Goal: Task Accomplishment & Management: Manage account settings

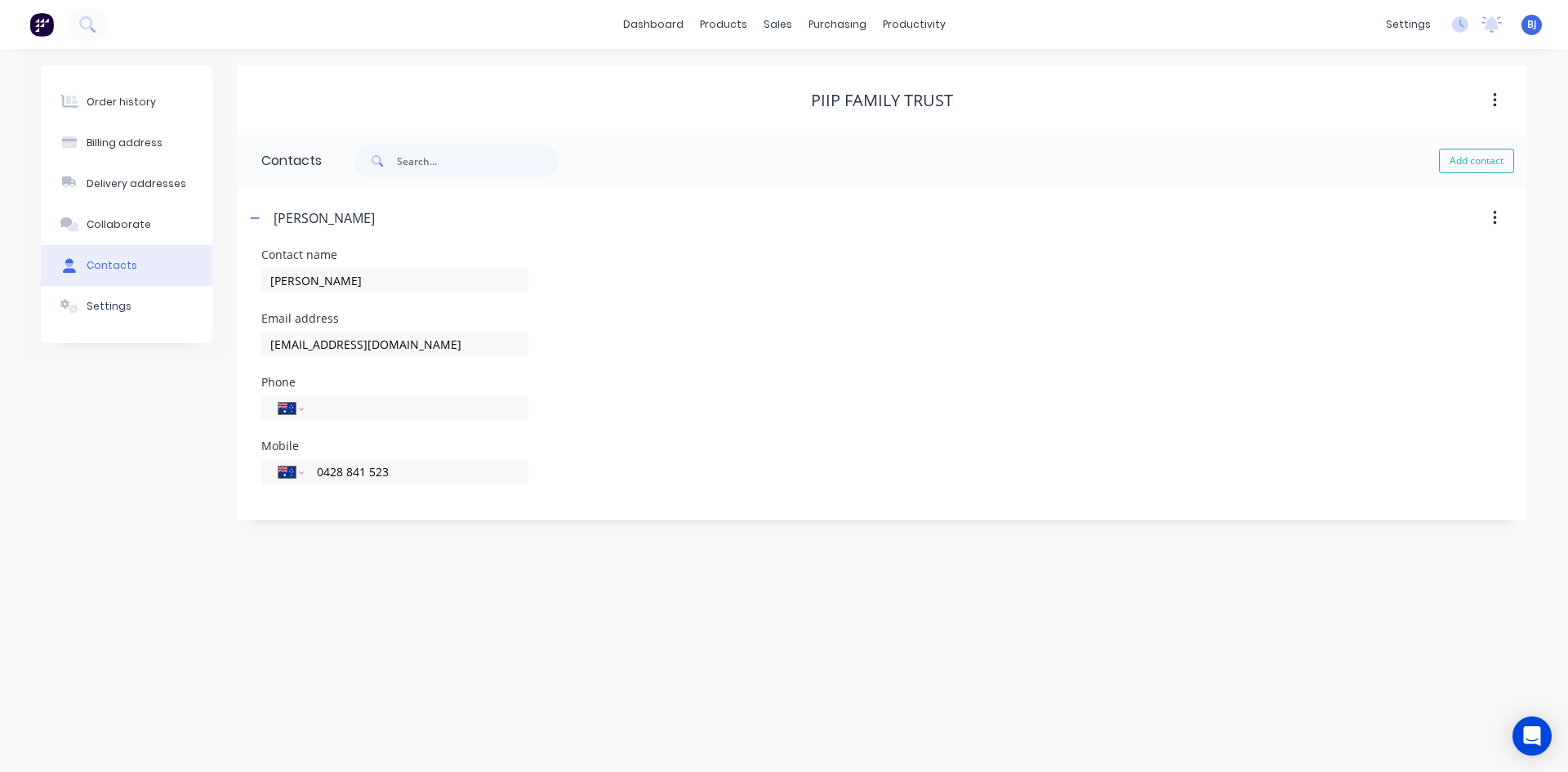
select select "AU"
click at [841, 27] on div "purchasing" at bounding box center [837, 24] width 74 height 24
click at [849, 80] on div "Purchase Orders" at bounding box center [890, 78] width 86 height 15
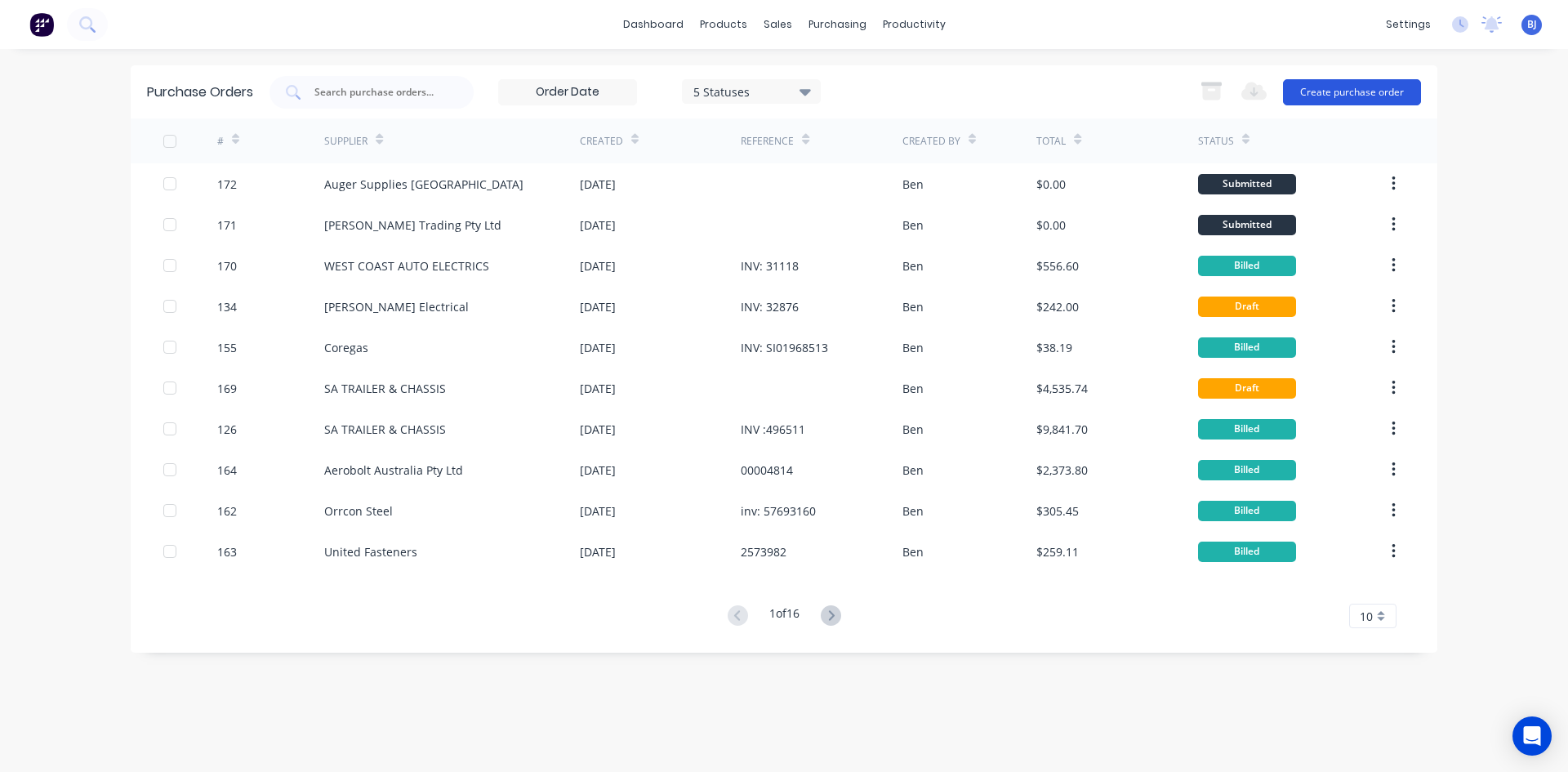
click at [1311, 91] on button "Create purchase order" at bounding box center [1352, 91] width 138 height 26
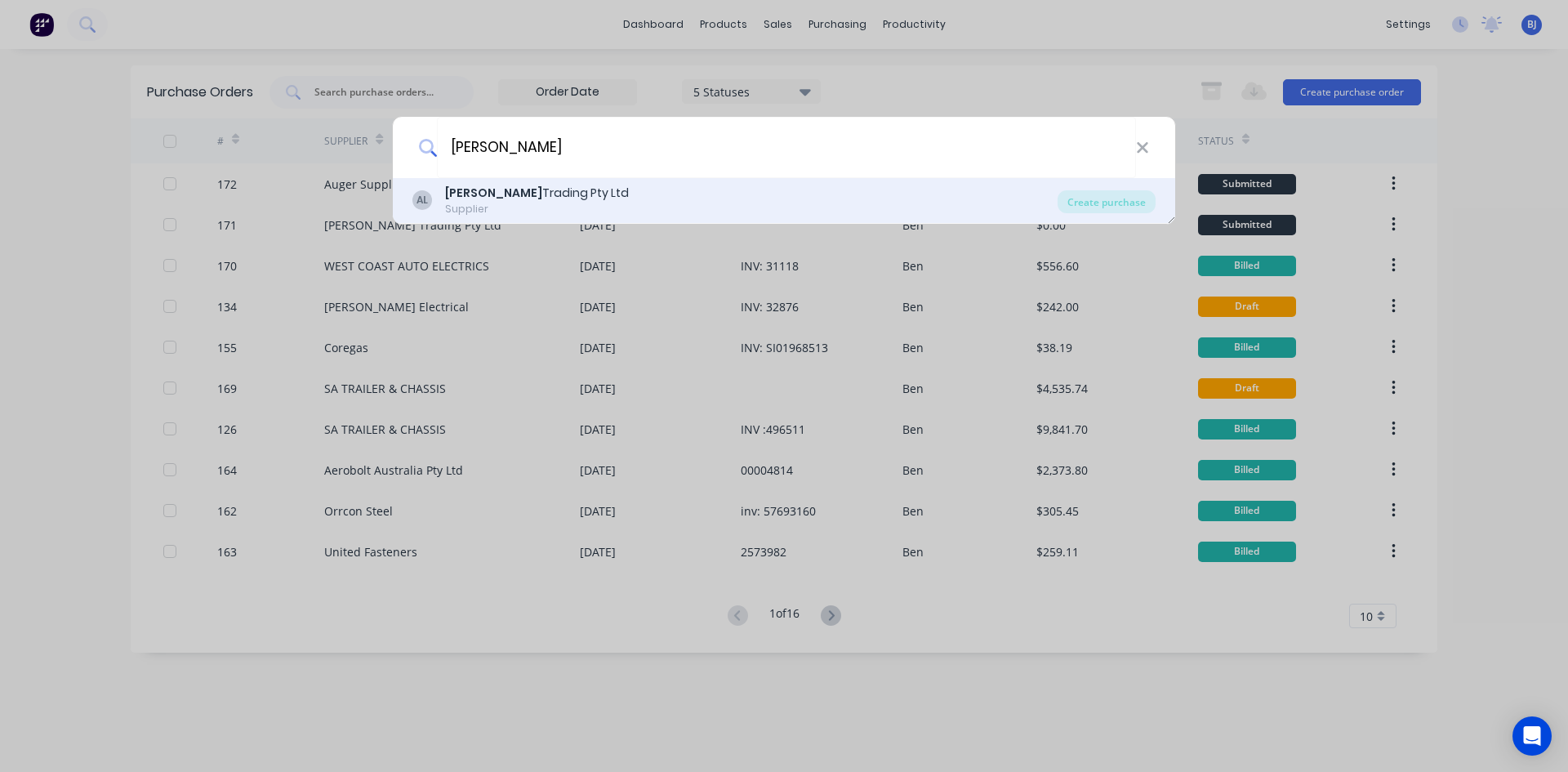
type input "aline"
click at [543, 207] on div "Supplier" at bounding box center [537, 209] width 184 height 15
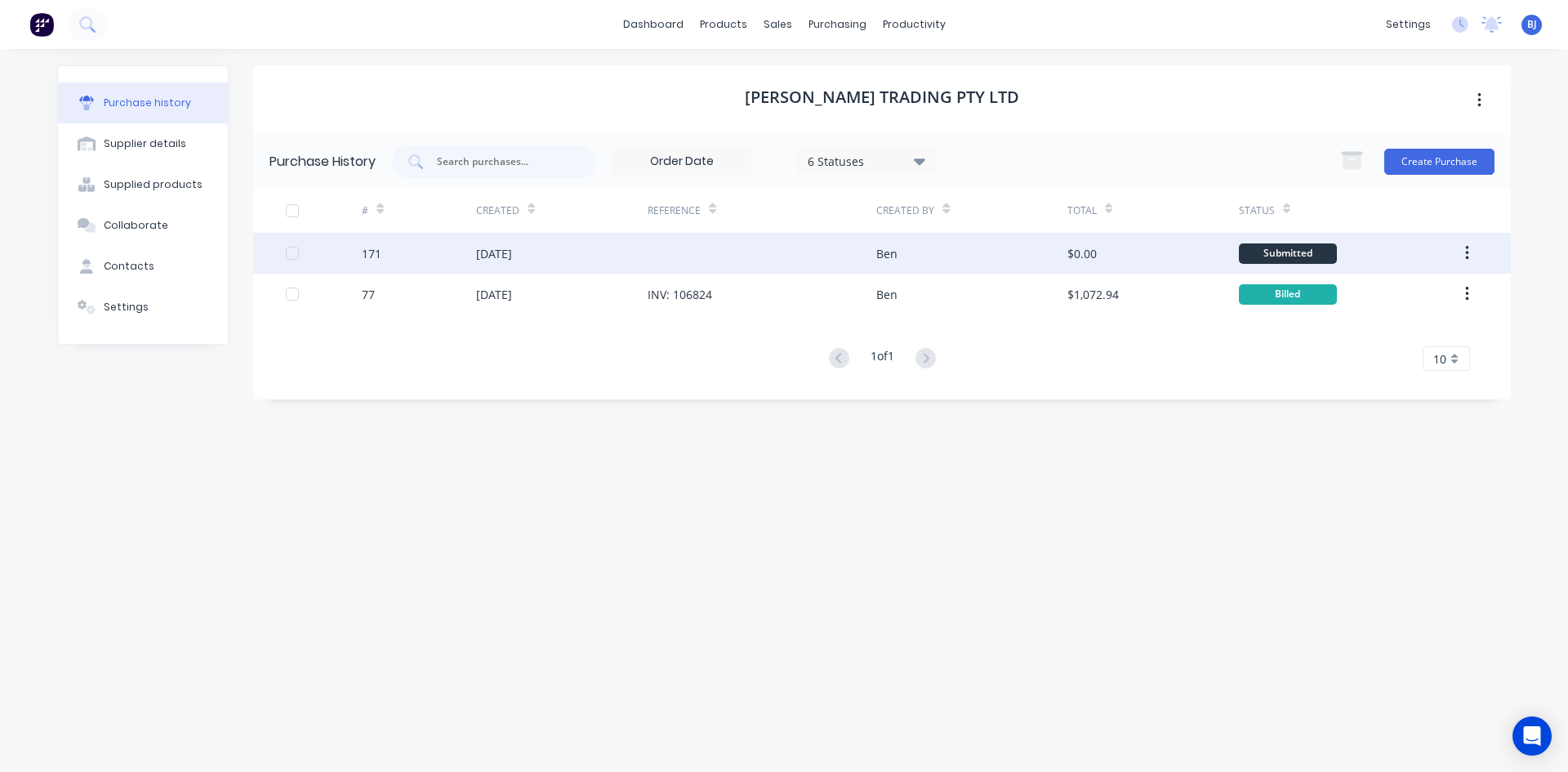
click at [542, 252] on div "02 Oct 2025" at bounding box center [562, 253] width 171 height 41
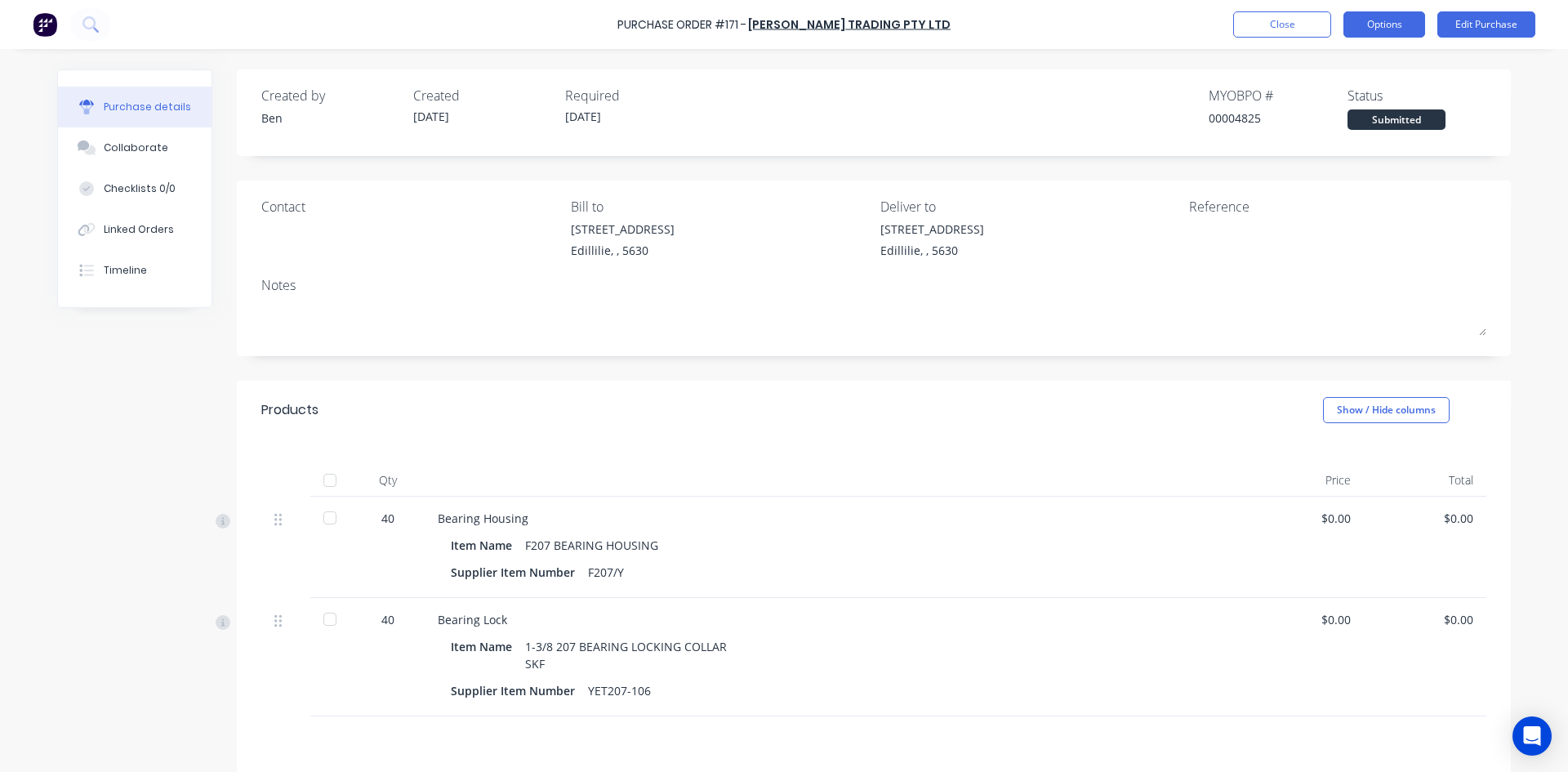
click at [1399, 27] on button "Options" at bounding box center [1384, 24] width 81 height 26
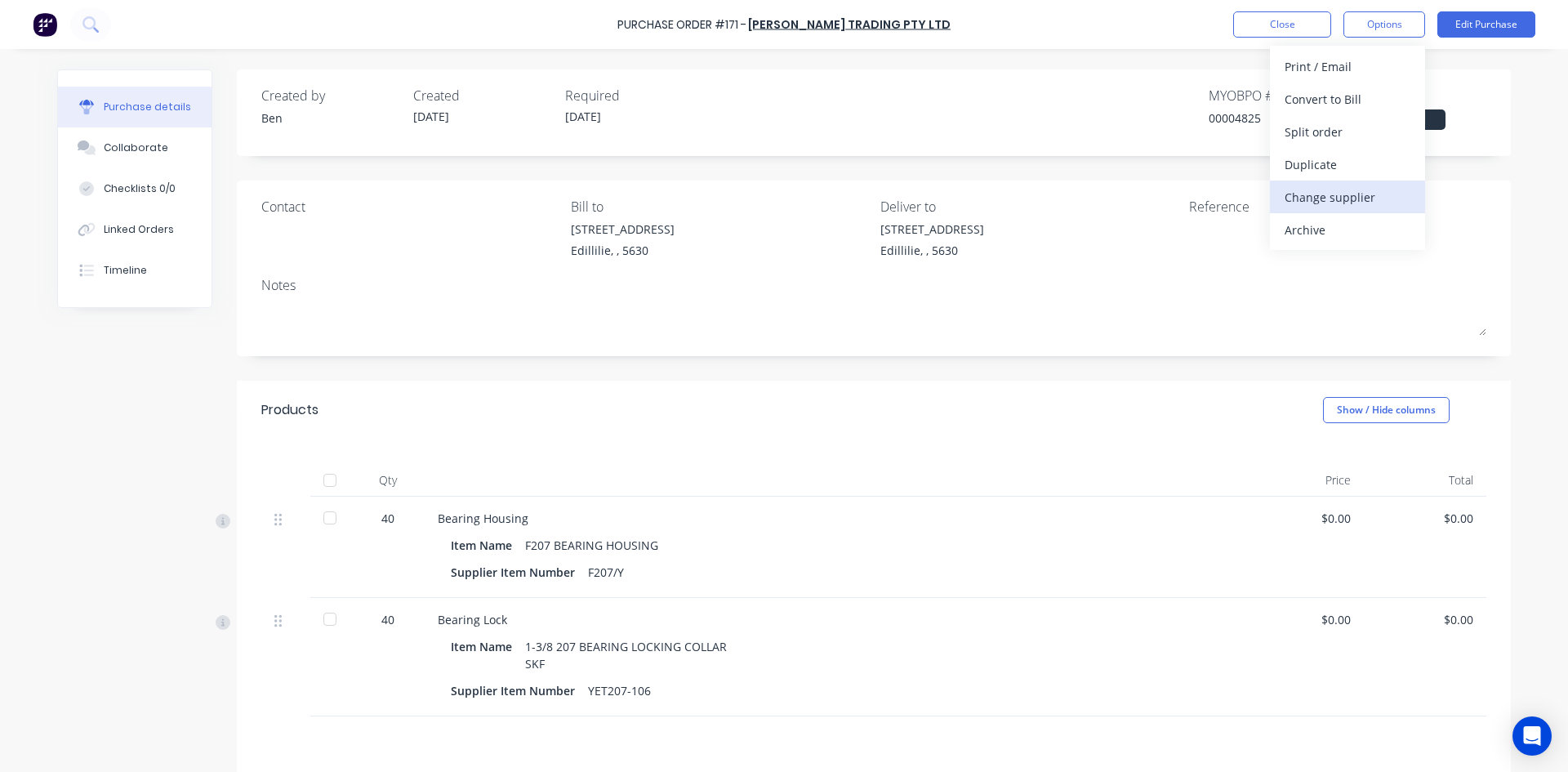
click at [1352, 203] on div "Change supplier" at bounding box center [1347, 197] width 125 height 23
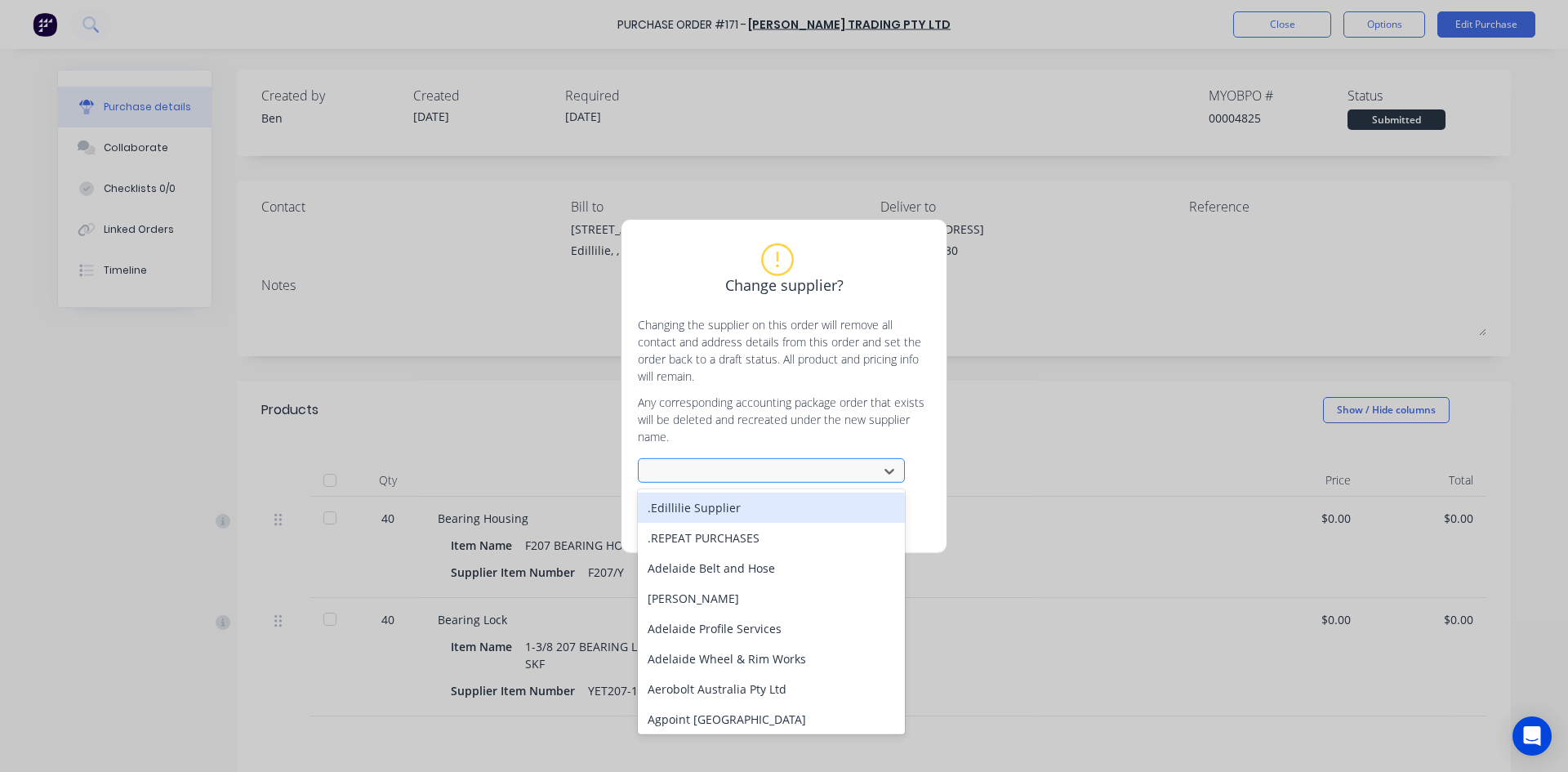
click at [661, 474] on div at bounding box center [760, 470] width 218 height 21
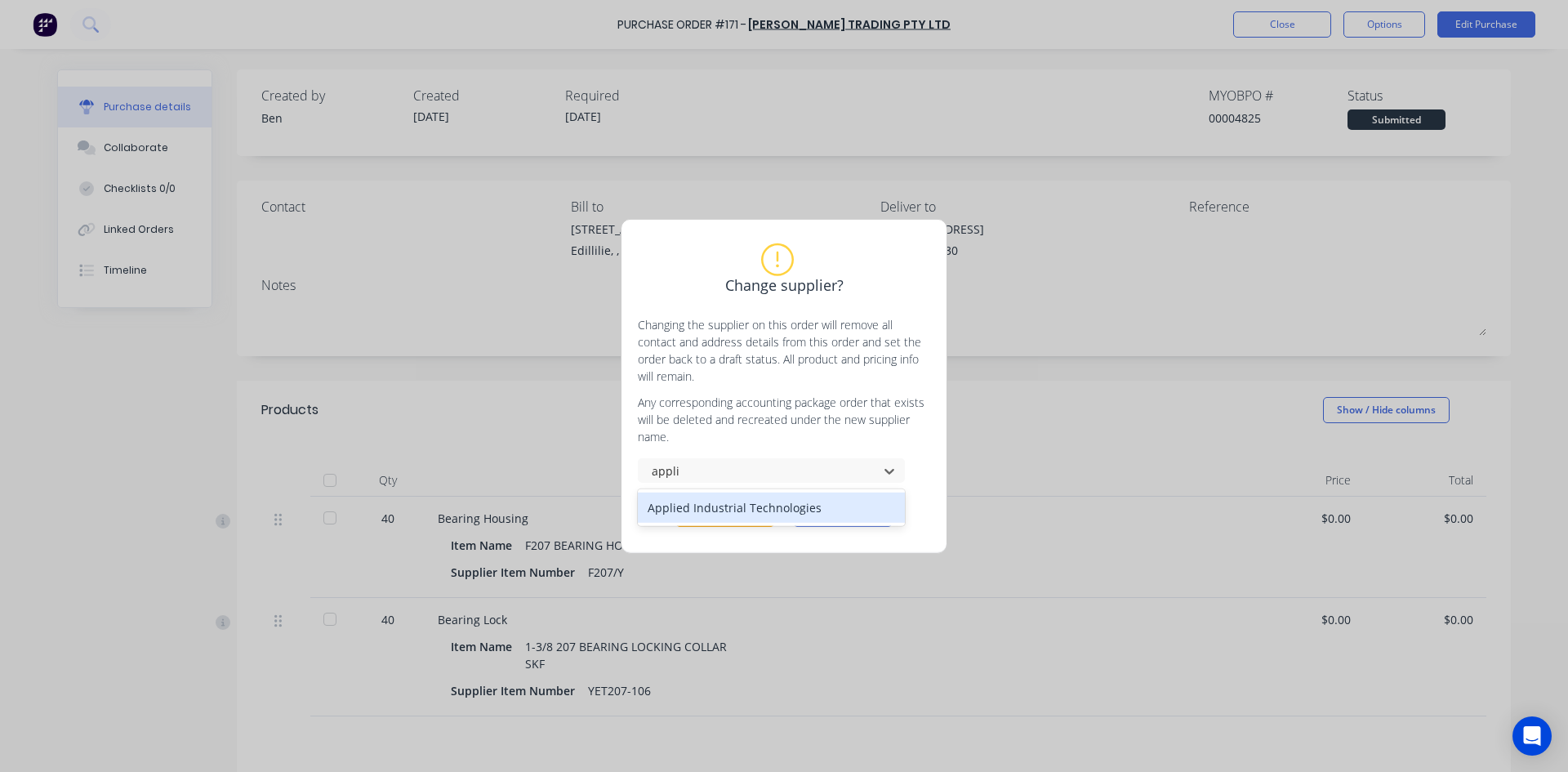
type input "applie"
click at [715, 509] on div "Applied Industrial Technologies" at bounding box center [771, 508] width 267 height 30
click at [742, 517] on button "Change supplier" at bounding box center [725, 514] width 98 height 24
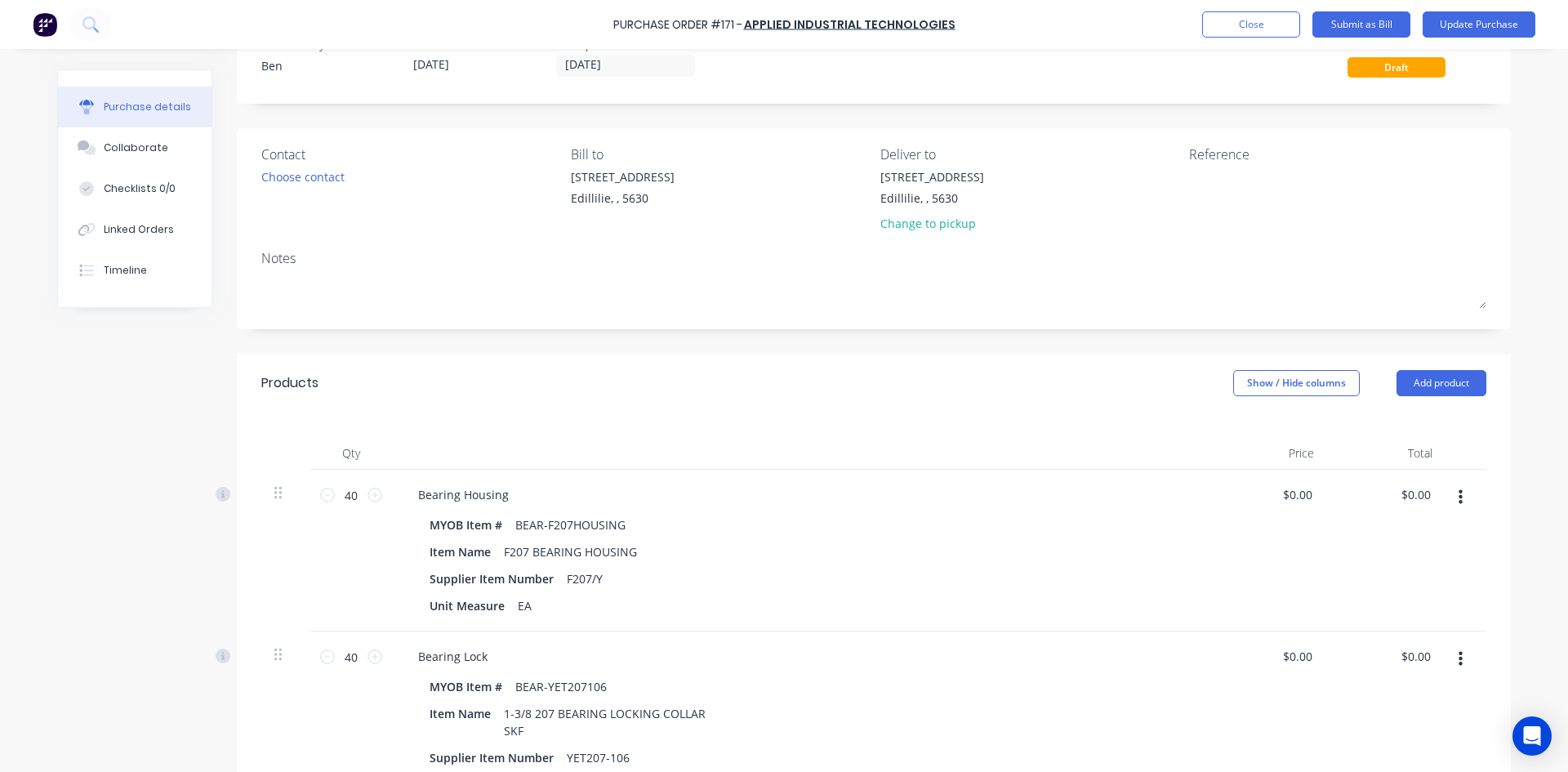
scroll to position [81, 0]
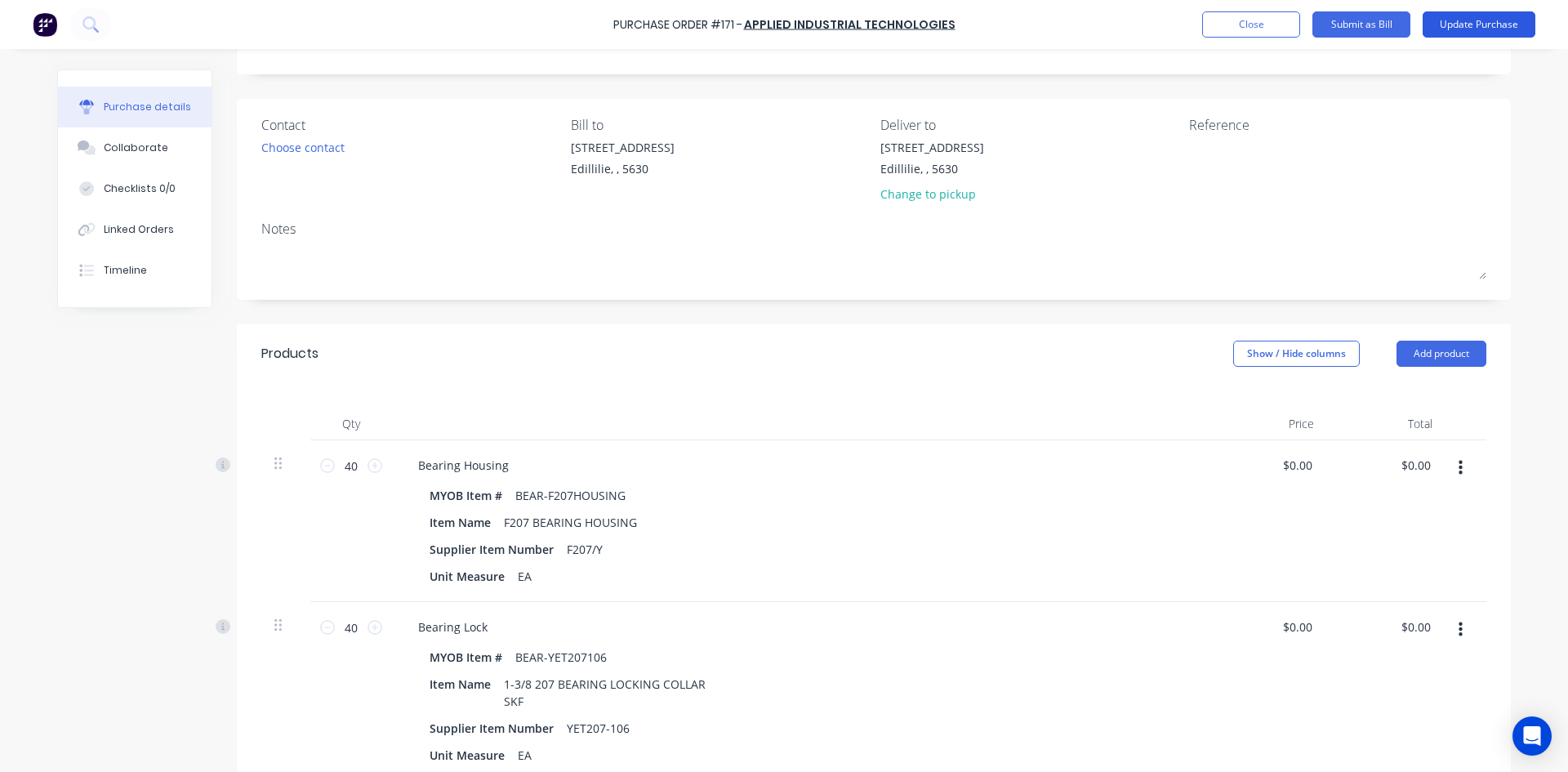
click at [1448, 25] on button "Update Purchase" at bounding box center [1479, 24] width 113 height 26
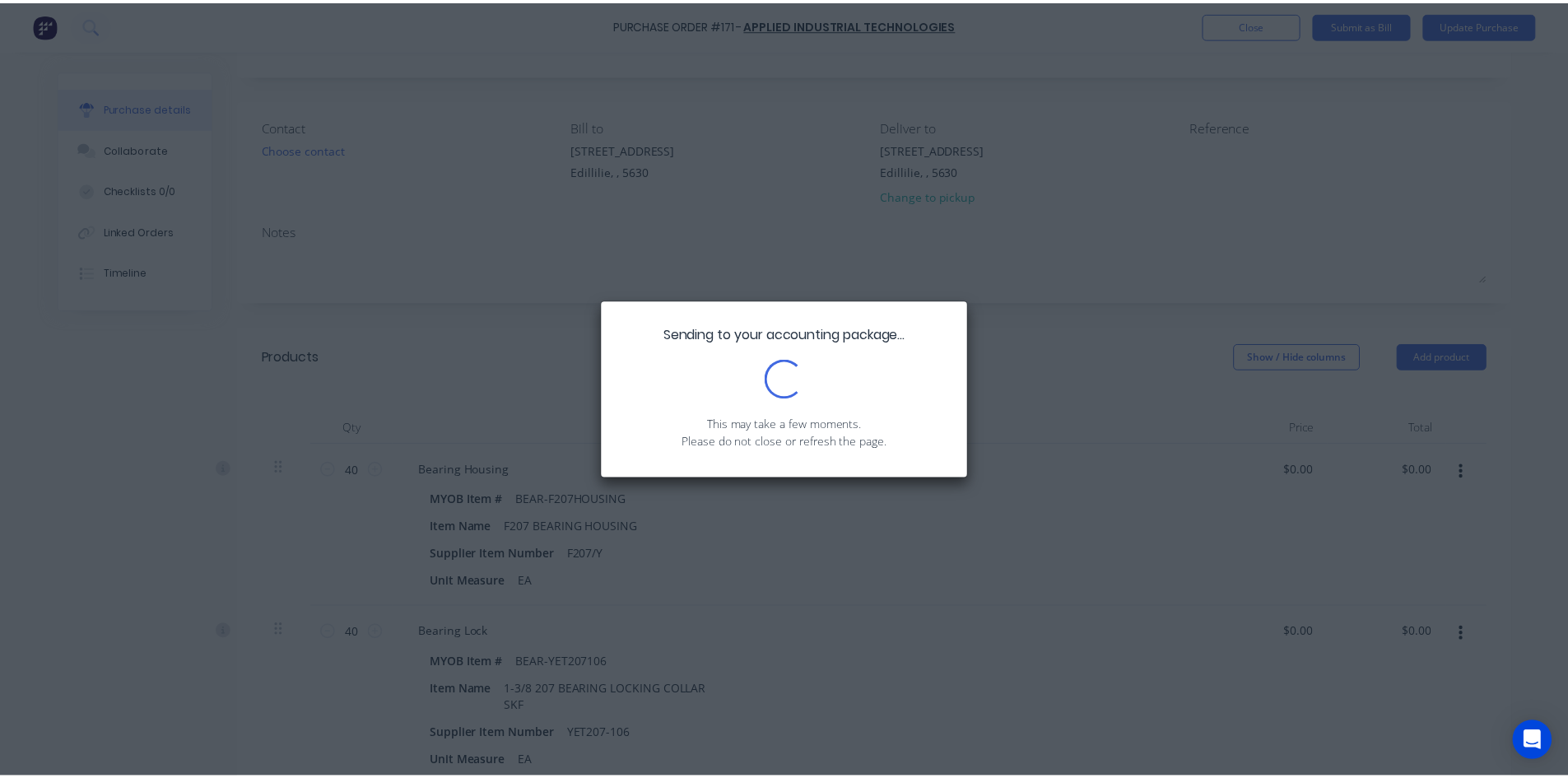
scroll to position [0, 0]
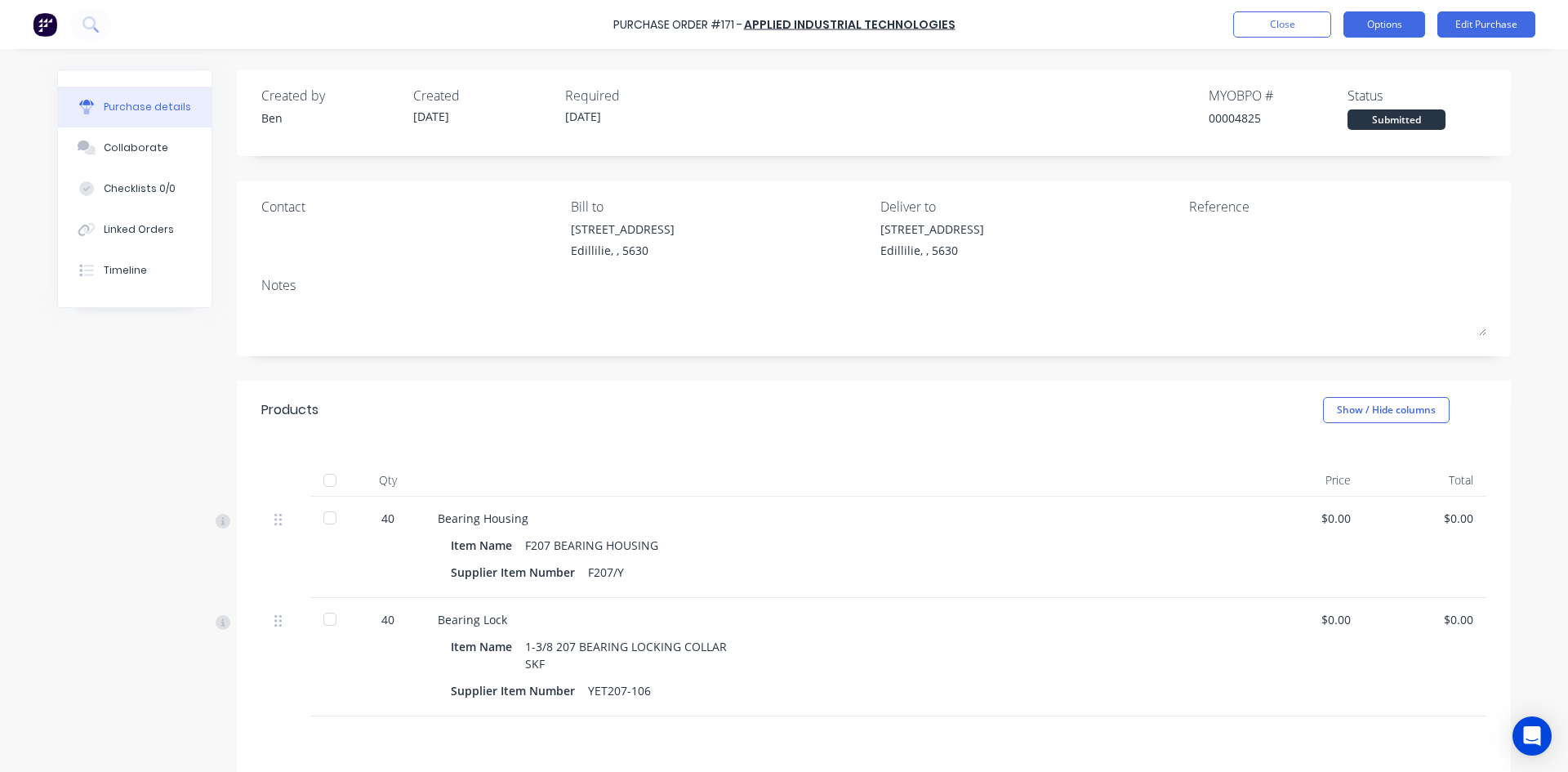
click at [1366, 27] on button "Options" at bounding box center [1384, 24] width 81 height 26
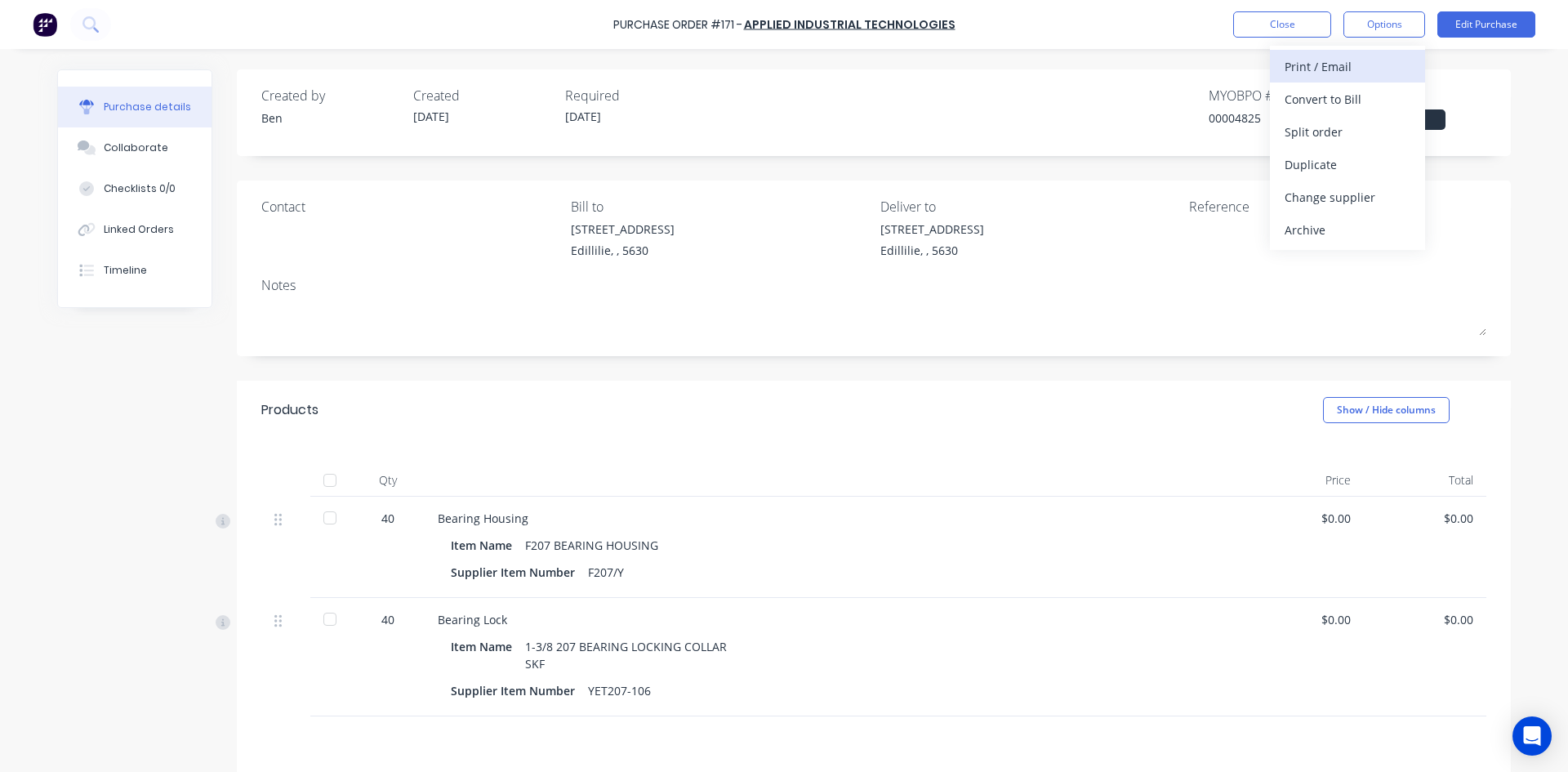
click at [1339, 67] on div "Print / Email" at bounding box center [1347, 66] width 125 height 23
click at [1344, 135] on div "Without pricing" at bounding box center [1347, 131] width 125 height 23
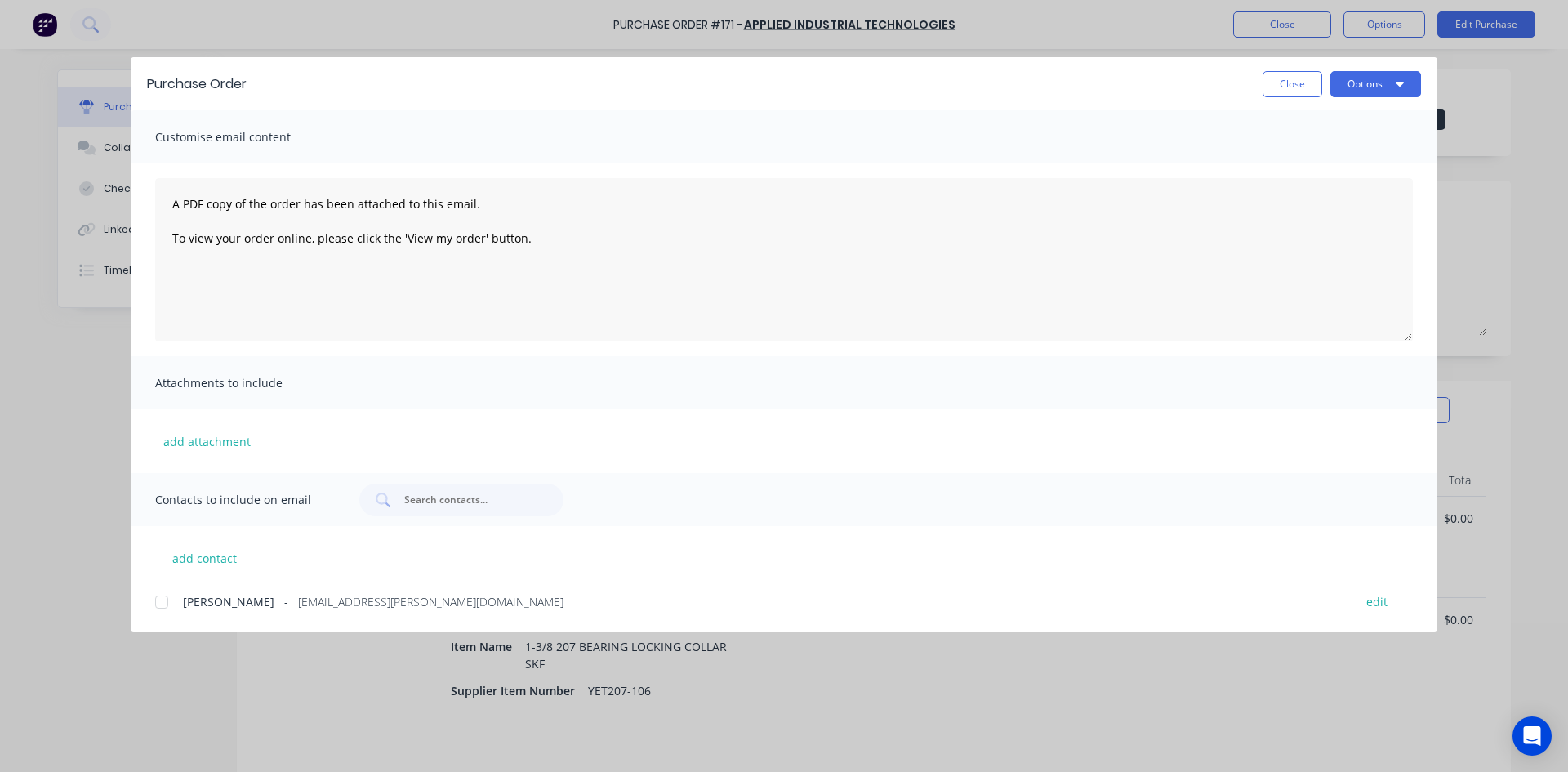
click at [161, 599] on div at bounding box center [161, 602] width 32 height 32
click at [1381, 82] on button "Options" at bounding box center [1375, 83] width 91 height 26
click at [1313, 190] on div "Email" at bounding box center [1343, 190] width 125 height 23
click at [1288, 80] on button "Close" at bounding box center [1292, 83] width 60 height 26
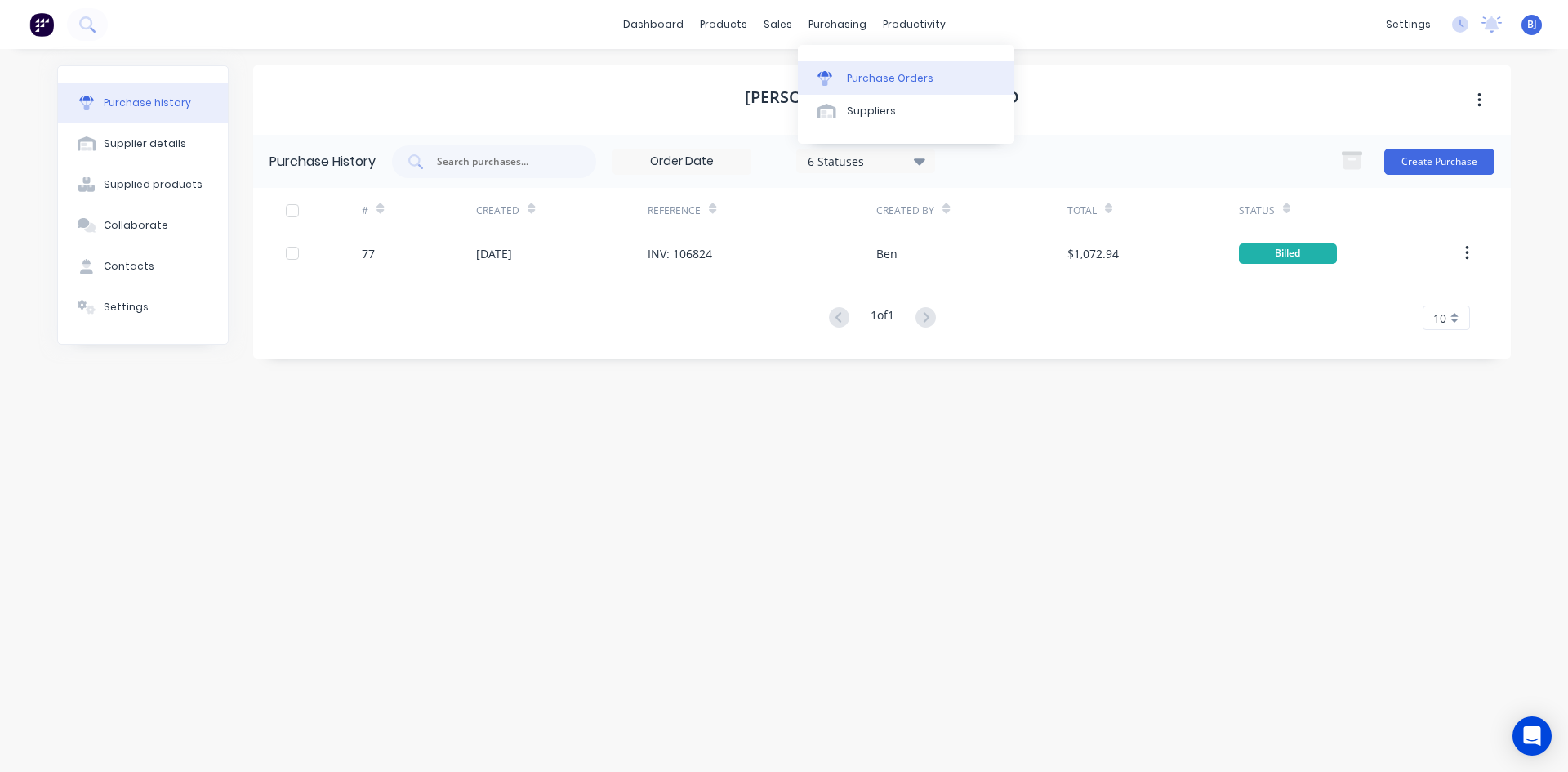
click at [845, 71] on link "Purchase Orders" at bounding box center [906, 77] width 216 height 32
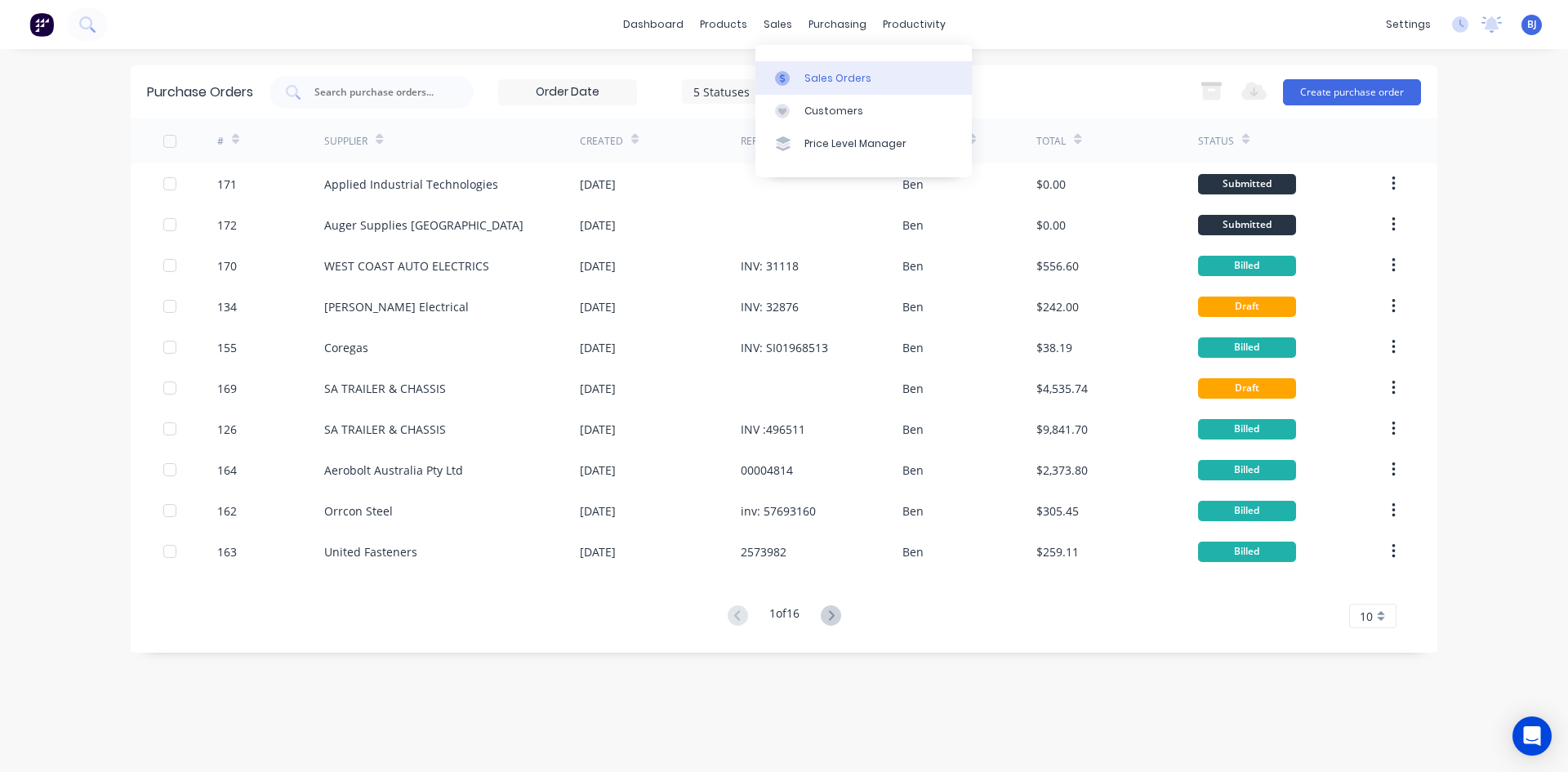
click at [784, 74] on icon at bounding box center [783, 78] width 15 height 15
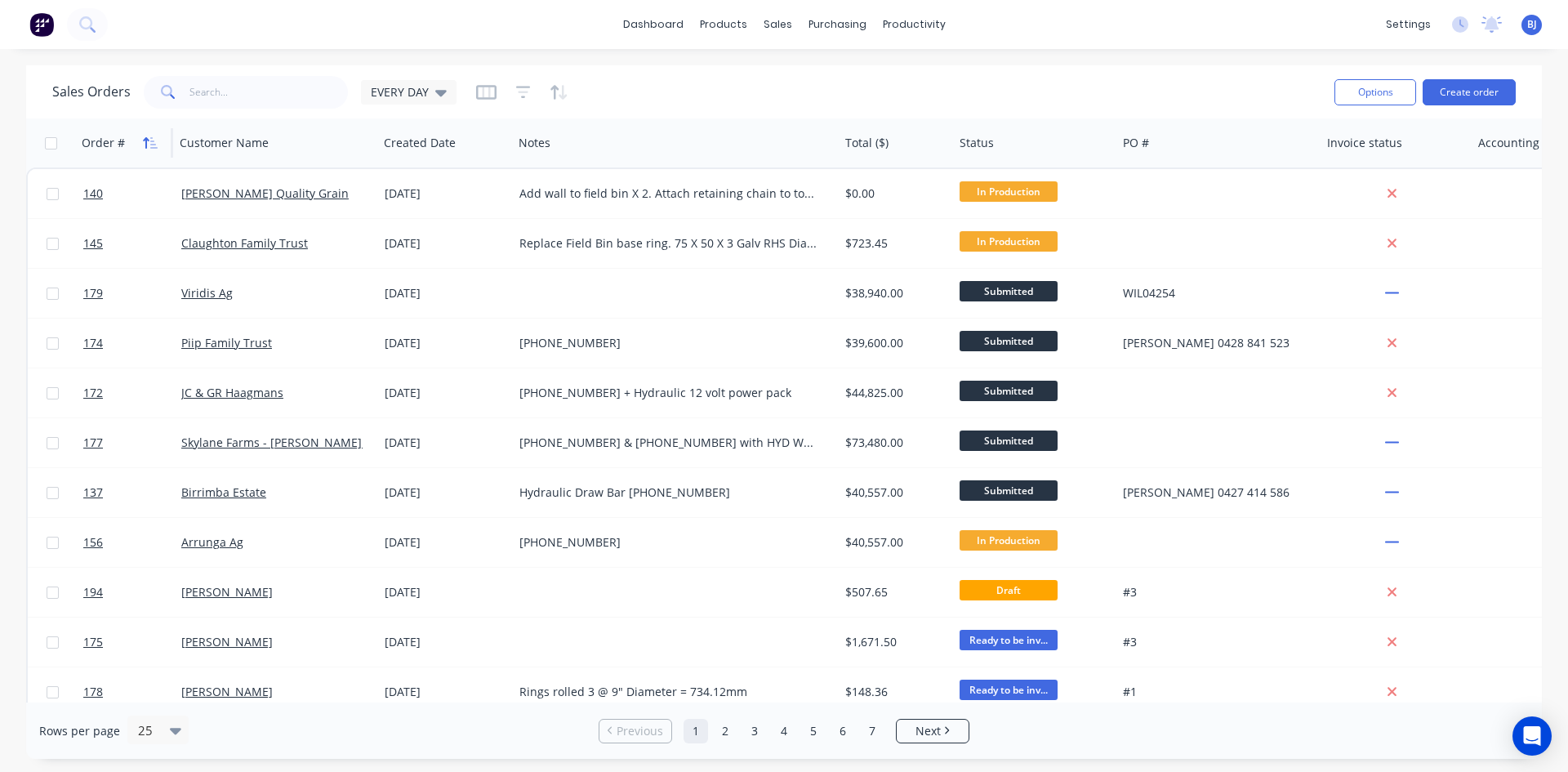
click at [150, 133] on button "button" at bounding box center [150, 142] width 24 height 24
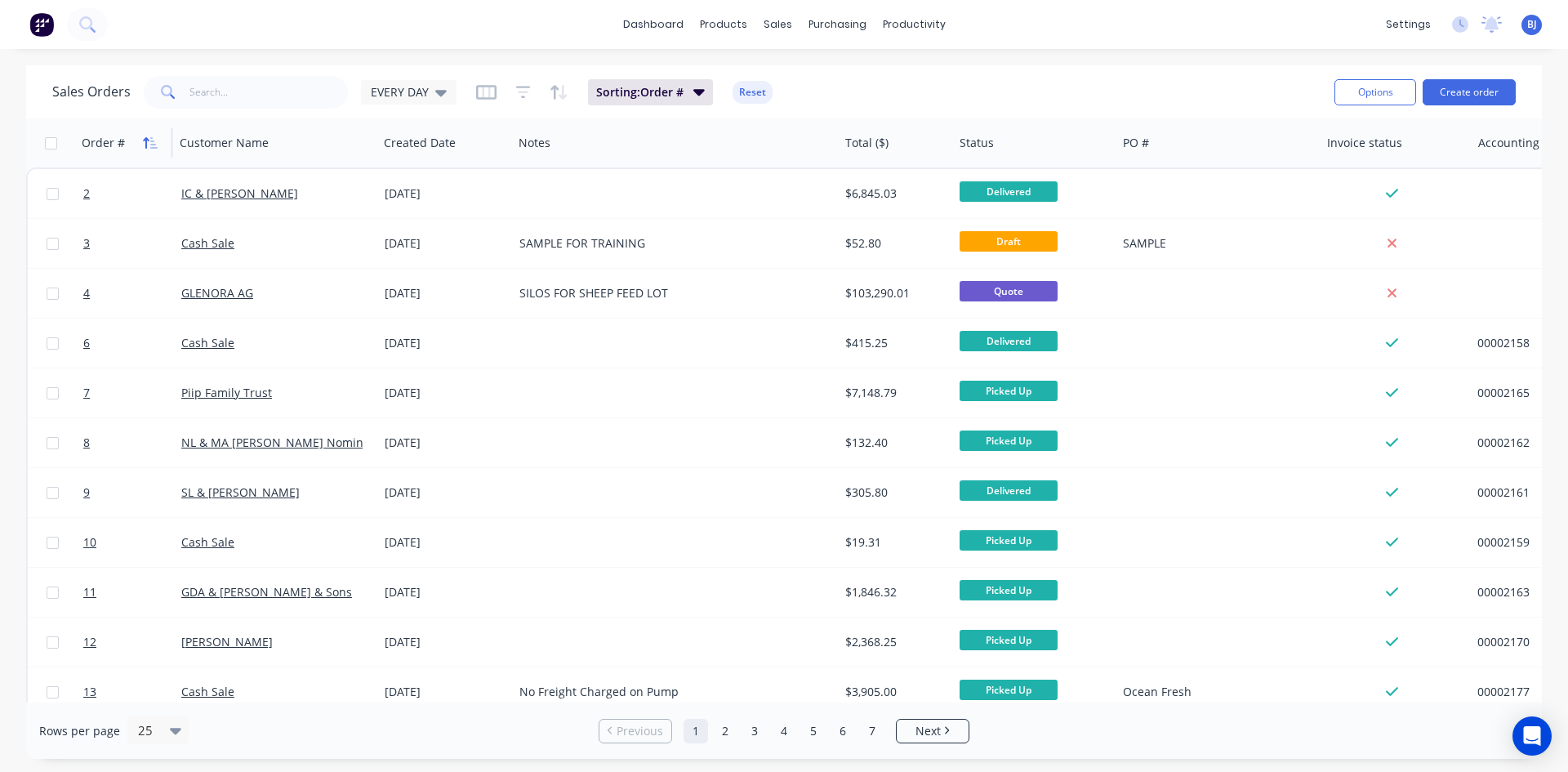
click at [150, 133] on button "button" at bounding box center [150, 142] width 24 height 24
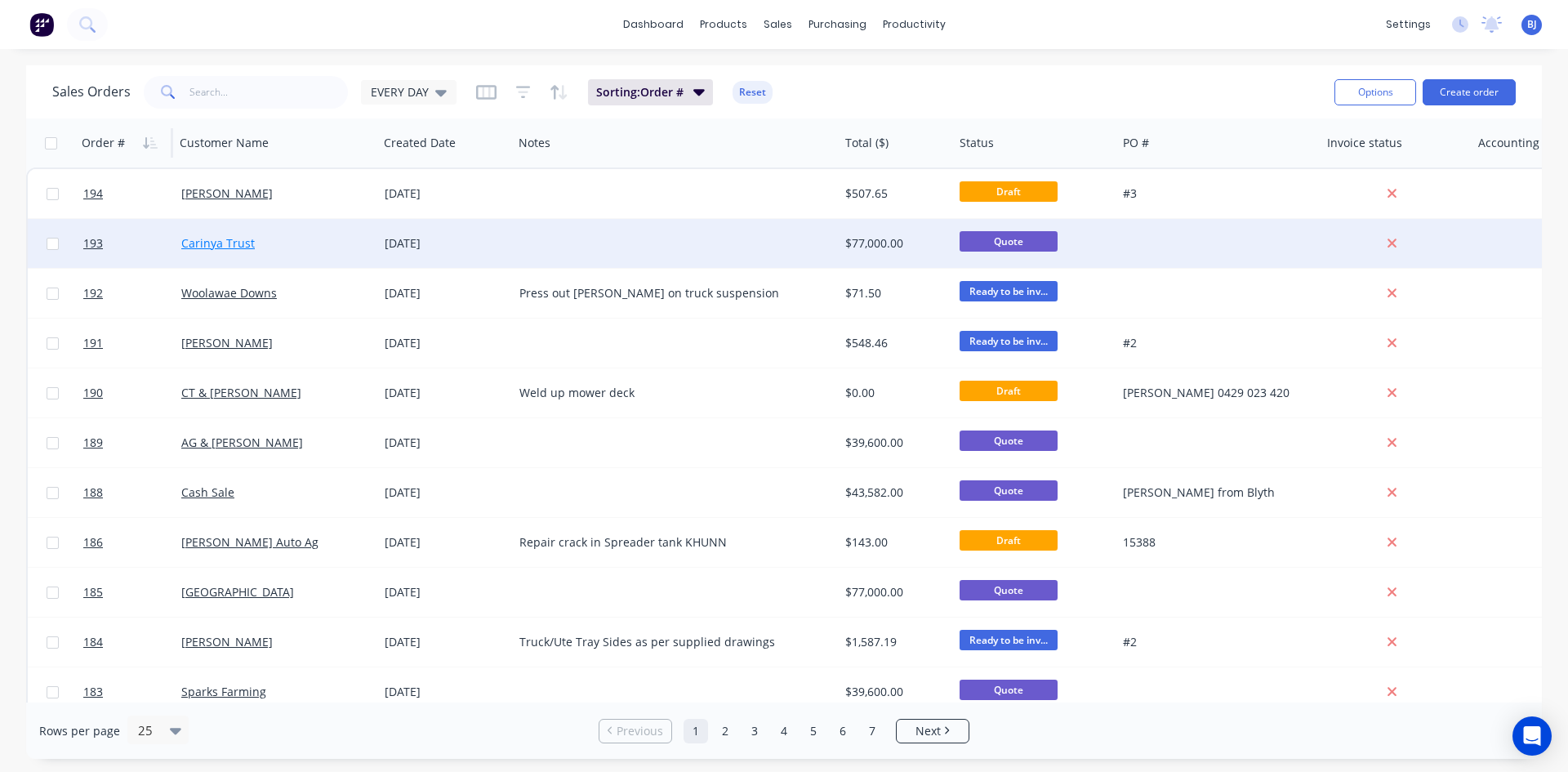
click at [215, 240] on link "Carinya Trust" at bounding box center [218, 243] width 73 height 16
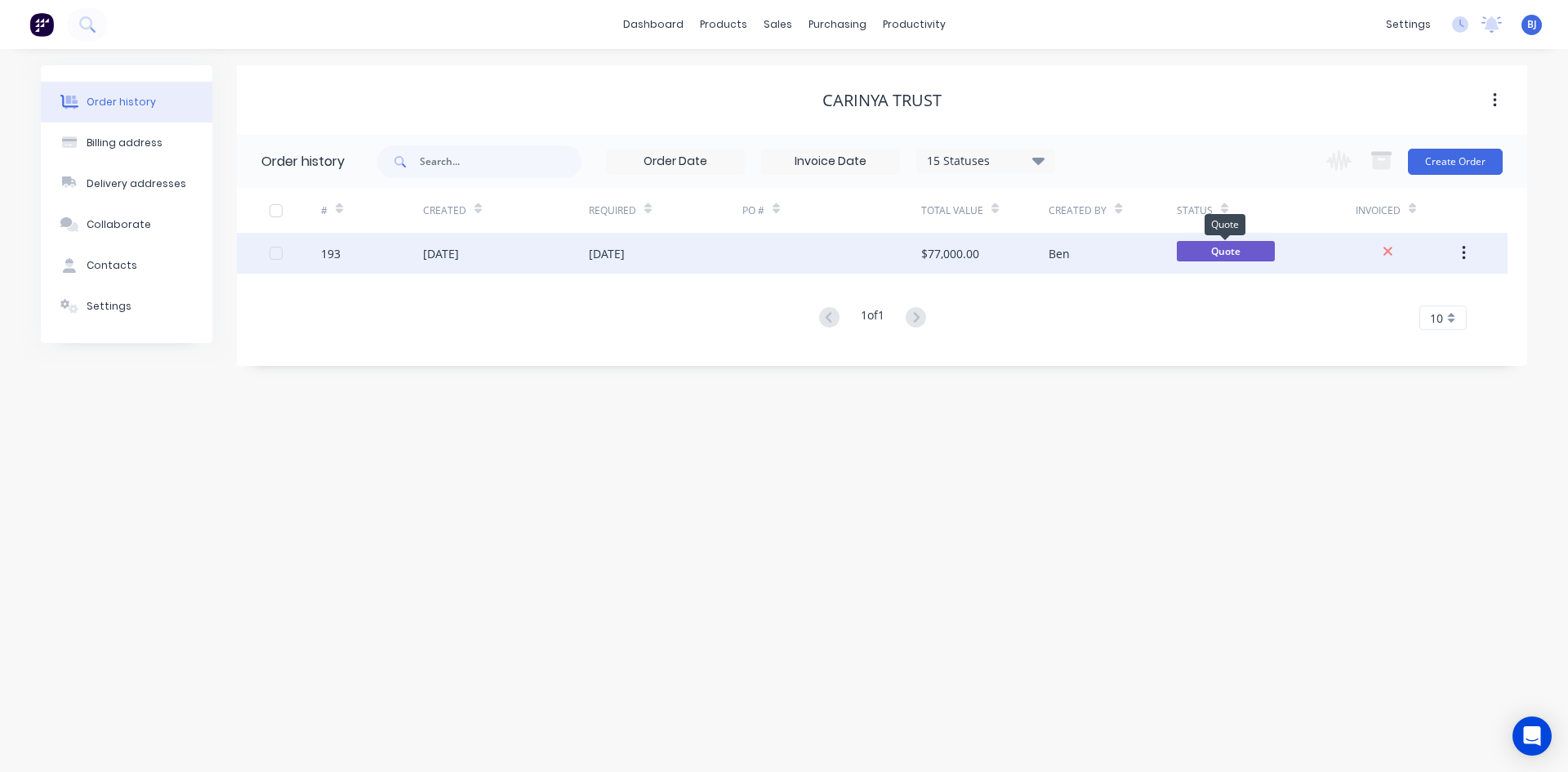
click at [1239, 253] on span "Quote" at bounding box center [1226, 251] width 98 height 21
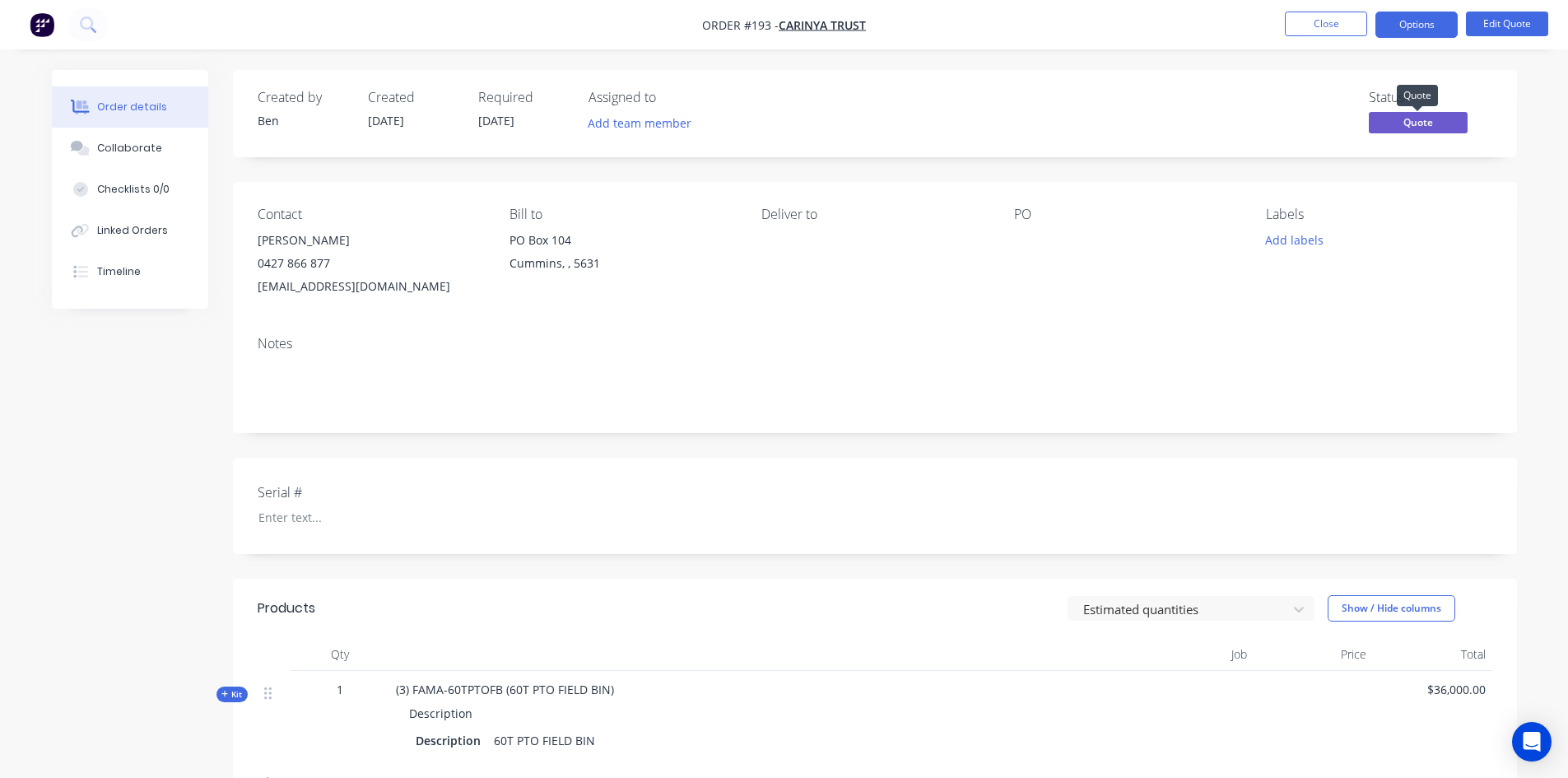
click at [1402, 125] on span "Quote" at bounding box center [1418, 122] width 99 height 21
click at [1496, 19] on button "Edit Quote" at bounding box center [1507, 23] width 82 height 24
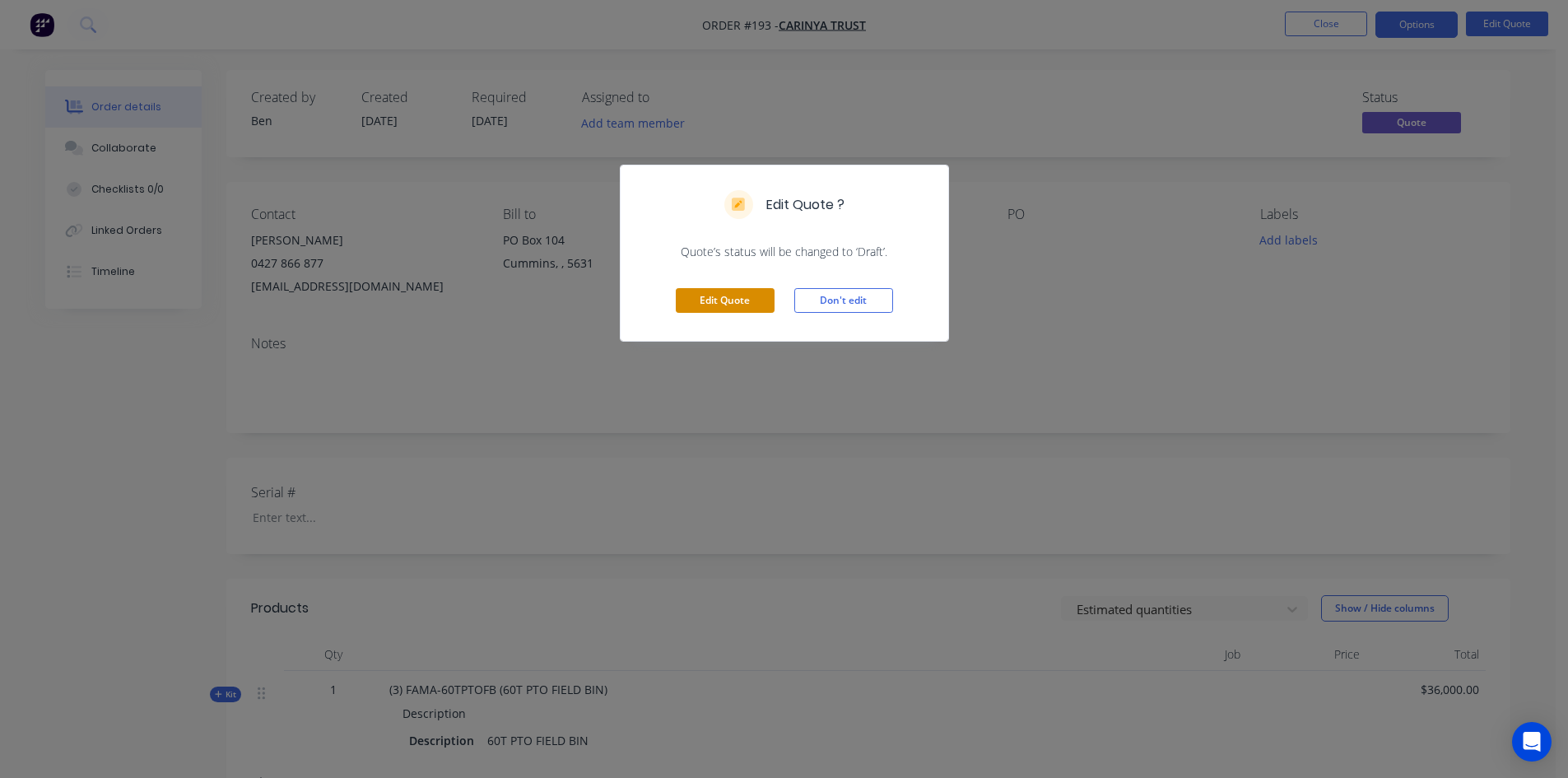
click at [751, 303] on button "Edit Quote" at bounding box center [725, 300] width 99 height 24
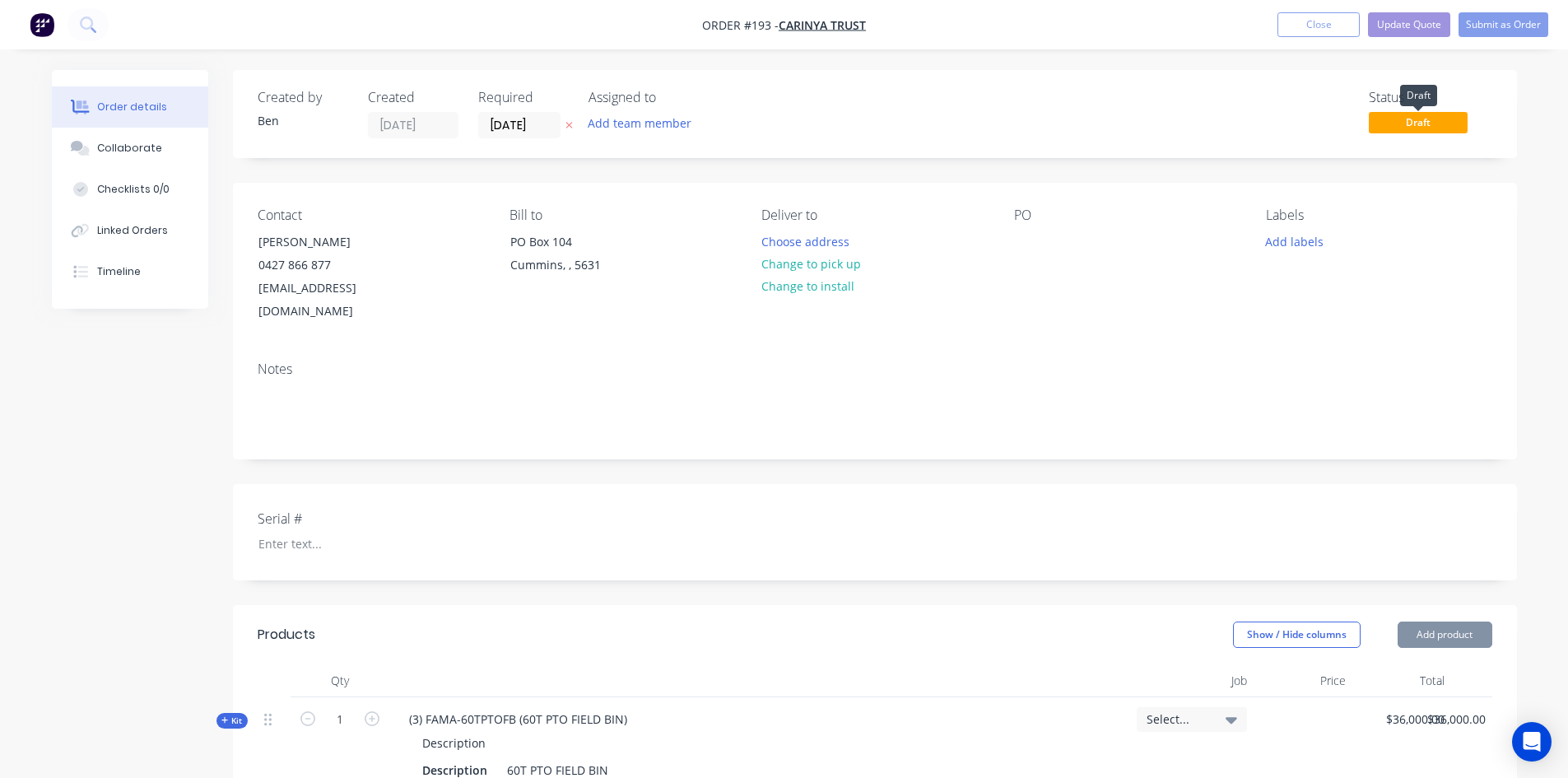
click at [1406, 130] on span "Draft" at bounding box center [1418, 122] width 99 height 21
click at [1406, 125] on span "Draft" at bounding box center [1418, 122] width 99 height 21
click at [1393, 125] on span "Draft" at bounding box center [1418, 122] width 99 height 21
click at [1396, 125] on span "Draft" at bounding box center [1418, 122] width 99 height 21
click at [1414, 124] on span "Draft" at bounding box center [1418, 122] width 99 height 21
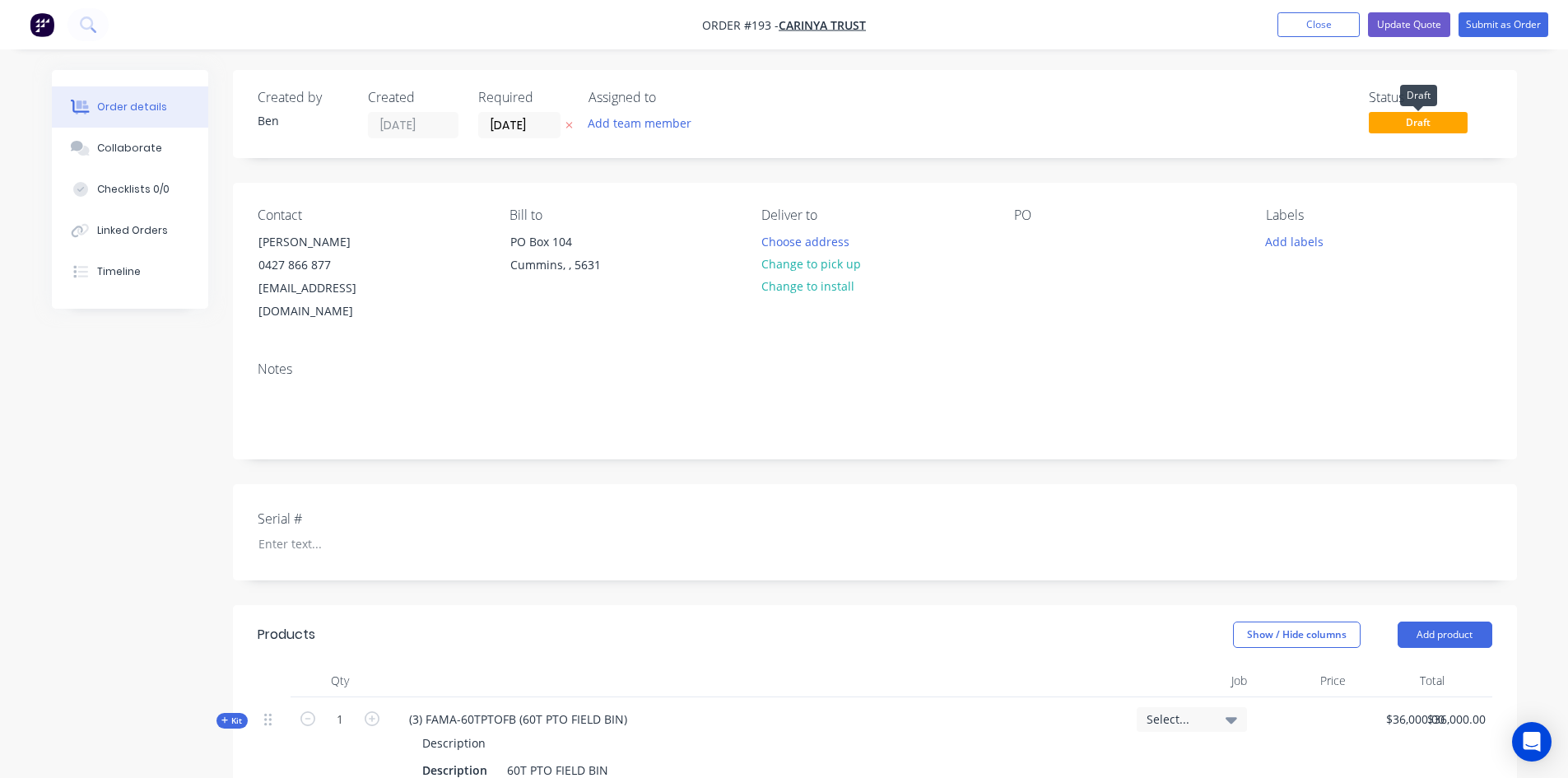
click at [1414, 124] on span "Draft" at bounding box center [1418, 122] width 99 height 21
click at [1418, 28] on button "Update Quote" at bounding box center [1409, 24] width 82 height 24
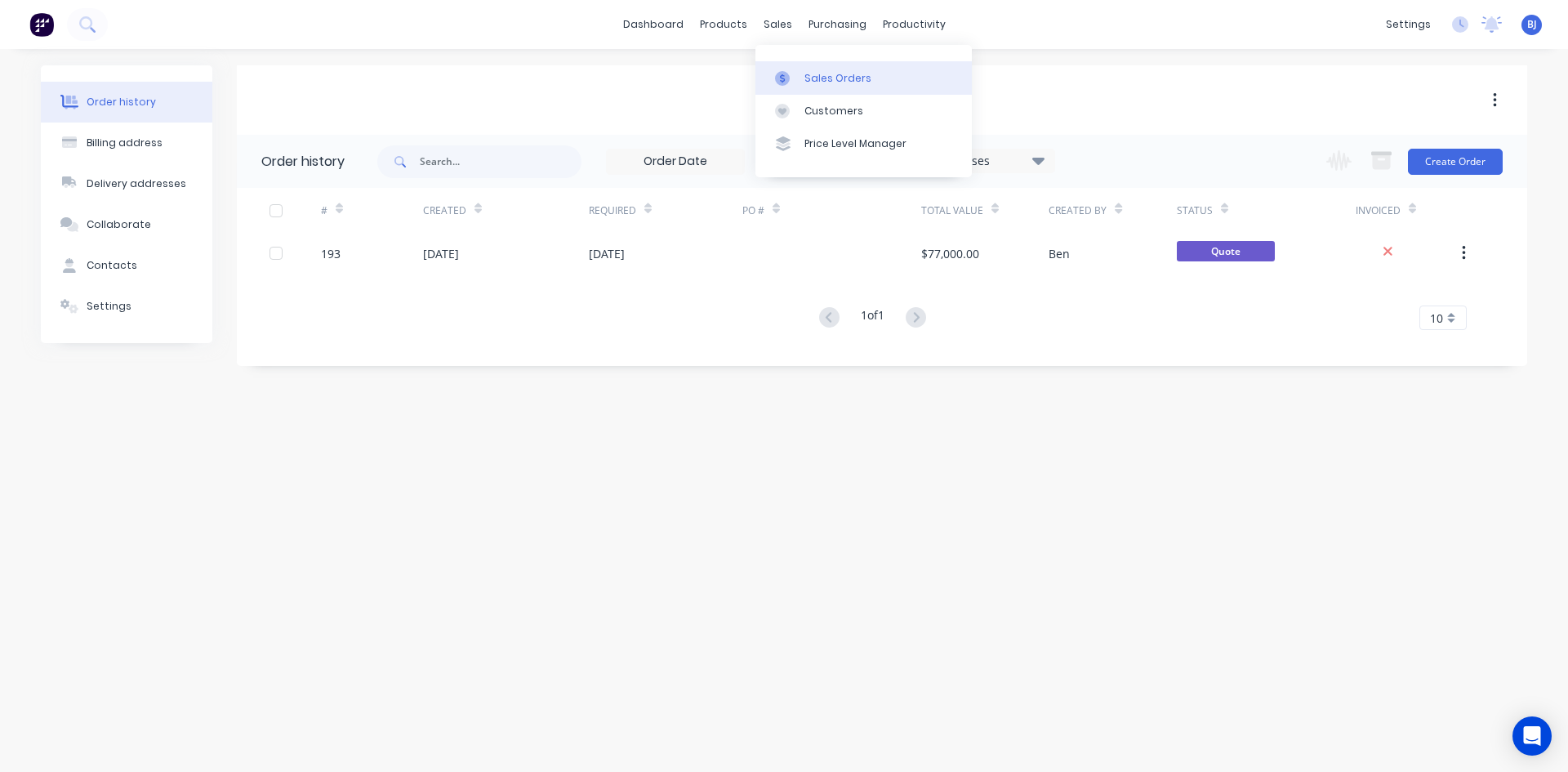
click at [779, 73] on icon at bounding box center [783, 78] width 15 height 15
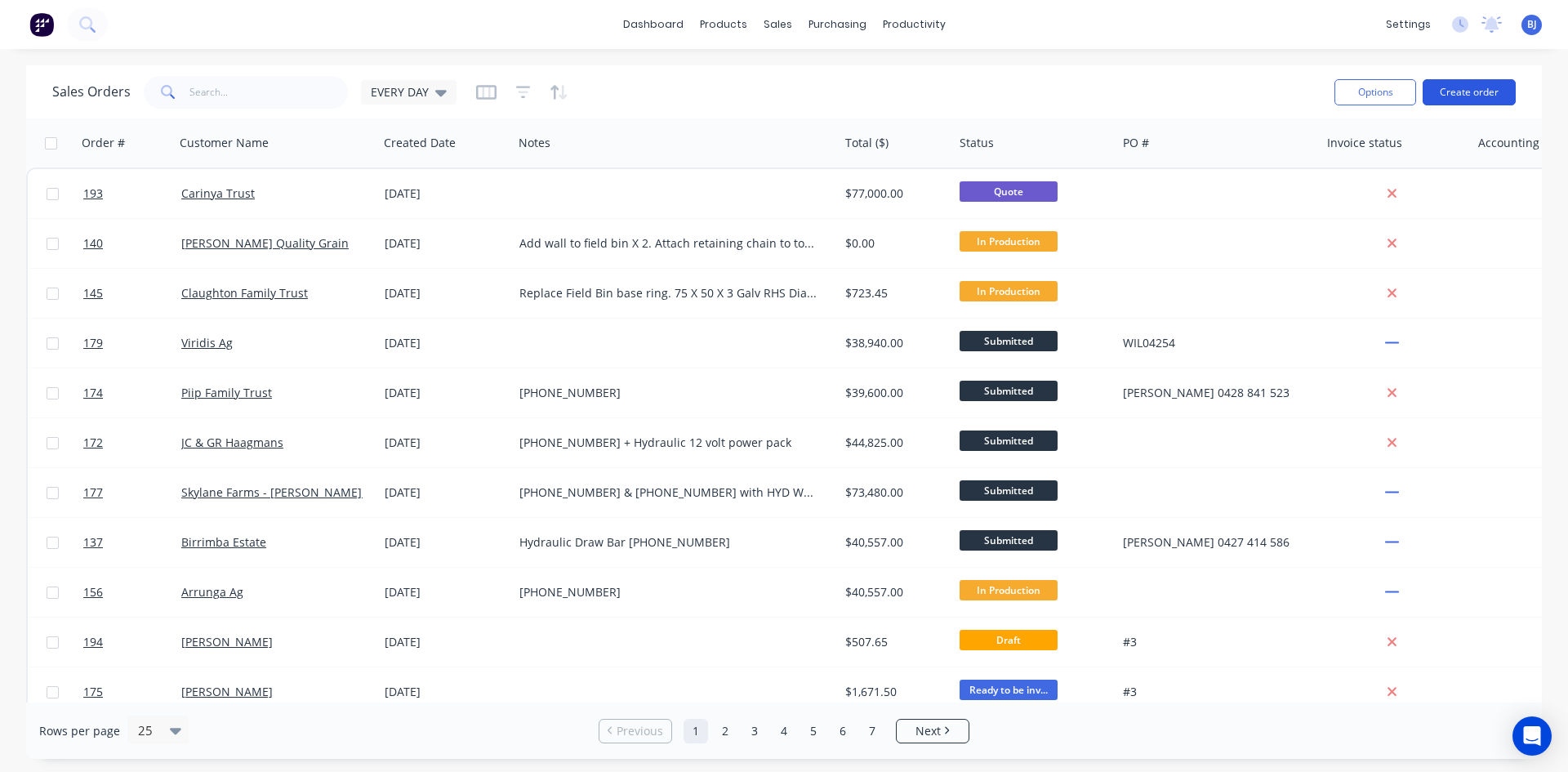
click at [1454, 98] on button "Create order" at bounding box center [1469, 91] width 93 height 26
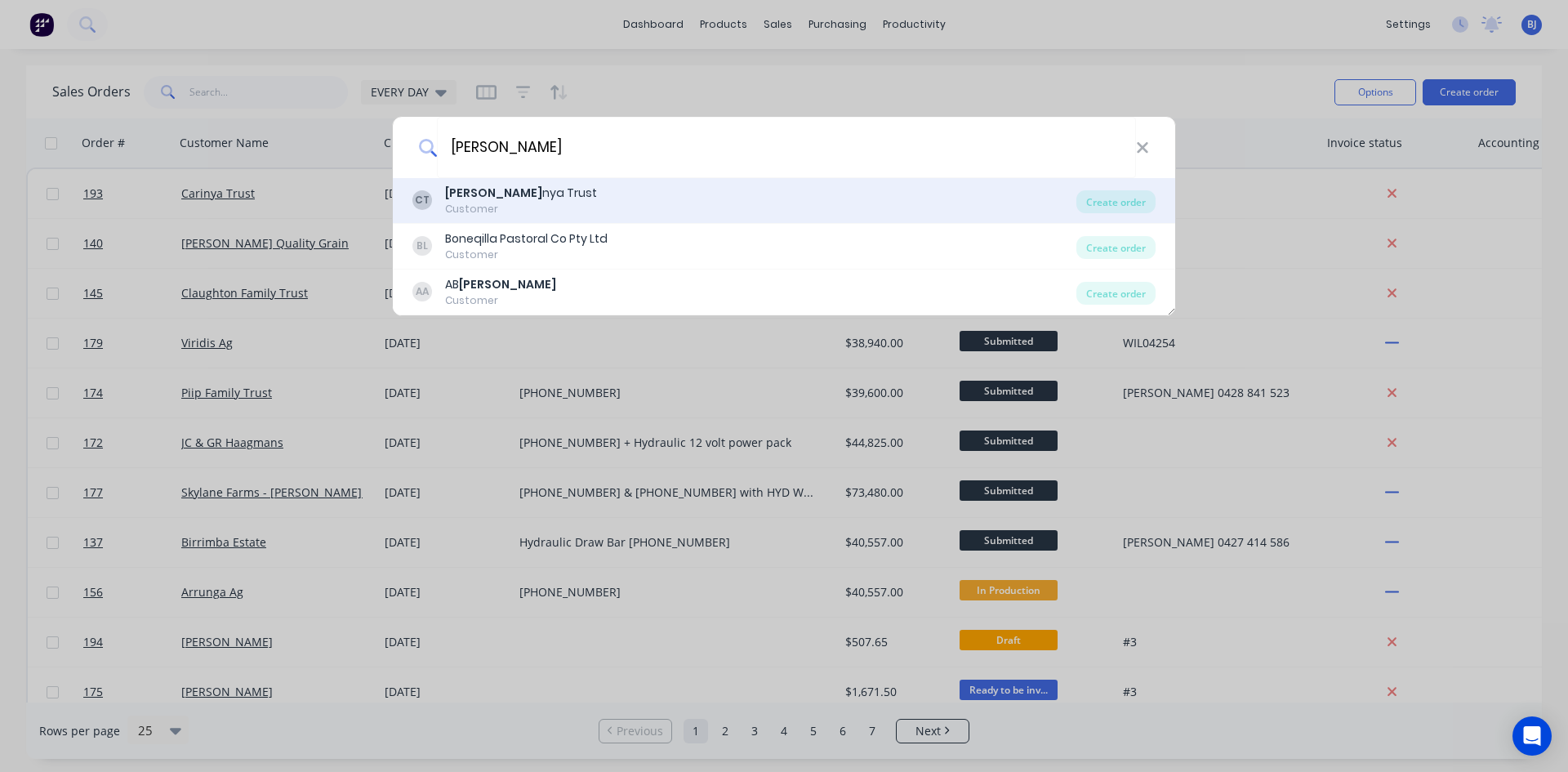
type input "cari"
click at [490, 189] on div "Cari nya Trust" at bounding box center [521, 193] width 152 height 17
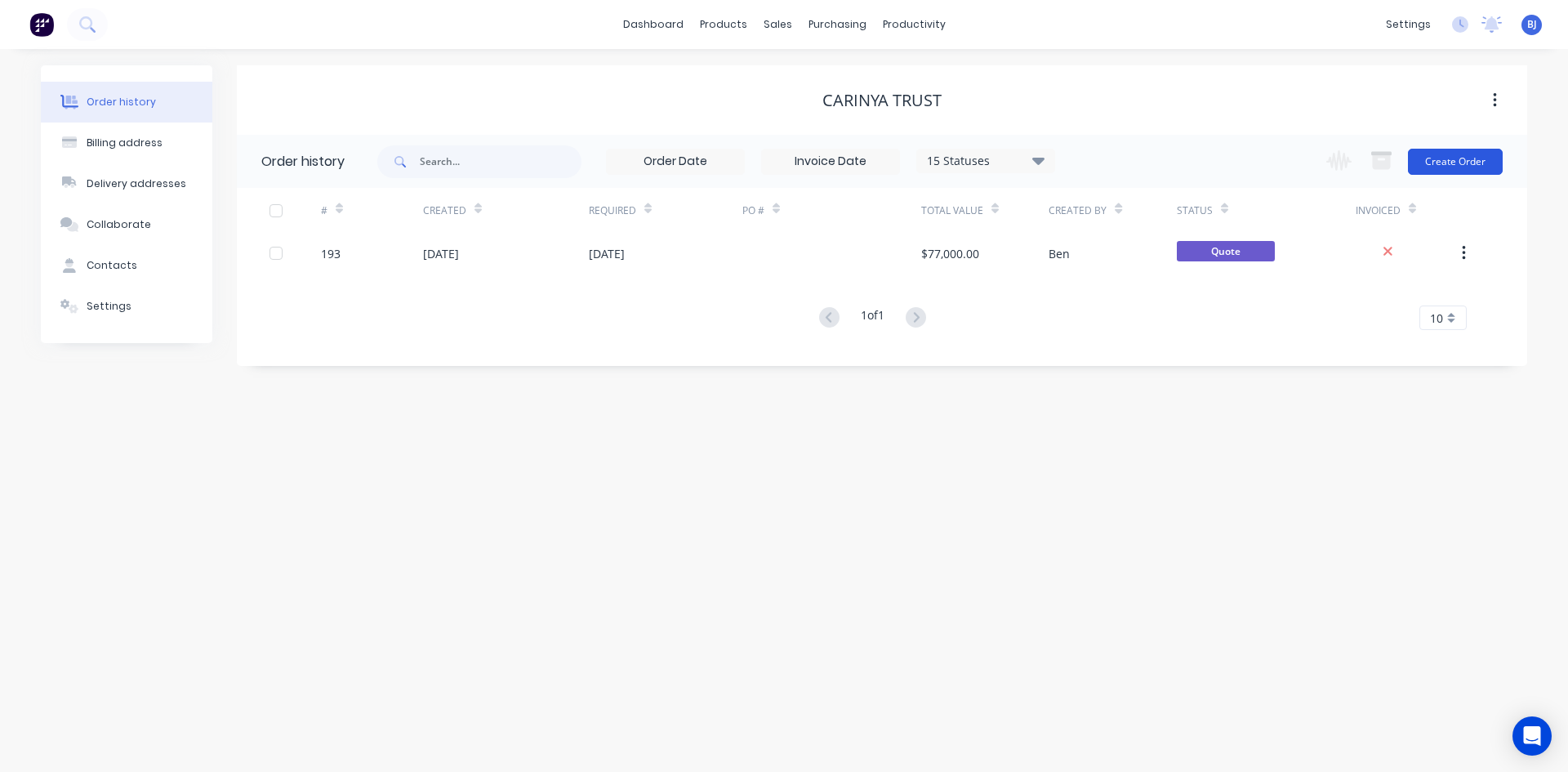
click at [1469, 168] on button "Create Order" at bounding box center [1455, 161] width 95 height 26
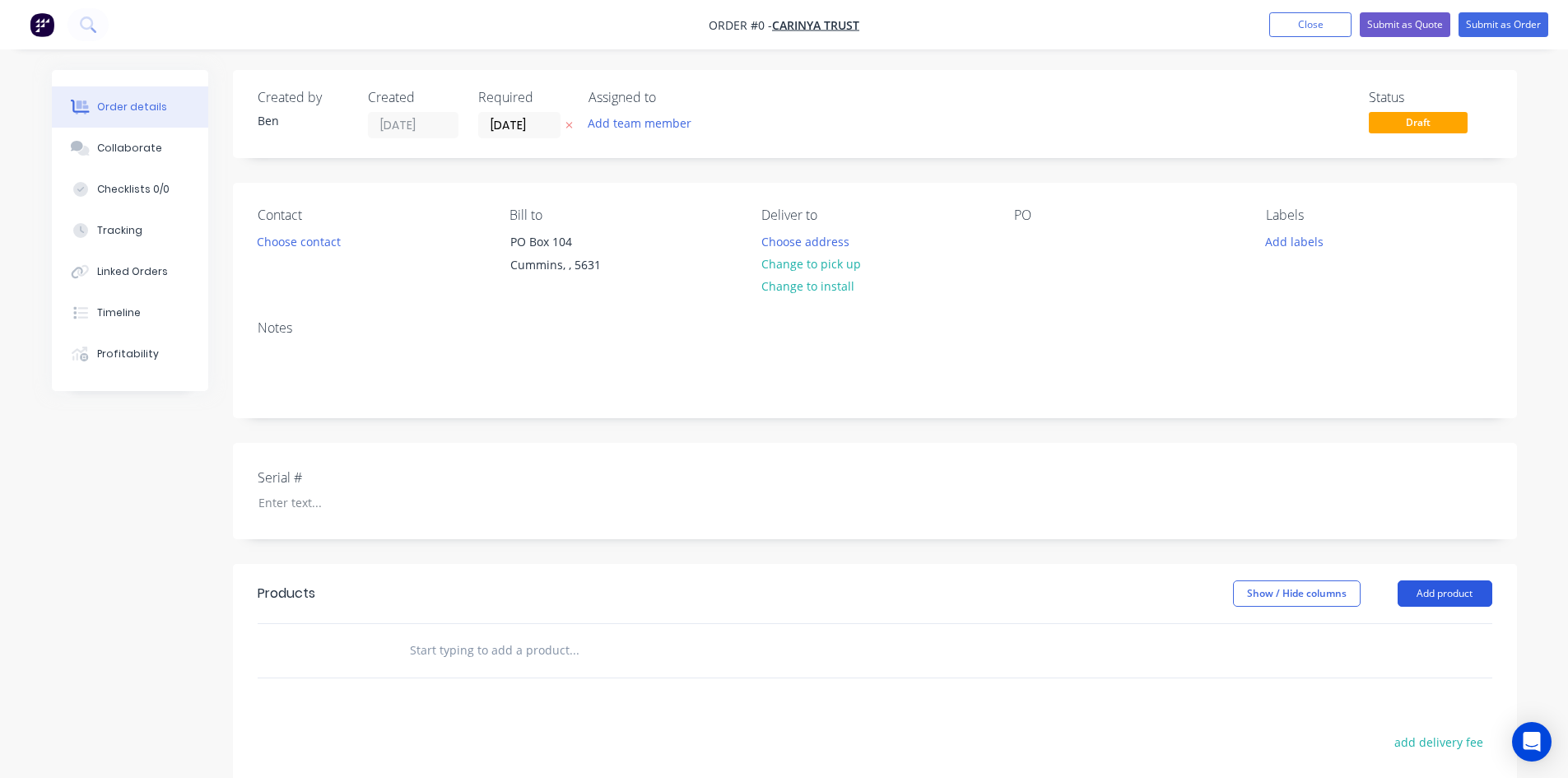
click at [1424, 592] on button "Add product" at bounding box center [1445, 593] width 95 height 26
click at [1377, 641] on div "Product catalogue" at bounding box center [1414, 635] width 126 height 23
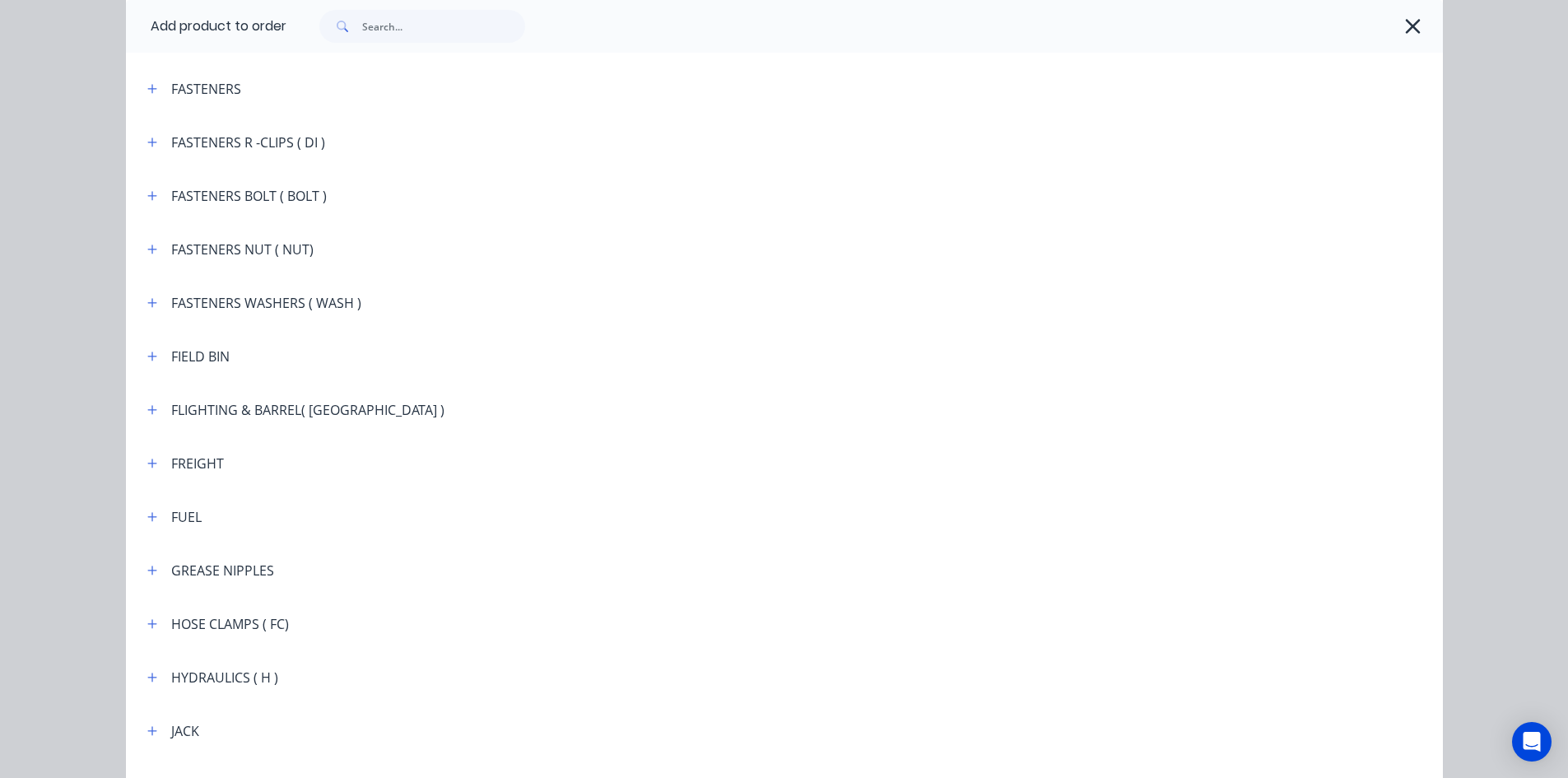
scroll to position [1564, 0]
click at [154, 406] on button "button" at bounding box center [152, 409] width 21 height 21
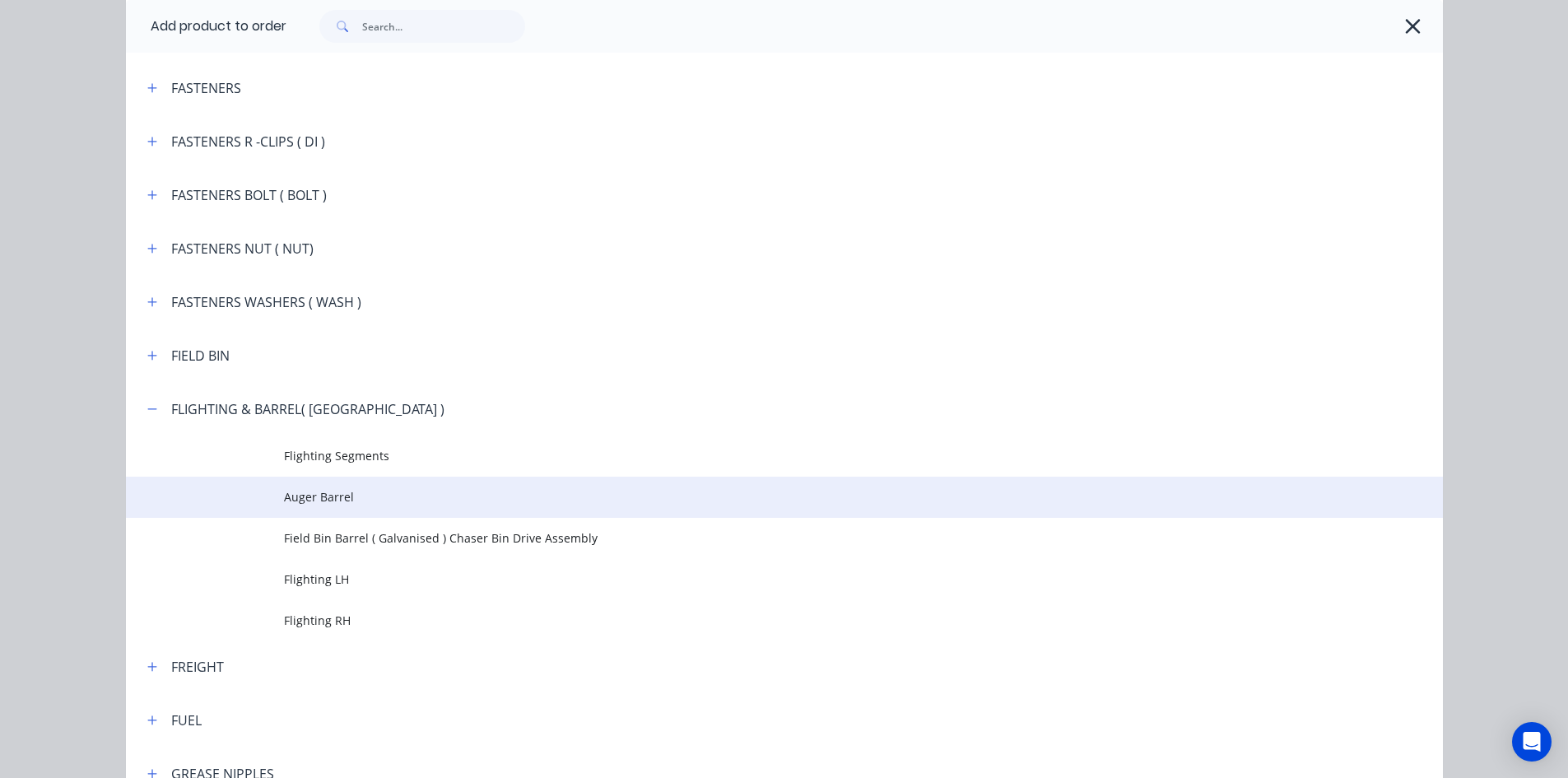
click at [310, 502] on span "Auger Barrel" at bounding box center [747, 497] width 927 height 18
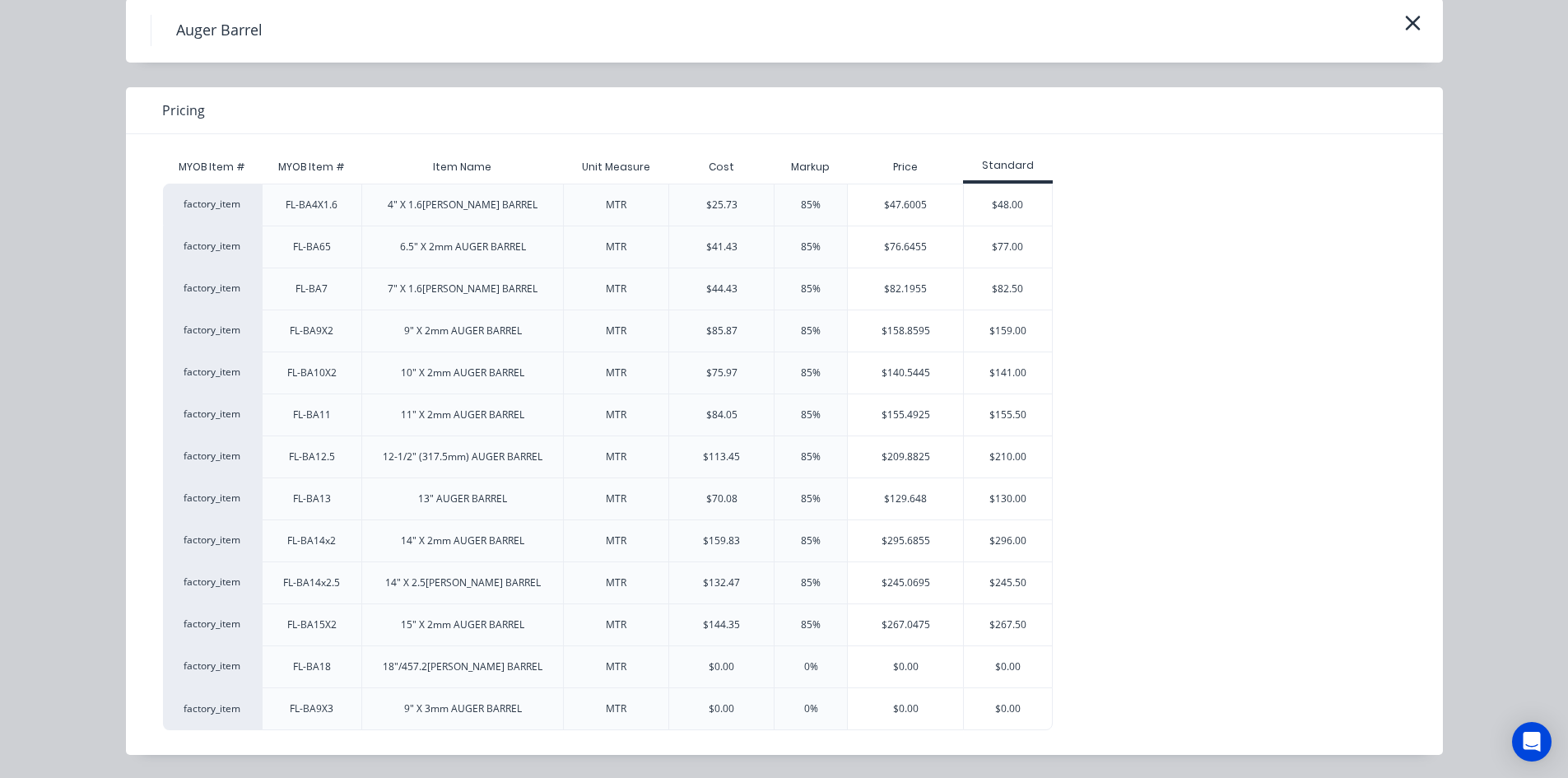
scroll to position [165, 0]
click at [1014, 326] on div "$159.00" at bounding box center [1008, 330] width 88 height 41
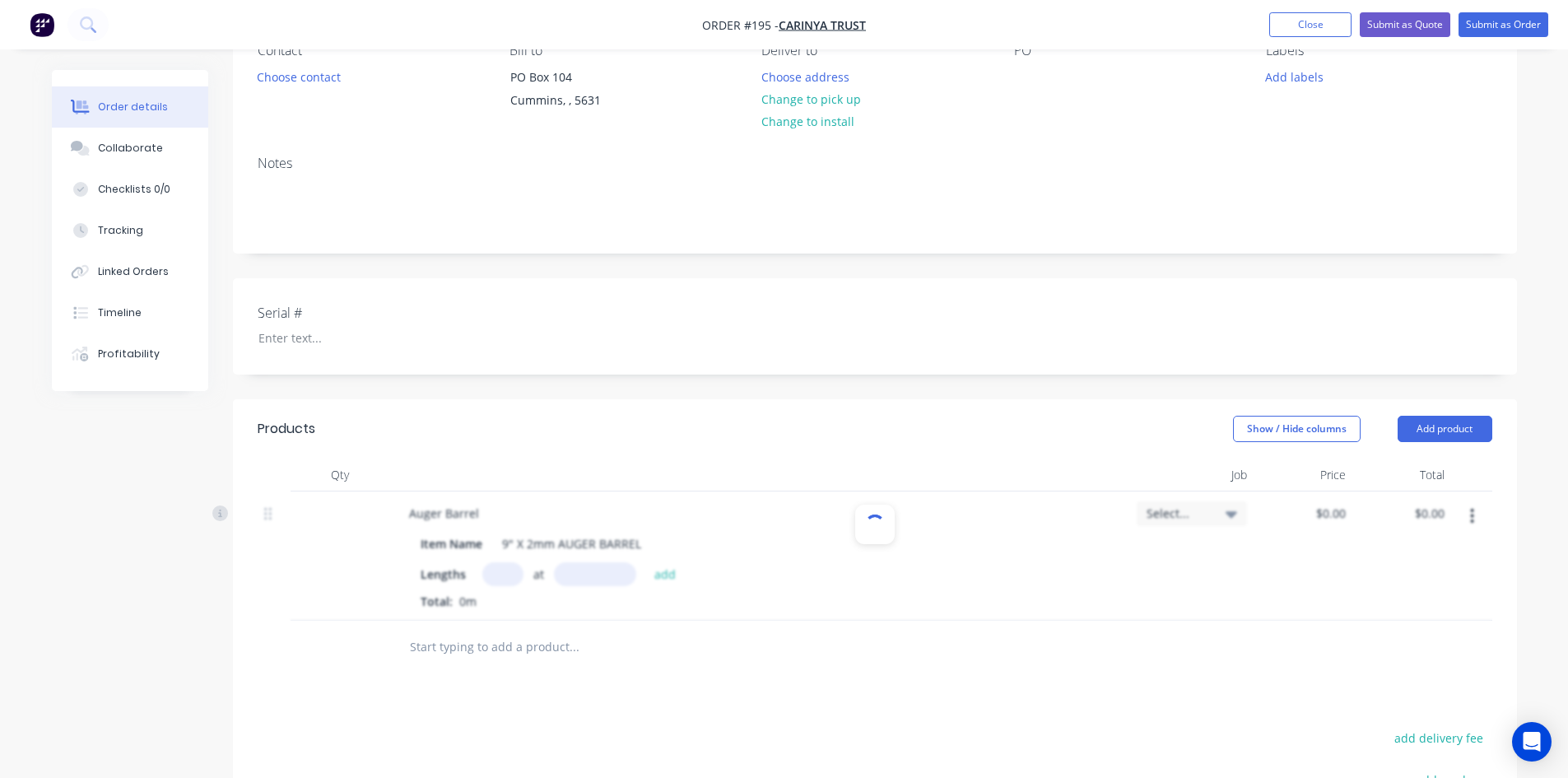
type input "$159.00"
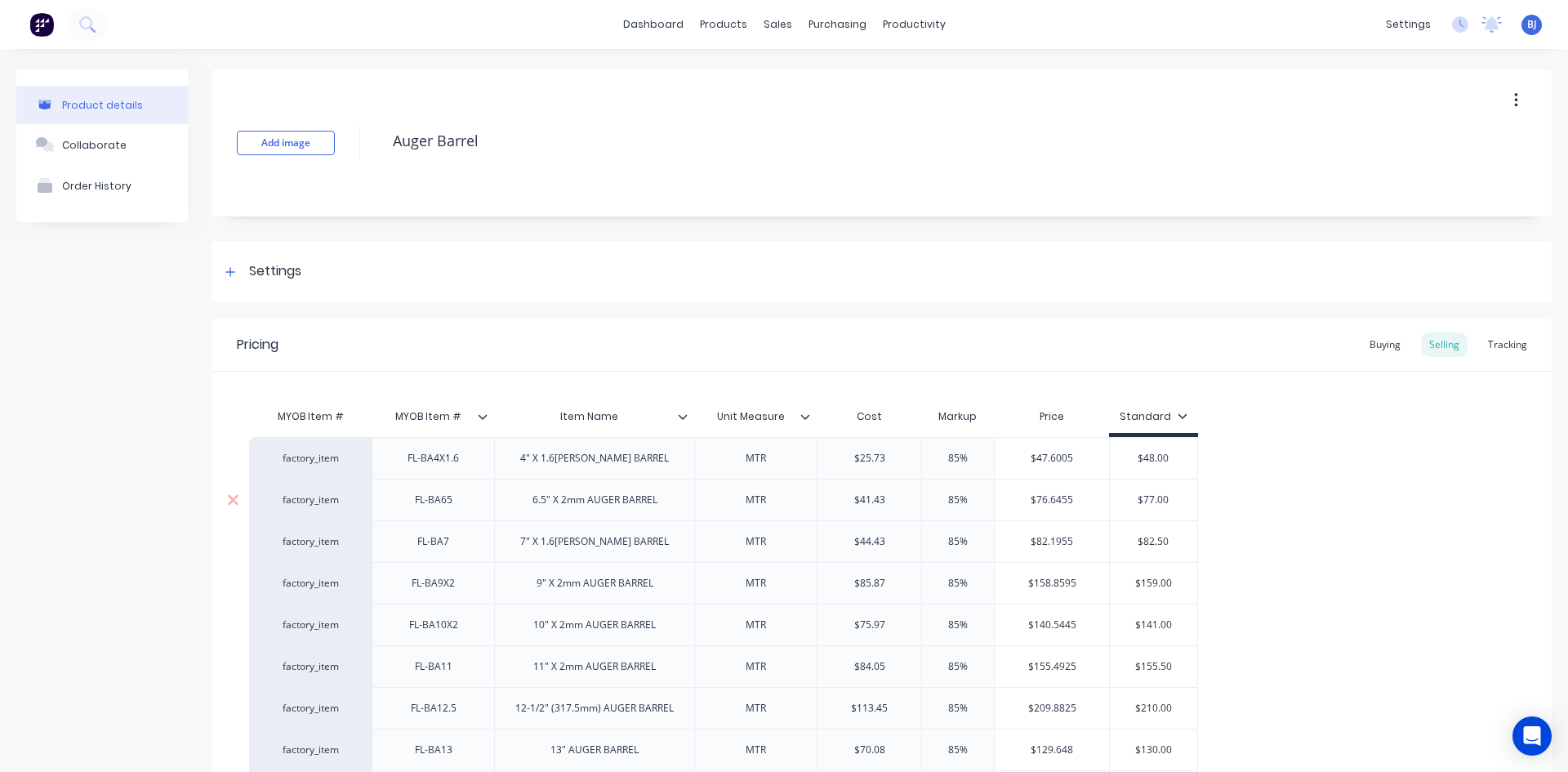
scroll to position [327, 0]
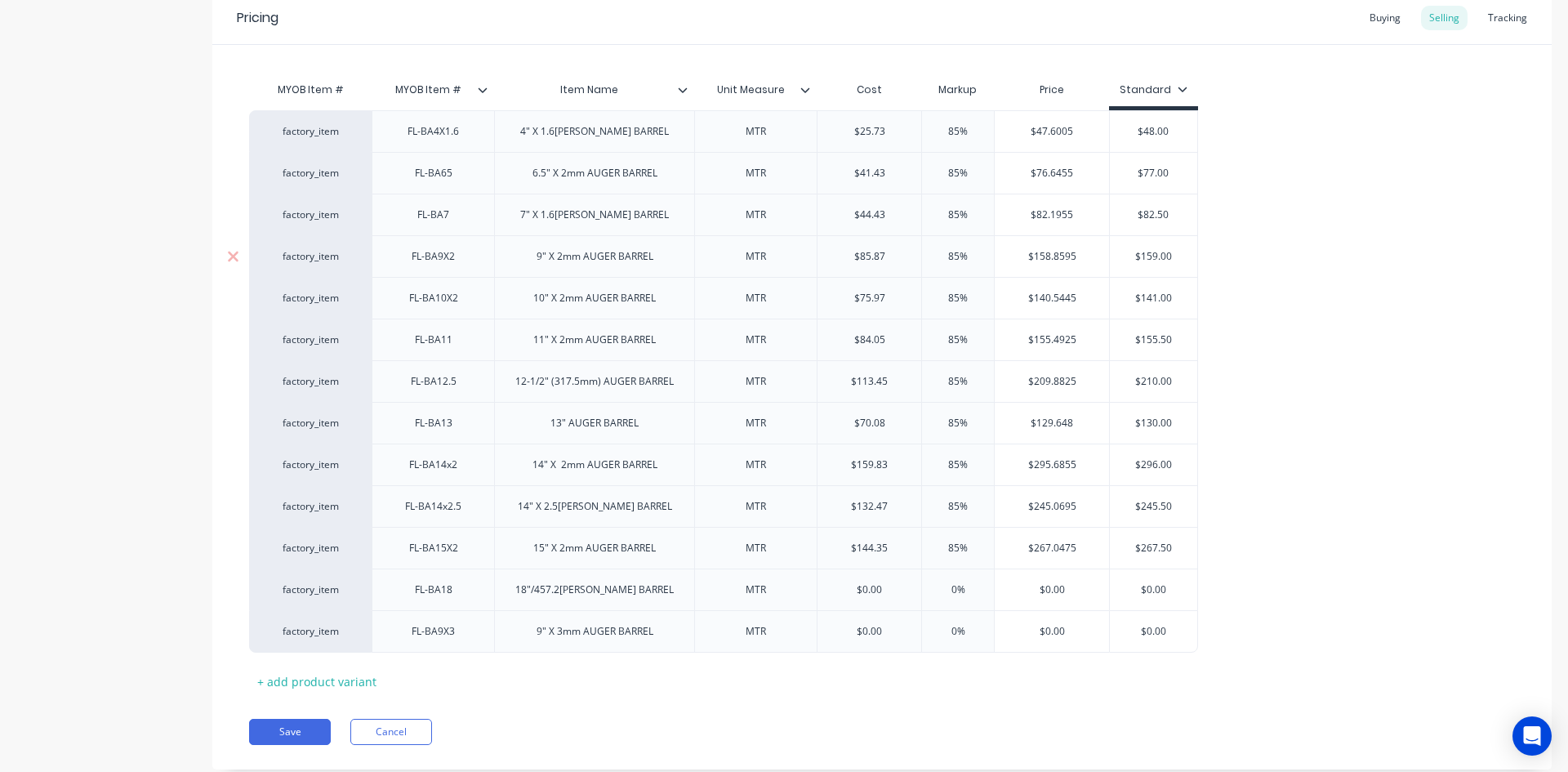
type input "$159.00"
click at [1155, 255] on input "$159.00" at bounding box center [1153, 257] width 87 height 15
click at [872, 255] on input "$85.87" at bounding box center [869, 257] width 104 height 15
click at [872, 255] on input "$85.87" at bounding box center [869, 257] width 104 height 15
type input "$6"
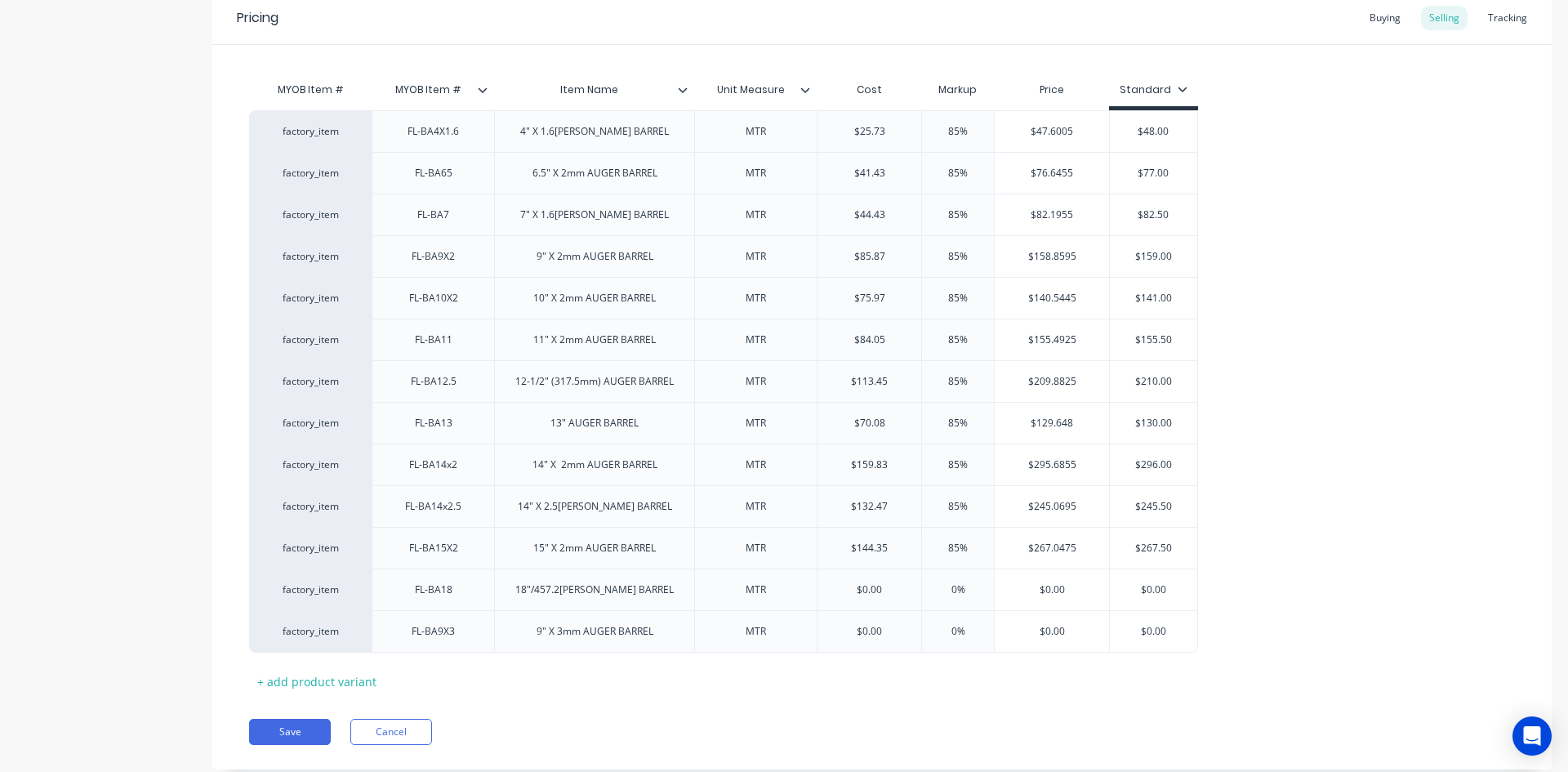
type textarea "x"
type input "$68"
type textarea "x"
type input "$68.6"
type textarea "x"
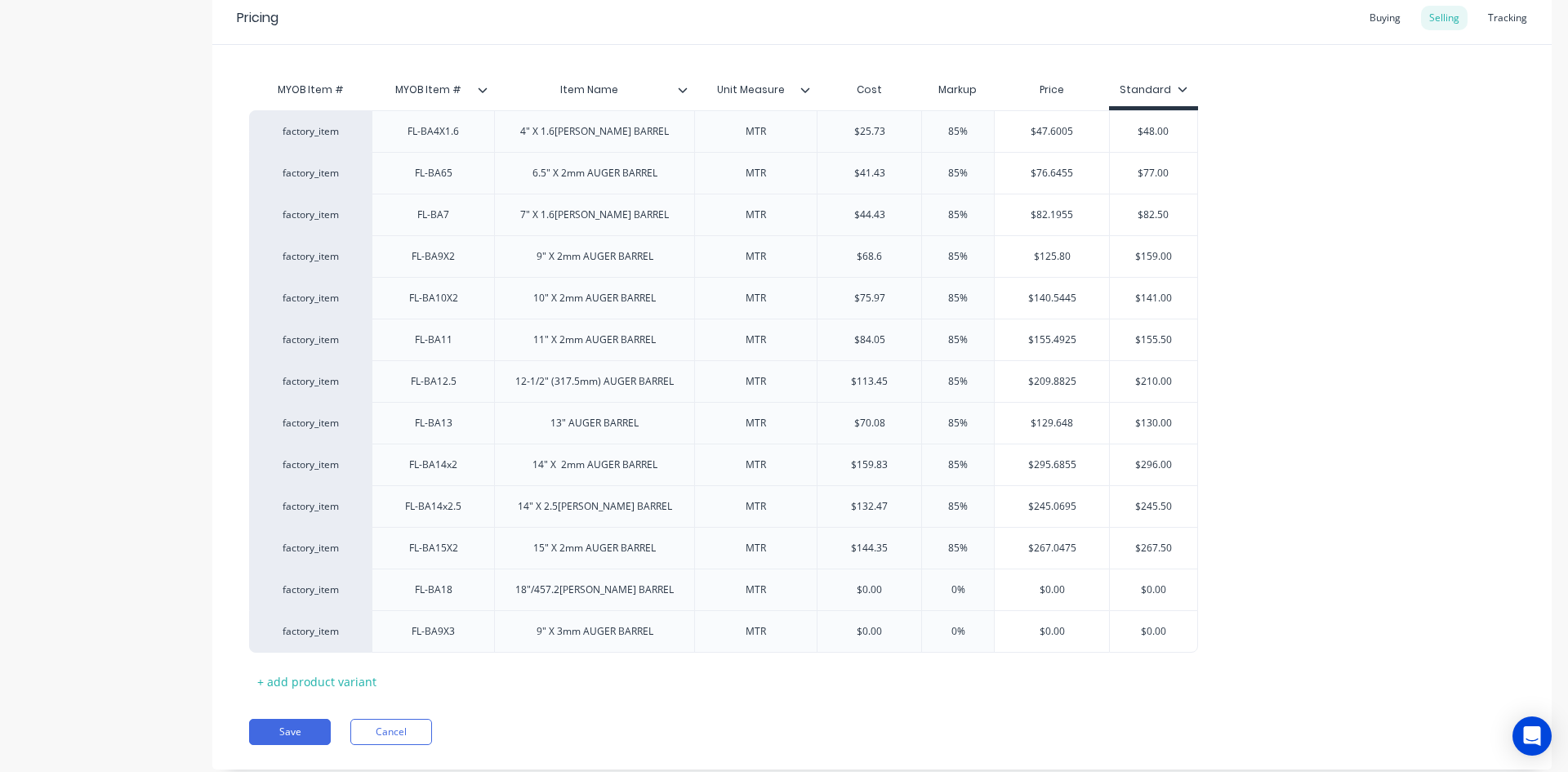
type input "$68.66"
type textarea "x"
type input "$68.66"
click at [1345, 569] on div "factory_item FL-BA4X1.6 4" X 1.6[PERSON_NAME] BARREL MTR $25.73 85% $47.6005 $4…" at bounding box center [882, 381] width 1266 height 543
drag, startPoint x: 1172, startPoint y: 253, endPoint x: 1045, endPoint y: 290, distance: 132.3
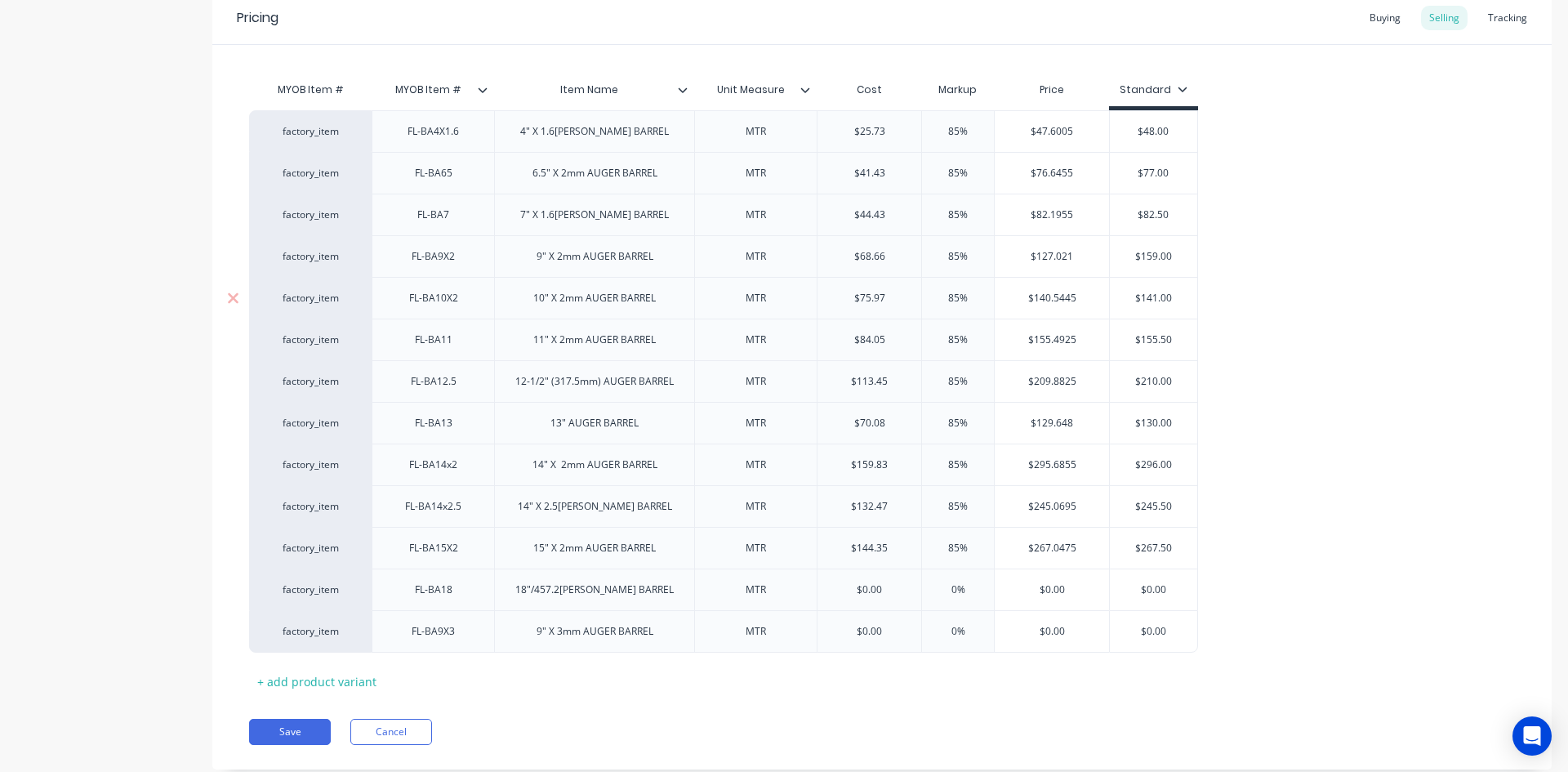
click at [1056, 278] on div "factory_item FL-BA4X1.6 4" X 1.6[PERSON_NAME] BARREL MTR $25.73 85% $47.6005 $4…" at bounding box center [882, 381] width 1266 height 543
type input "1"
type textarea "x"
type input "13"
type textarea "x"
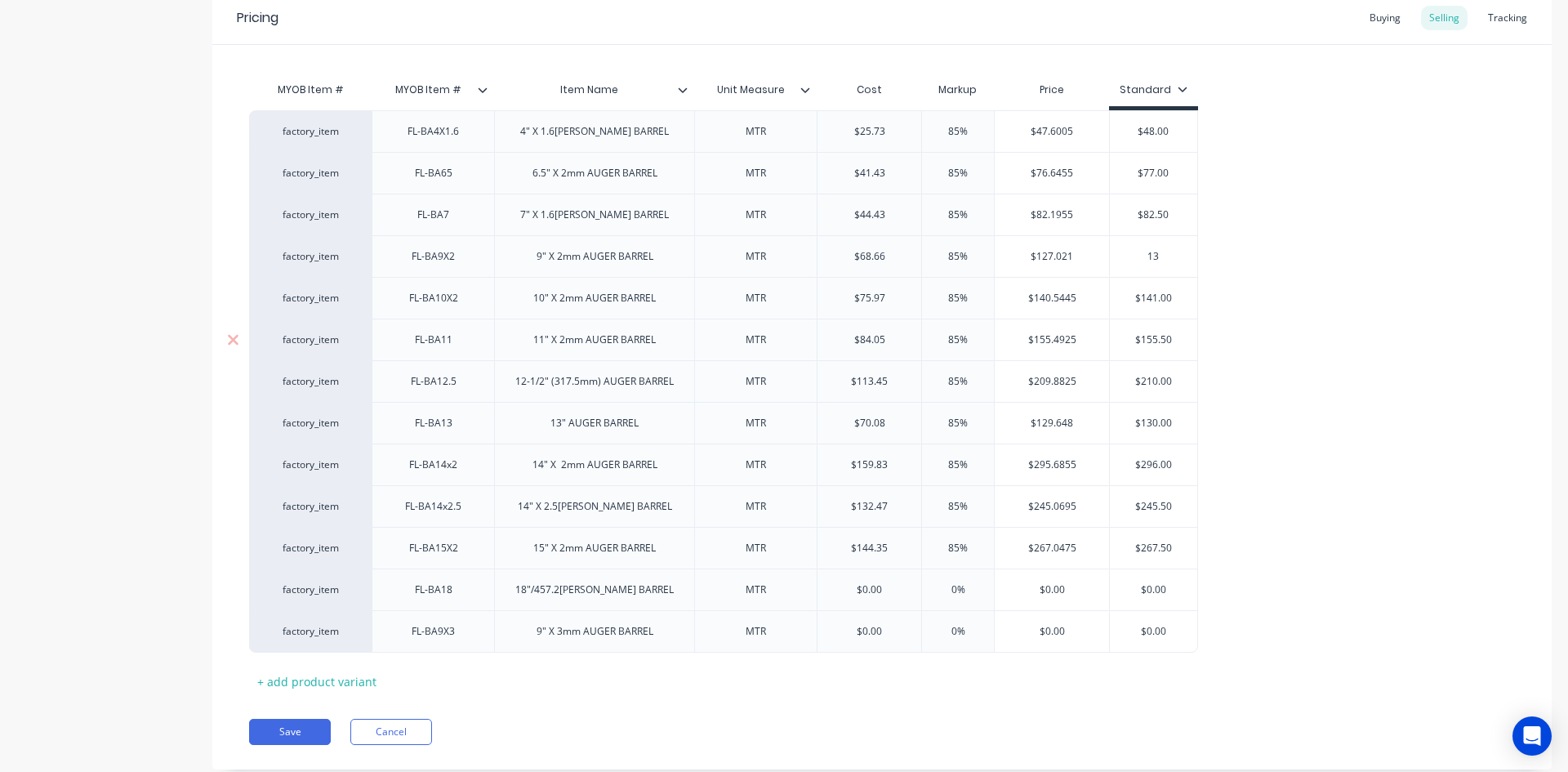
type input "130"
type textarea "x"
type input "130."
type textarea "x"
type input "130.0"
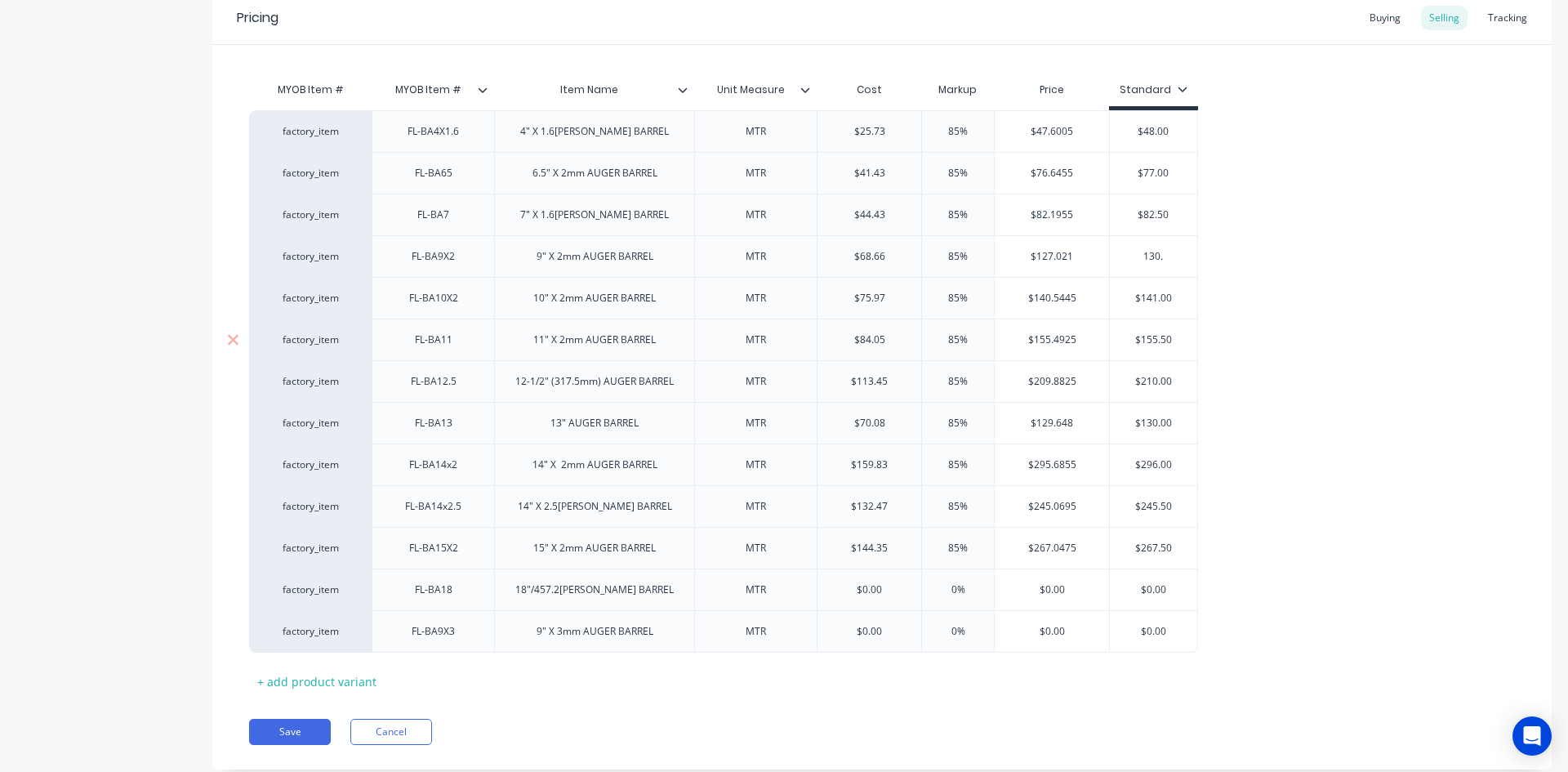
type textarea "x"
type input "130.0"
click at [1340, 402] on div "factory_item FL-BA4X1.6 4" X 1.6[PERSON_NAME] BARREL MTR $25.73 85% $47.6005 $4…" at bounding box center [882, 381] width 1266 height 543
click at [280, 734] on button "Save" at bounding box center [290, 731] width 81 height 26
type textarea "x"
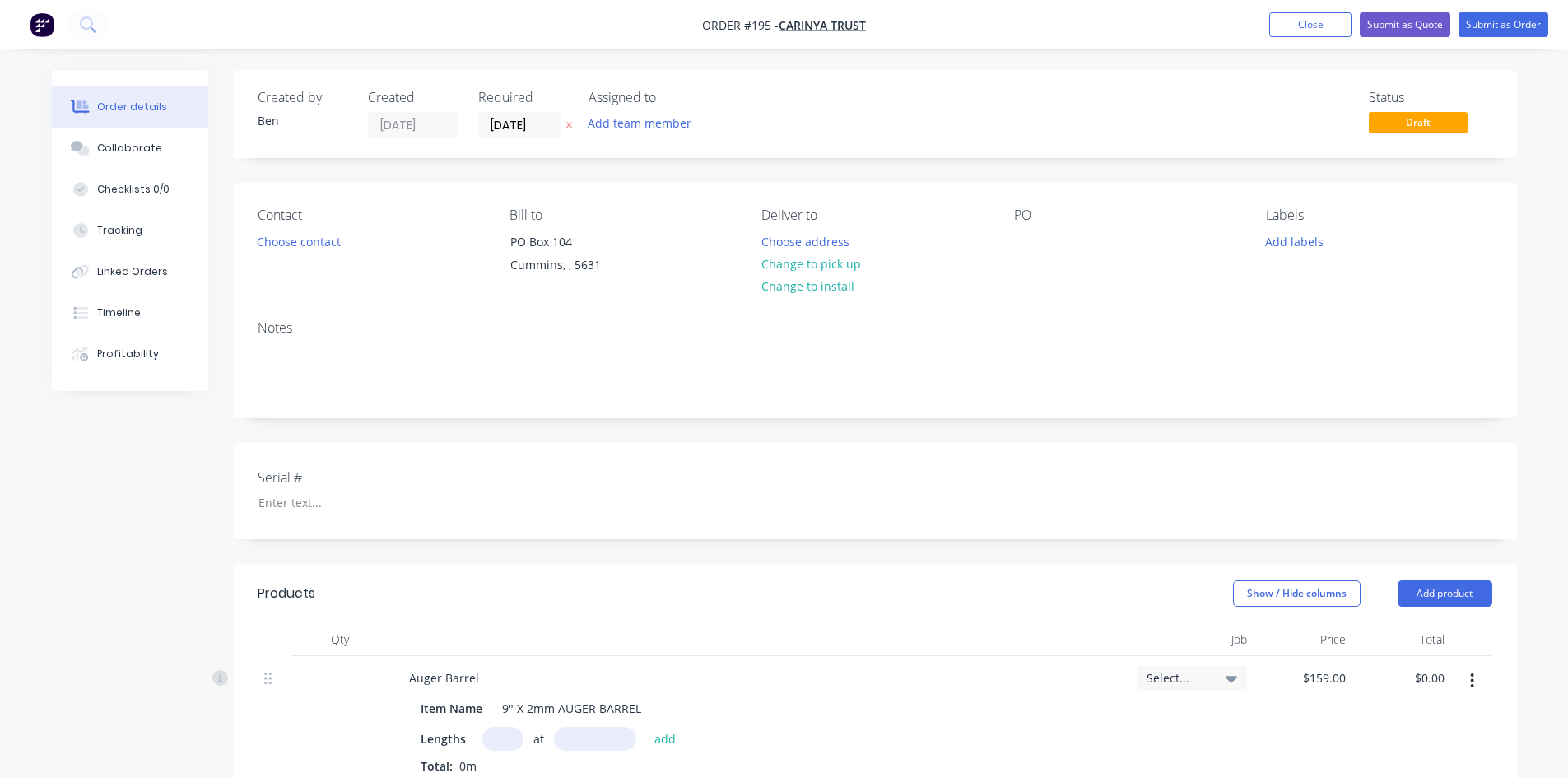
click at [1473, 682] on icon "button" at bounding box center [1472, 681] width 4 height 18
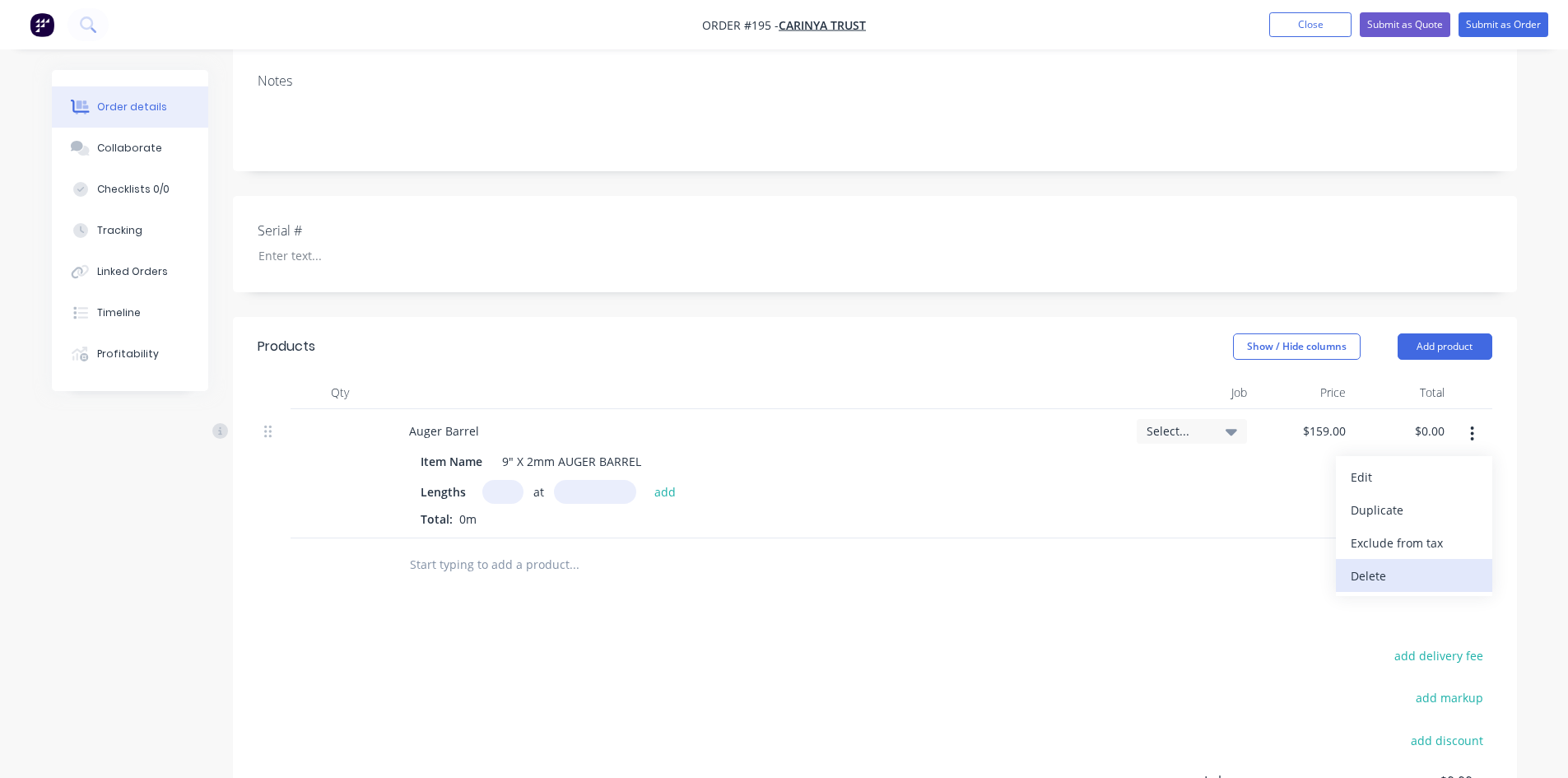
click at [1380, 574] on div "Delete" at bounding box center [1414, 575] width 126 height 23
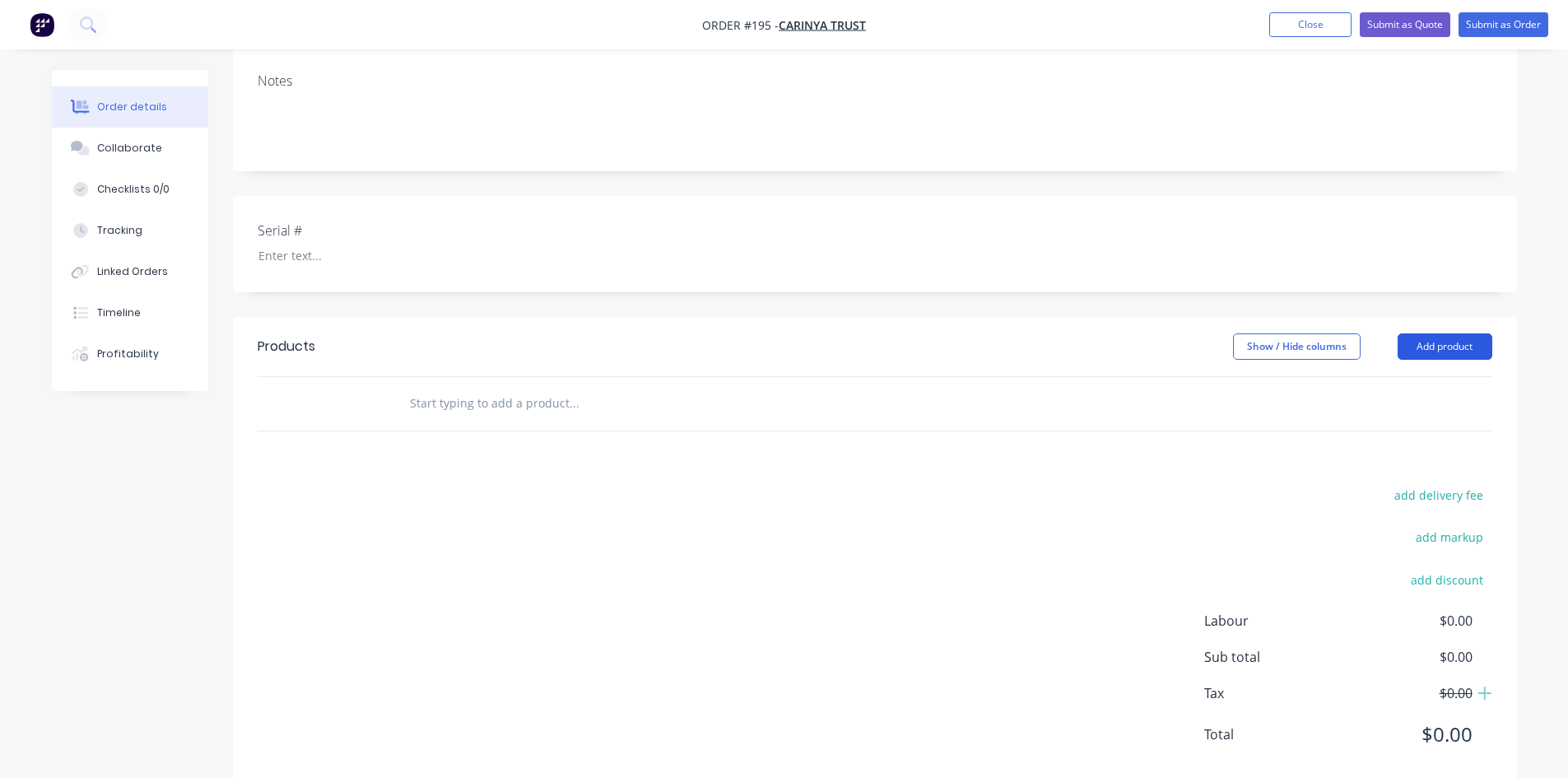
click at [1418, 343] on button "Add product" at bounding box center [1445, 346] width 95 height 26
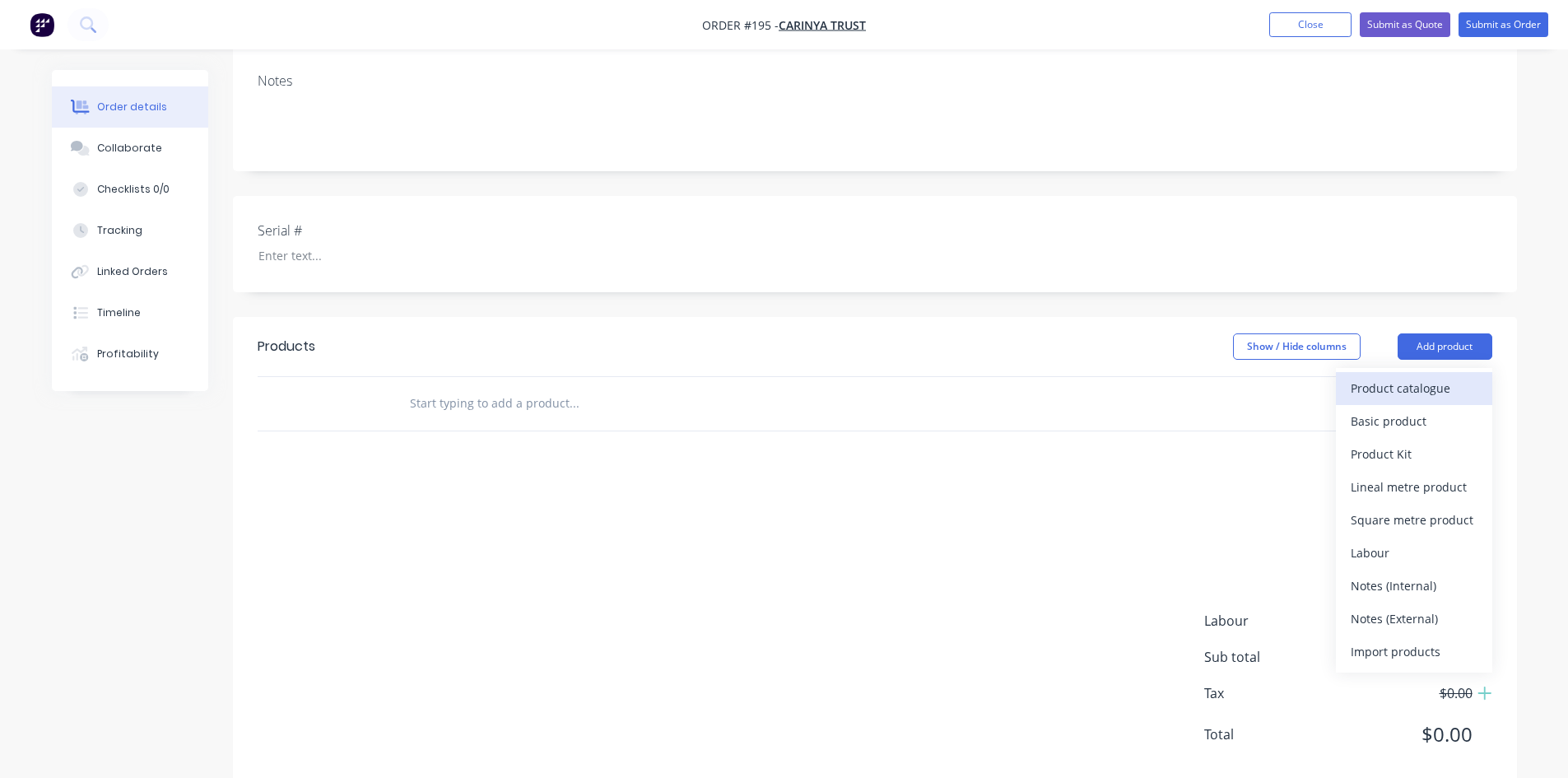
click at [1380, 389] on div "Product catalogue" at bounding box center [1414, 388] width 126 height 23
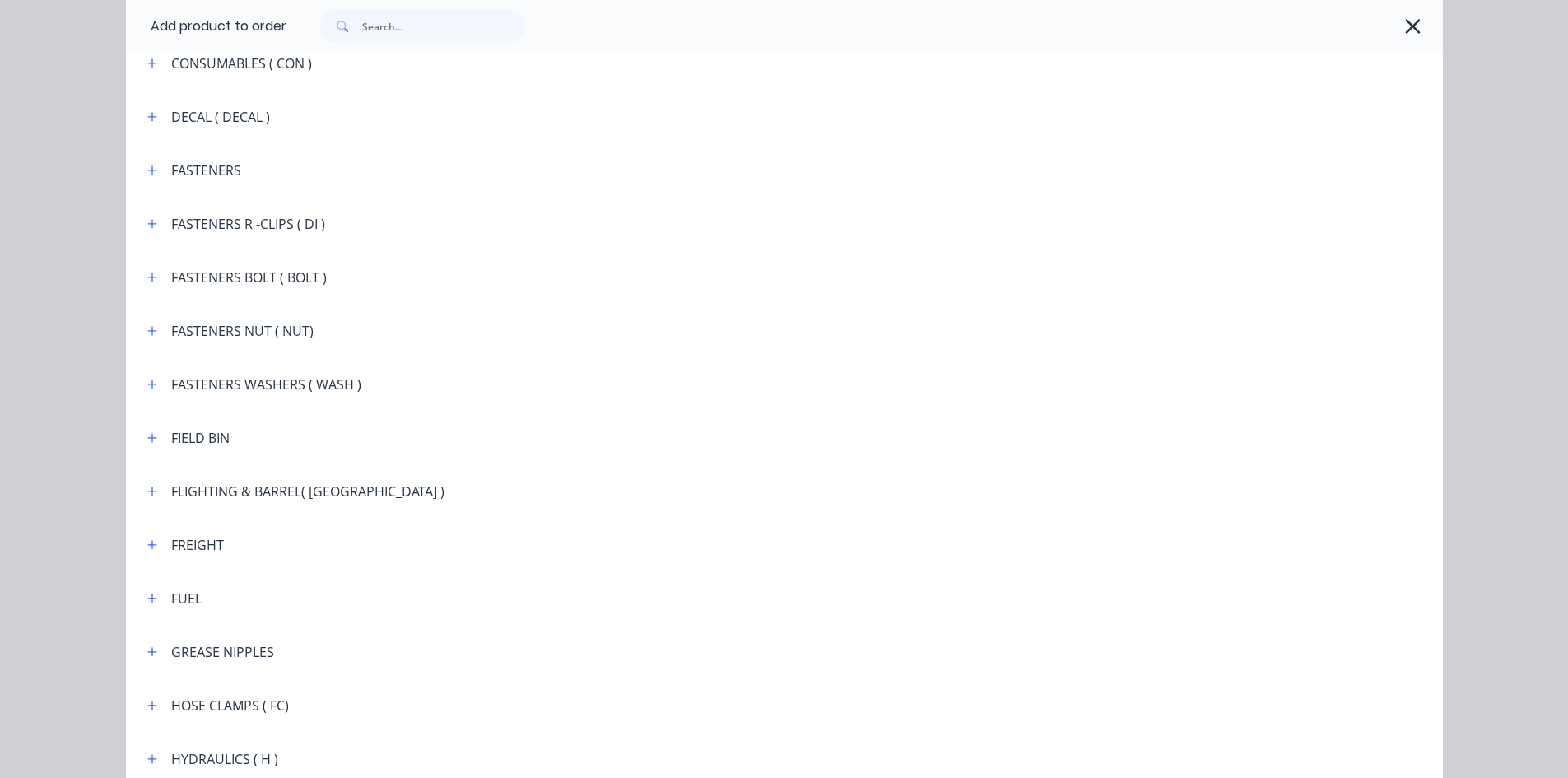
scroll to position [1399, 0]
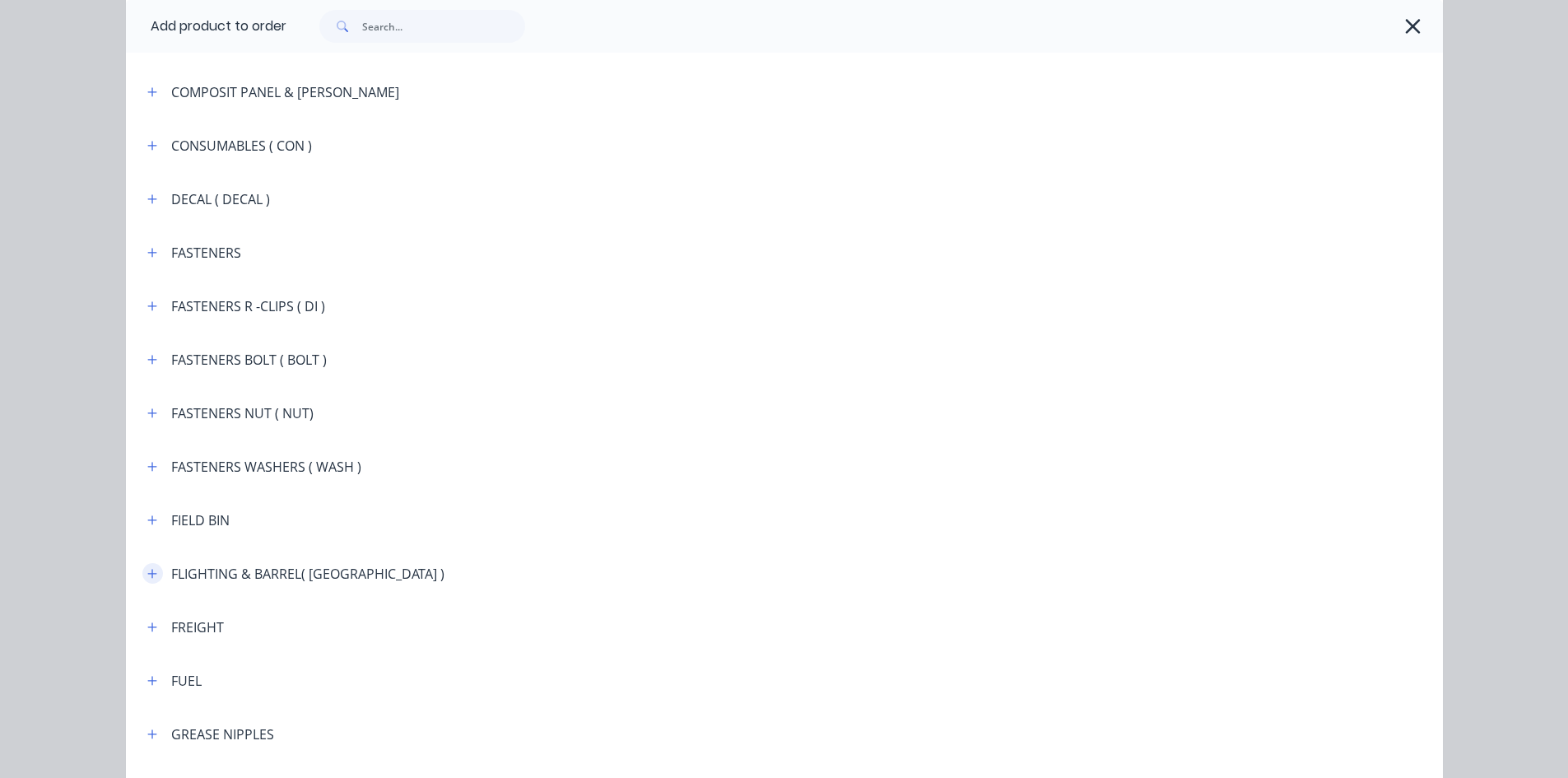
click at [151, 574] on icon "button" at bounding box center [152, 574] width 10 height 12
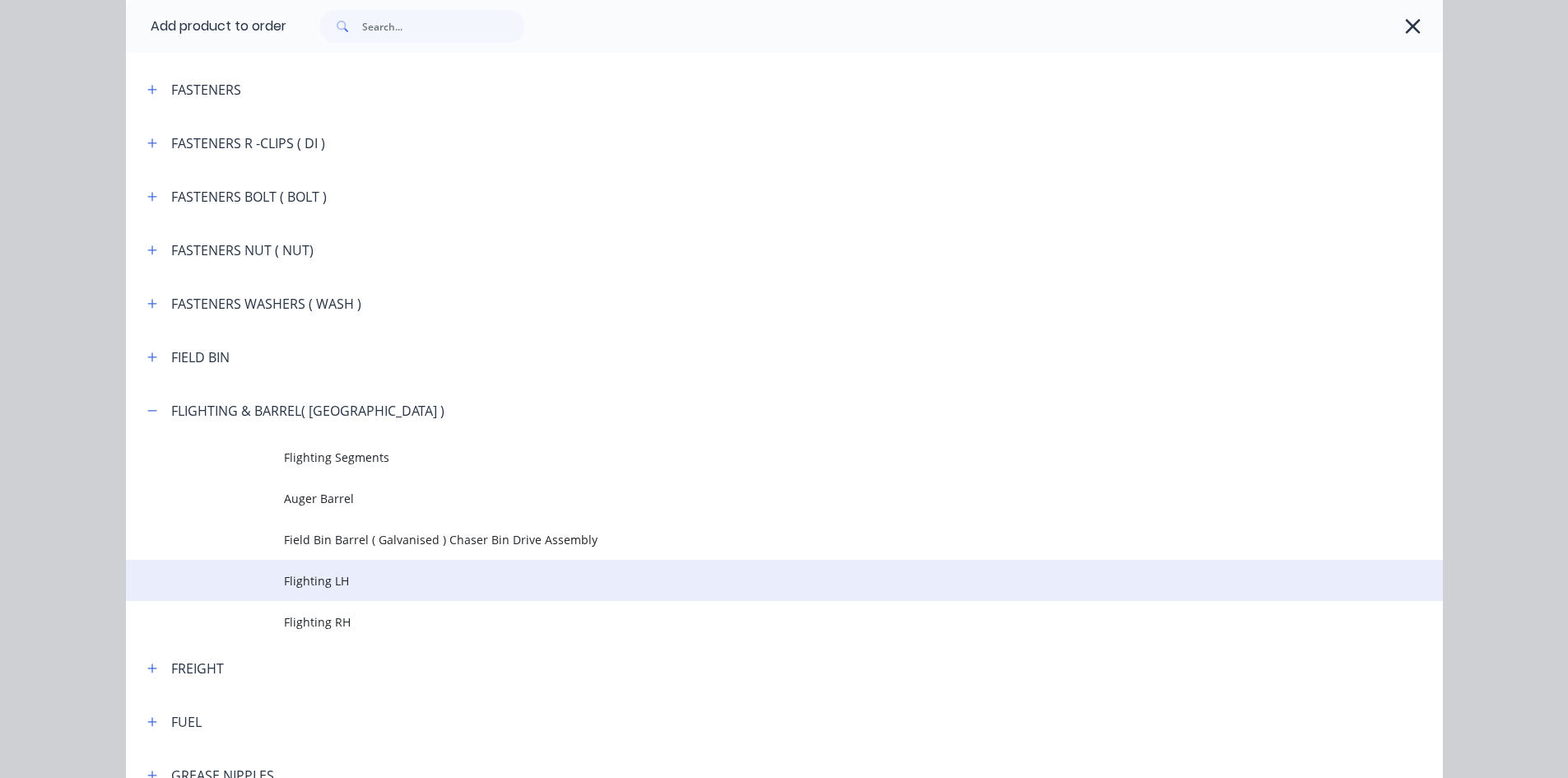
scroll to position [1564, 0]
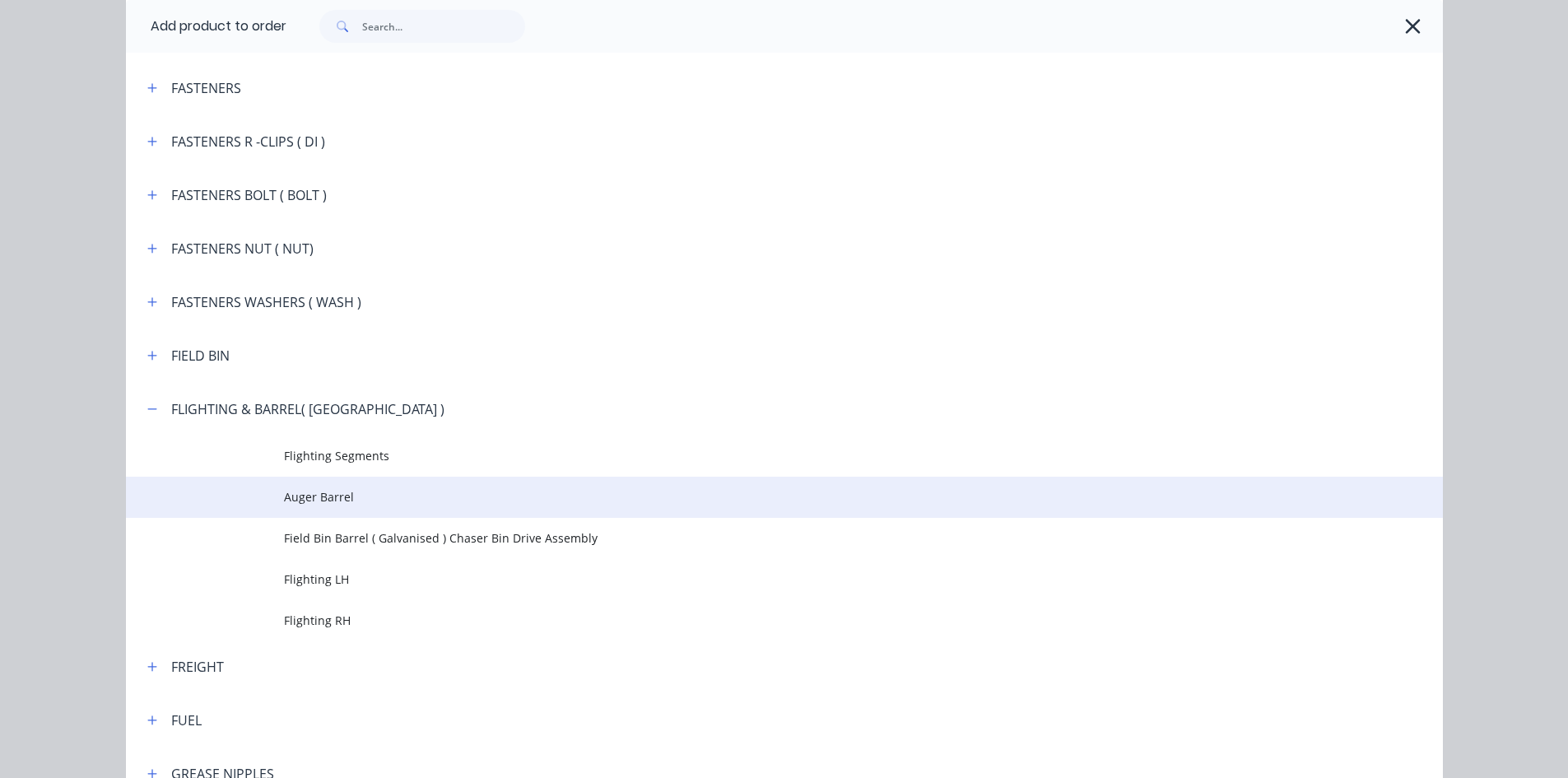
click at [343, 502] on span "Auger Barrel" at bounding box center [747, 497] width 927 height 18
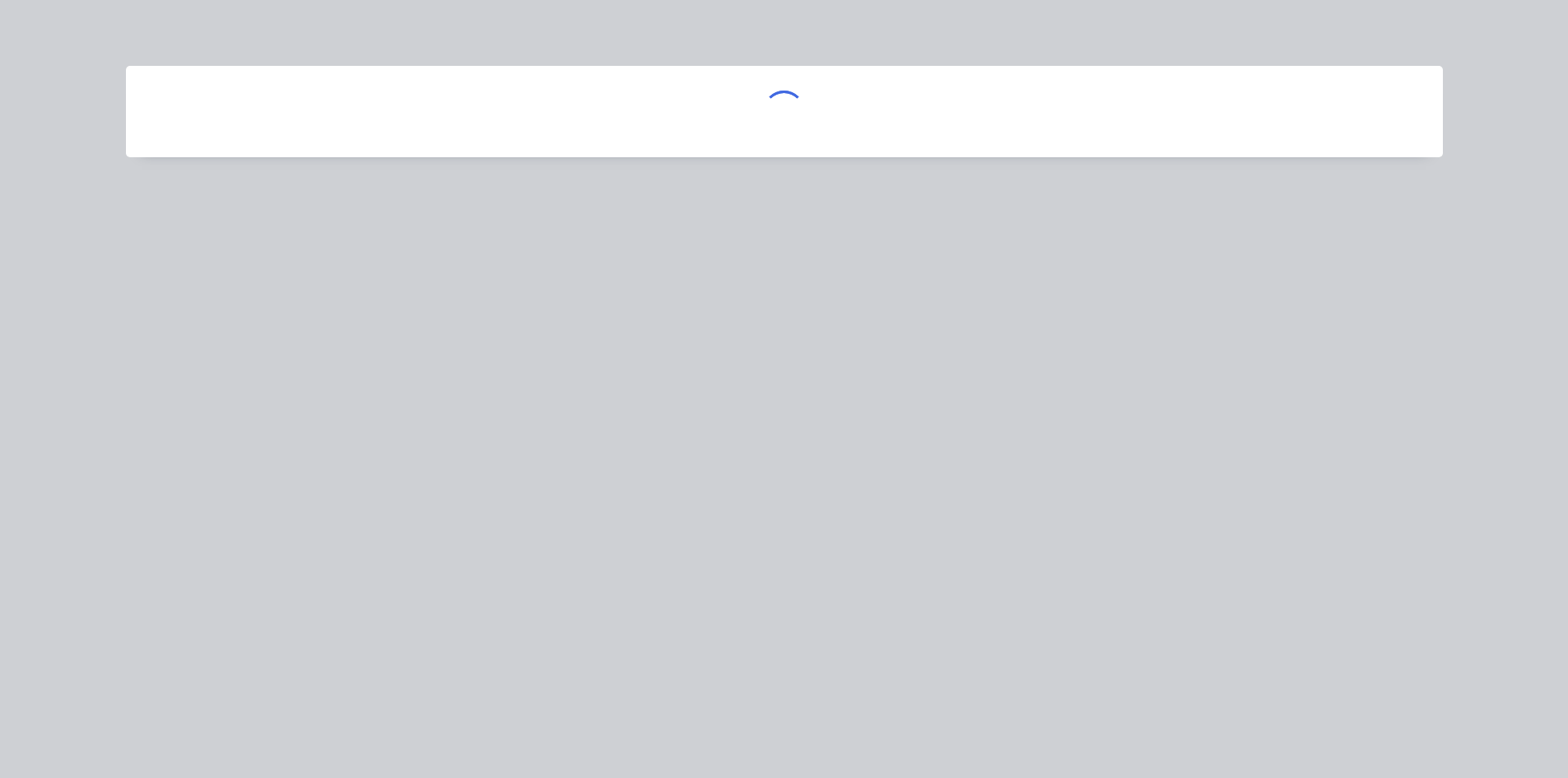
scroll to position [0, 0]
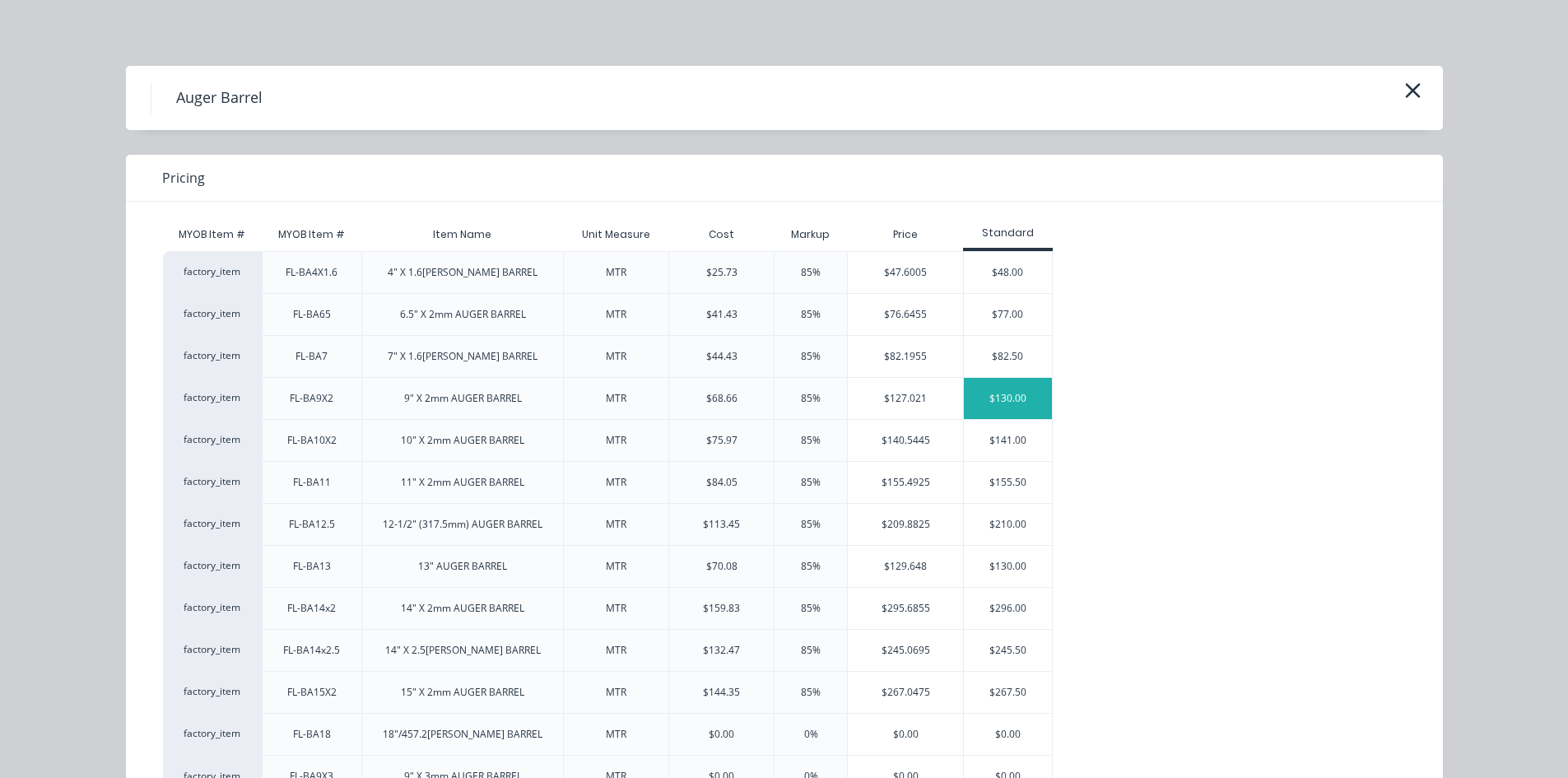
click at [996, 399] on div "$130.00" at bounding box center [1008, 398] width 88 height 41
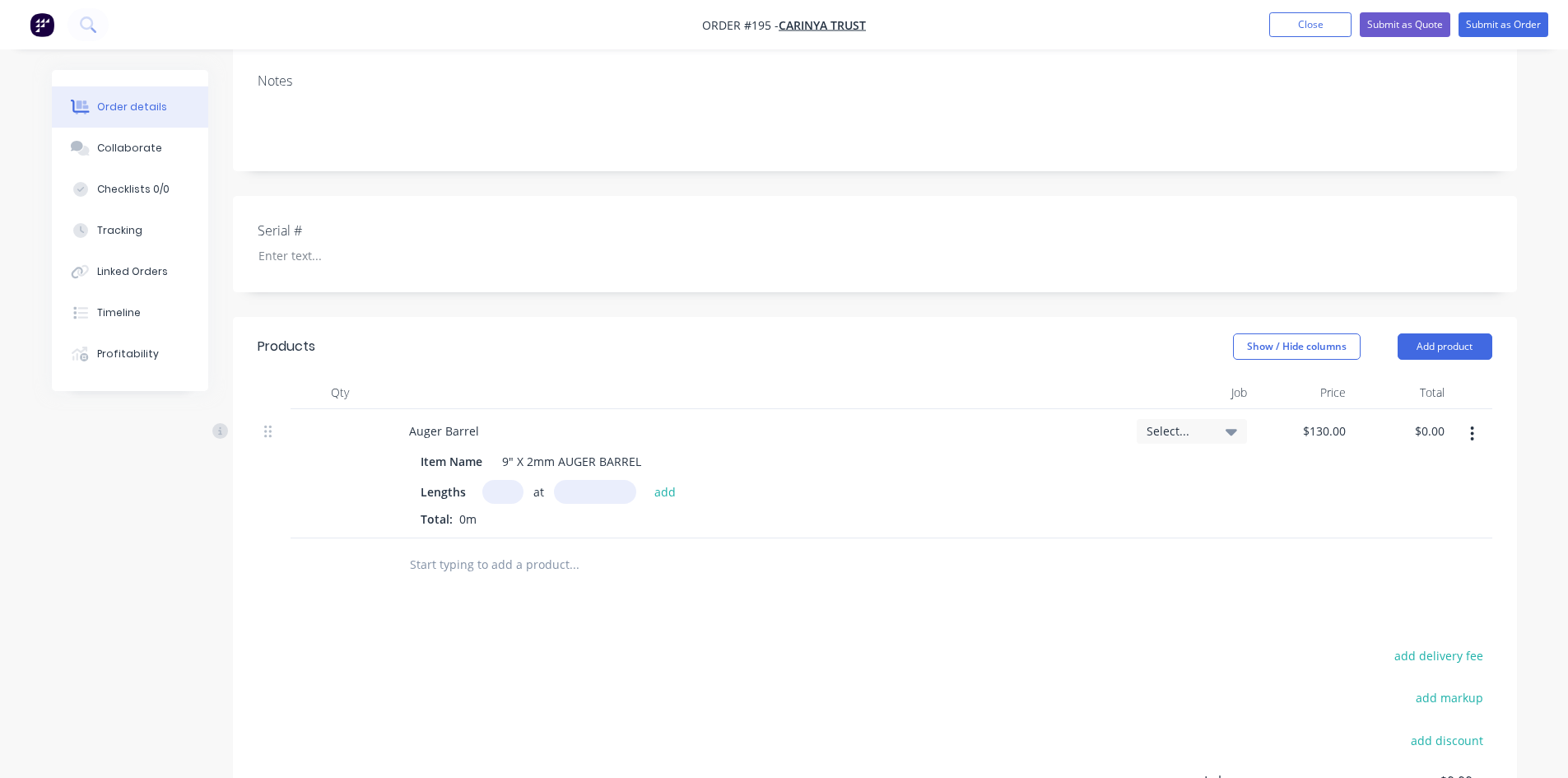
drag, startPoint x: 503, startPoint y: 492, endPoint x: 556, endPoint y: 641, distance: 158.1
click at [504, 500] on input "text" at bounding box center [503, 492] width 41 height 23
type input "1"
click at [579, 487] on input "text" at bounding box center [595, 492] width 82 height 23
type input "12000mm"
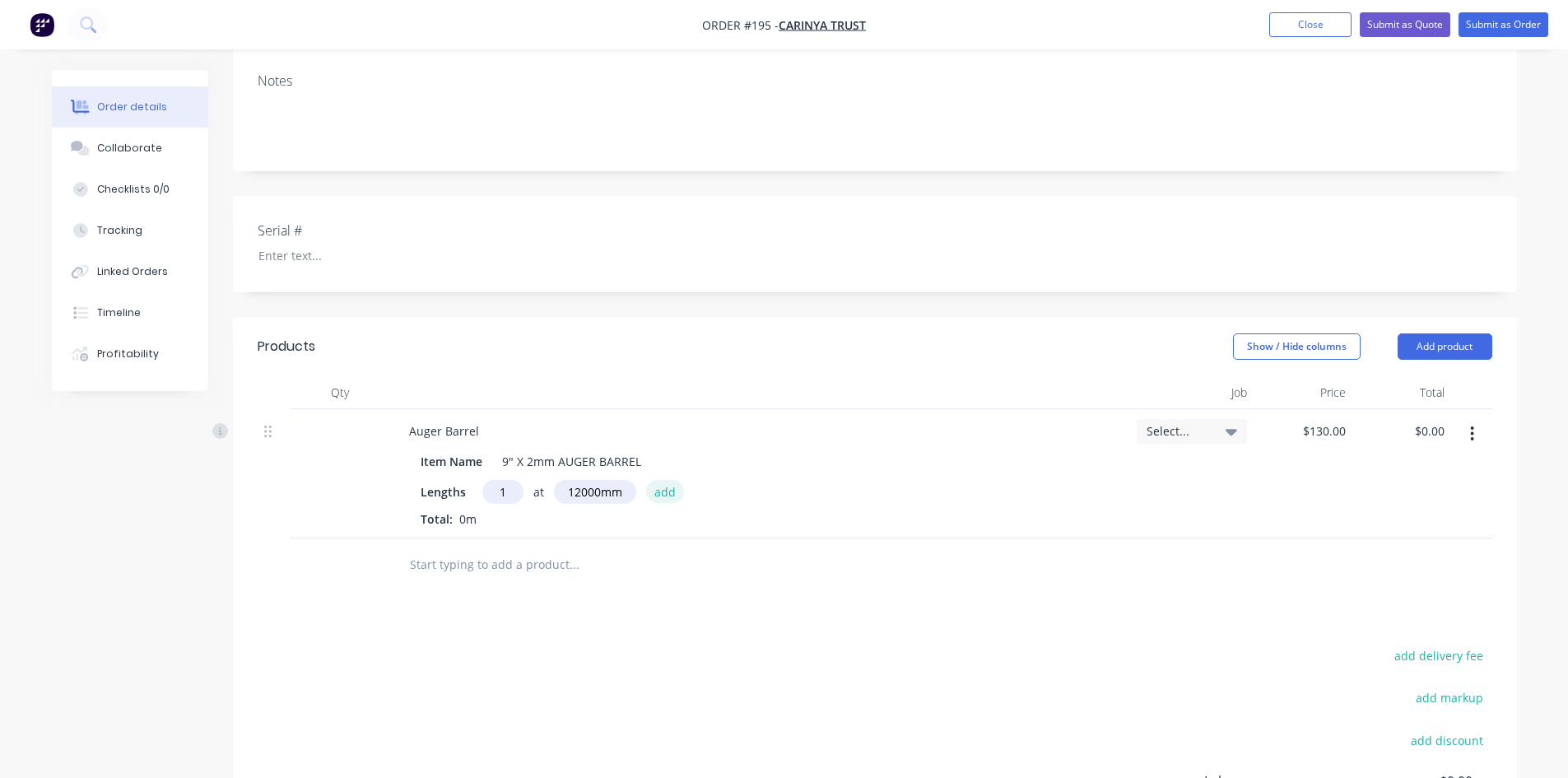
click at [666, 494] on button "add" at bounding box center [665, 491] width 39 height 23
type input "$1,560.00"
click at [1438, 345] on button "Add product" at bounding box center [1445, 346] width 95 height 26
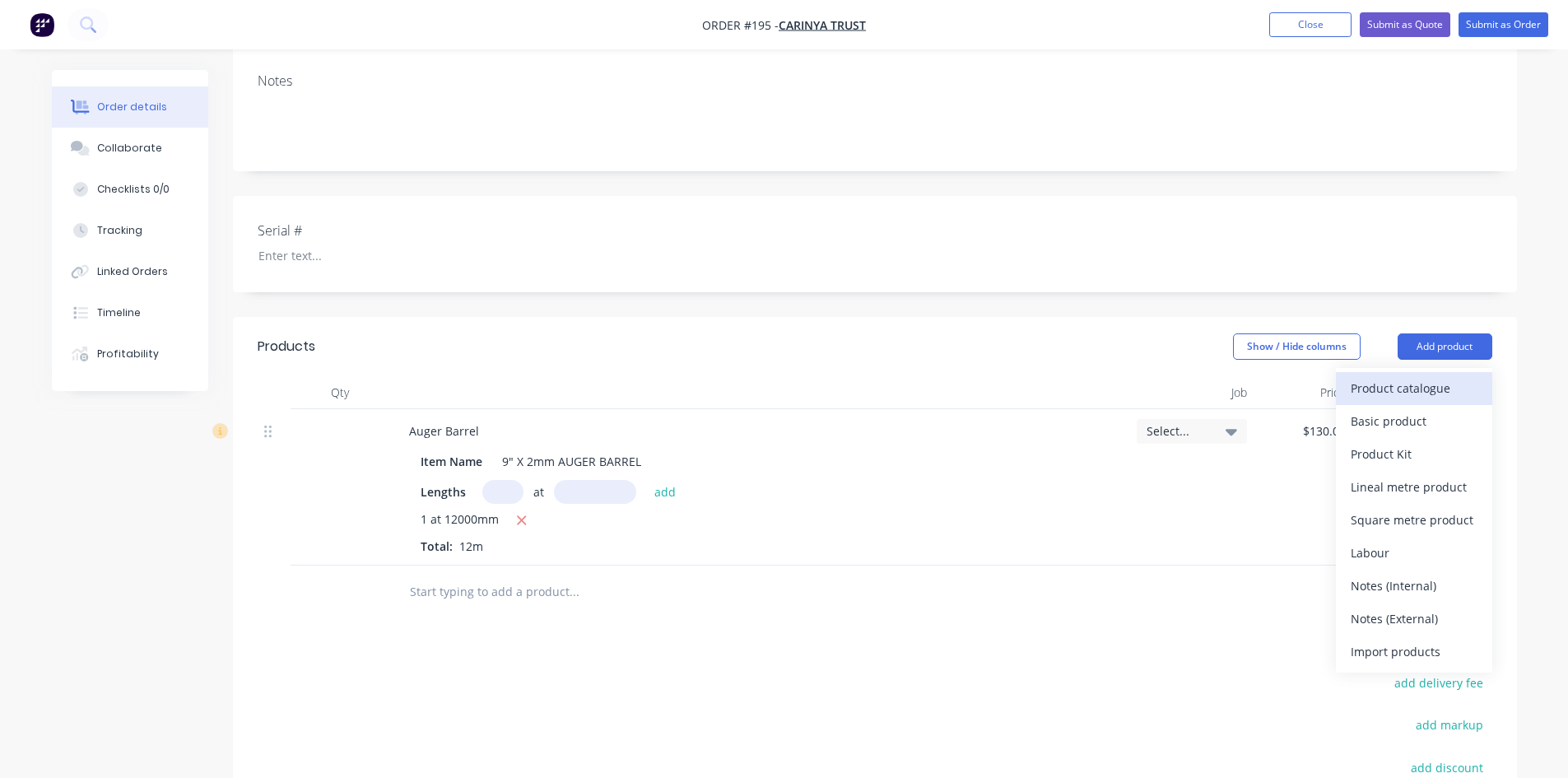
click at [1402, 390] on div "Product catalogue" at bounding box center [1414, 388] width 126 height 23
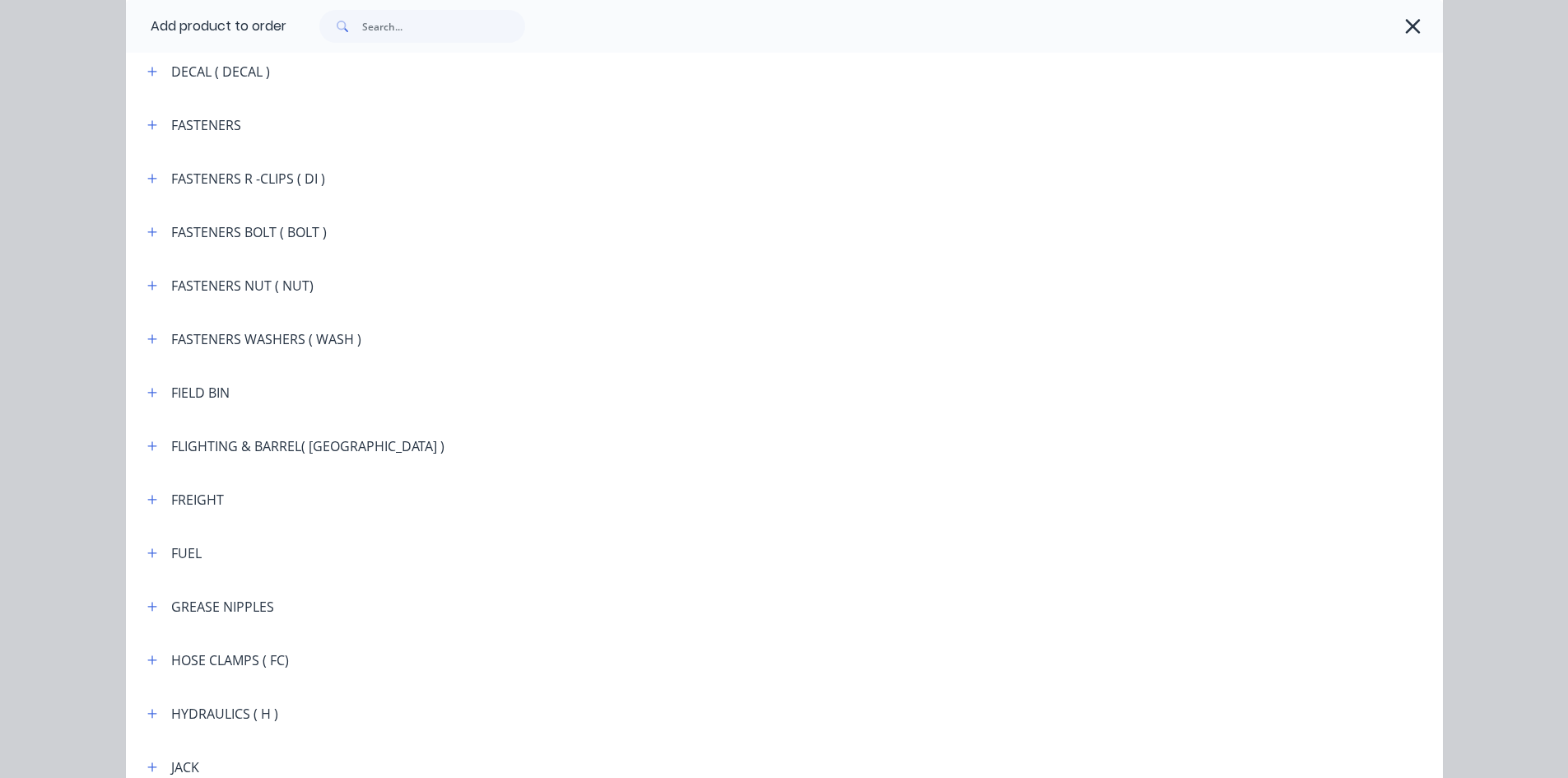
scroll to position [1564, 0]
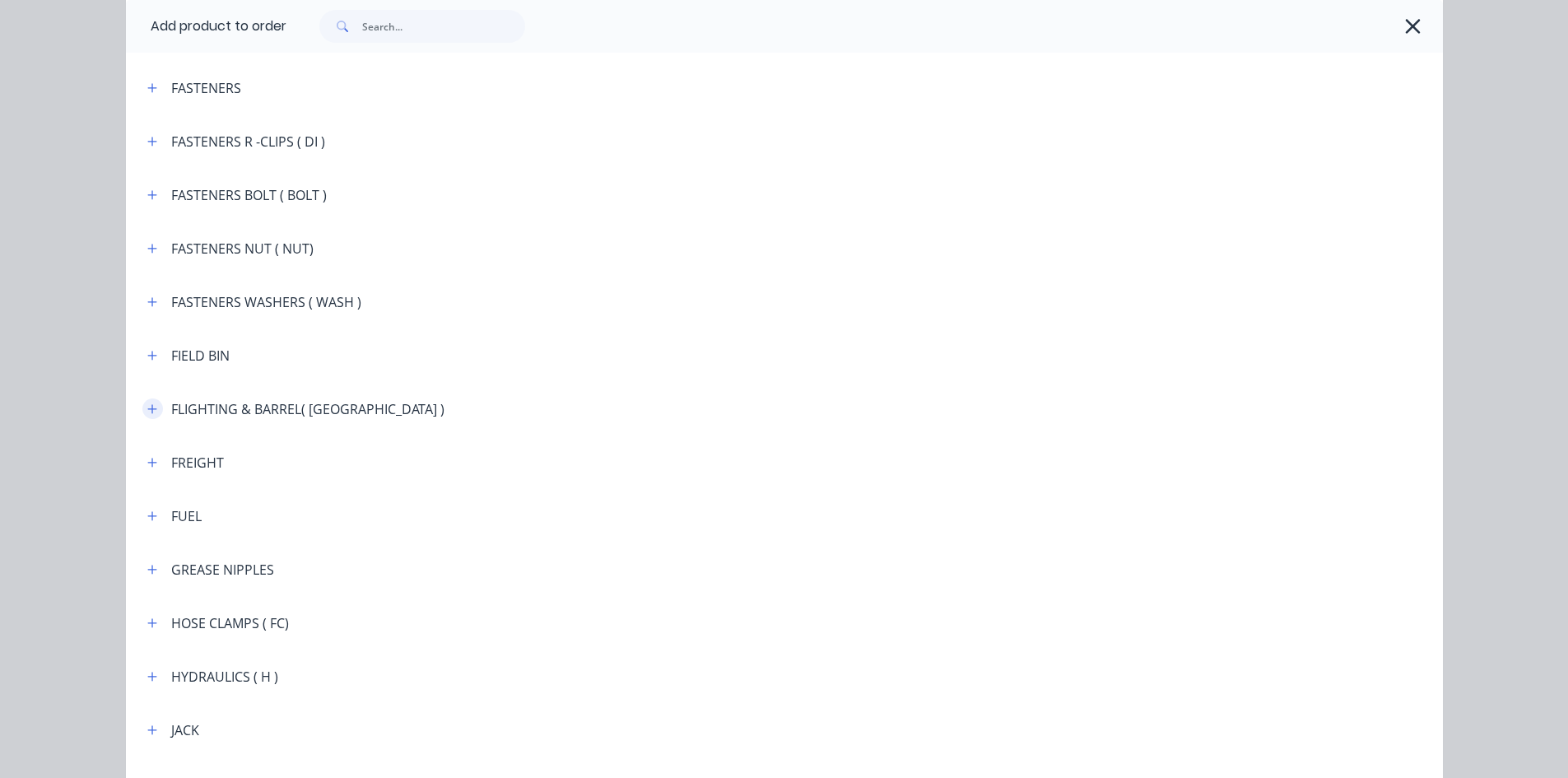
click at [147, 408] on icon "button" at bounding box center [152, 409] width 9 height 9
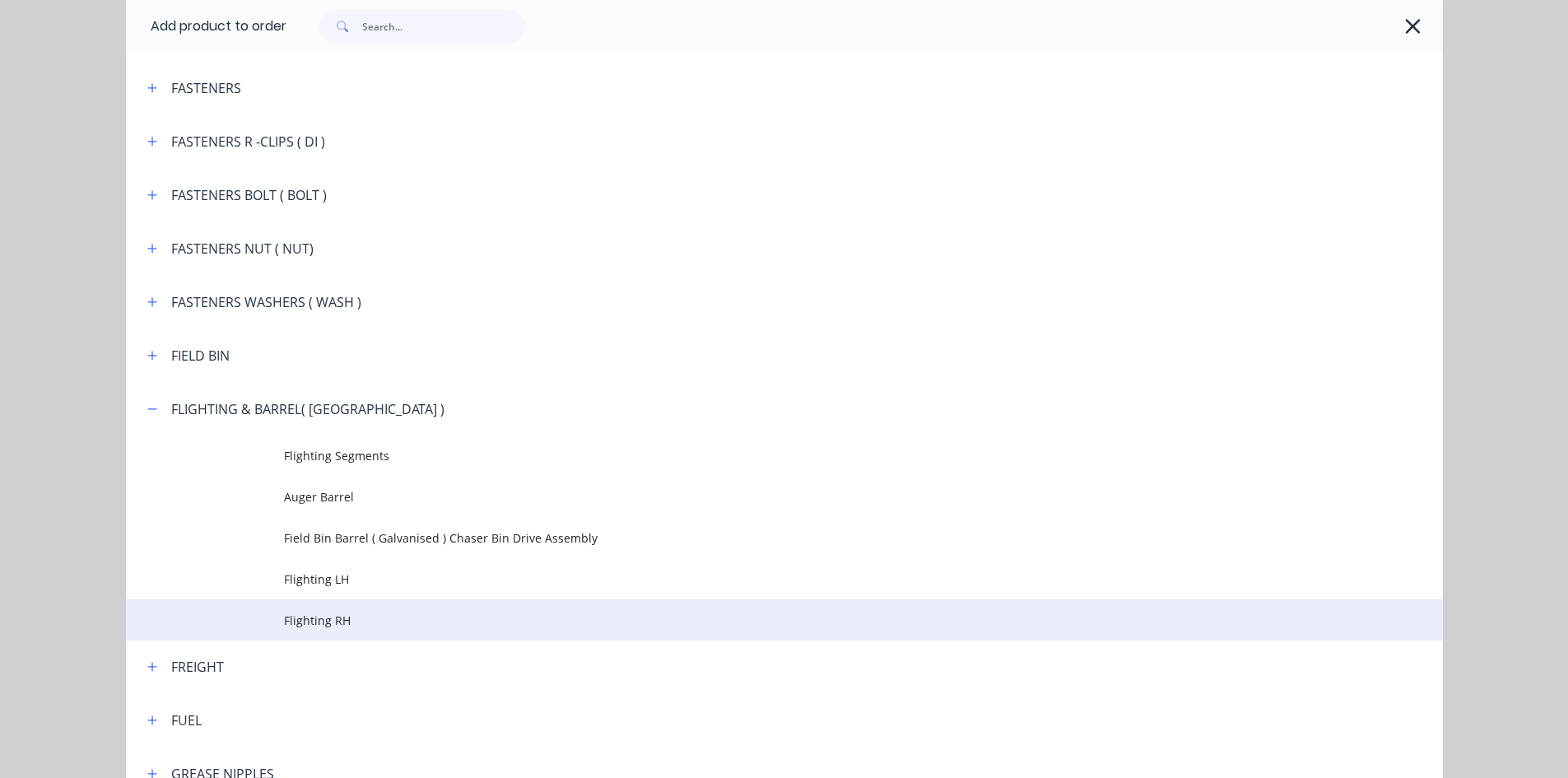
click at [332, 623] on span "Flighting RH" at bounding box center [747, 620] width 927 height 18
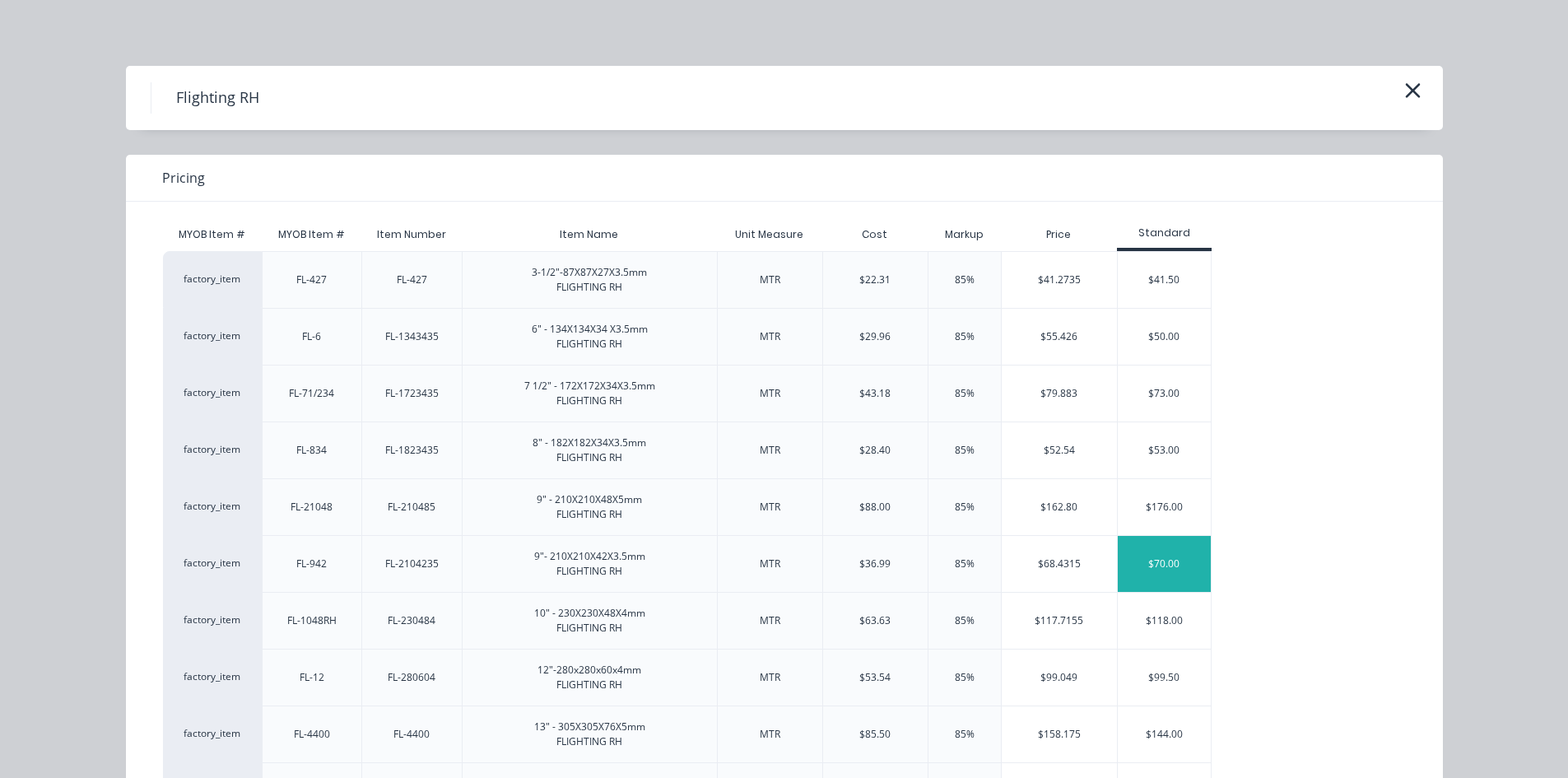
click at [1170, 566] on div "$70.00" at bounding box center [1164, 564] width 93 height 56
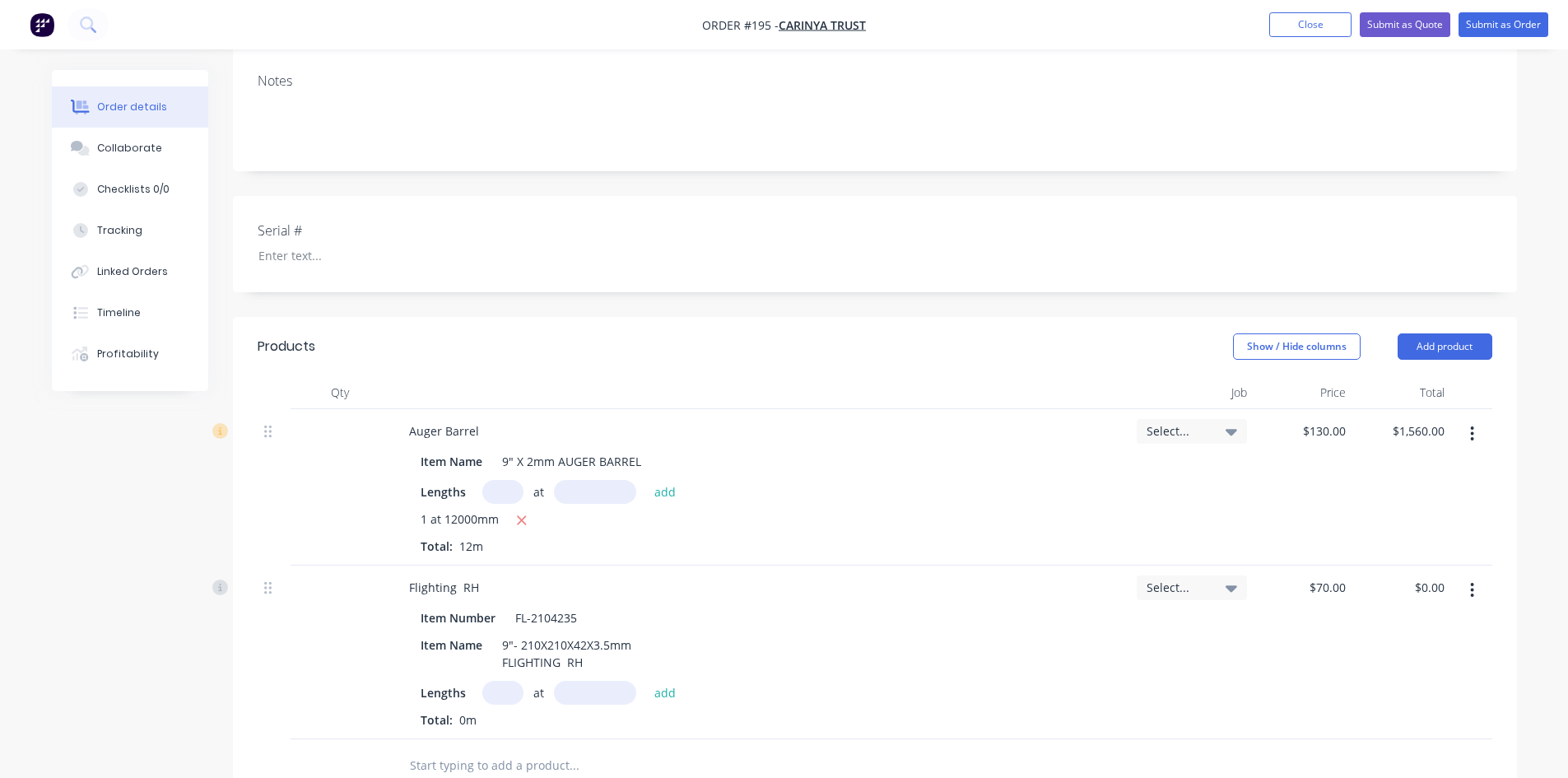
scroll to position [329, 0]
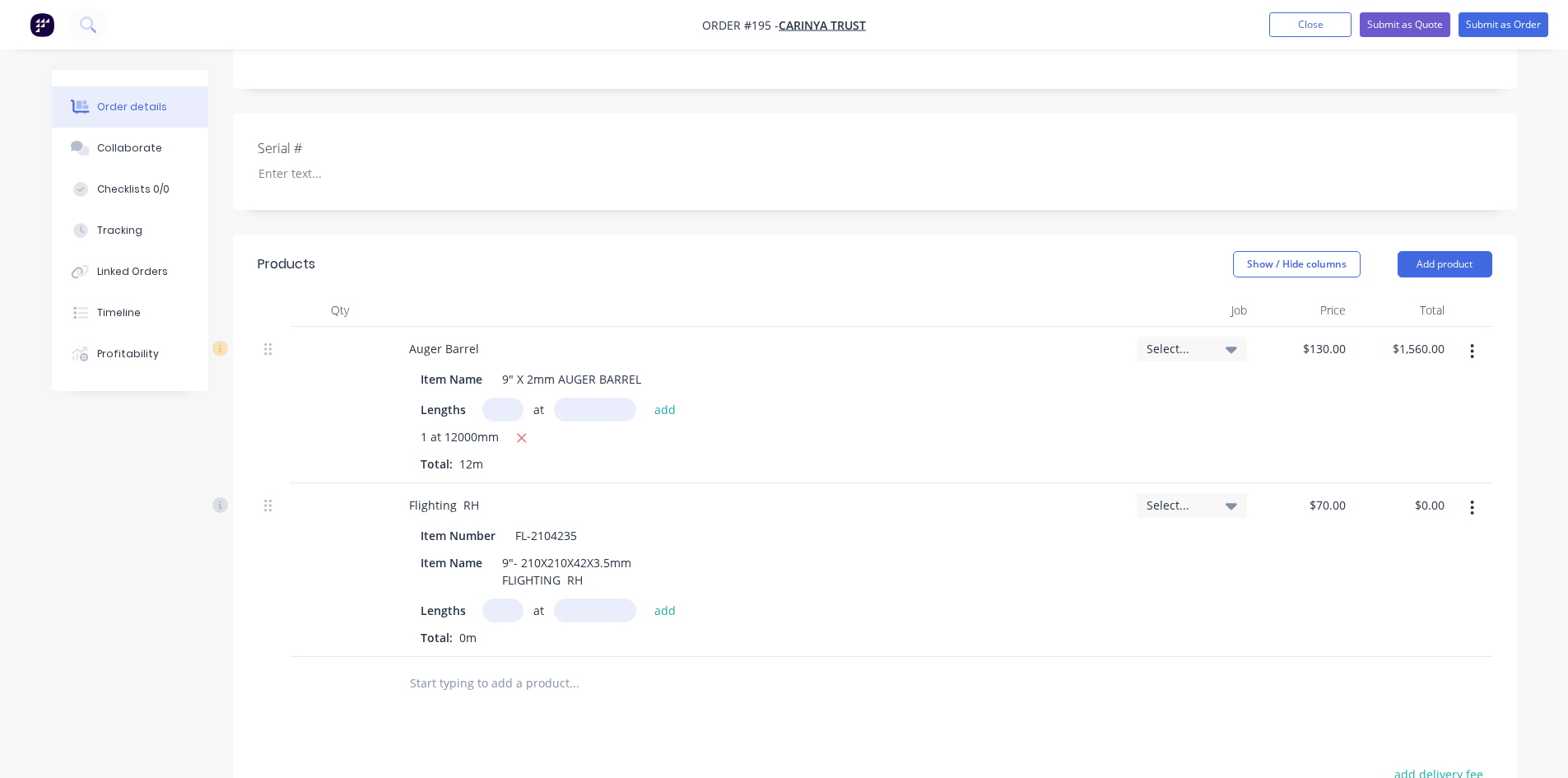
click at [500, 611] on input "text" at bounding box center [503, 610] width 41 height 23
type input "1"
click at [579, 612] on input "text" at bounding box center [595, 610] width 82 height 23
type input "12000mm"
click at [668, 612] on button "add" at bounding box center [665, 609] width 39 height 23
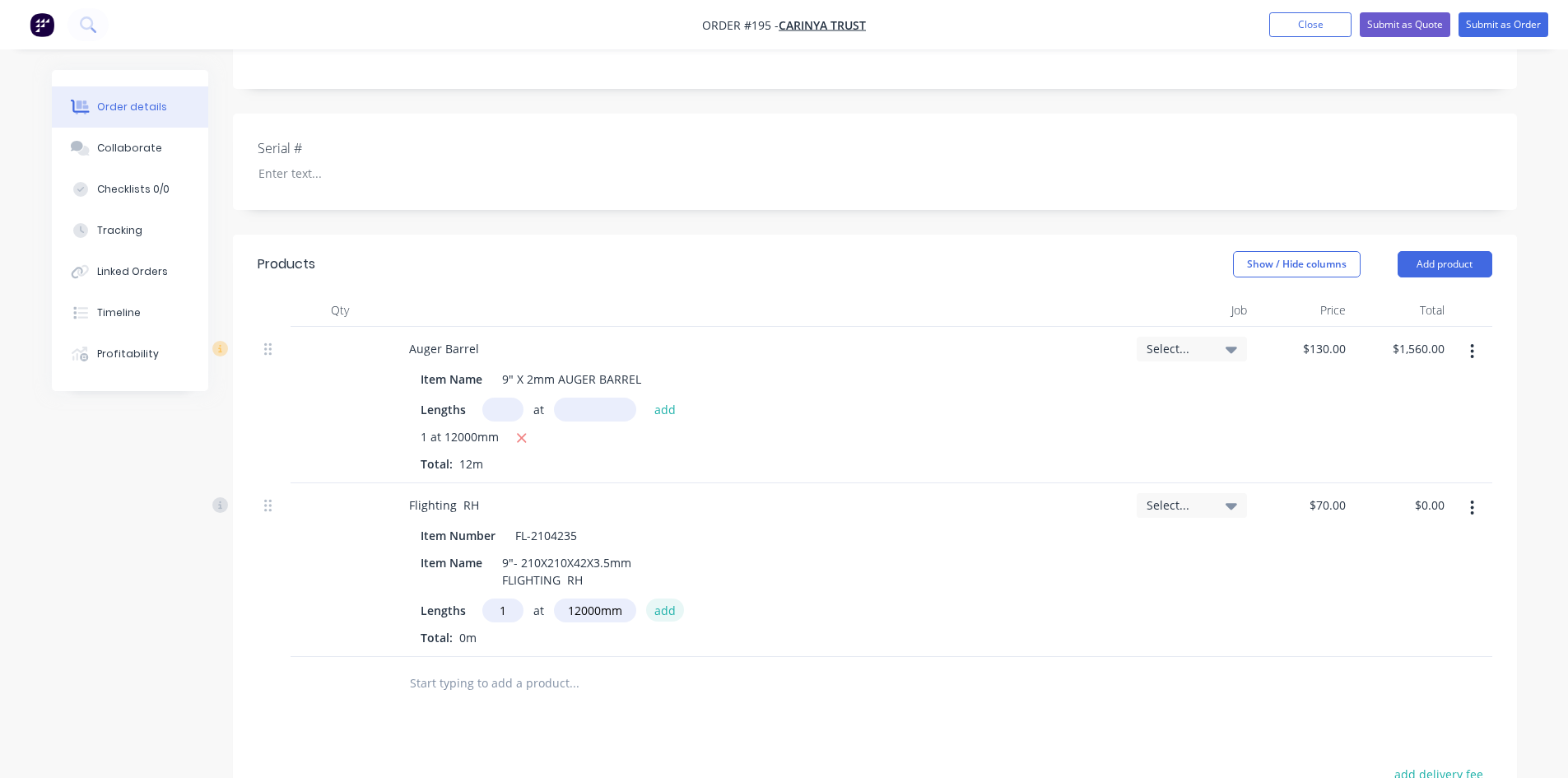
type input "$840.00"
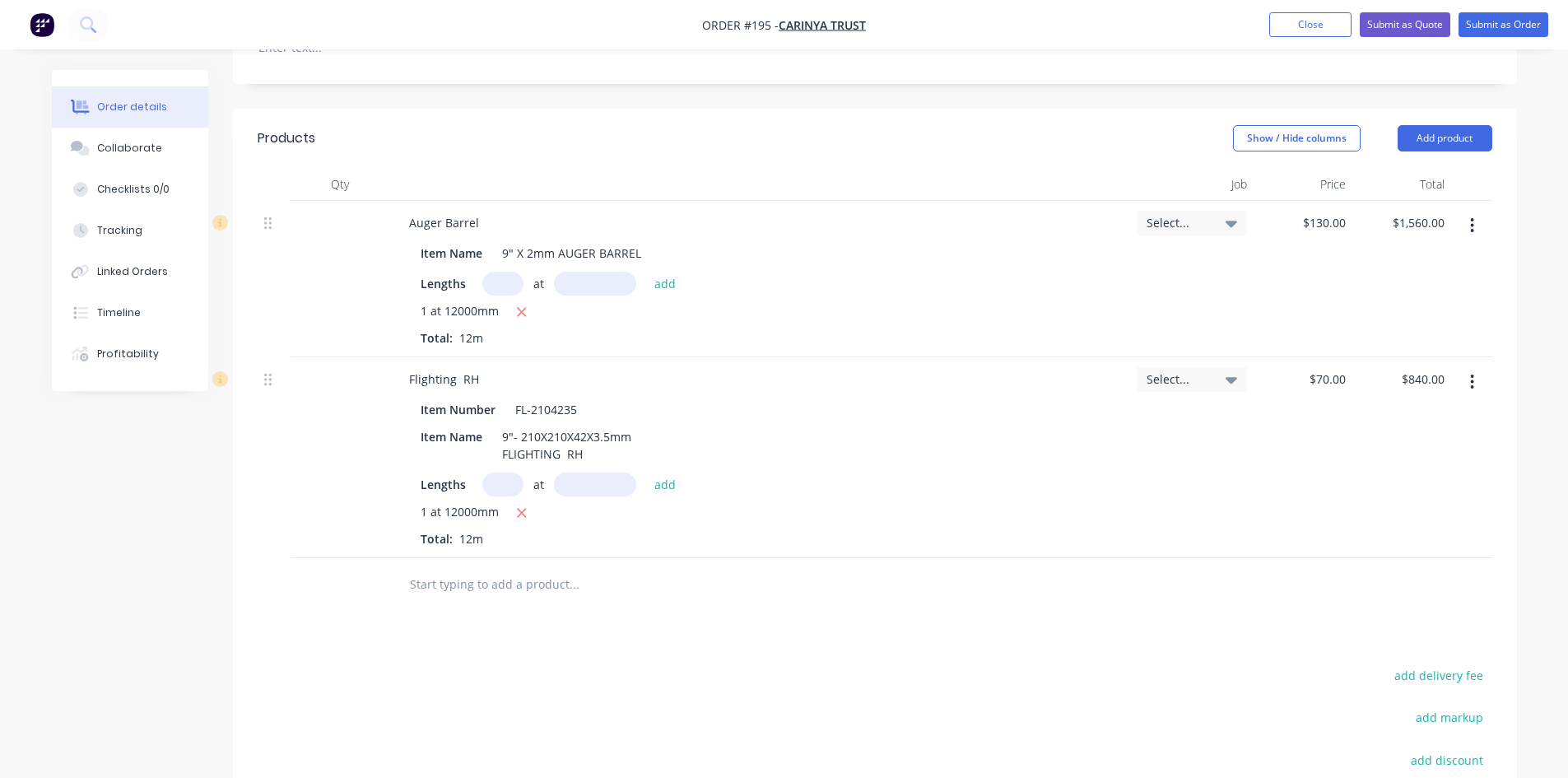
scroll to position [494, 0]
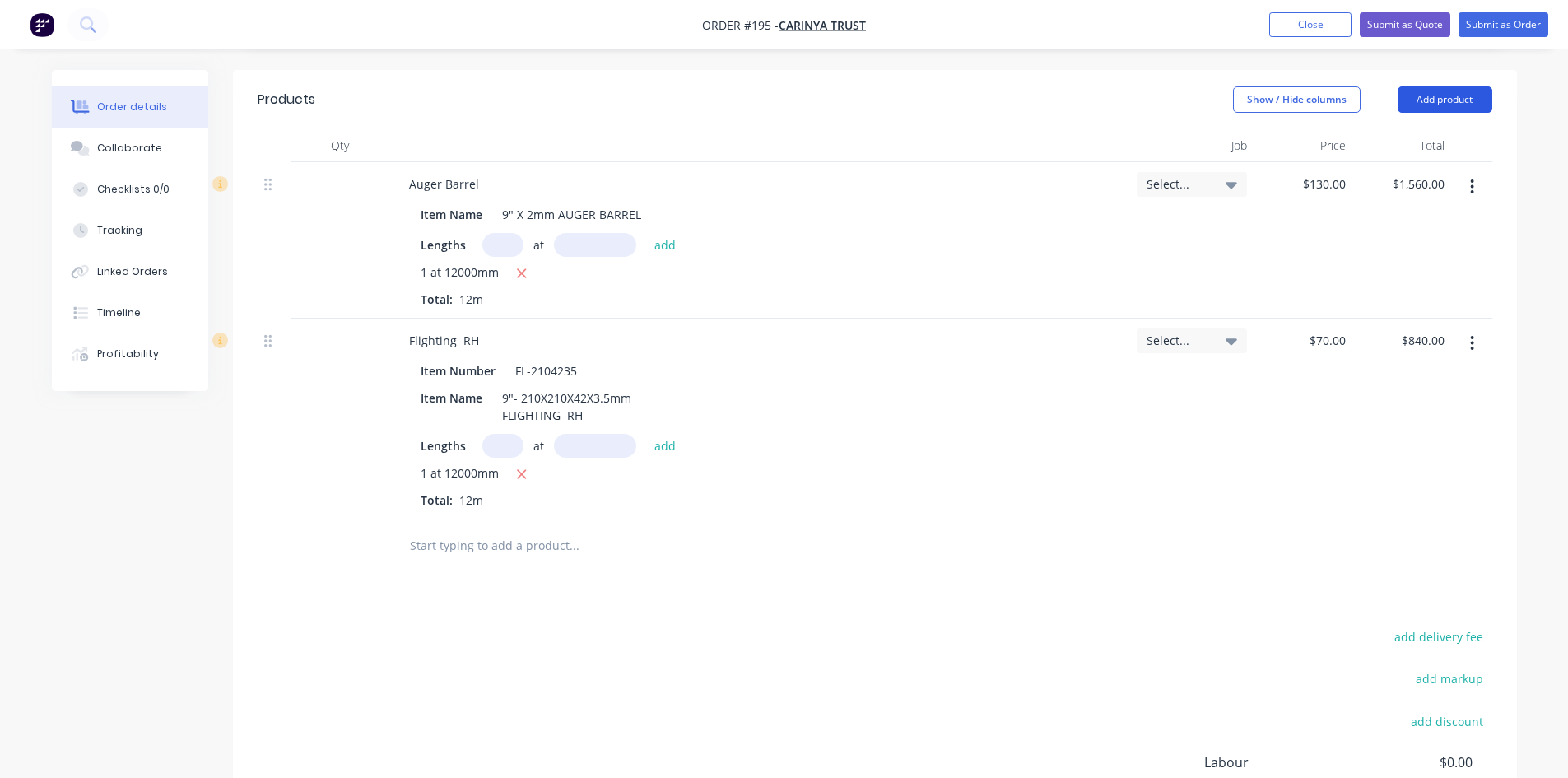
click at [1433, 105] on button "Add product" at bounding box center [1445, 99] width 95 height 26
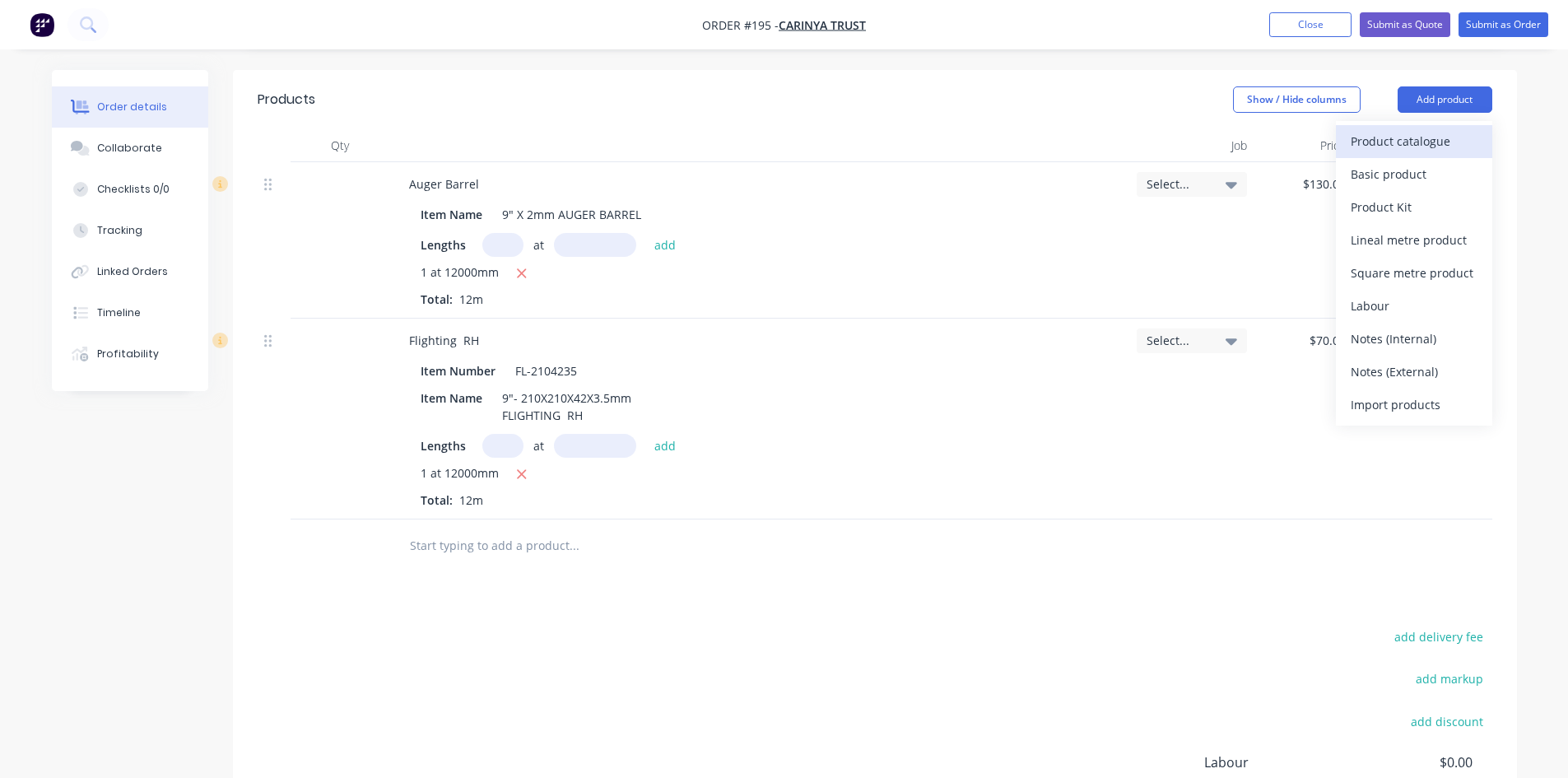
click at [1415, 136] on div "Product catalogue" at bounding box center [1414, 141] width 126 height 23
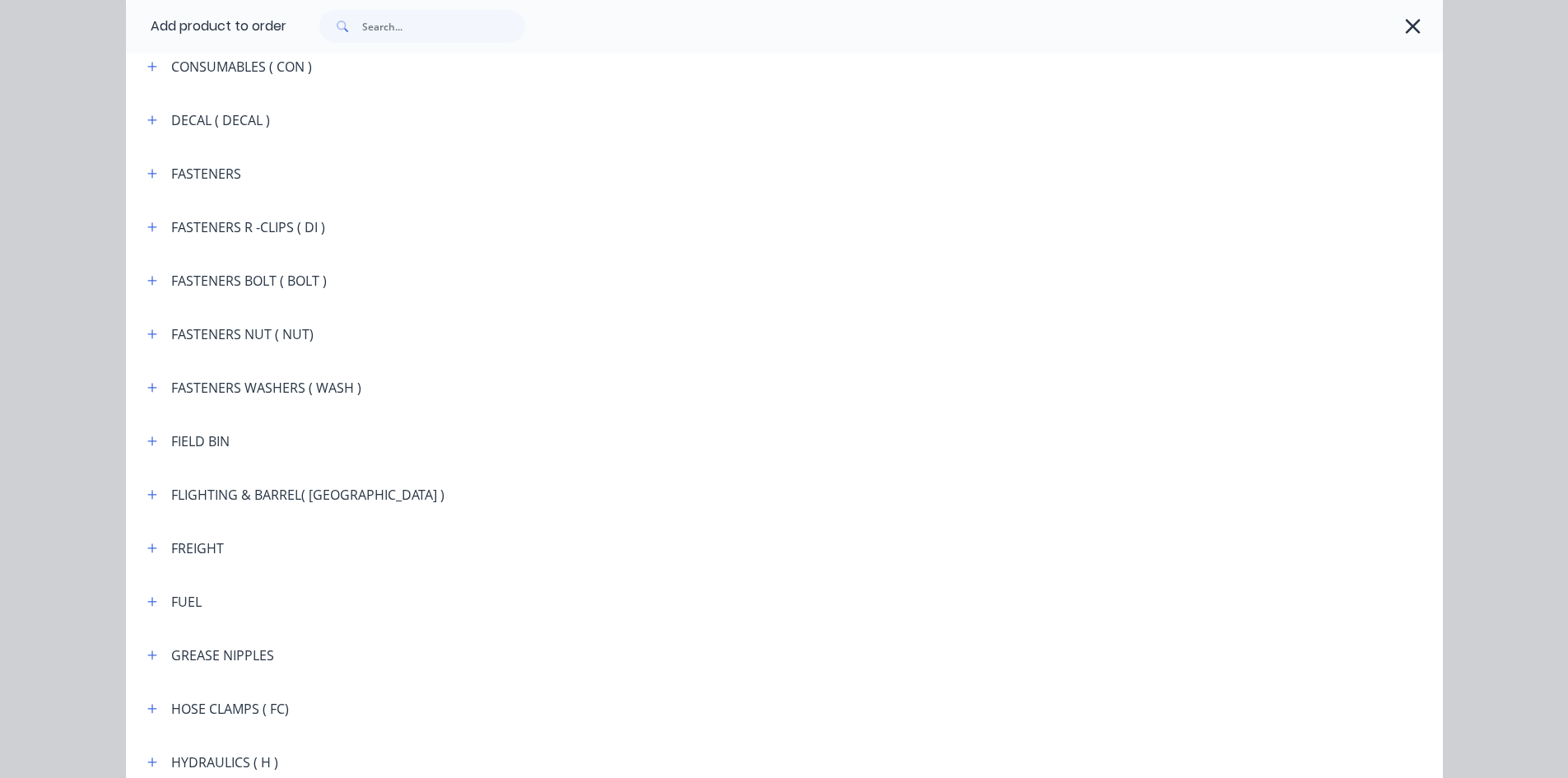
scroll to position [1481, 0]
click at [147, 546] on icon "button" at bounding box center [152, 545] width 10 height 12
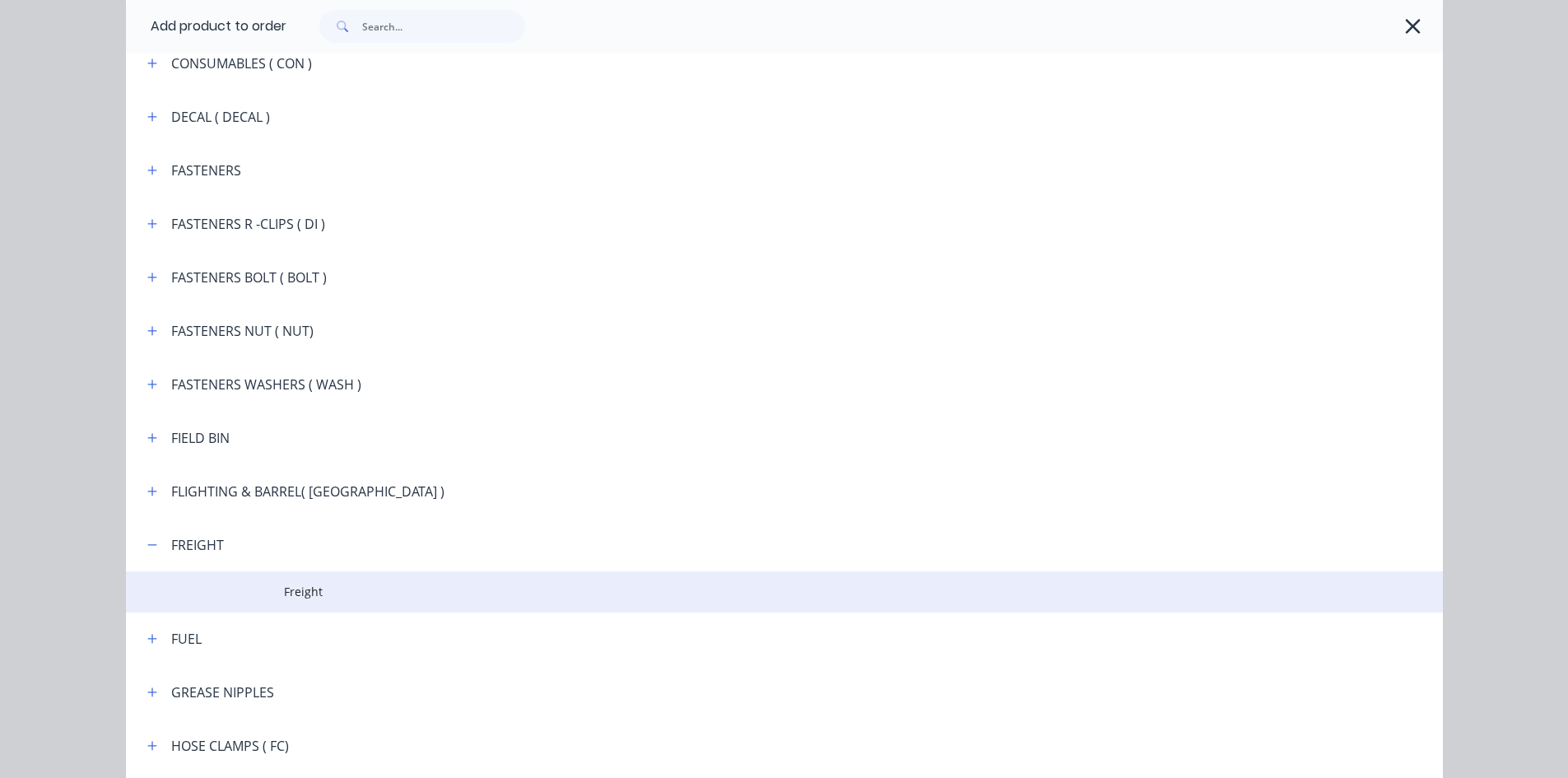
click at [301, 594] on span "Freight" at bounding box center [747, 591] width 927 height 18
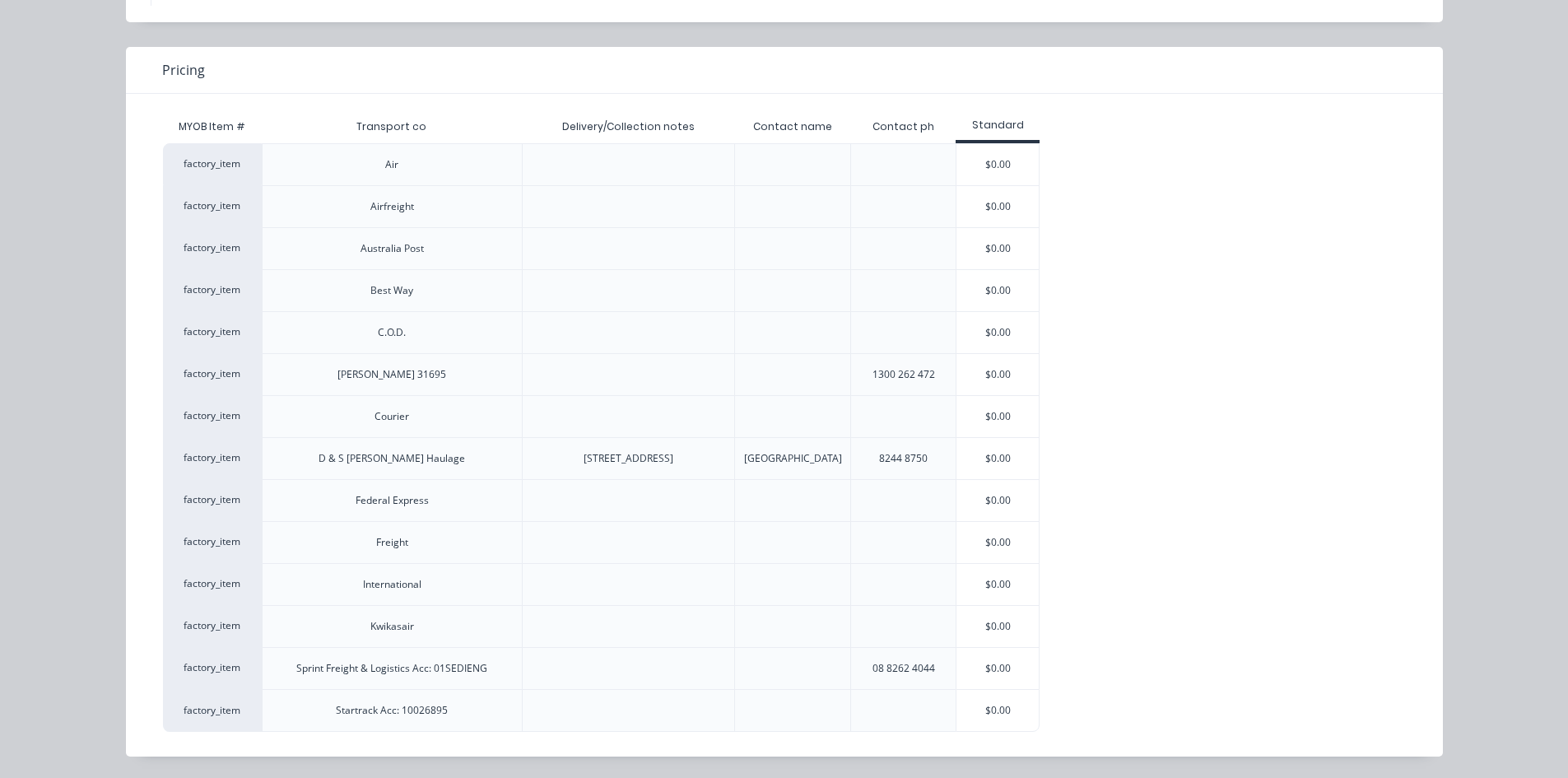
scroll to position [110, 0]
click at [992, 545] on div "$0.00" at bounding box center [998, 540] width 82 height 41
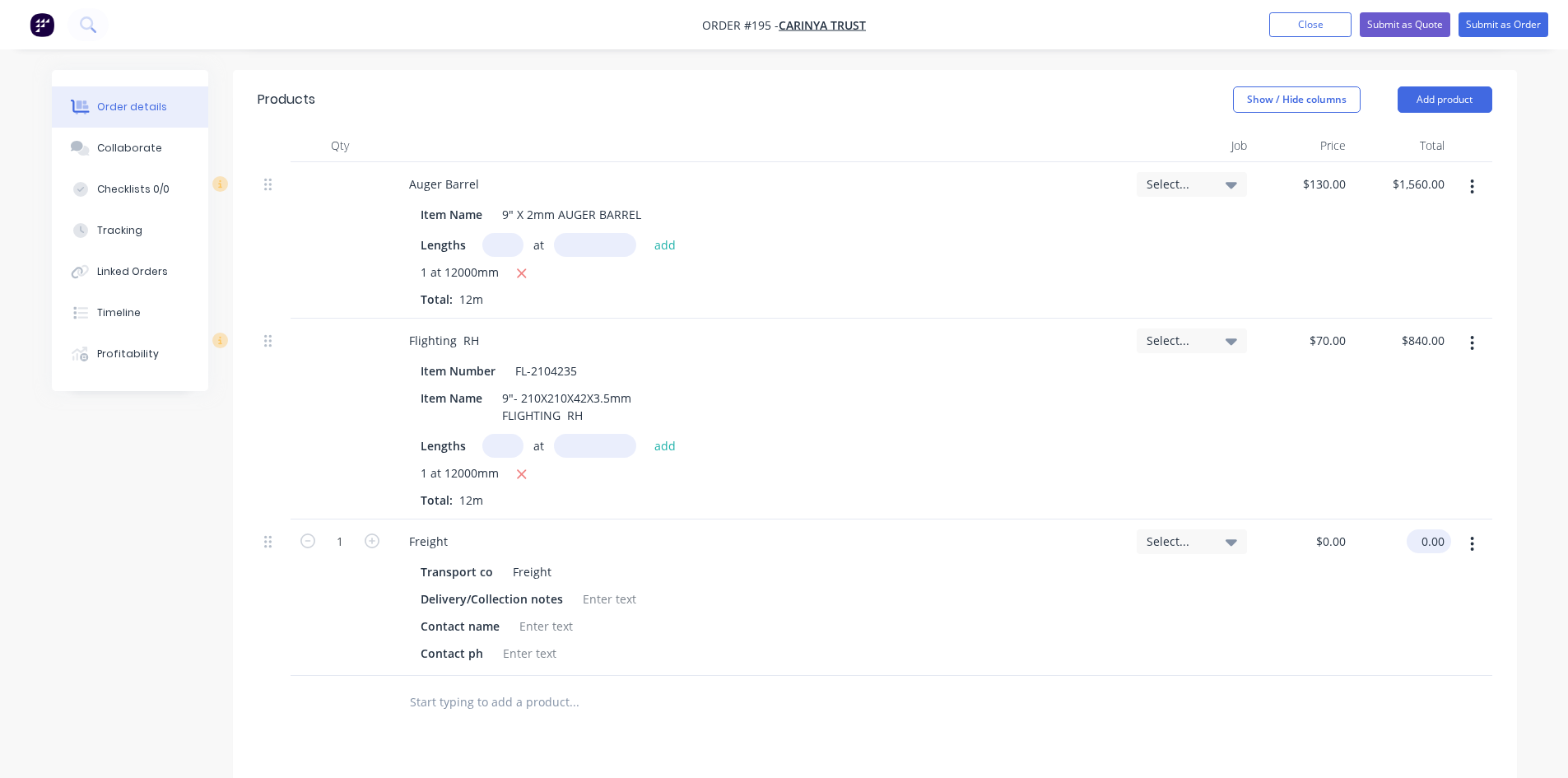
click at [1410, 533] on div "0.00 $0.00" at bounding box center [1402, 597] width 99 height 157
click at [1410, 533] on div "$0.00 0.00" at bounding box center [1402, 597] width 99 height 157
click at [1447, 542] on input "0.00" at bounding box center [1435, 541] width 31 height 23
click at [1447, 541] on input "0.00" at bounding box center [1435, 541] width 31 height 23
type input "700.0"
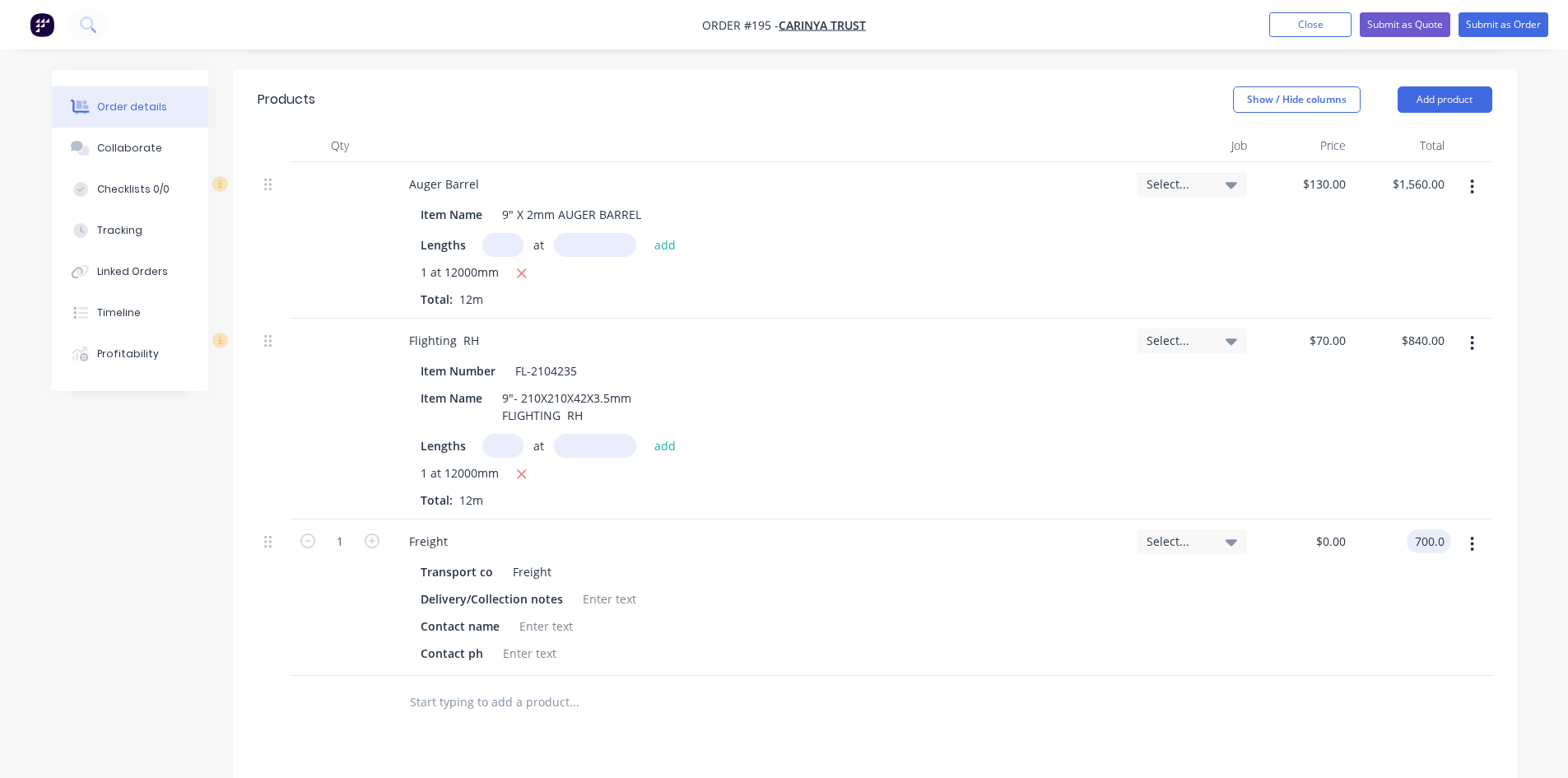
type input "$700.00"
click at [1344, 607] on div "$700.00 $0.00" at bounding box center [1303, 597] width 99 height 157
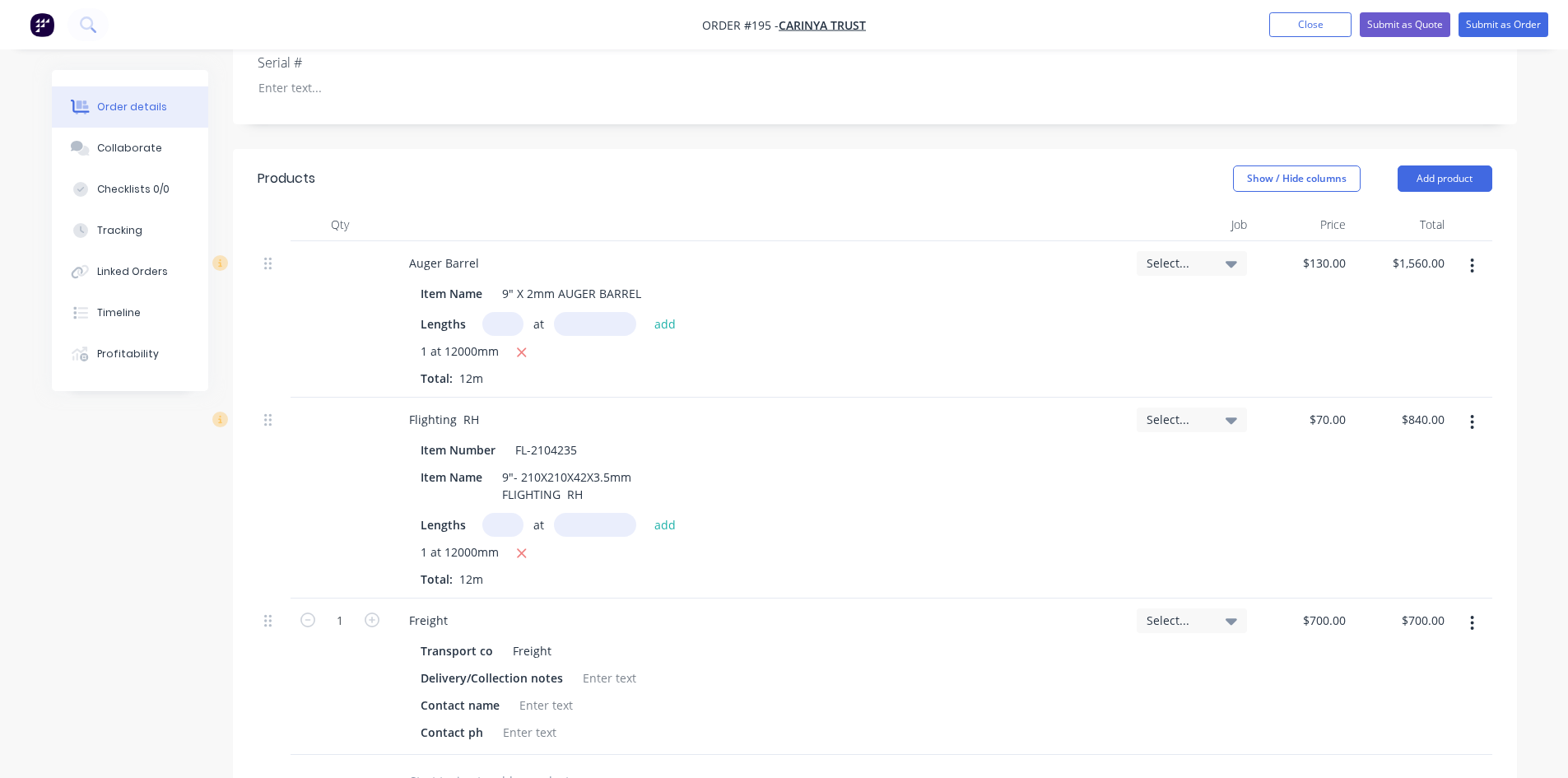
scroll to position [411, 0]
click at [1410, 24] on button "Submit as Quote" at bounding box center [1405, 24] width 90 height 24
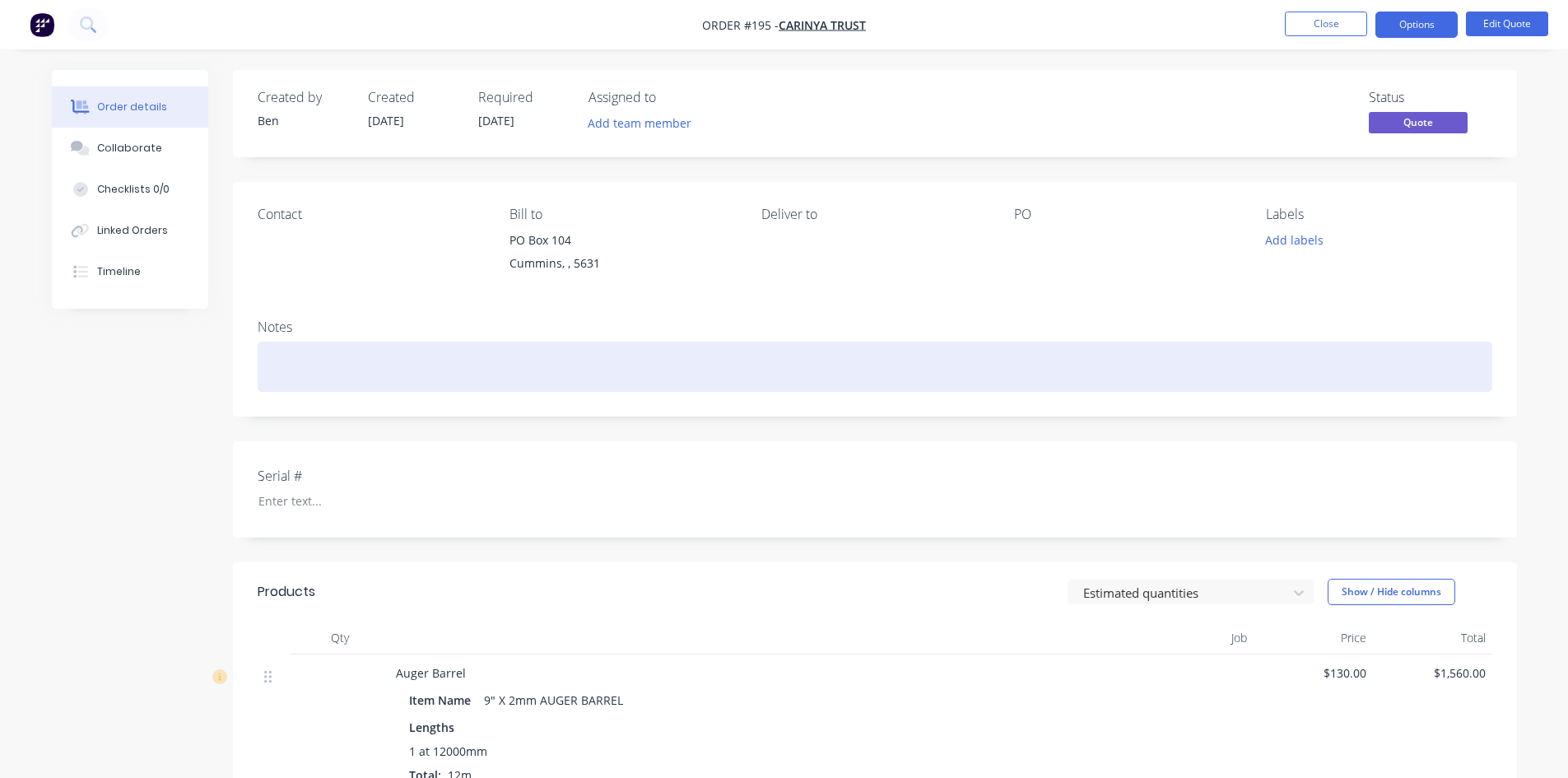
click at [271, 362] on div at bounding box center [875, 367] width 1235 height 50
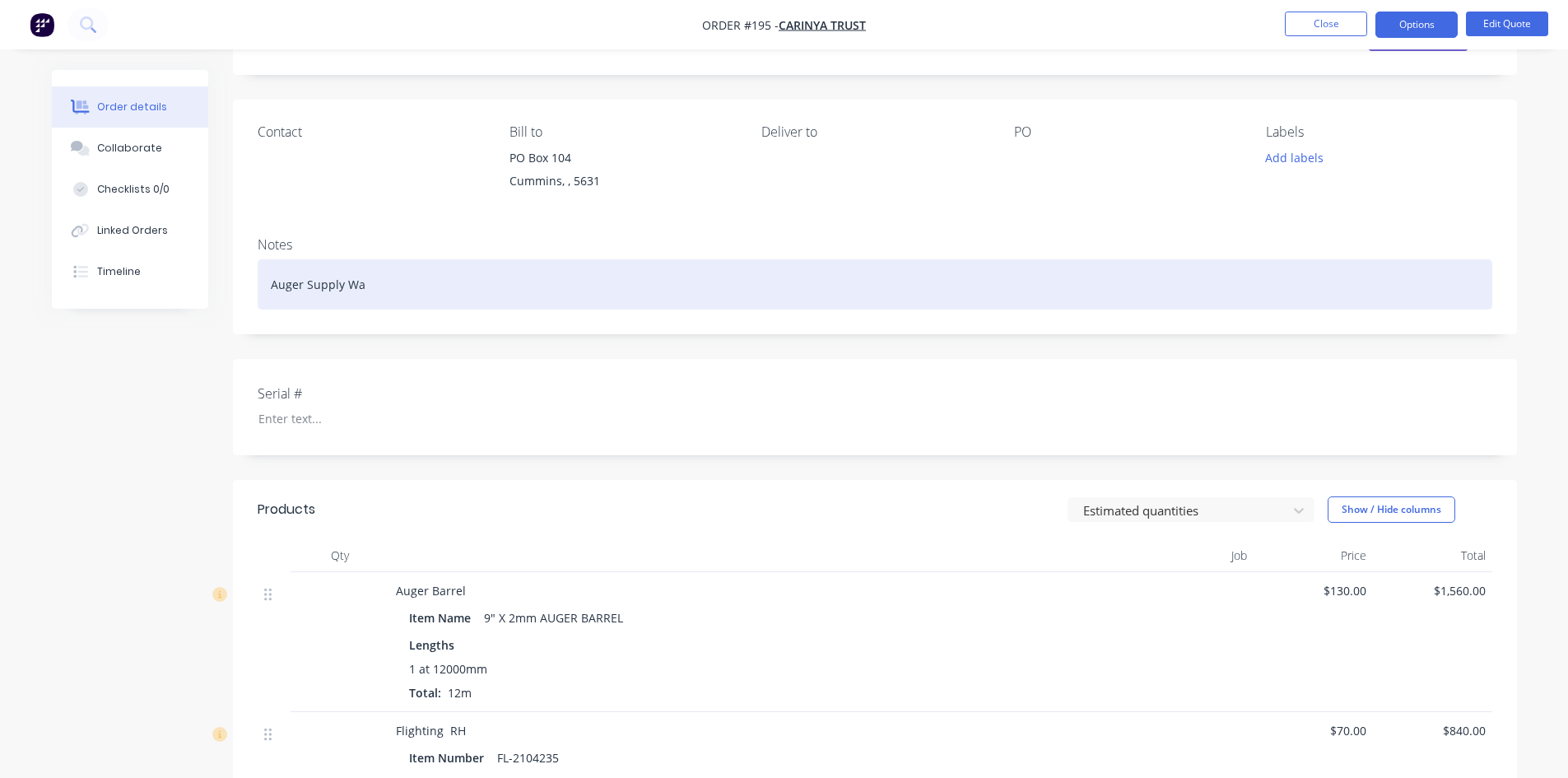
drag, startPoint x: 270, startPoint y: 282, endPoint x: 286, endPoint y: 383, distance: 102.3
click at [270, 287] on div "Auger Supply Wa" at bounding box center [875, 285] width 1235 height 50
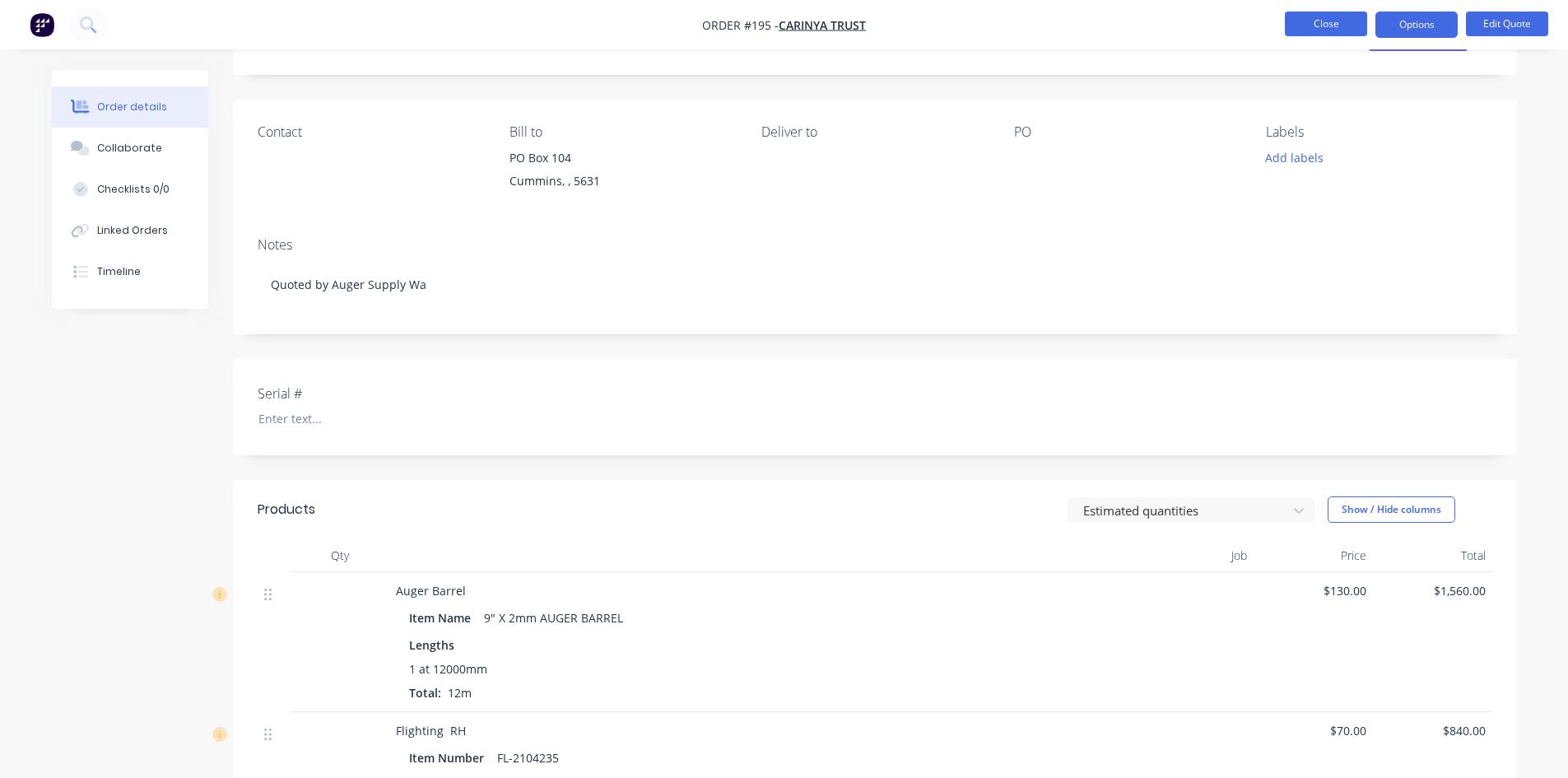
click at [1341, 26] on button "Close" at bounding box center [1326, 23] width 82 height 24
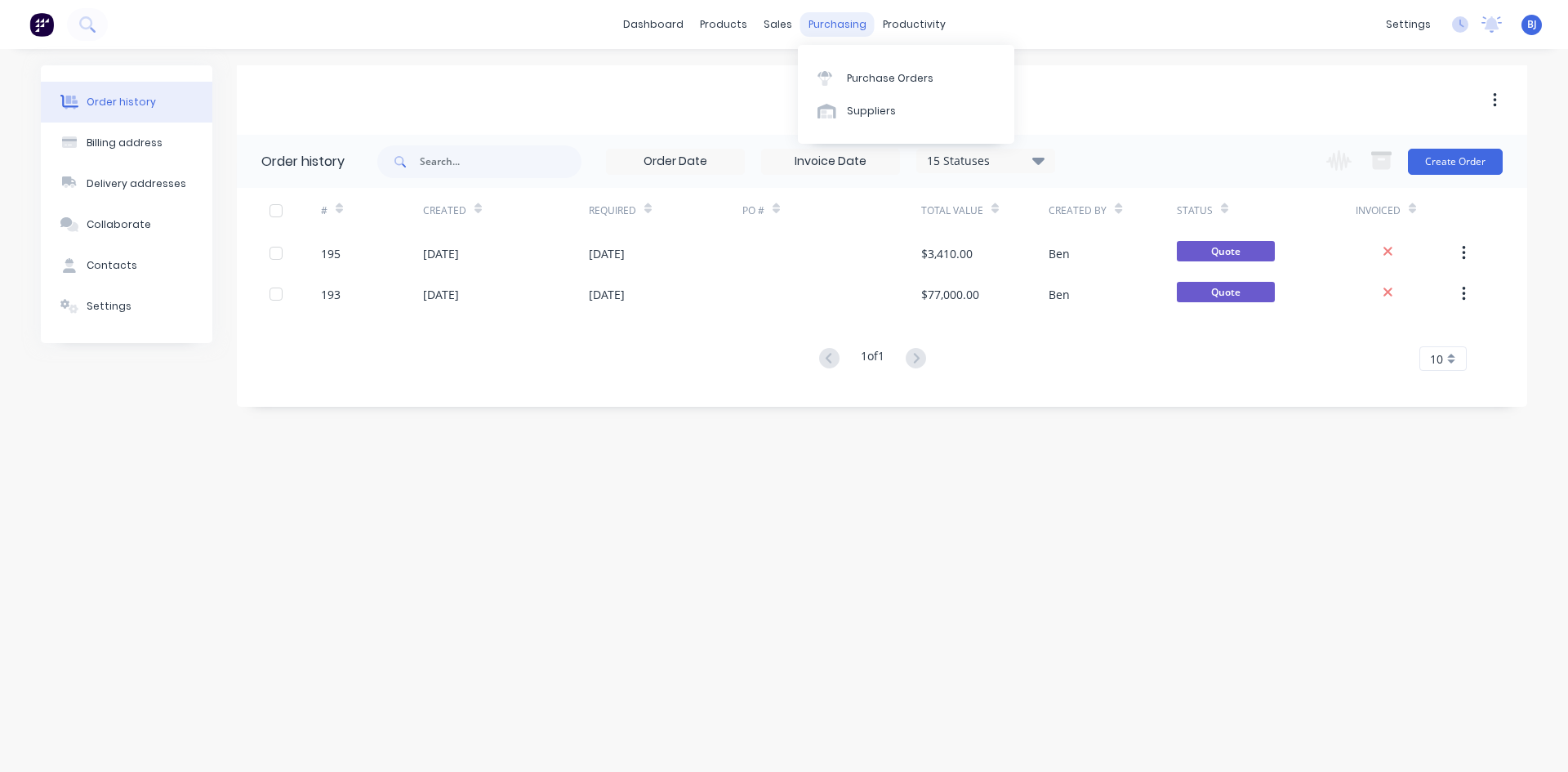
click at [816, 25] on div "purchasing" at bounding box center [837, 24] width 74 height 24
click at [838, 75] on div at bounding box center [829, 78] width 24 height 15
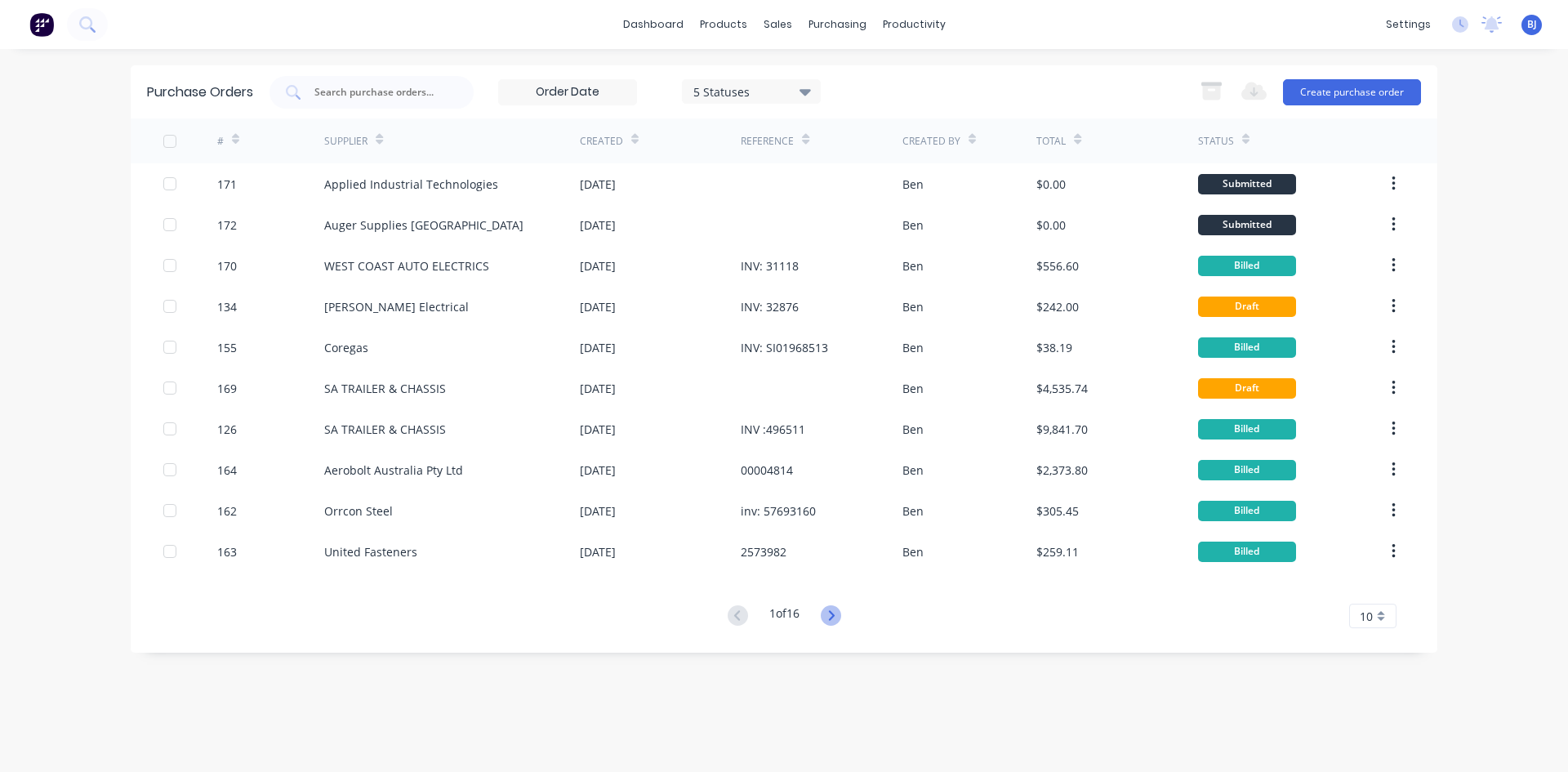
click at [833, 616] on icon at bounding box center [830, 615] width 6 height 10
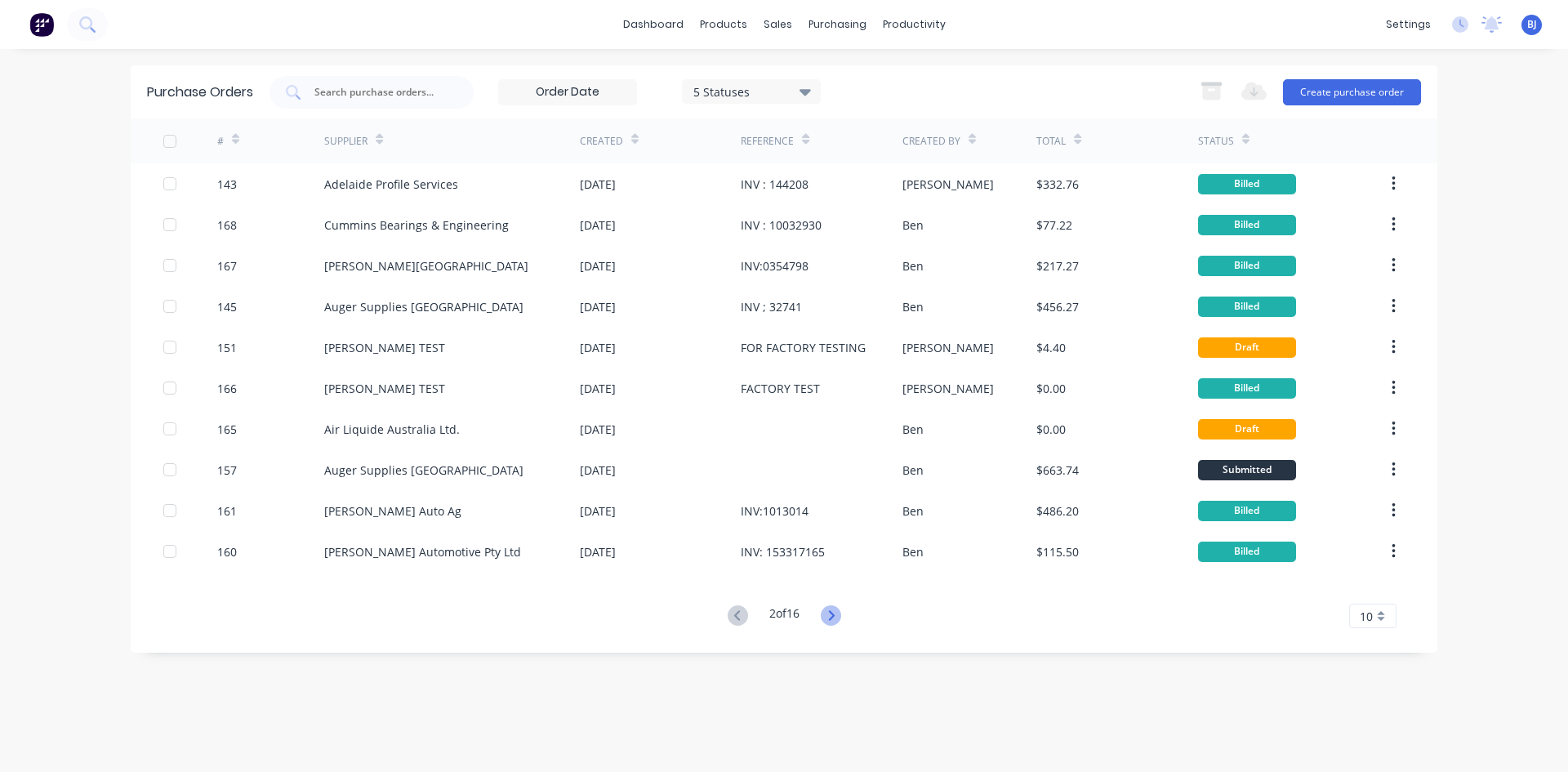
click at [833, 614] on icon at bounding box center [830, 615] width 6 height 10
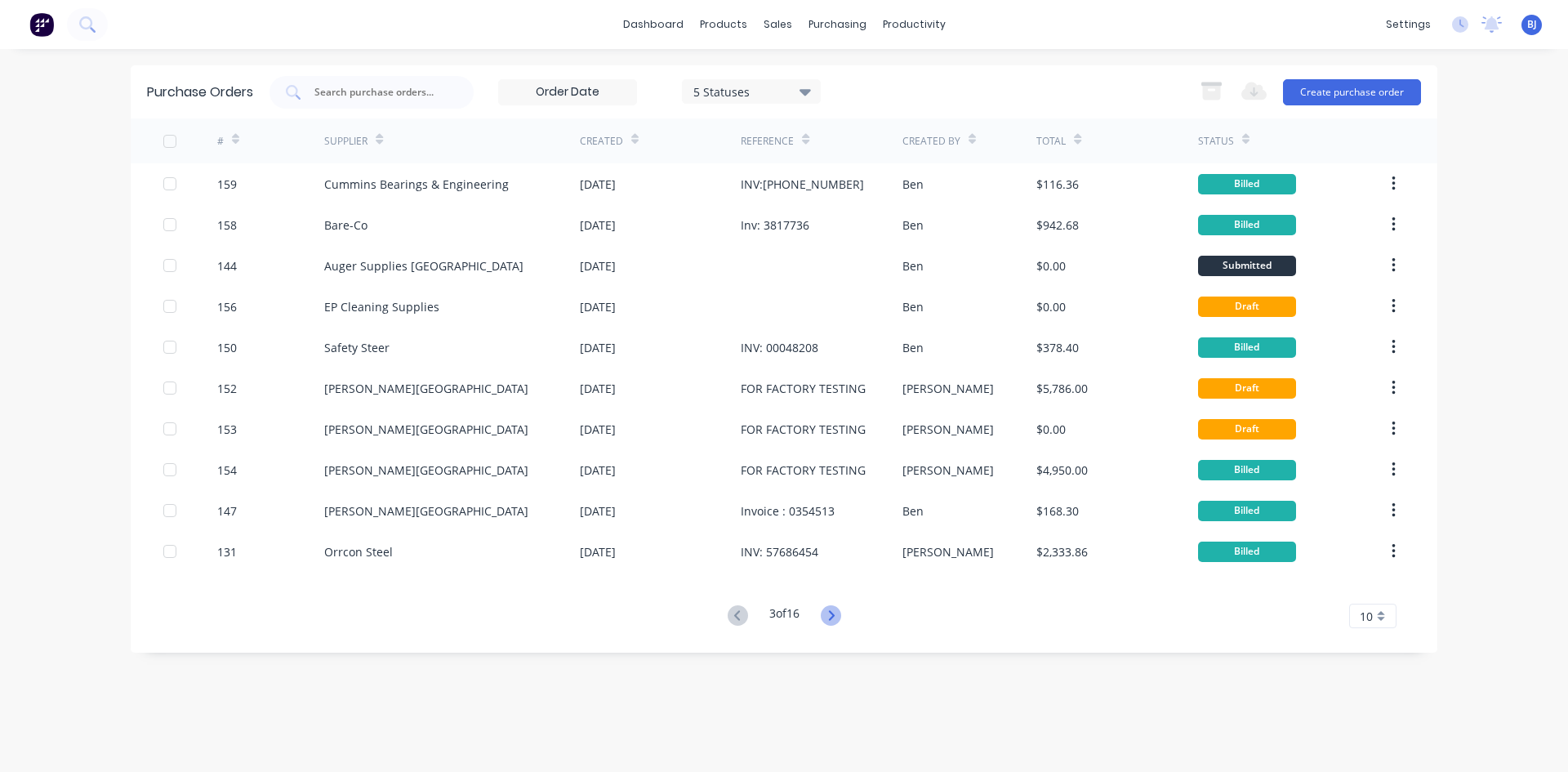
click at [835, 612] on icon at bounding box center [831, 615] width 21 height 21
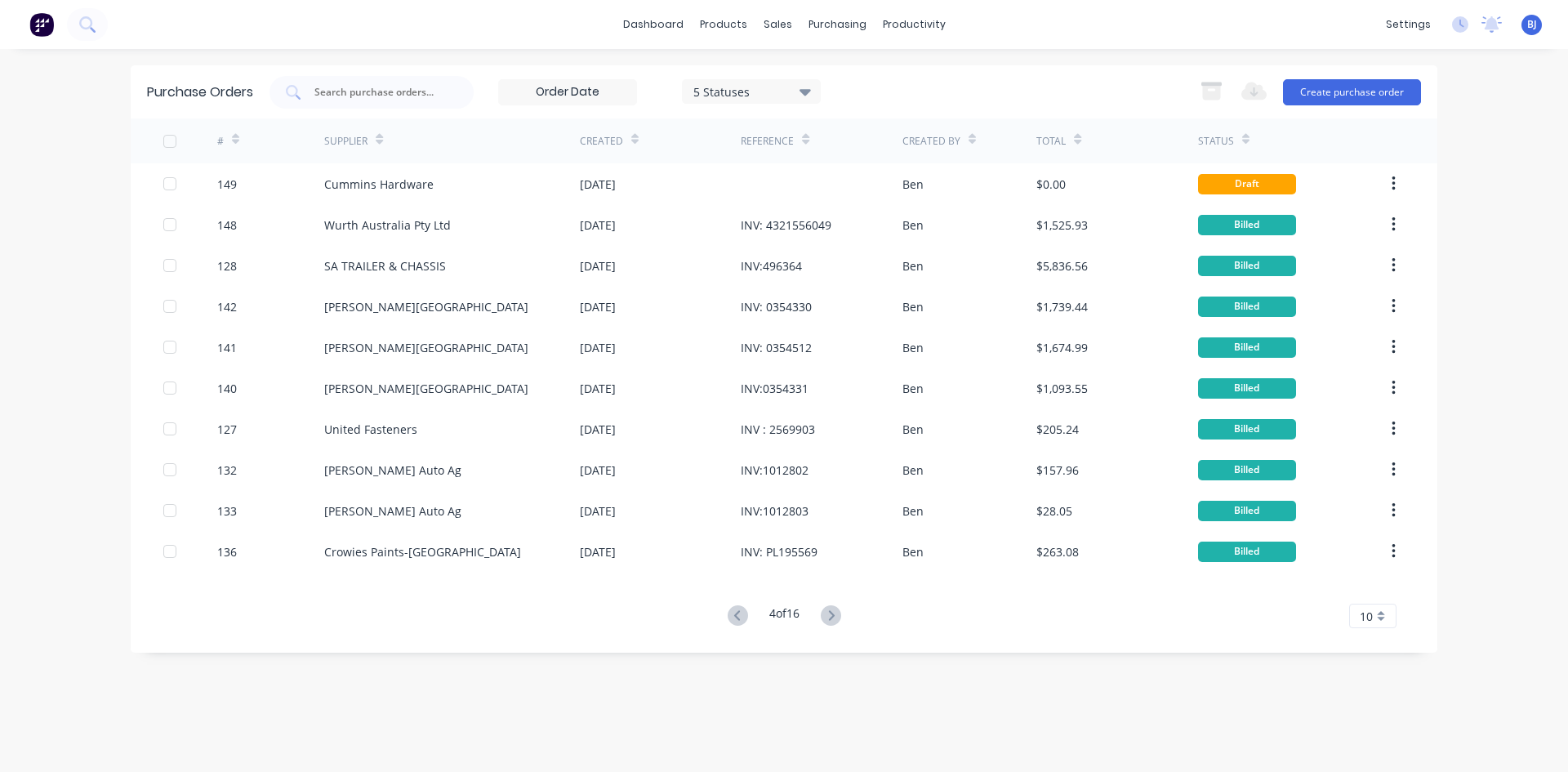
click at [835, 612] on icon at bounding box center [831, 615] width 21 height 21
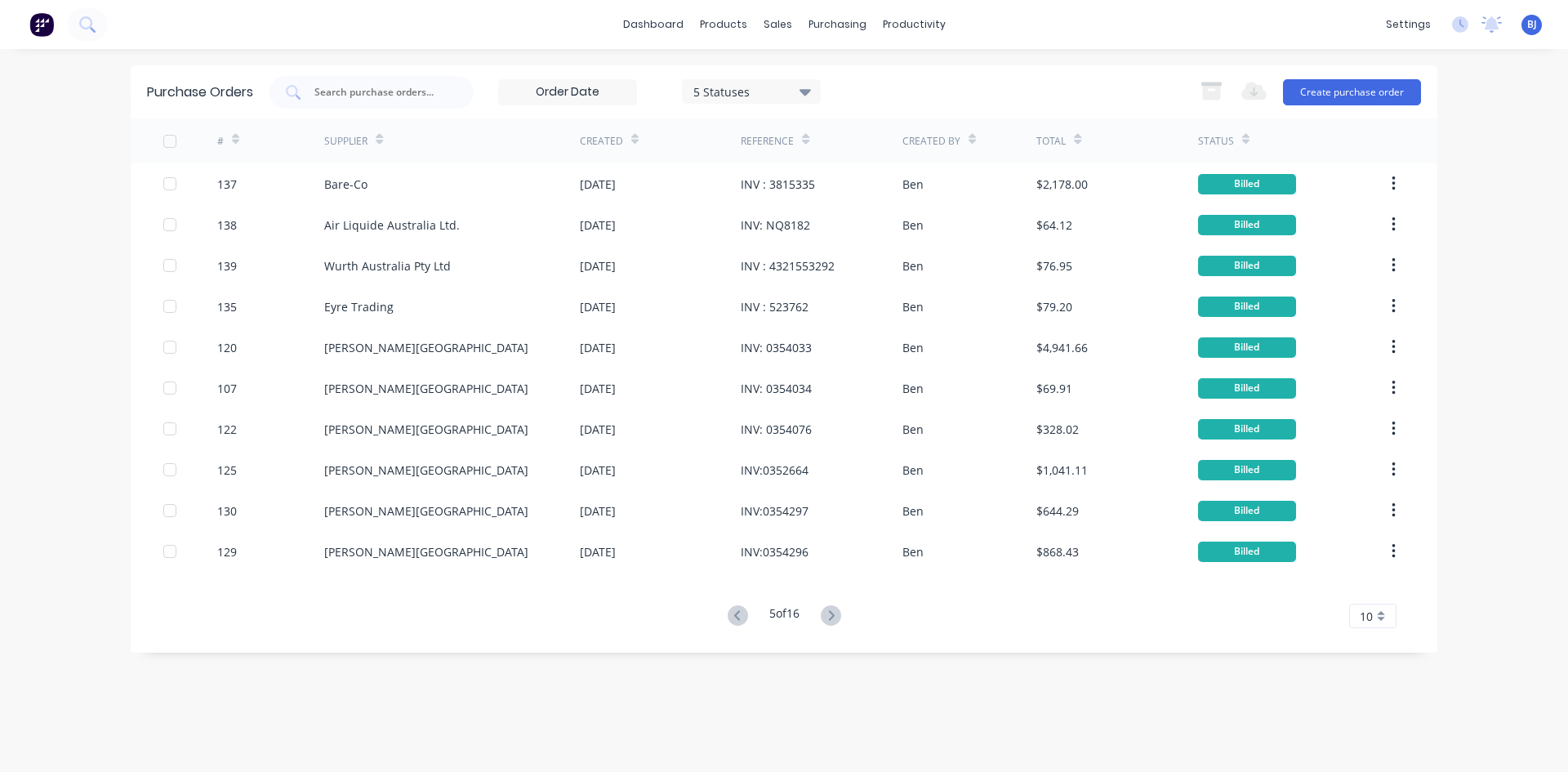
click at [835, 611] on icon at bounding box center [831, 615] width 21 height 21
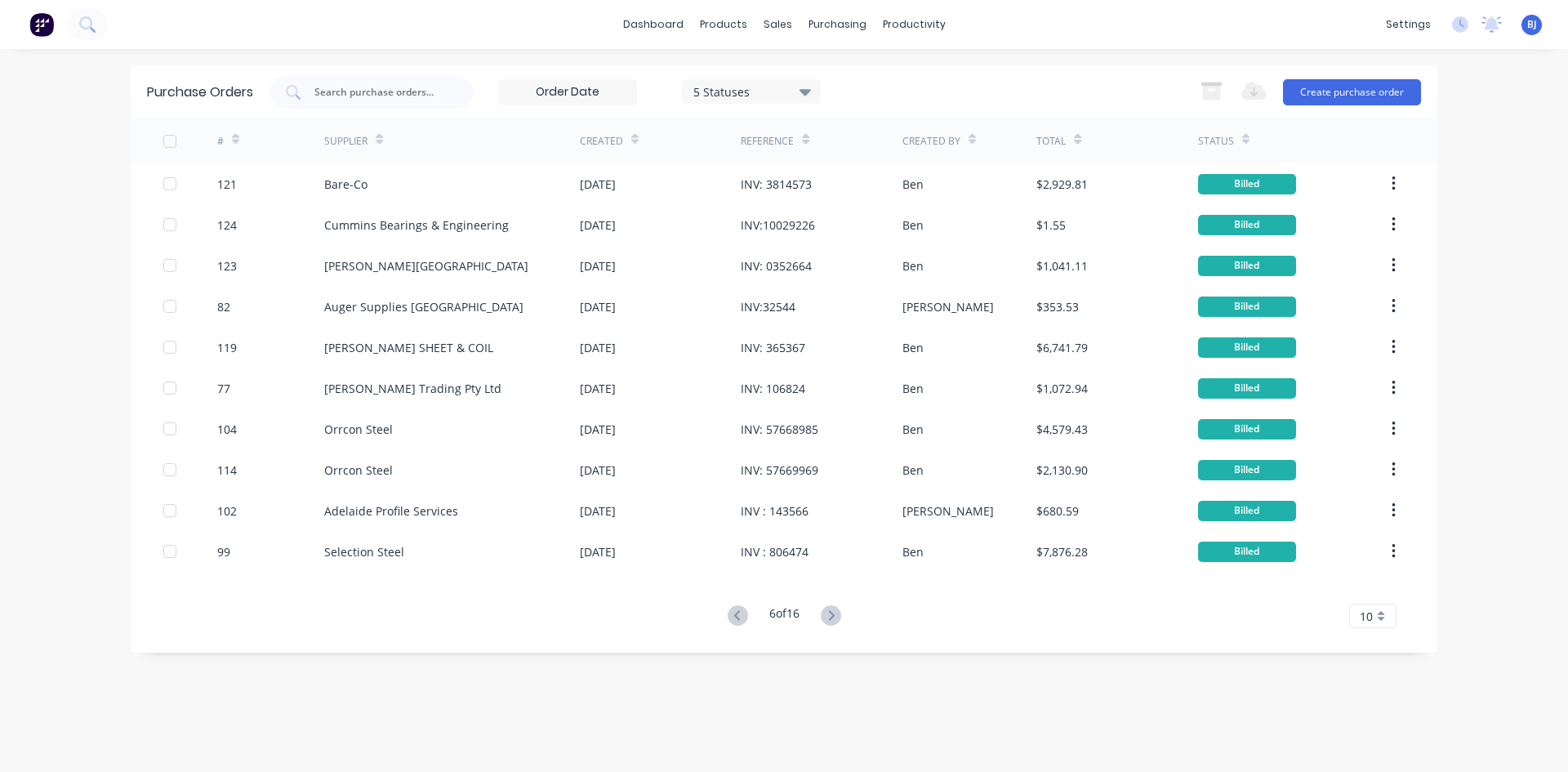
click at [835, 611] on icon at bounding box center [831, 615] width 21 height 21
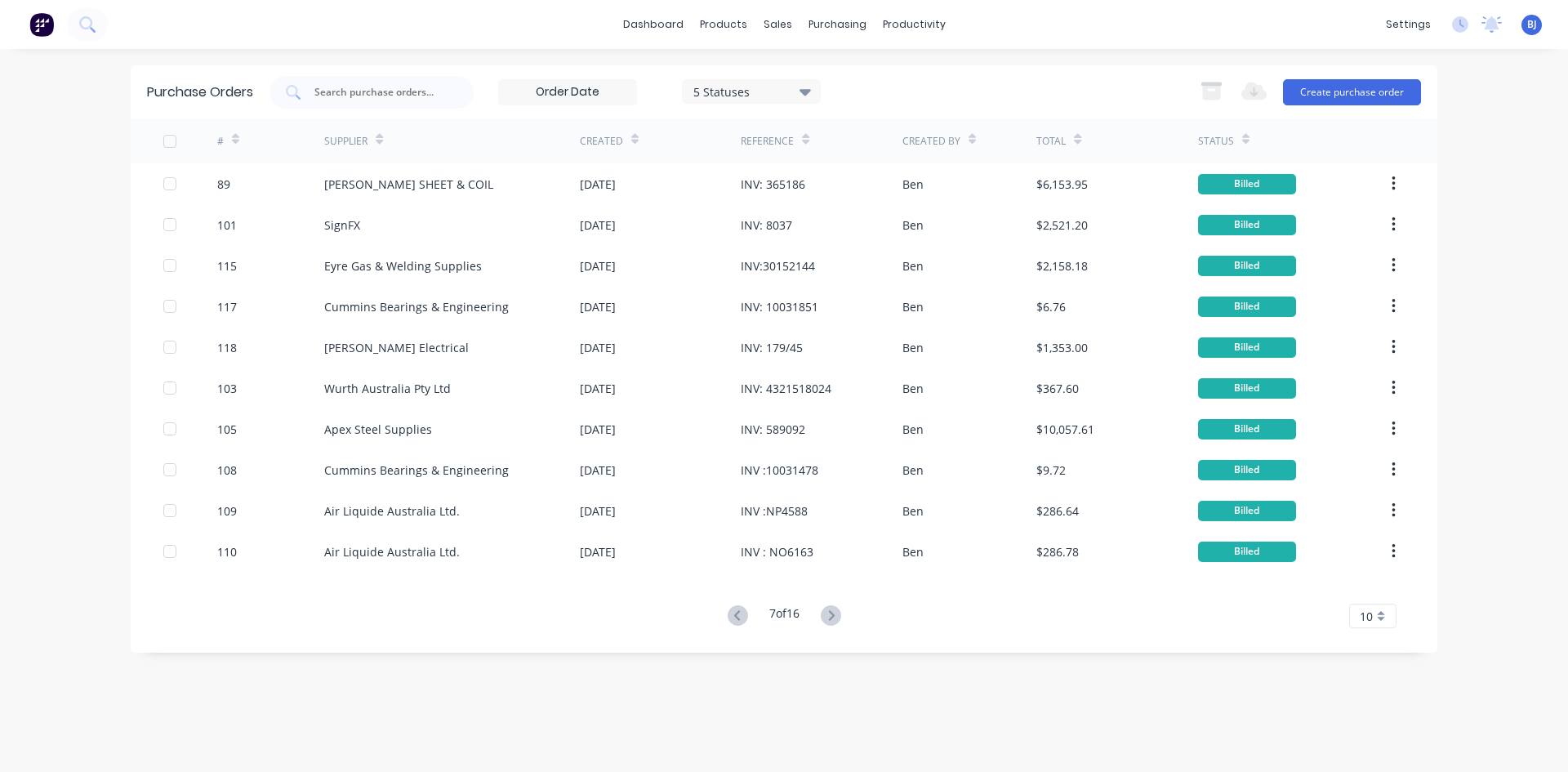
click at [835, 610] on icon at bounding box center [831, 615] width 21 height 21
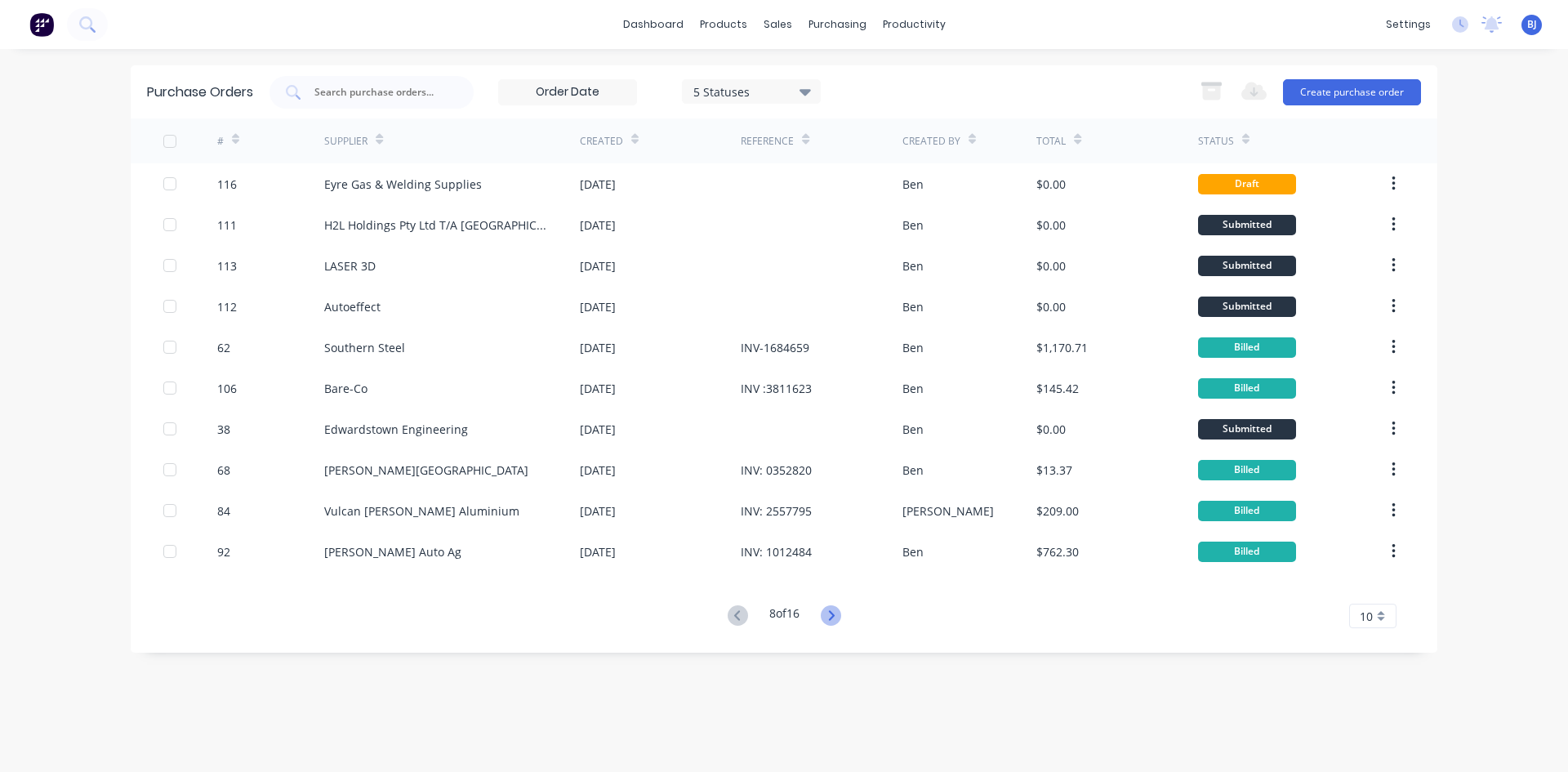
click at [836, 608] on icon at bounding box center [831, 615] width 21 height 21
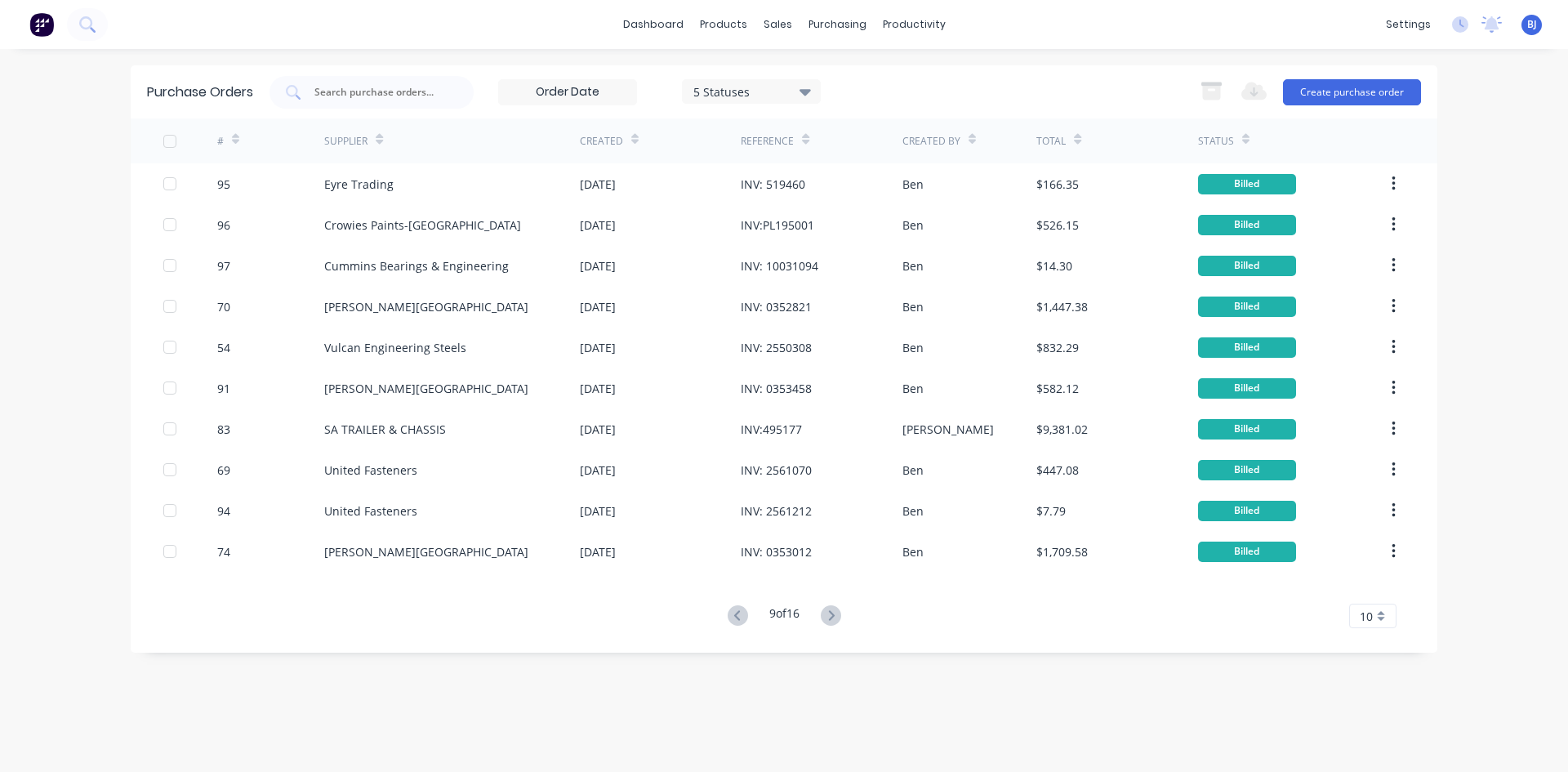
click at [836, 608] on icon at bounding box center [831, 615] width 21 height 21
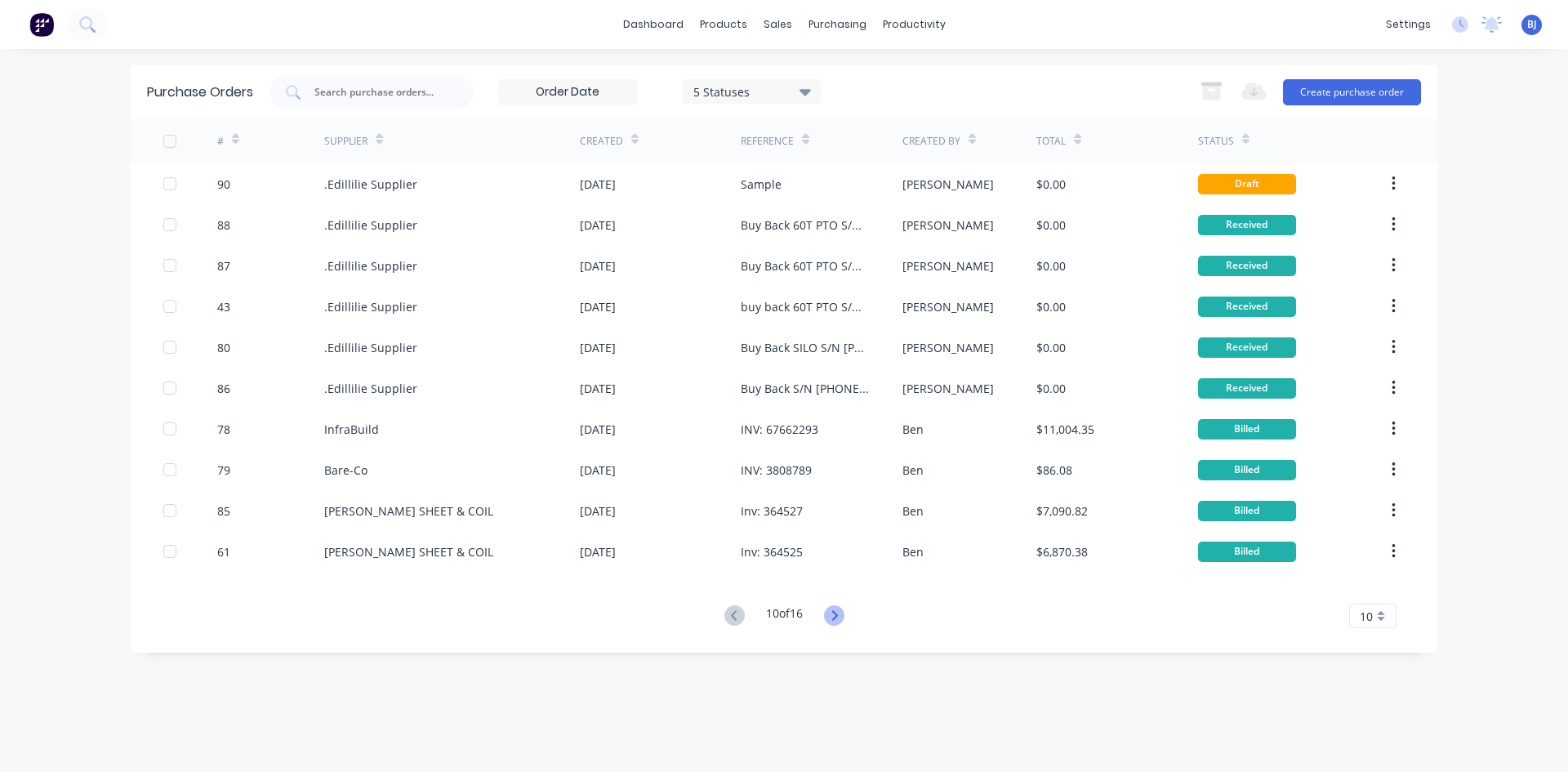
click at [836, 607] on icon at bounding box center [834, 615] width 21 height 21
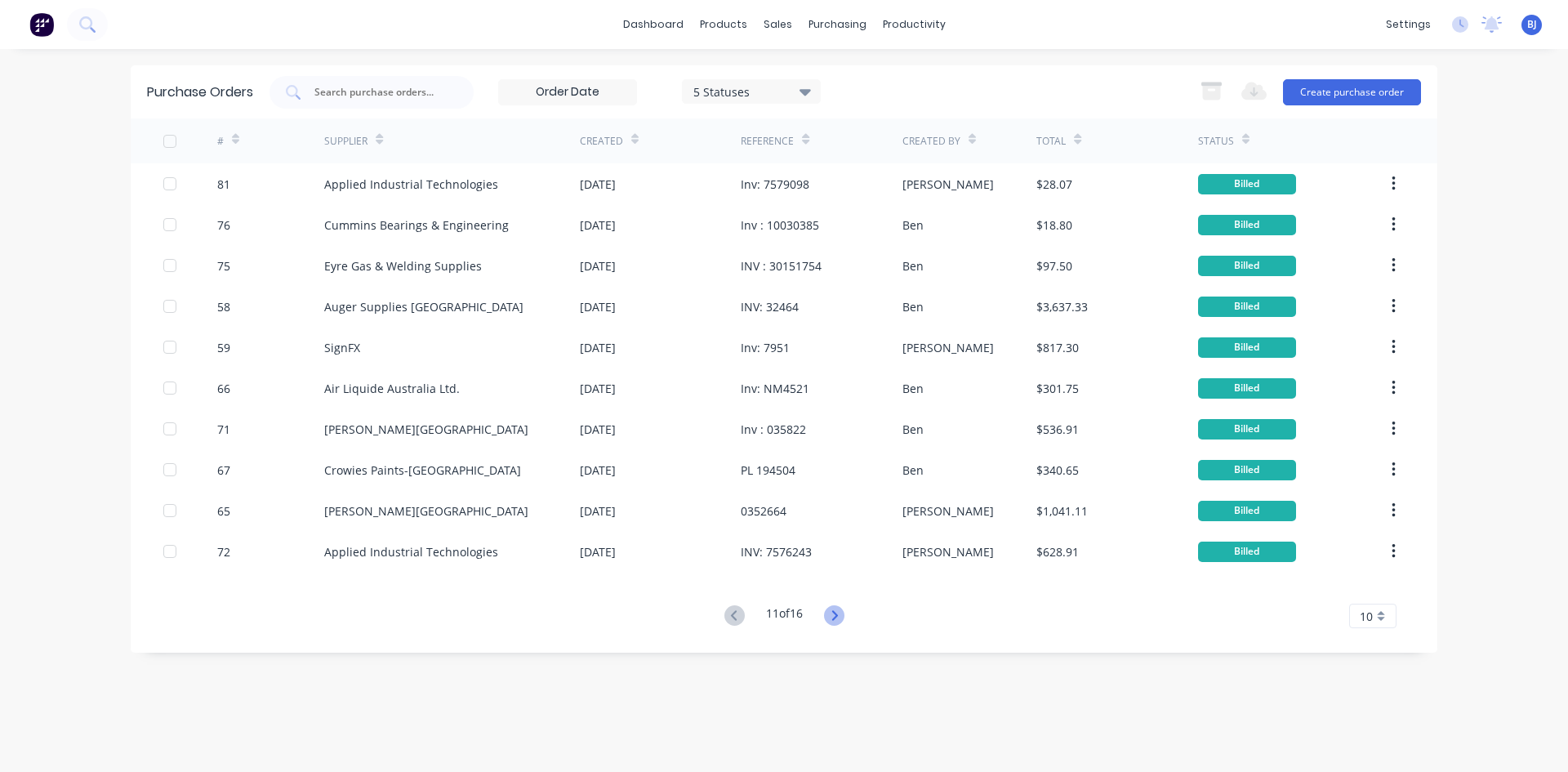
click at [836, 608] on icon at bounding box center [834, 615] width 21 height 21
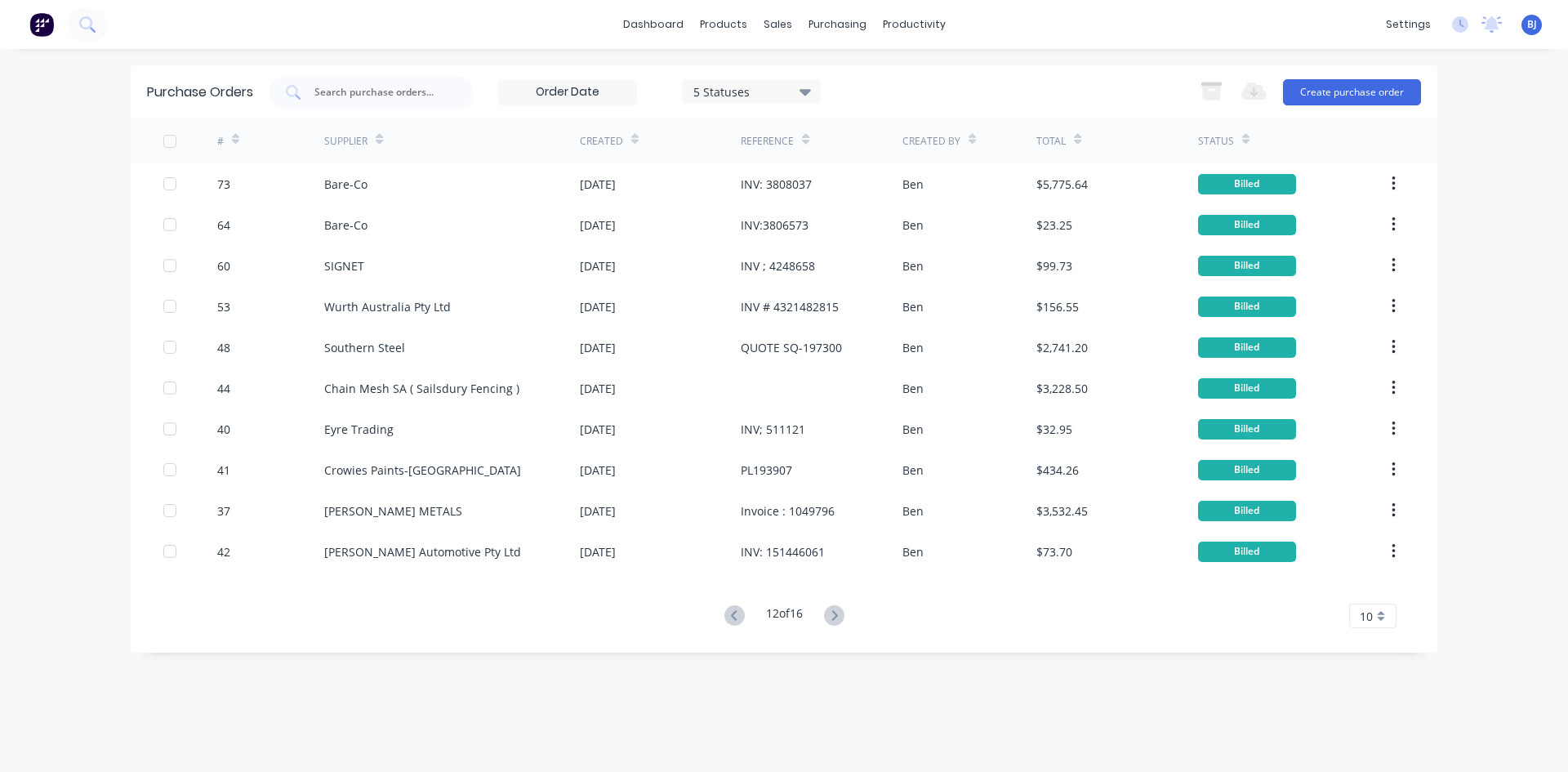
click at [836, 608] on icon at bounding box center [834, 615] width 21 height 21
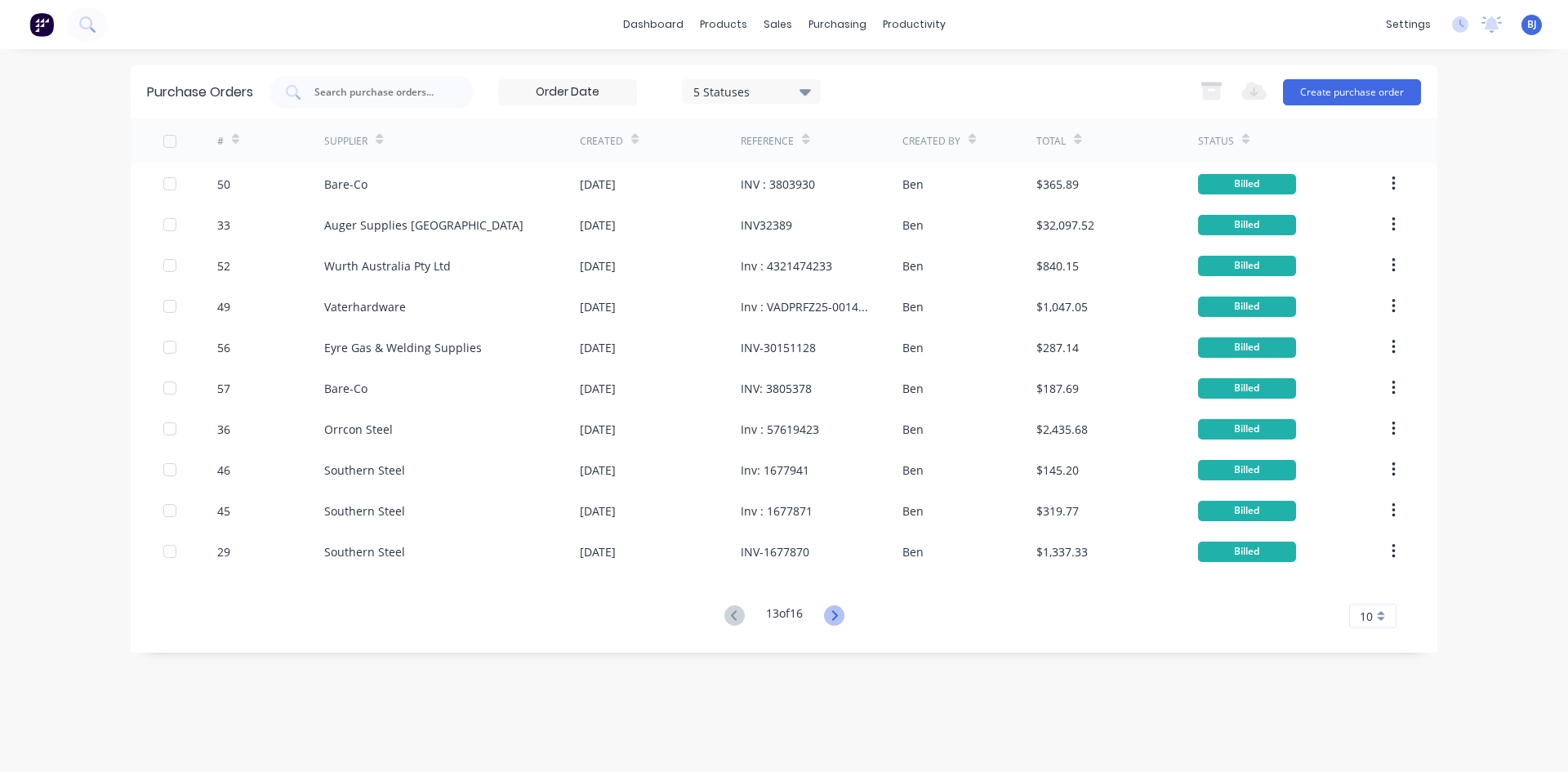
click at [836, 607] on icon at bounding box center [834, 615] width 21 height 21
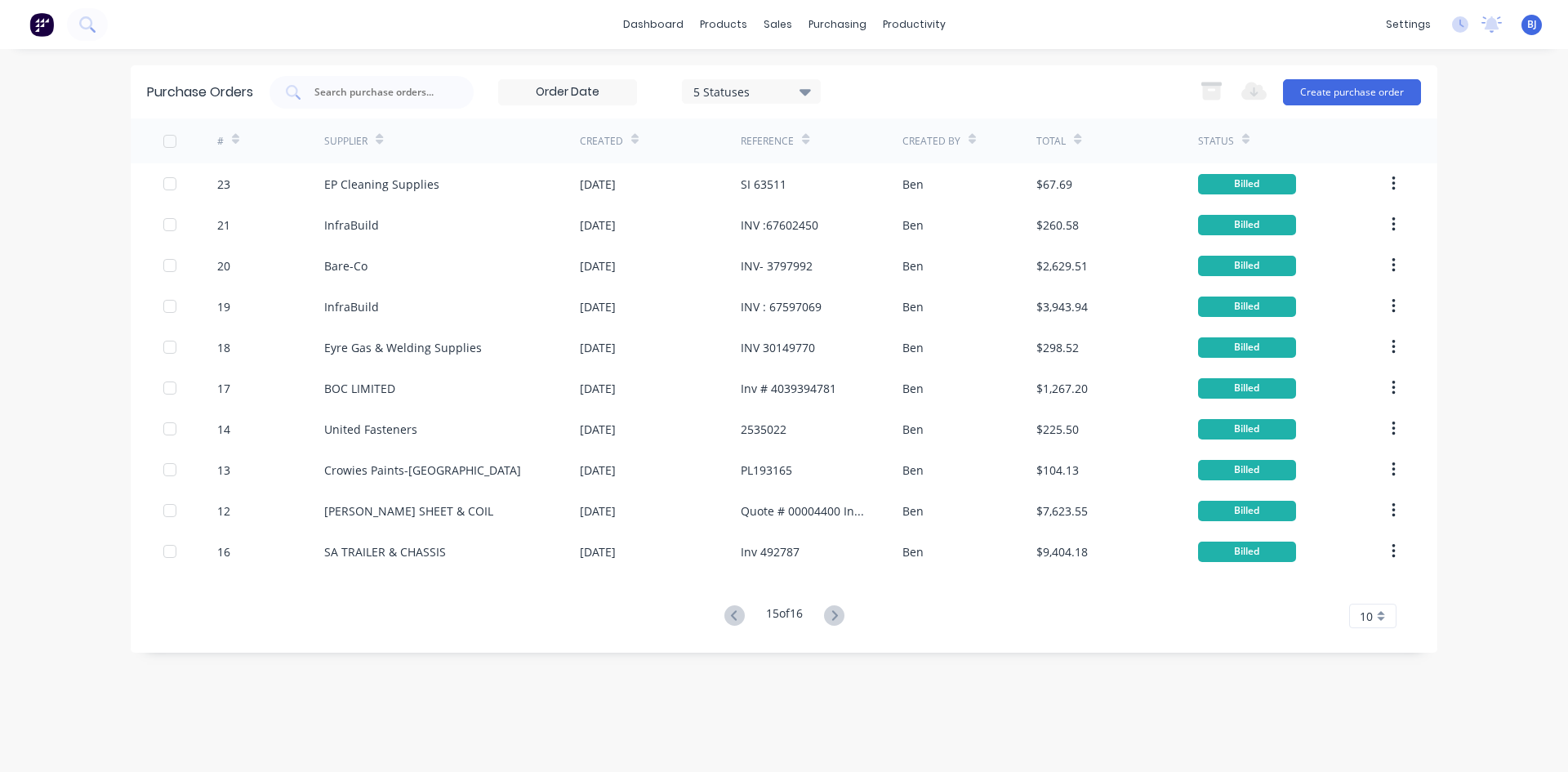
click at [836, 607] on icon at bounding box center [834, 615] width 21 height 21
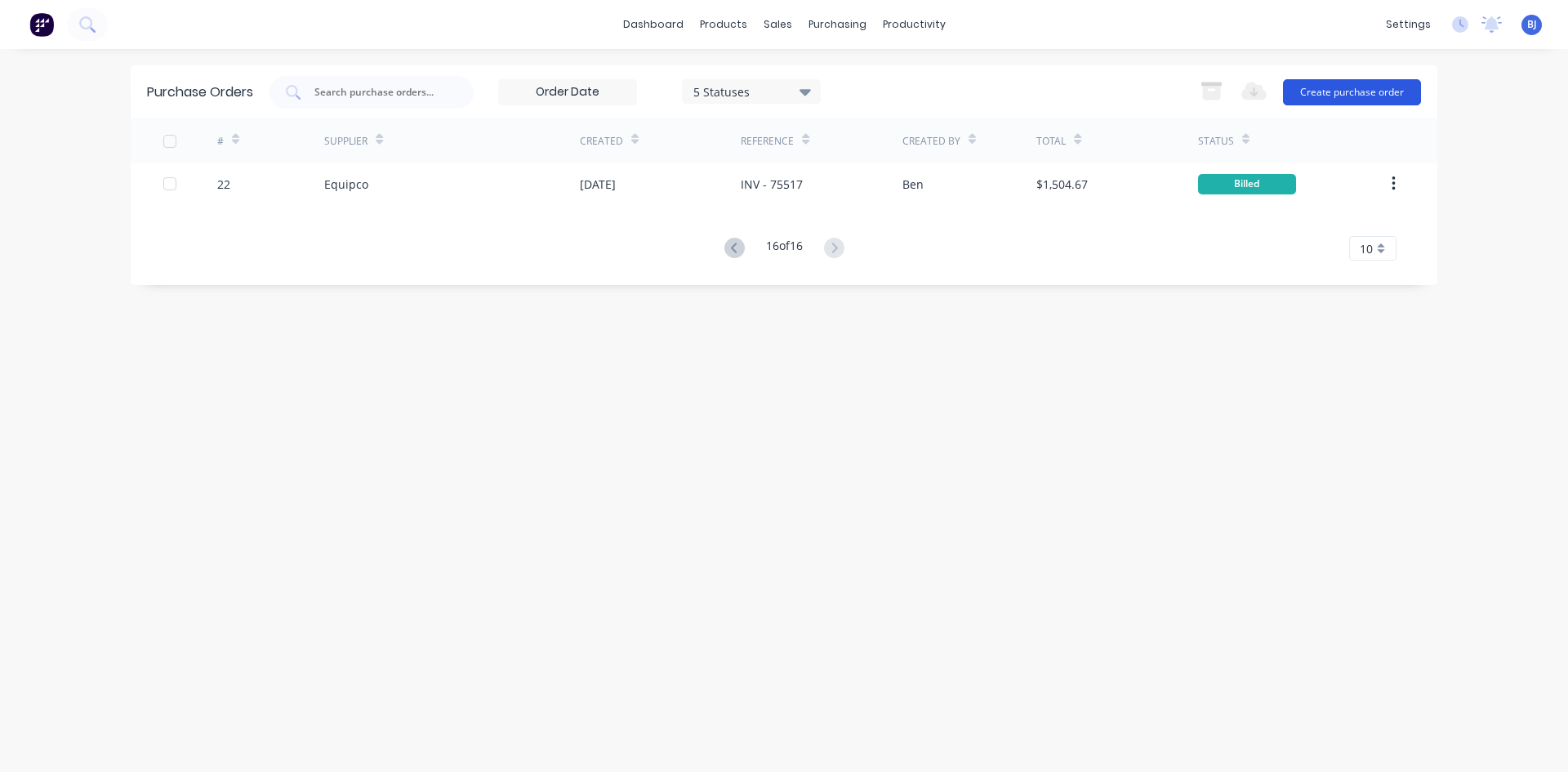
click at [1341, 91] on button "Create purchase order" at bounding box center [1352, 91] width 138 height 26
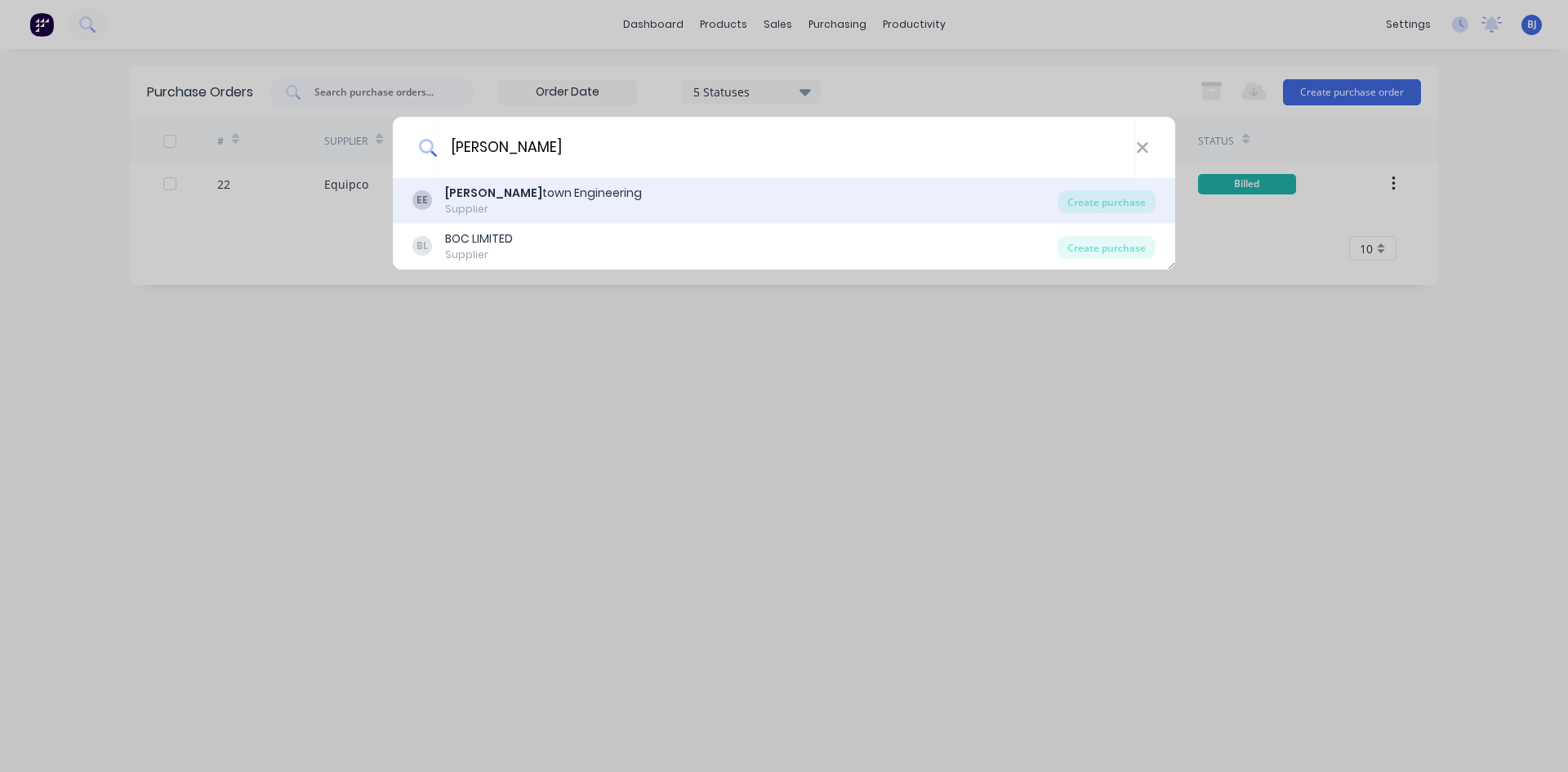
type input "edwards"
click at [486, 188] on b "Edwards" at bounding box center [494, 193] width 97 height 17
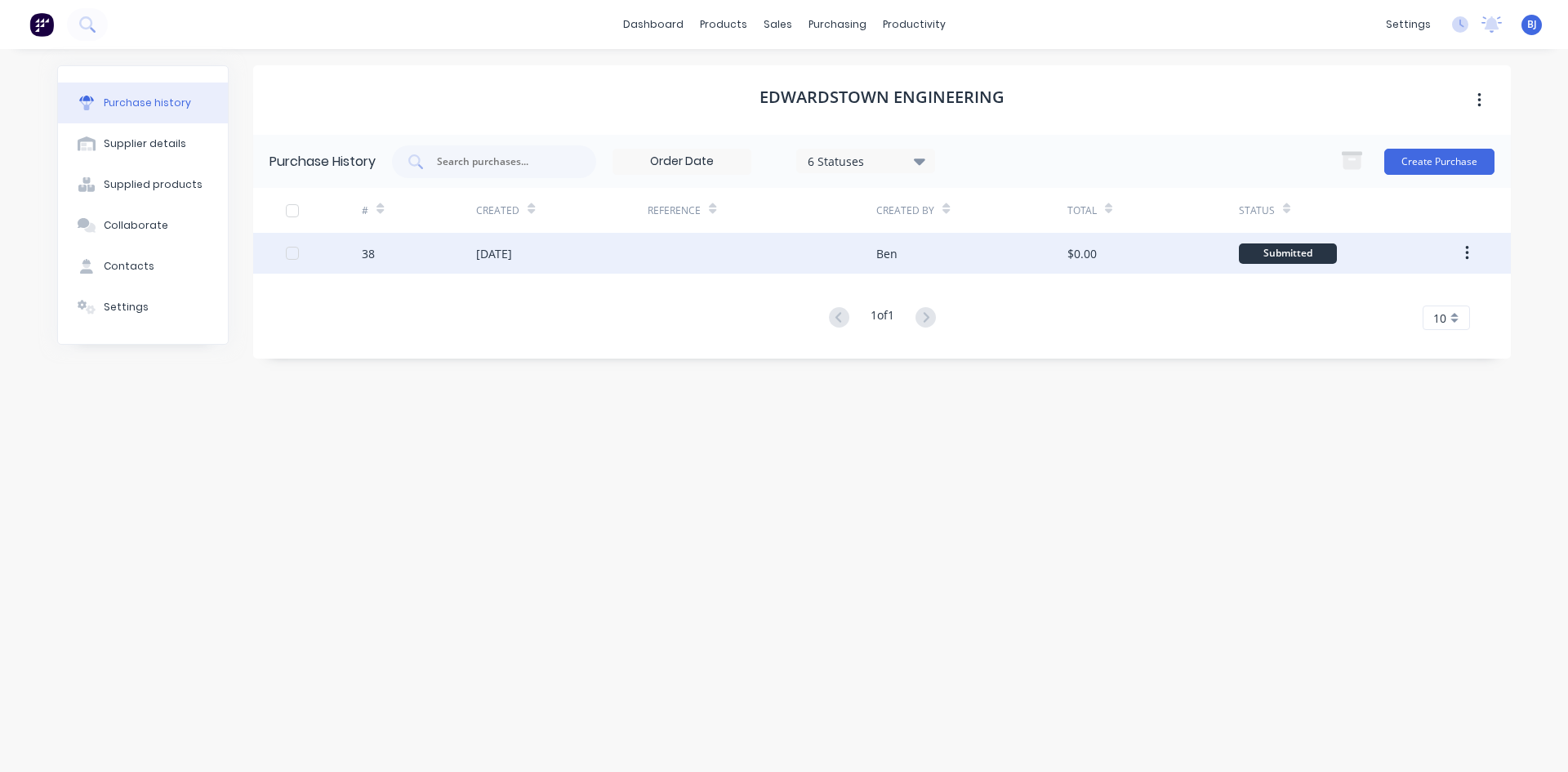
click at [551, 253] on div "03 Jul 2025" at bounding box center [562, 253] width 171 height 41
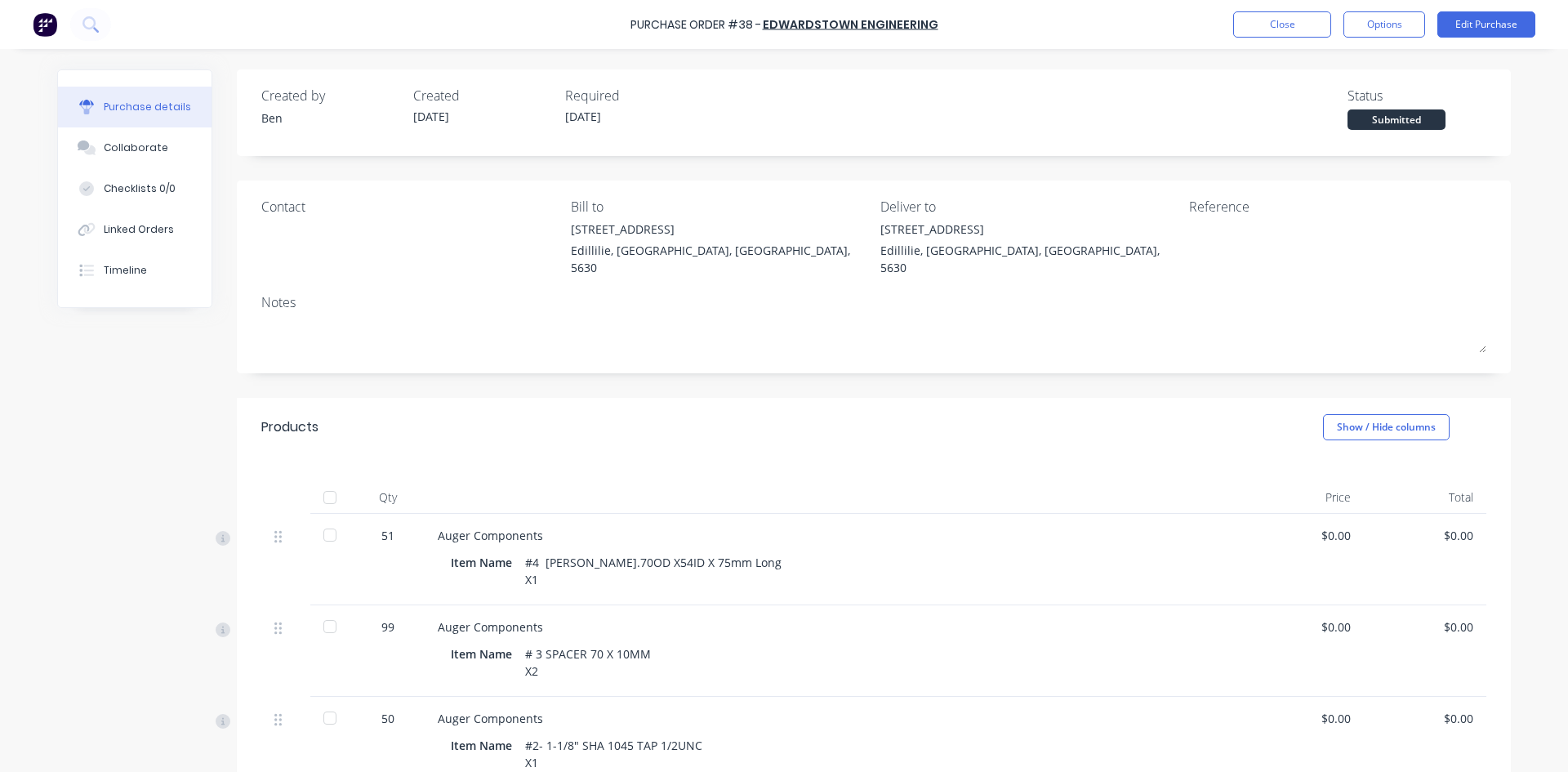
click at [1448, 527] on div "$0.00" at bounding box center [1425, 535] width 96 height 17
click at [1477, 18] on button "Edit Purchase" at bounding box center [1487, 24] width 98 height 26
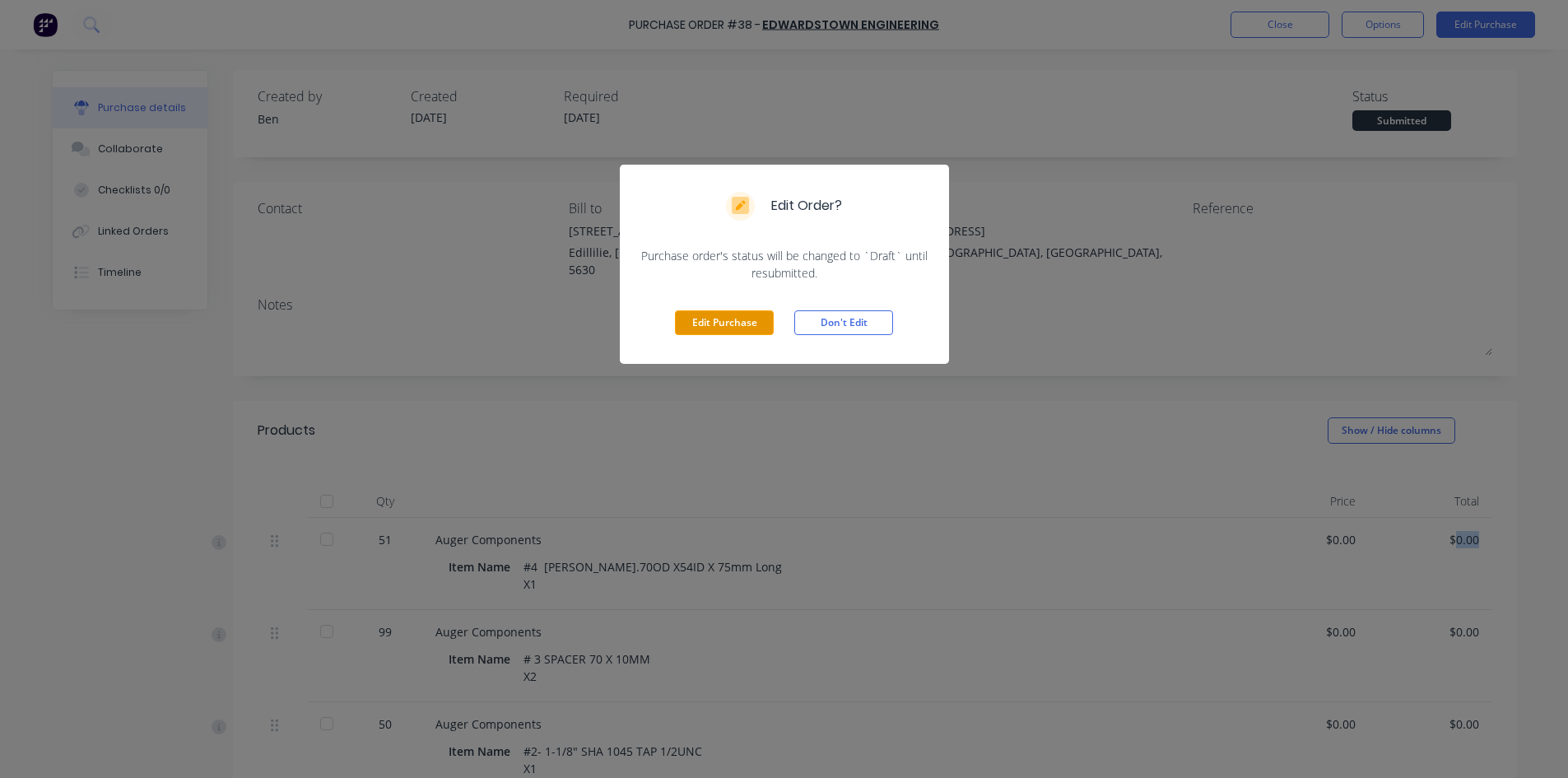
click at [729, 316] on button "Edit Purchase" at bounding box center [725, 322] width 99 height 24
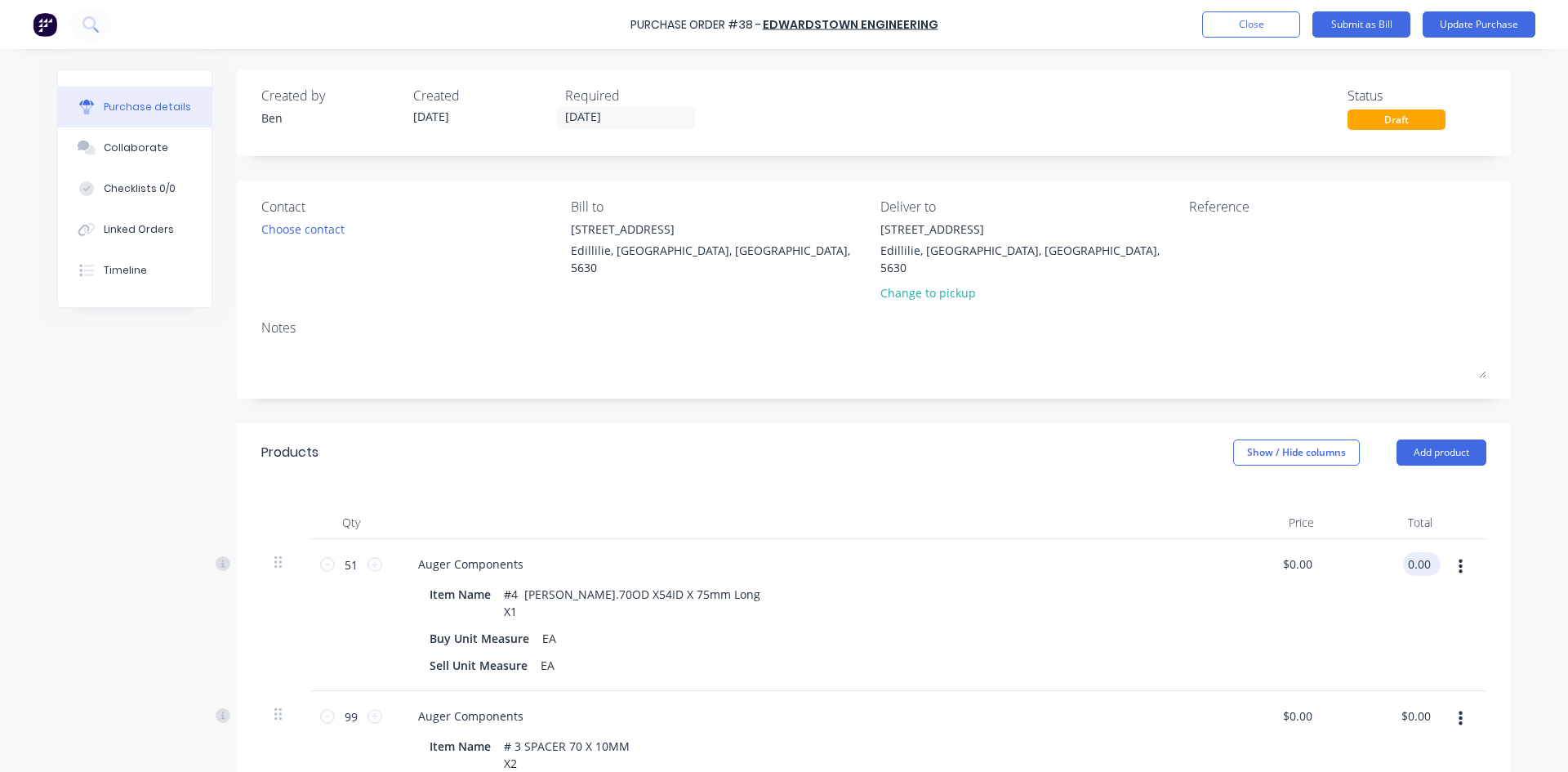
click at [1409, 552] on input "0.00" at bounding box center [1418, 563] width 31 height 23
type input "1453.00"
type input "$28.4902"
type input "$1,453.00"
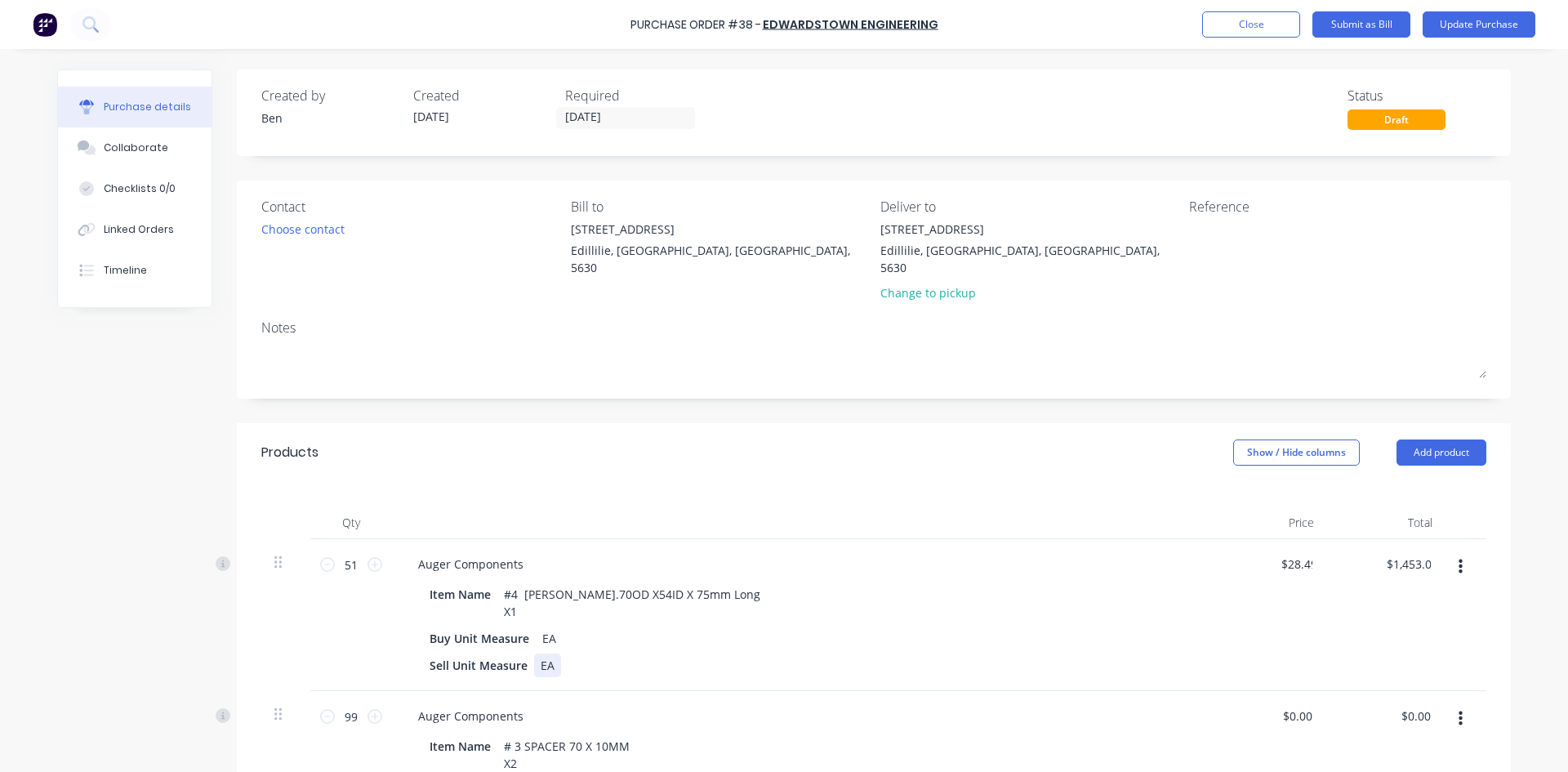
click at [1196, 653] on div "Auger Components Item Name #4 BUSH.70OD X54ID X 75mm Long X1 Buy Unit Measure E…" at bounding box center [800, 615] width 817 height 152
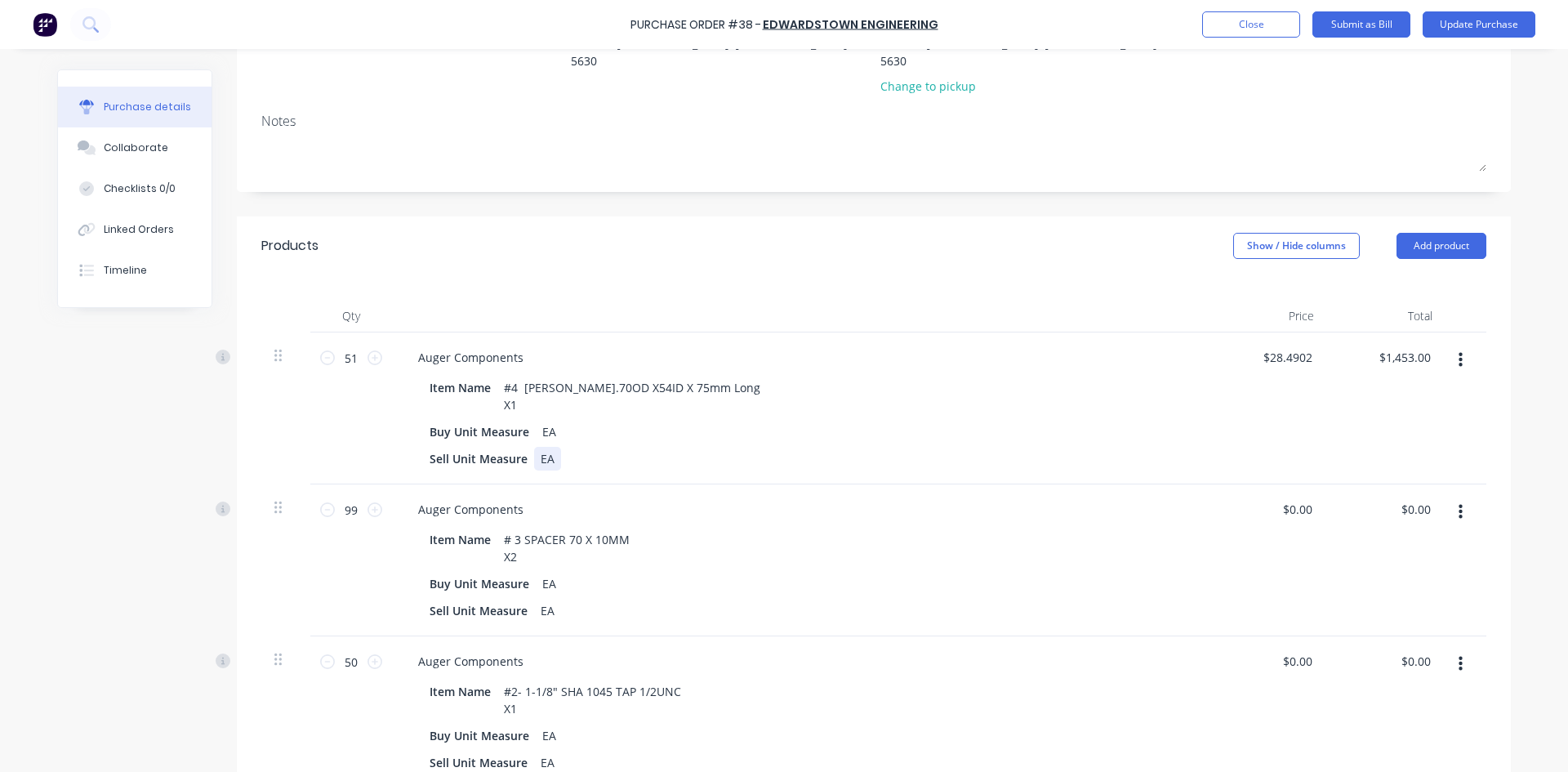
scroll to position [245, 0]
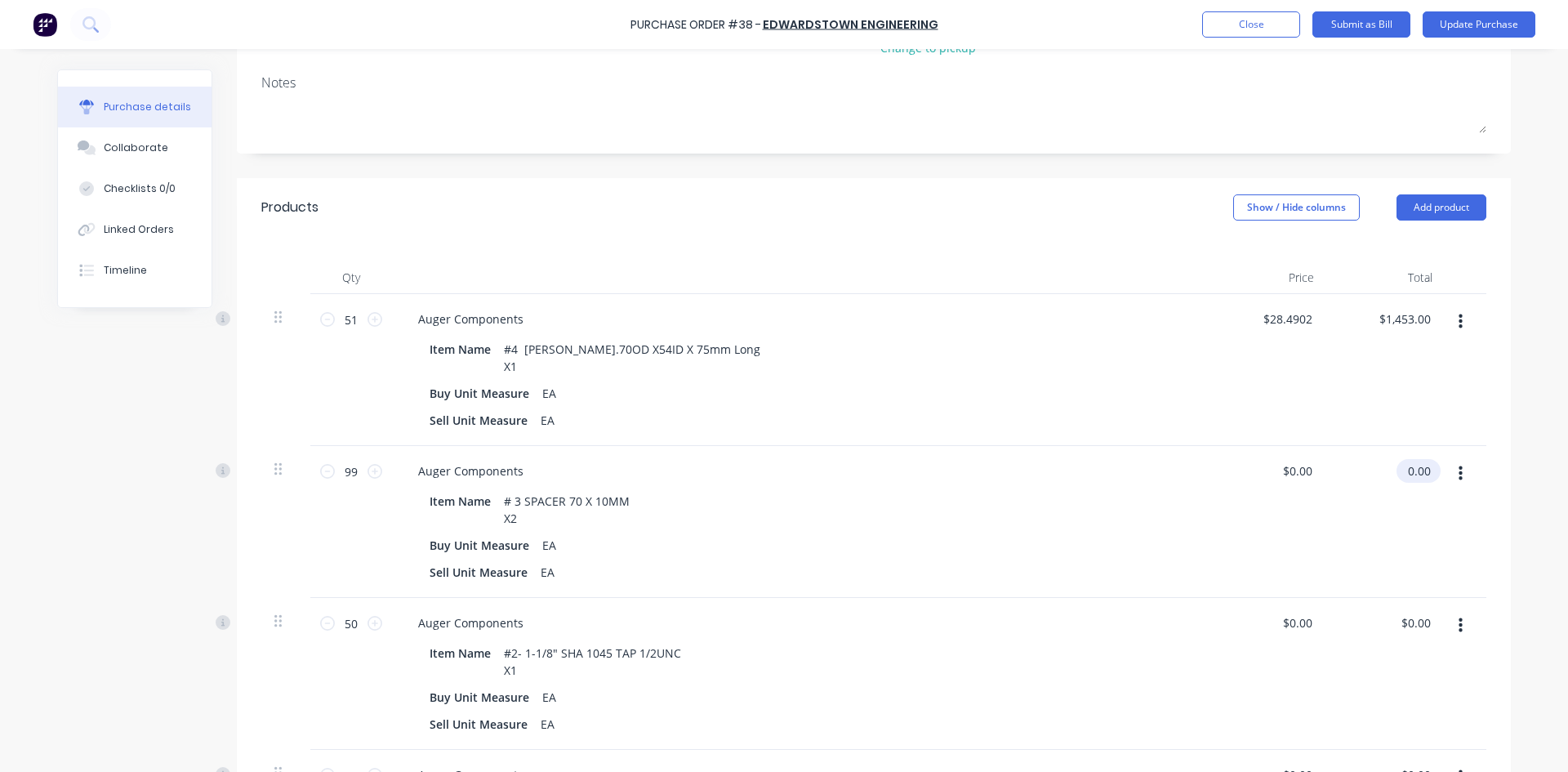
click at [1408, 459] on input "0.00" at bounding box center [1414, 470] width 37 height 23
drag, startPoint x: 1408, startPoint y: 452, endPoint x: 1399, endPoint y: 455, distance: 9.5
click at [1408, 459] on input "0.00" at bounding box center [1418, 470] width 31 height 23
type input "1168.20"
type input "$11.80"
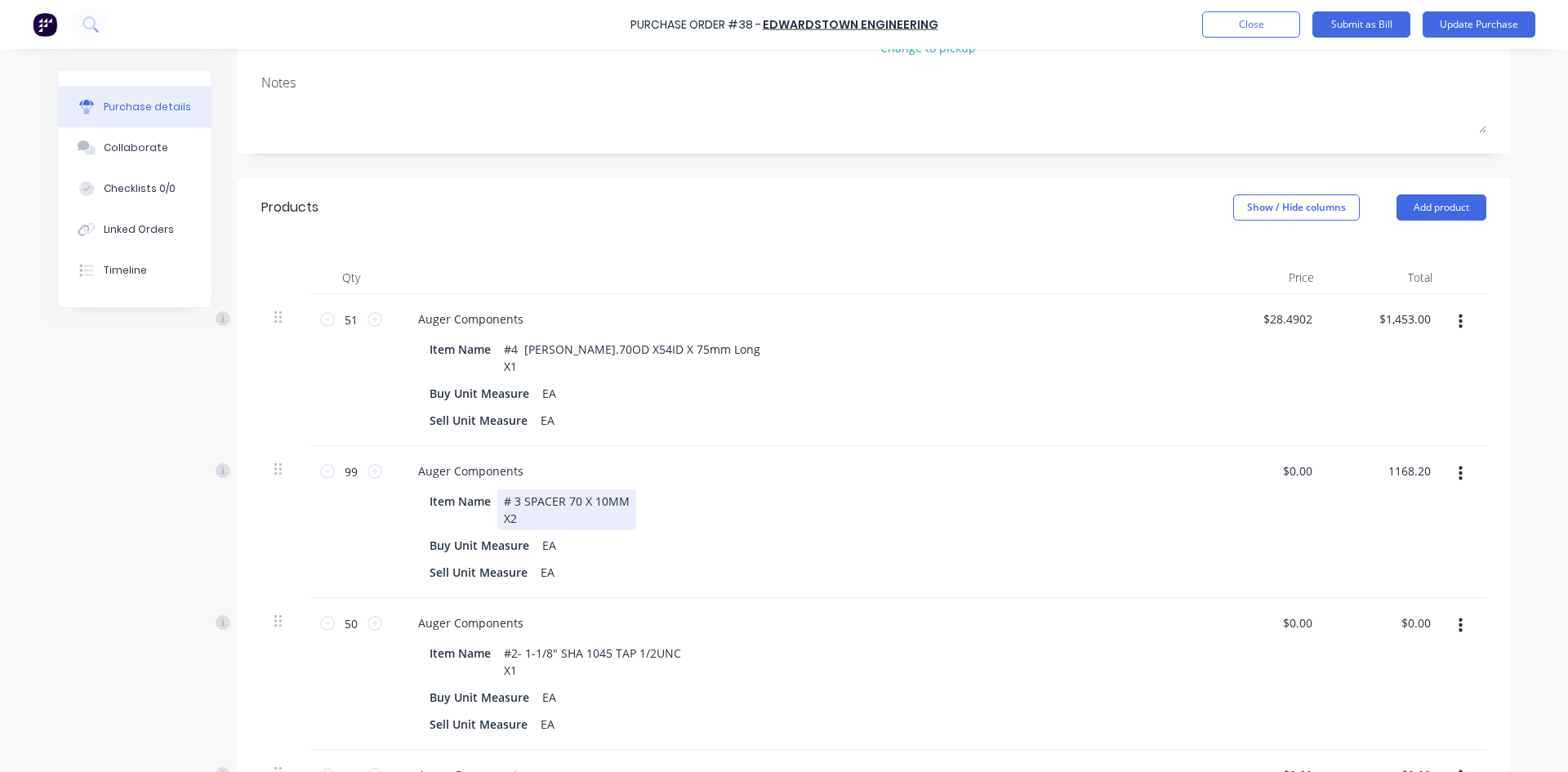
type input "$1,168.20"
click at [1103, 489] on div "Item Name # 3 SPACER 70 X 10MM X2" at bounding box center [797, 509] width 748 height 41
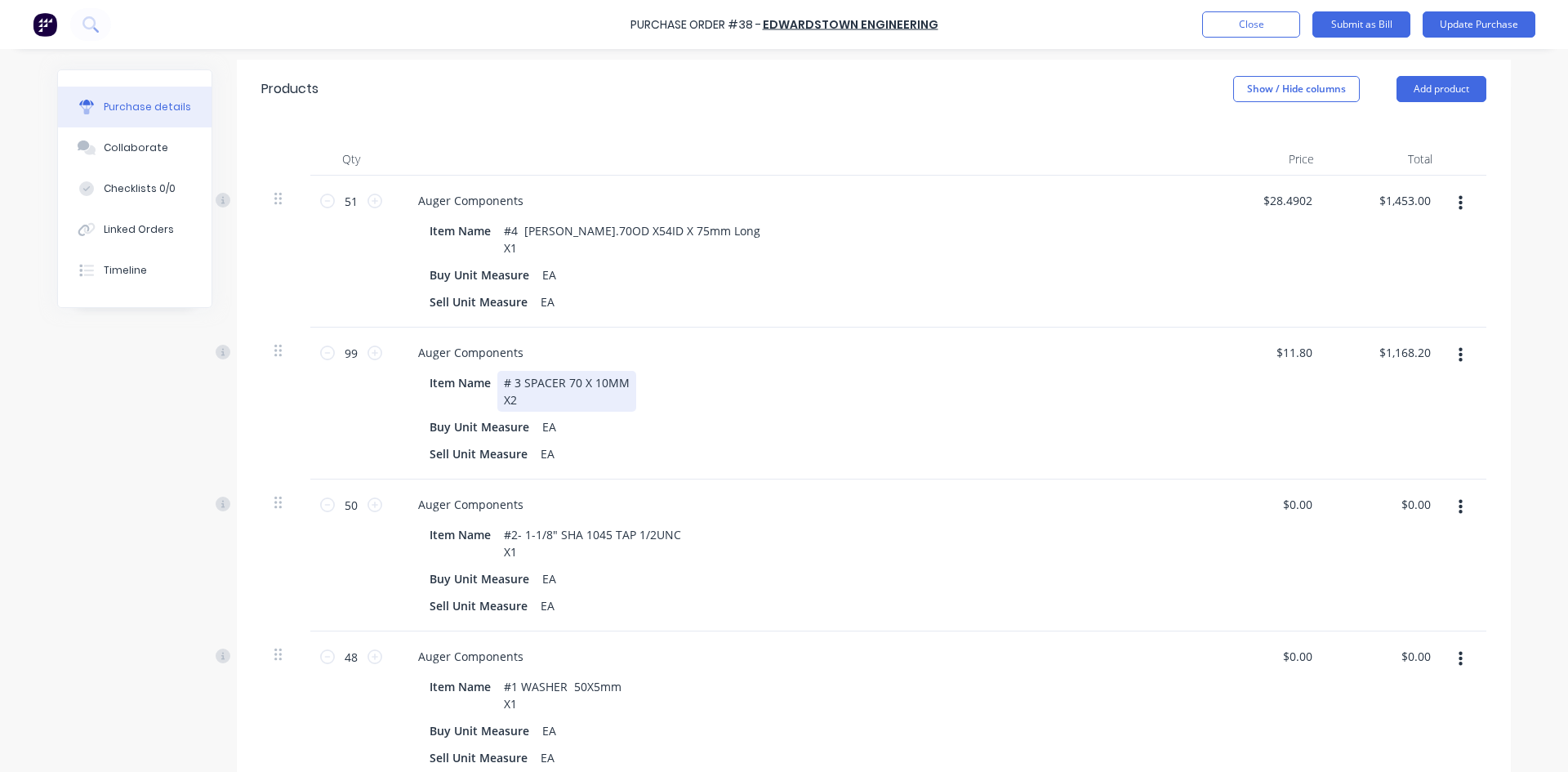
scroll to position [408, 0]
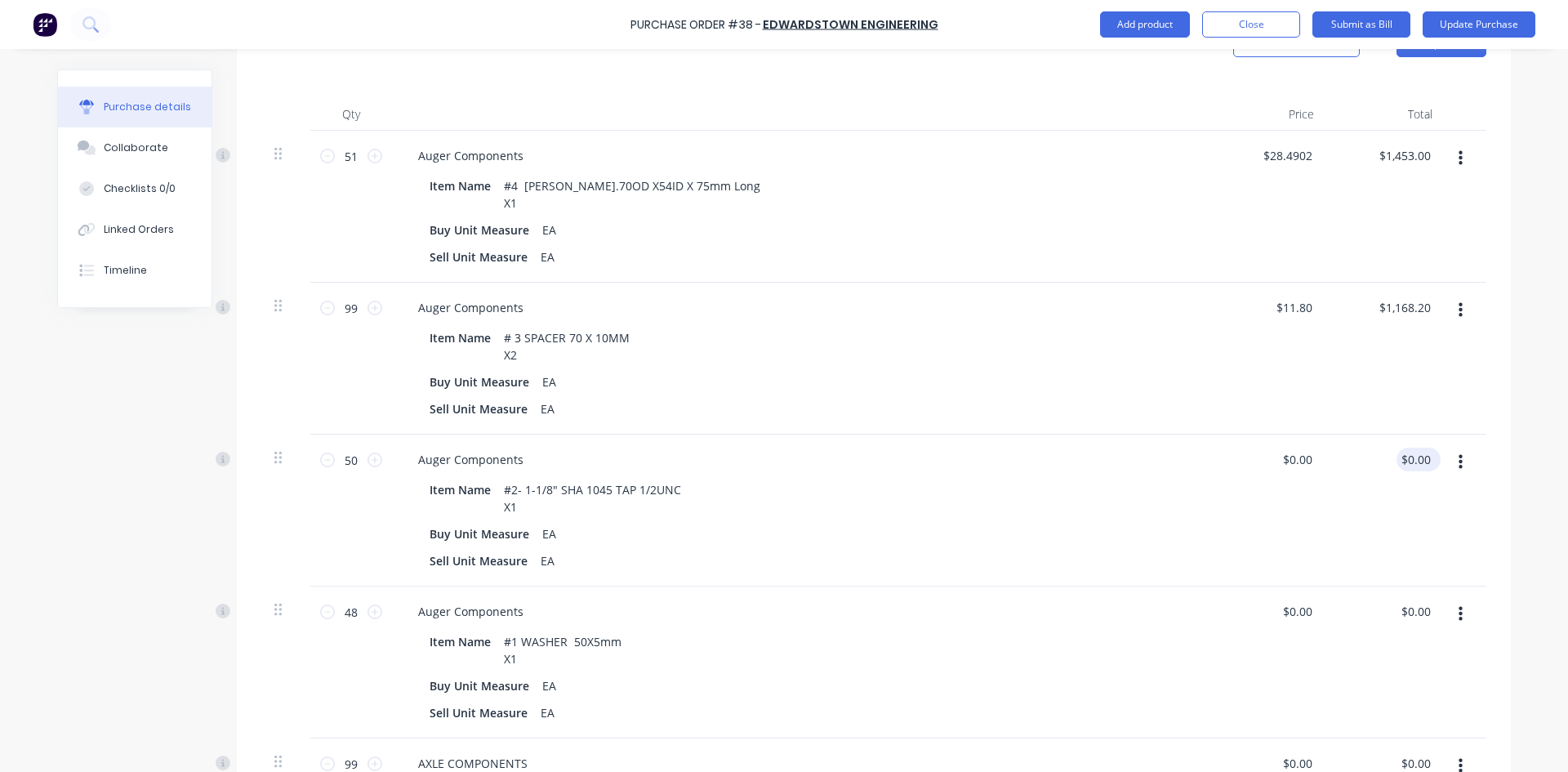
click at [1396, 448] on div "$0.00 $0.00" at bounding box center [1414, 460] width 37 height 23
click at [1408, 448] on input "0.00" at bounding box center [1414, 460] width 37 height 23
click at [1408, 448] on input "0.00" at bounding box center [1418, 460] width 31 height 23
type input "1720.00"
type input "$34.40"
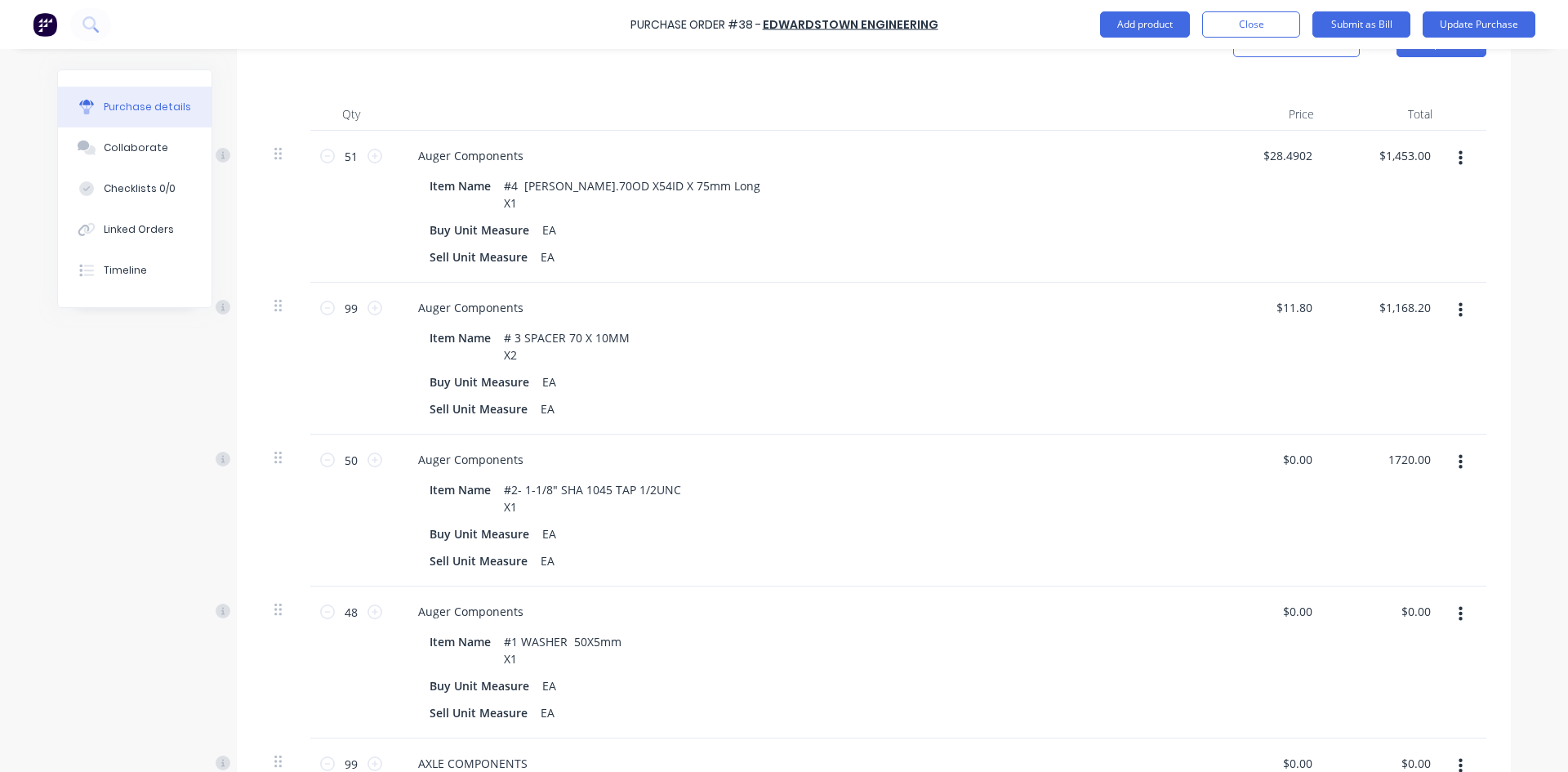
type input "$1,720.00"
click at [1370, 503] on div "$1,720.00 1720.00" at bounding box center [1386, 510] width 118 height 152
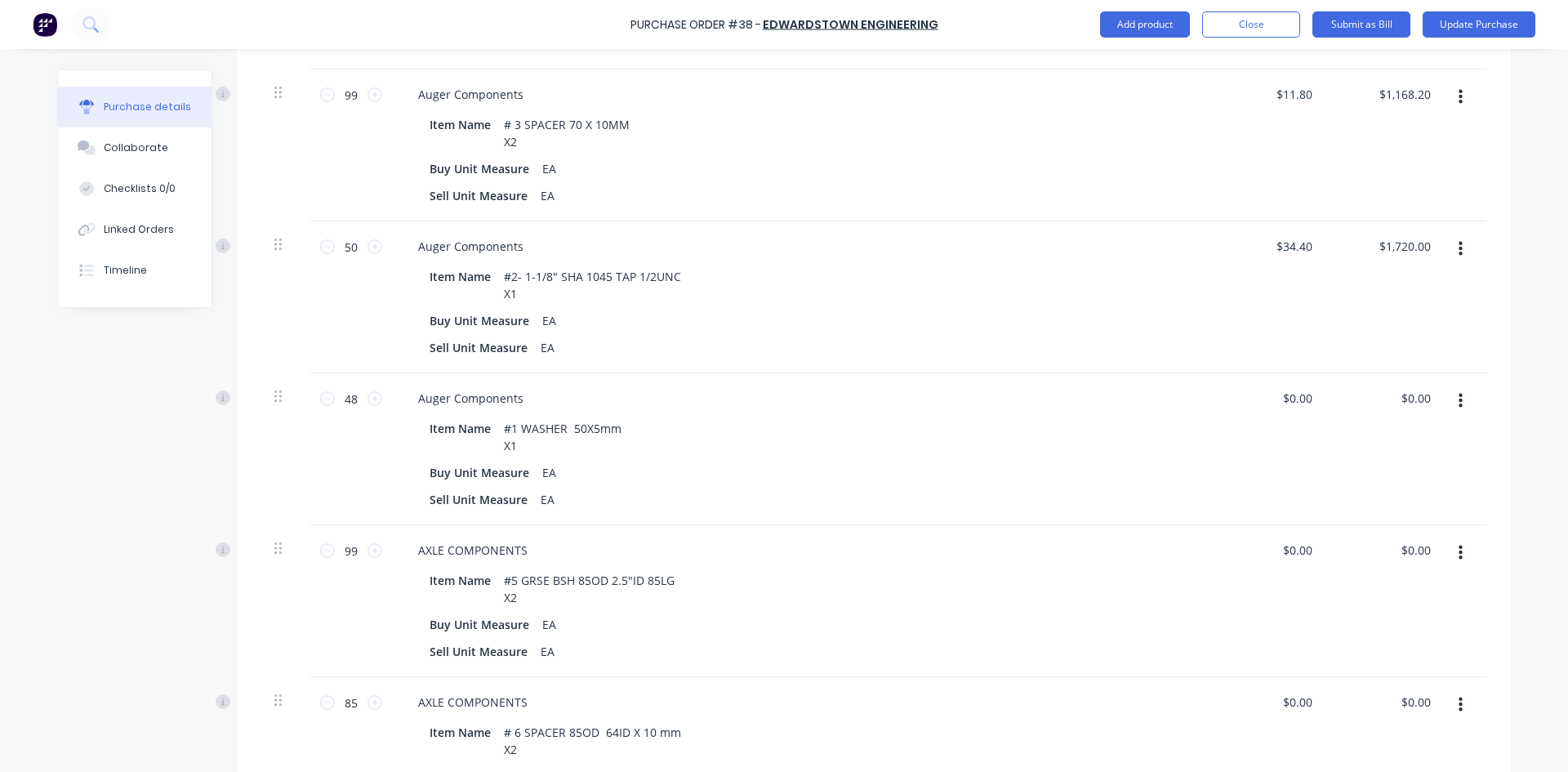
scroll to position [653, 0]
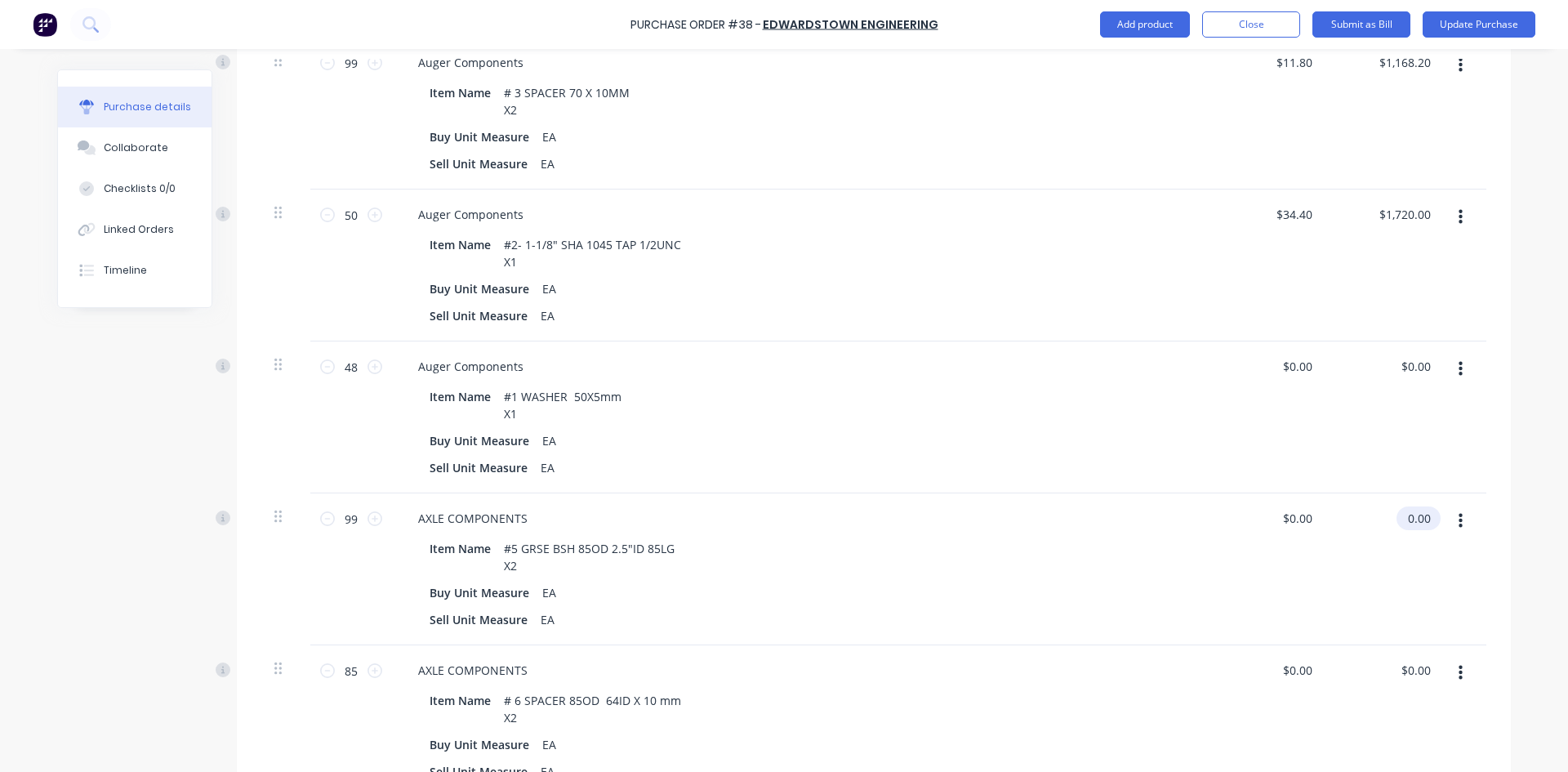
click at [1425, 506] on input "0.00" at bounding box center [1414, 518] width 37 height 23
click at [1425, 506] on input "0.00" at bounding box center [1418, 518] width 31 height 23
type input "326.40"
type input "$3.297"
type input "$326.40"
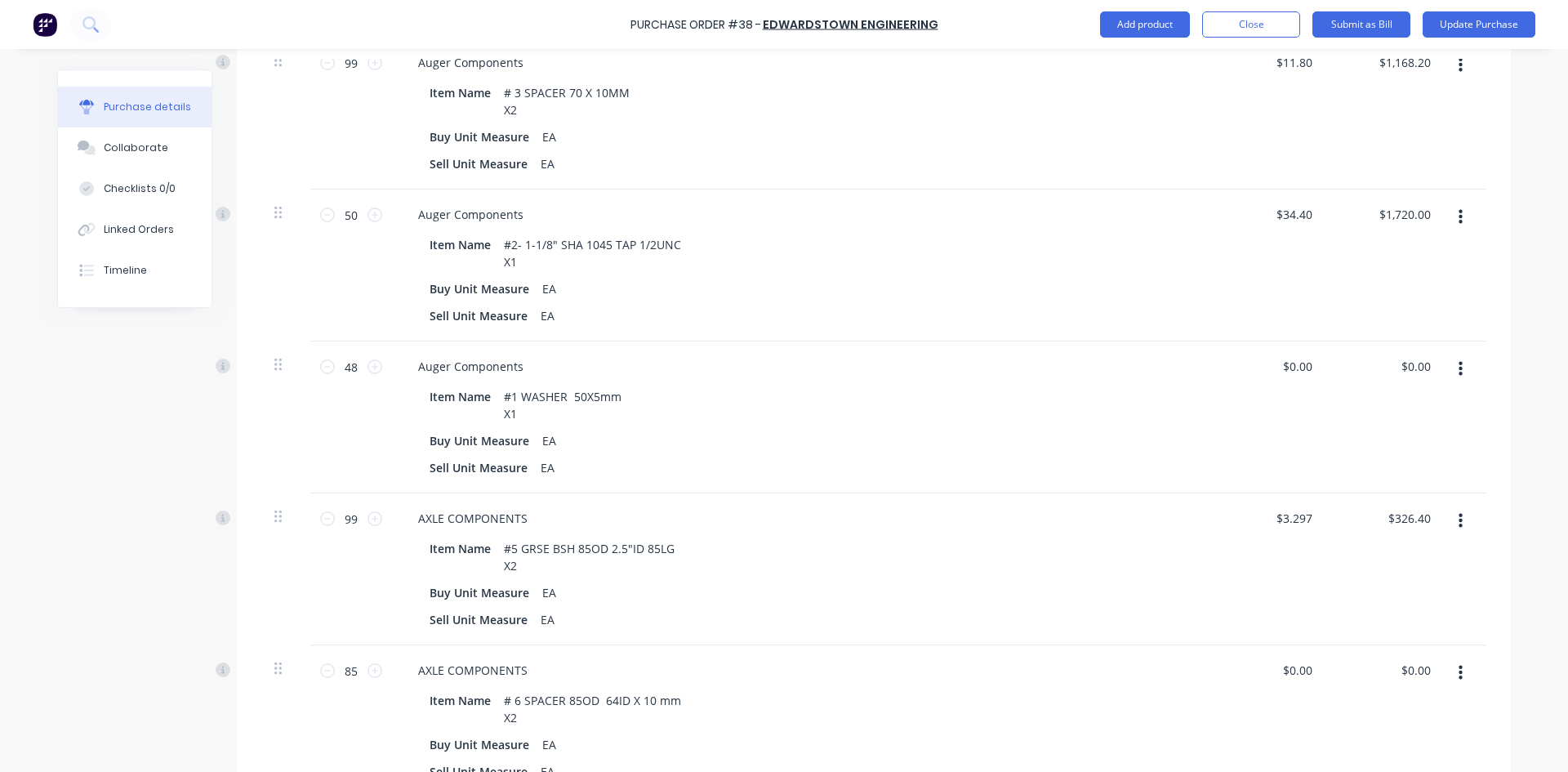
click at [1290, 562] on div "$3.297 $3.297" at bounding box center [1267, 569] width 118 height 152
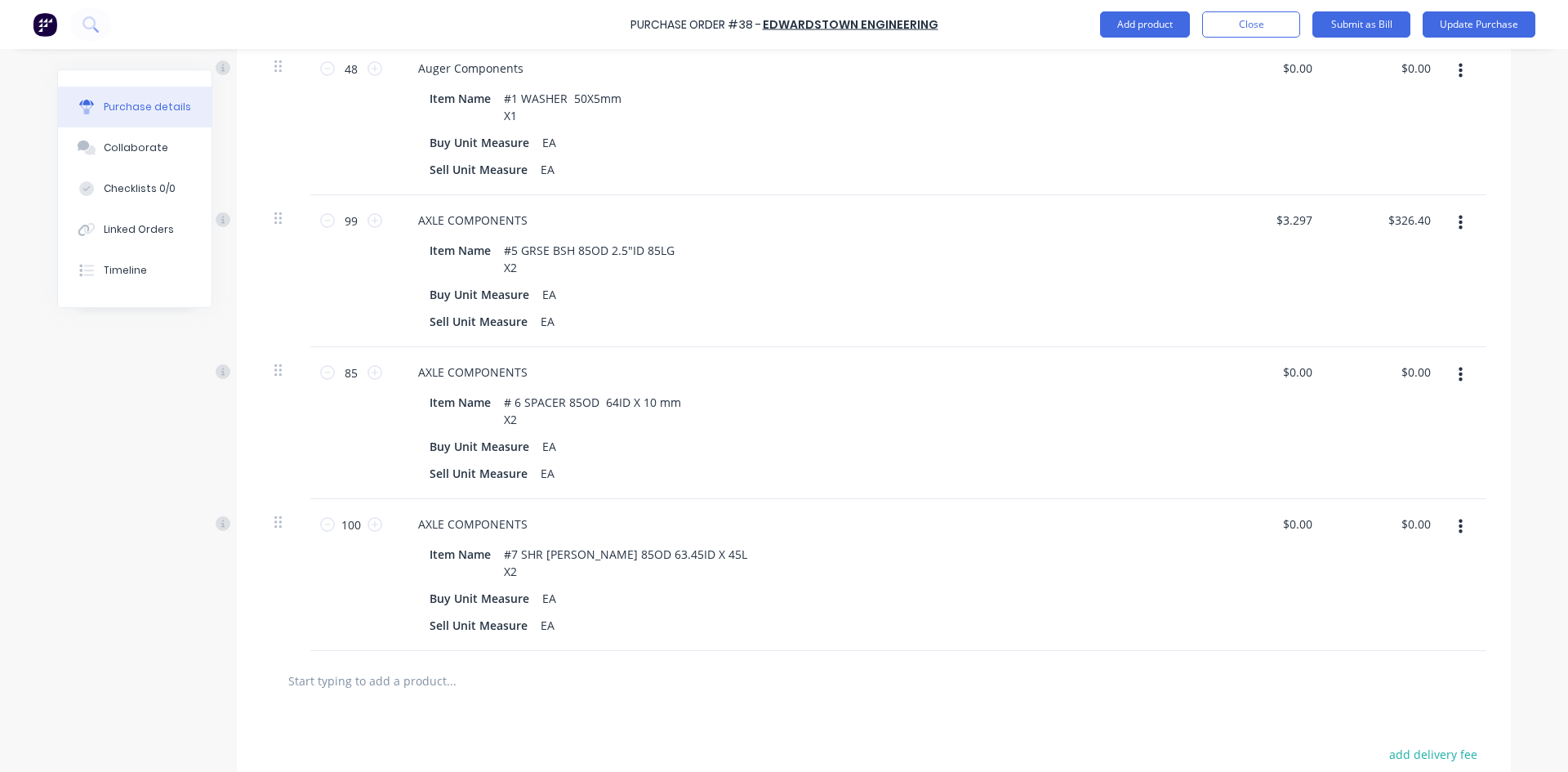
scroll to position [980, 0]
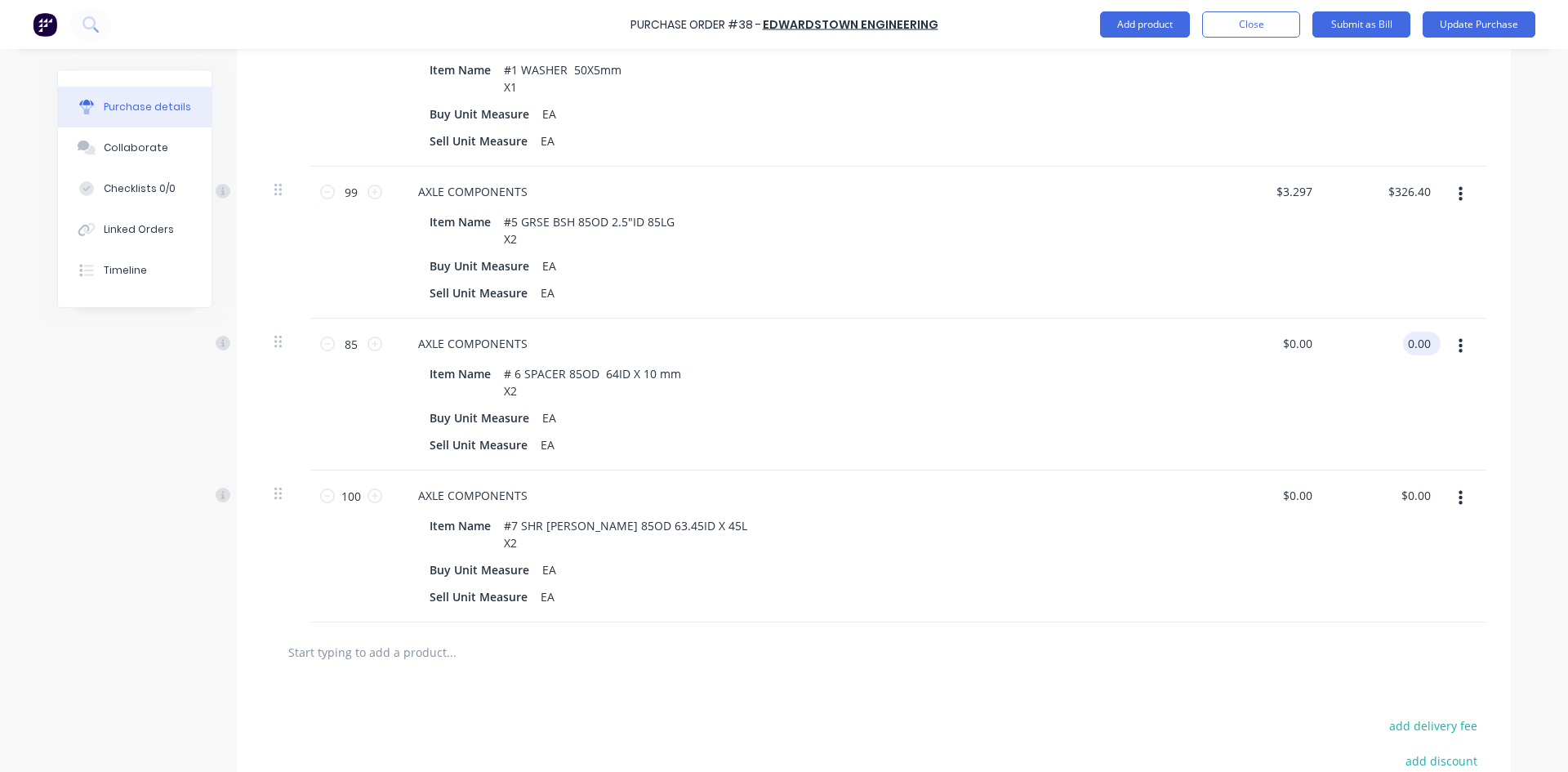
click at [1394, 323] on div "0.00 0.00" at bounding box center [1386, 394] width 118 height 152
type input "$0.00"
click at [1394, 323] on div "$0.00 $0.00" at bounding box center [1386, 394] width 118 height 152
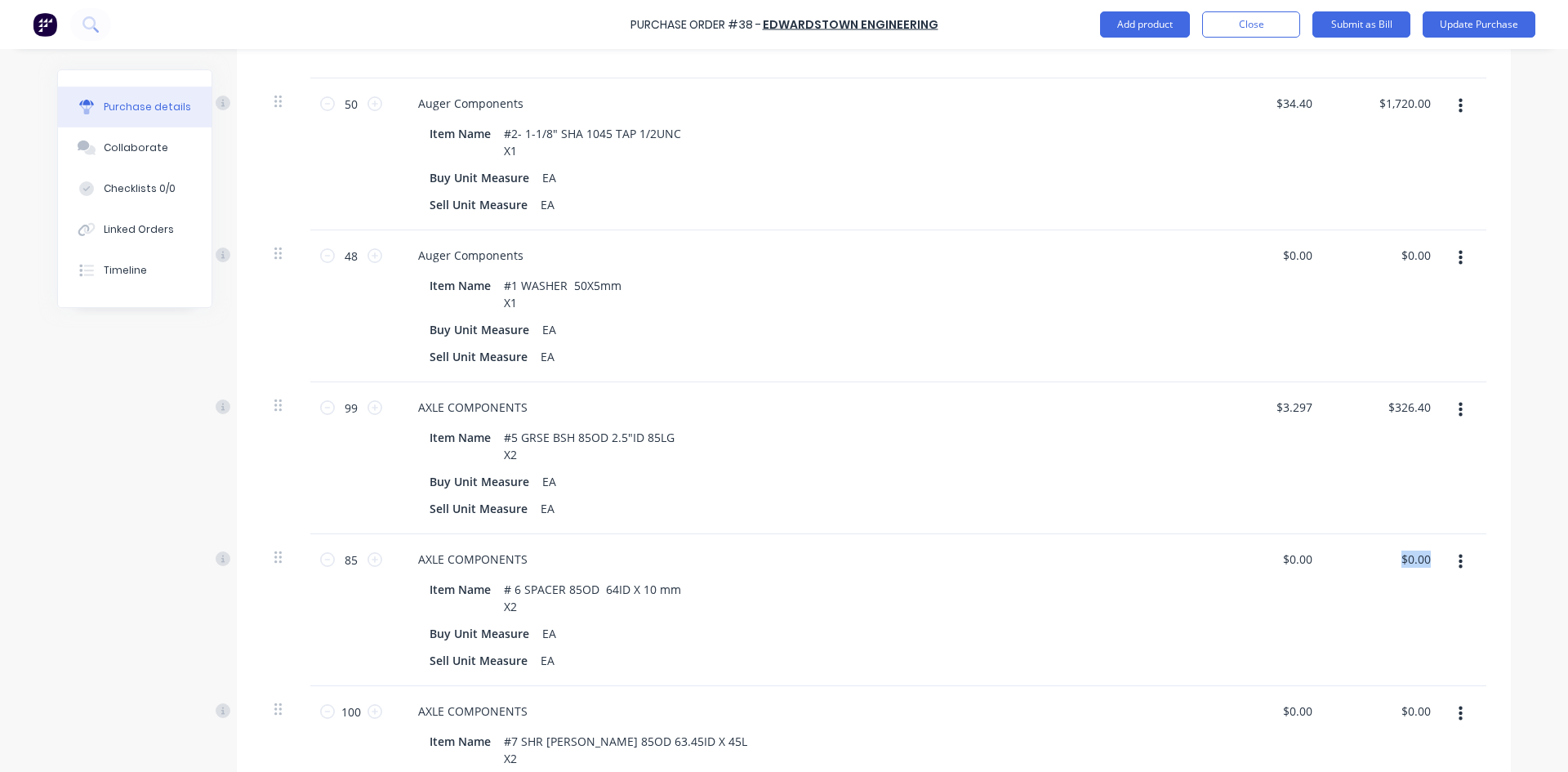
scroll to position [735, 0]
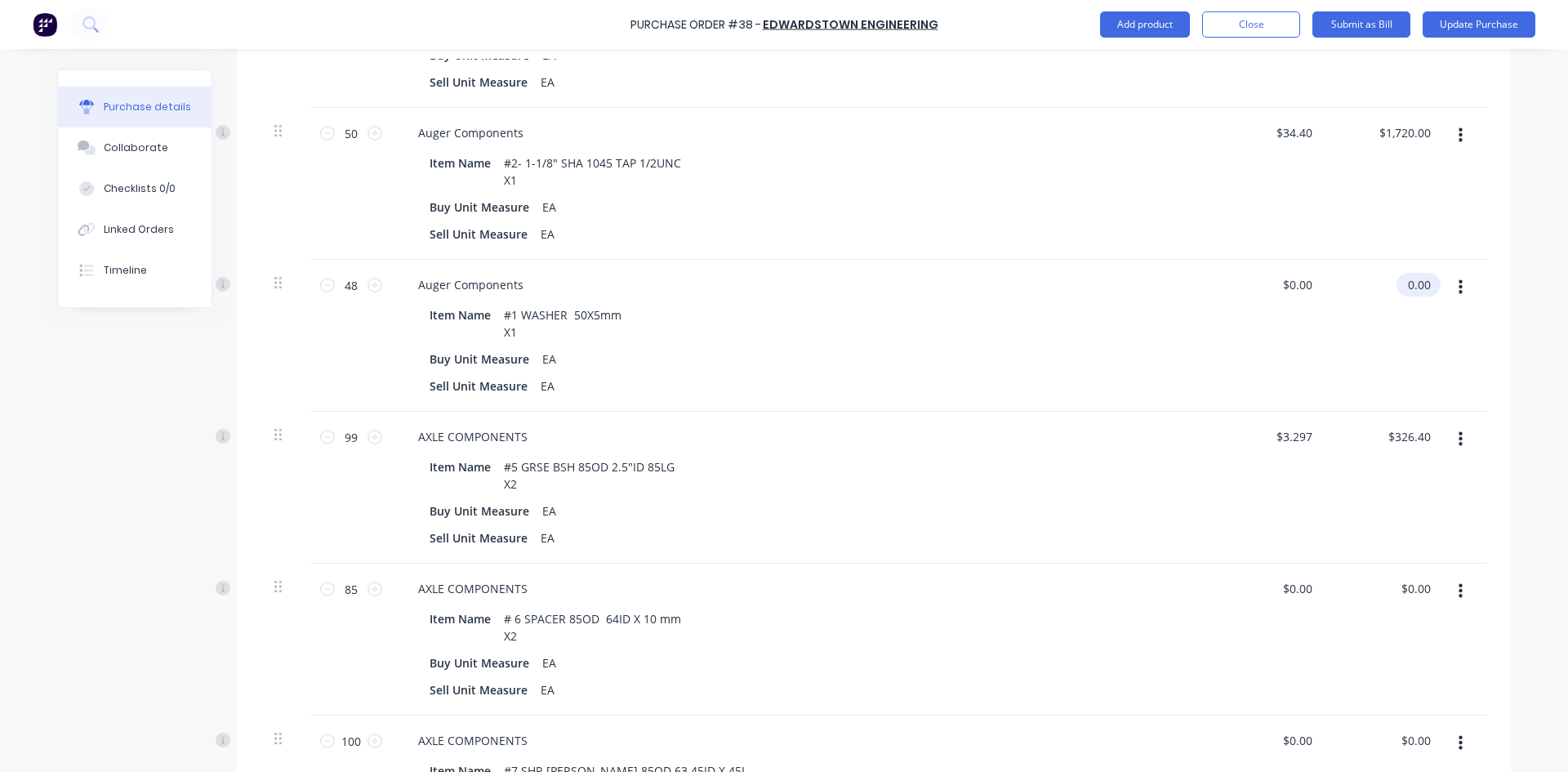
click at [1413, 273] on input "0.00" at bounding box center [1414, 284] width 37 height 23
click at [1413, 273] on input "0.00" at bounding box center [1418, 284] width 31 height 23
type input "326.40"
type input "$6.80"
type input "$326.40"
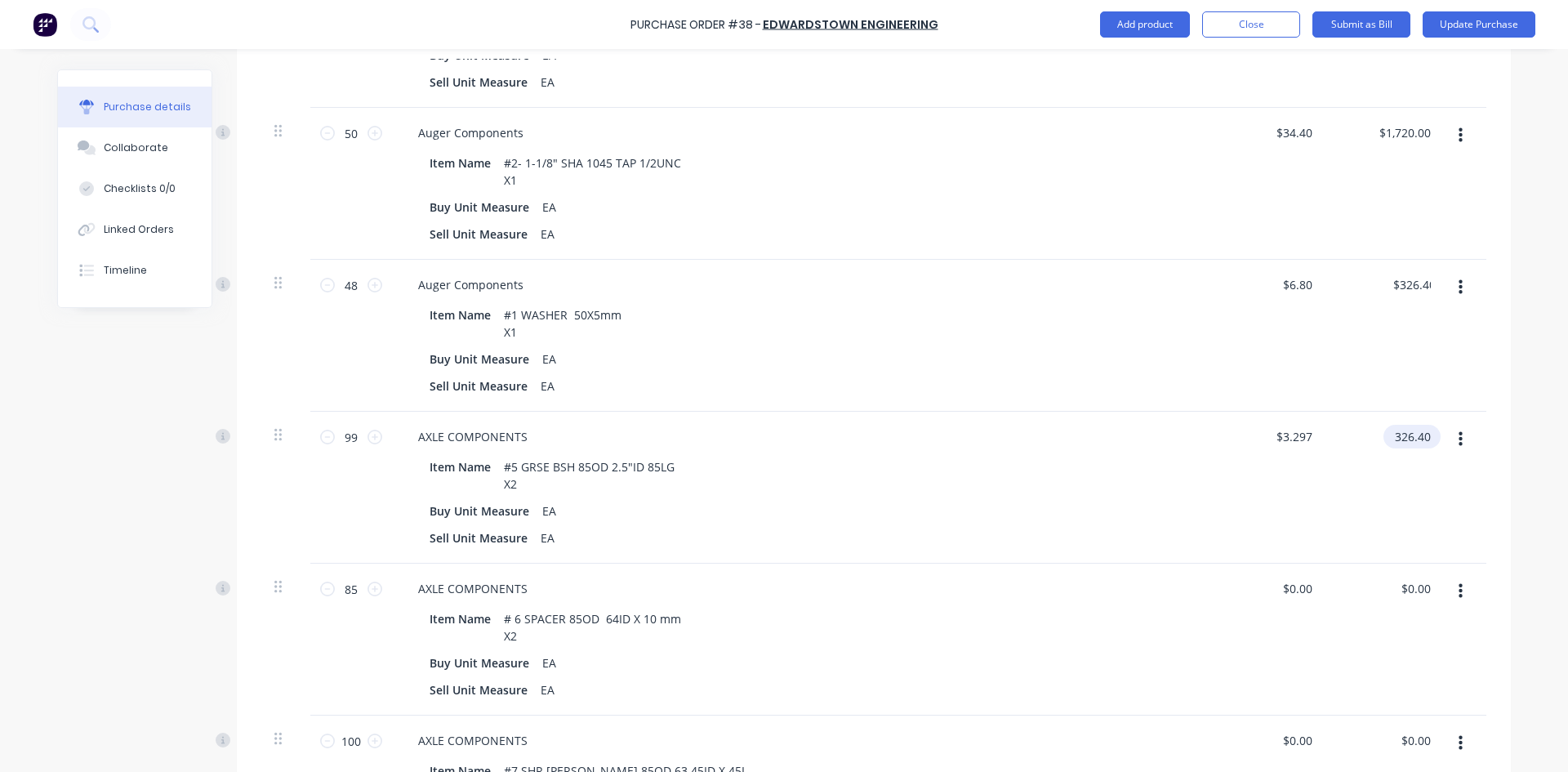
click at [1390, 425] on input "326.40" at bounding box center [1408, 436] width 51 height 23
click at [1390, 425] on input "326.40" at bounding box center [1412, 436] width 44 height 23
type input "5296.50"
type input "$53.50"
type input "$5,296.50"
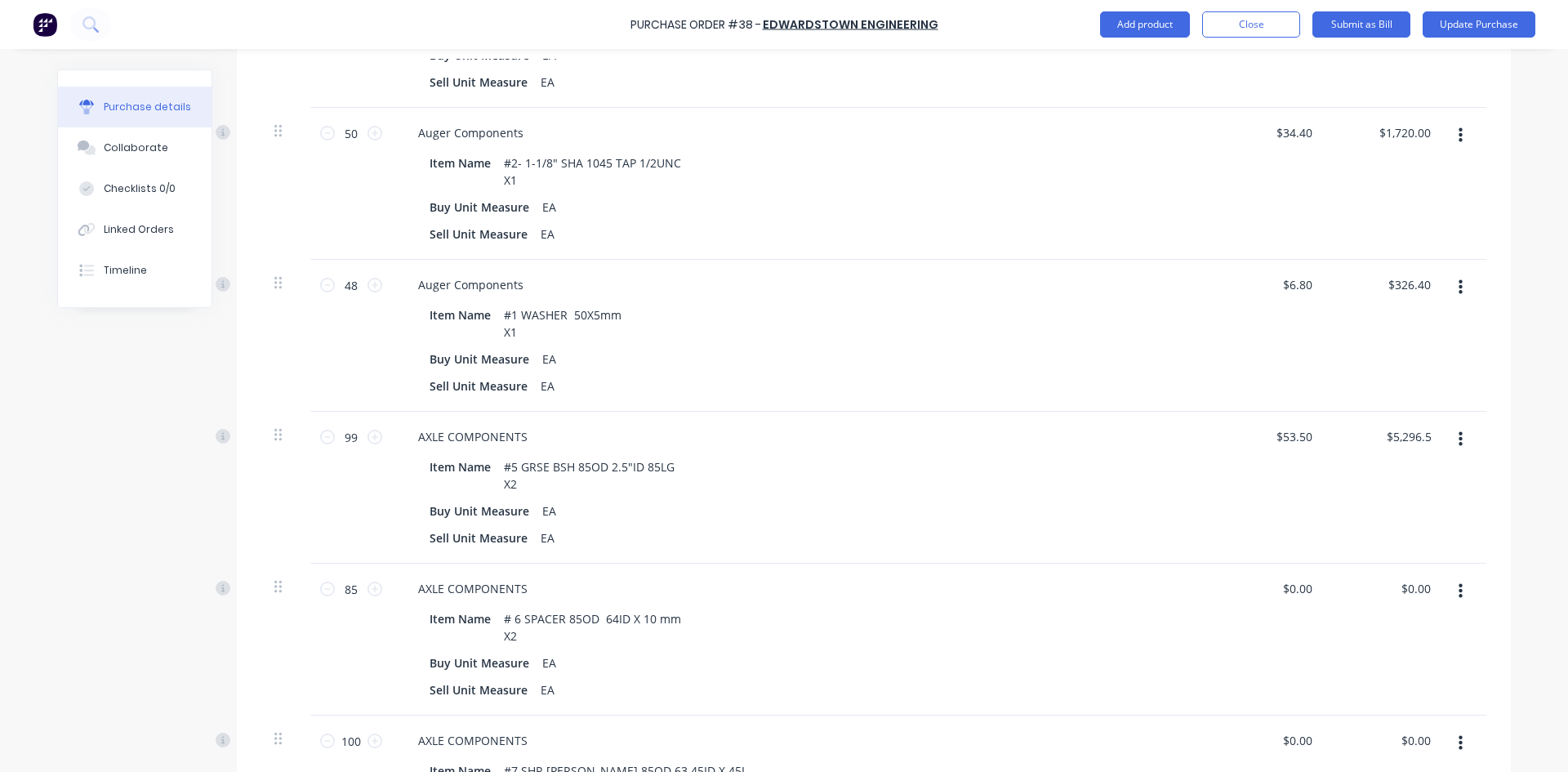
click at [1380, 455] on div "$5,296.50 5296.50" at bounding box center [1386, 487] width 118 height 152
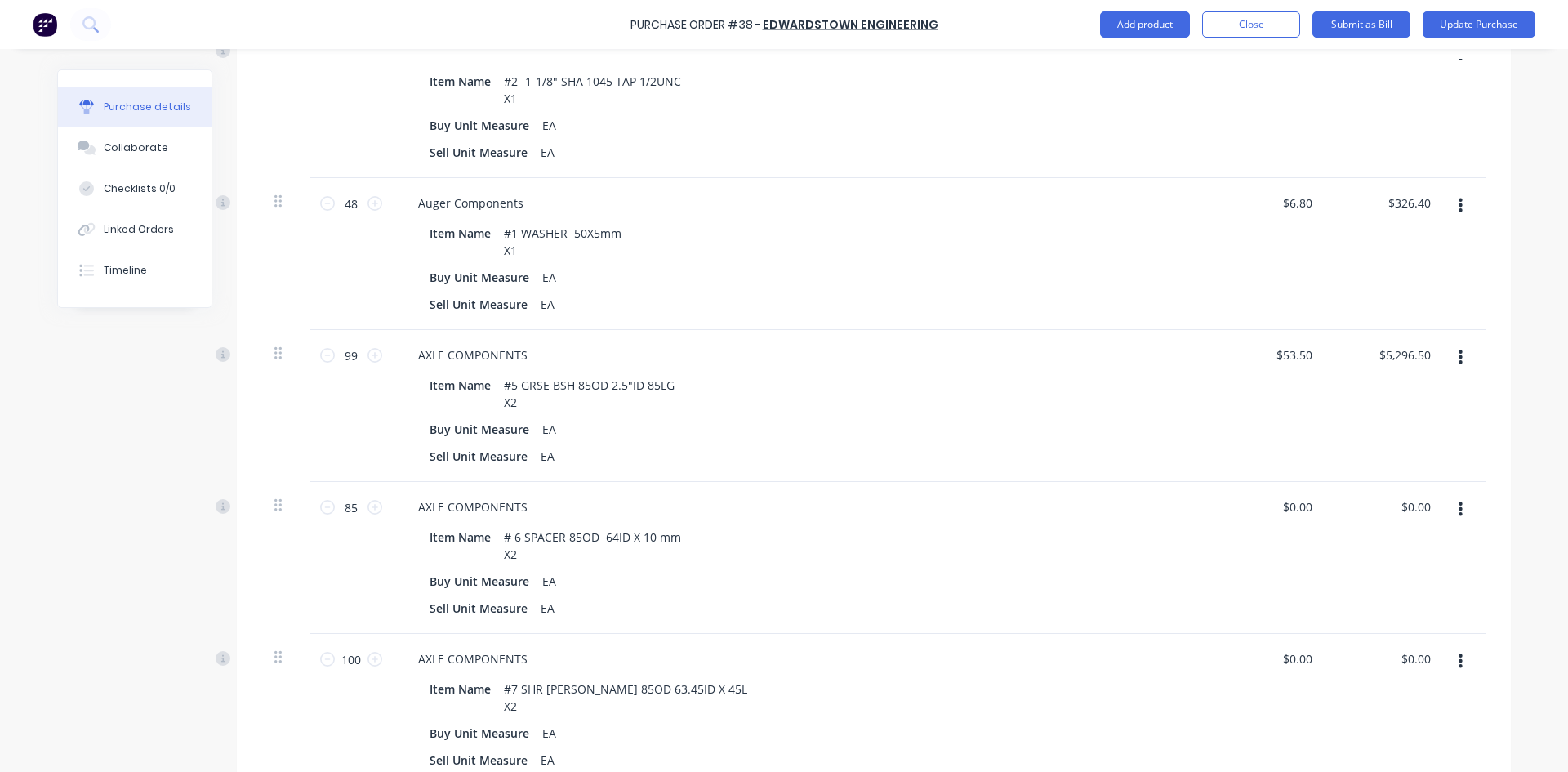
scroll to position [898, 0]
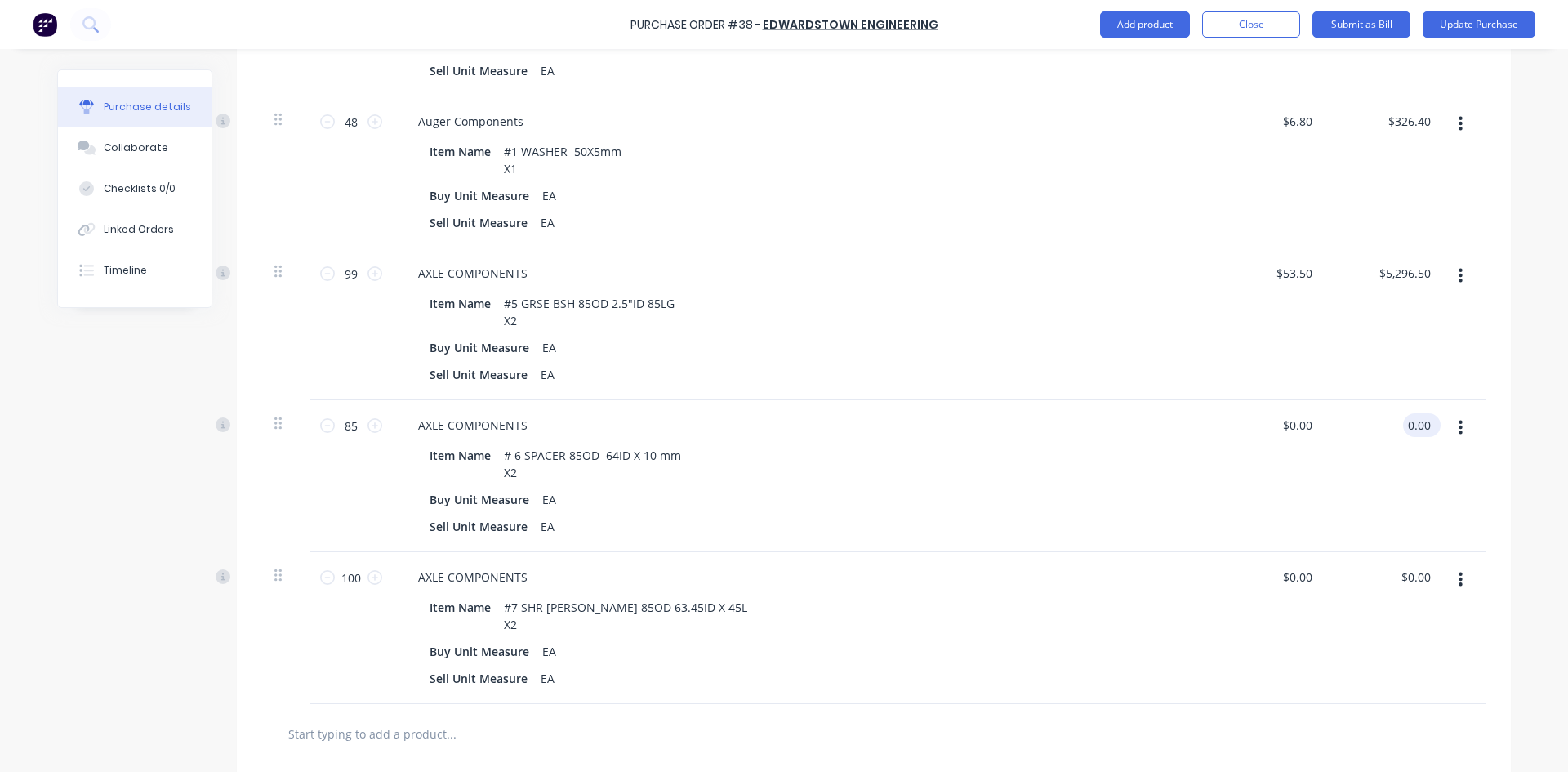
click at [1412, 413] on input "0.00" at bounding box center [1418, 425] width 31 height 23
type input "1126.25"
type input "$13.25"
type input "$1,126.25"
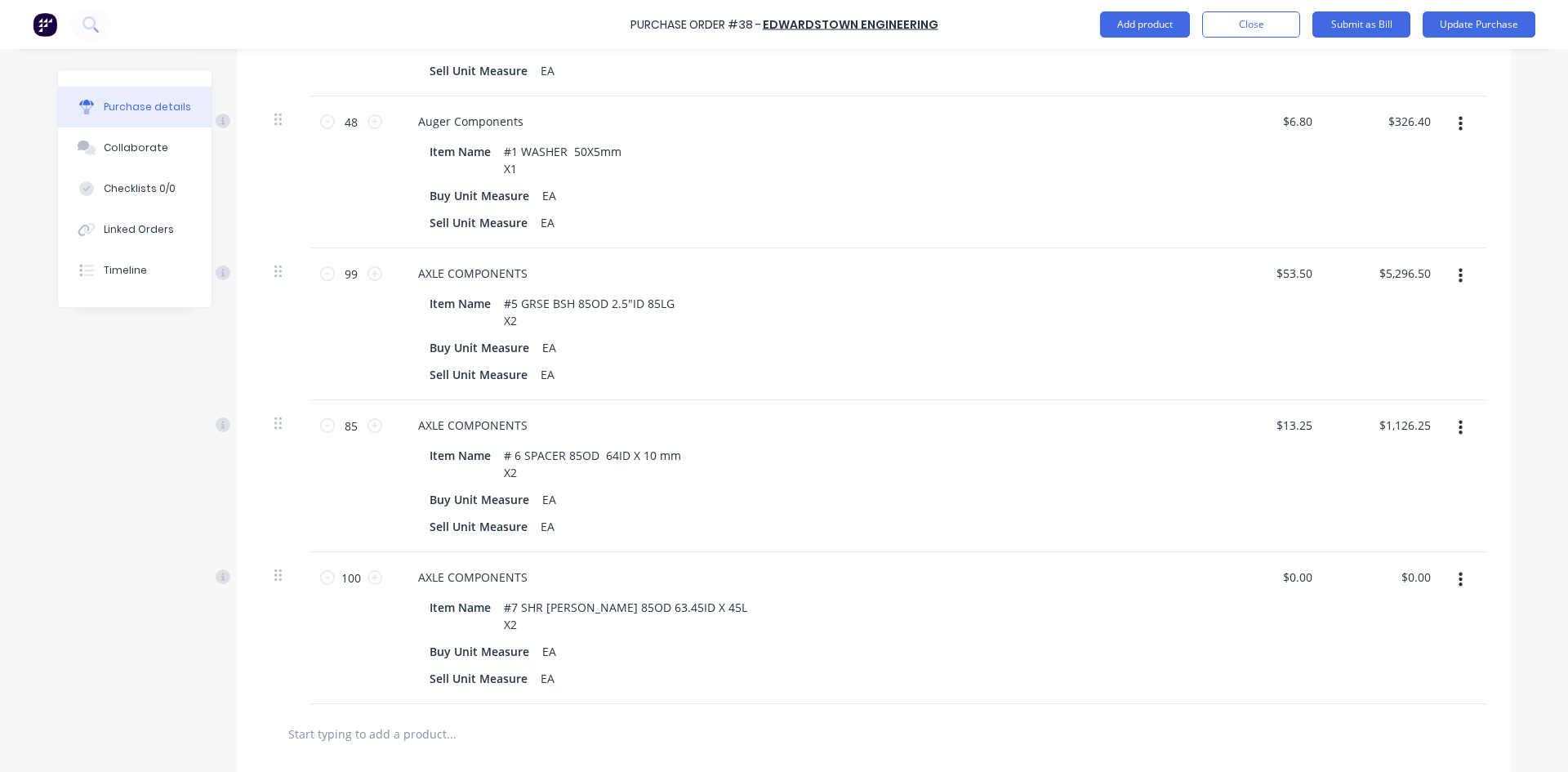
click at [1377, 552] on div "$0.00 $0.00" at bounding box center [1386, 627] width 118 height 152
click at [1381, 553] on div "$0.00 $0.00" at bounding box center [1386, 627] width 118 height 152
click at [1403, 565] on input "0.00" at bounding box center [1418, 577] width 31 height 23
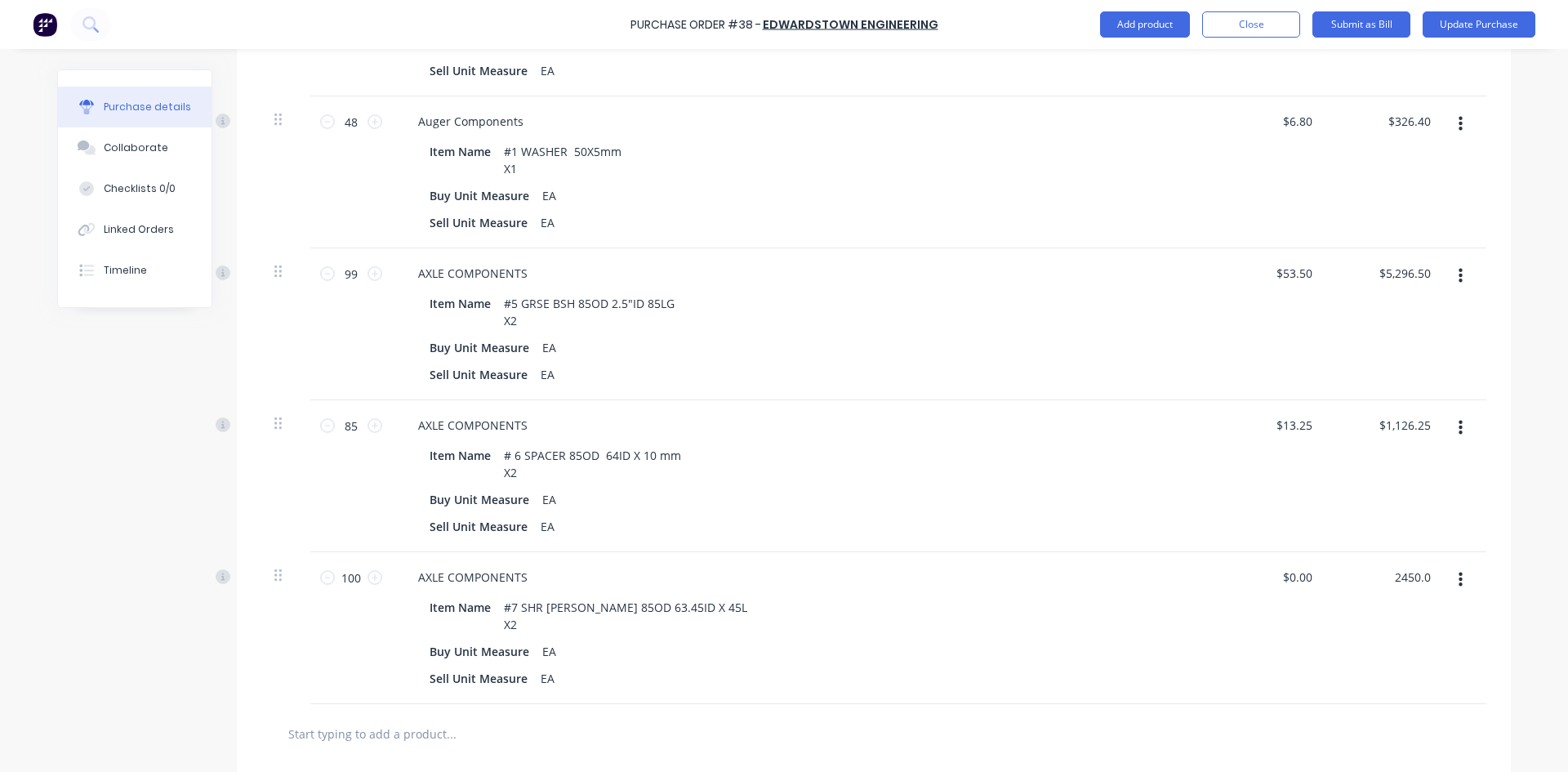
type input "2450.0"
type input "$24.50"
type input "$2,450.00"
click at [1229, 627] on div "$24.50 $0.00" at bounding box center [1267, 627] width 118 height 152
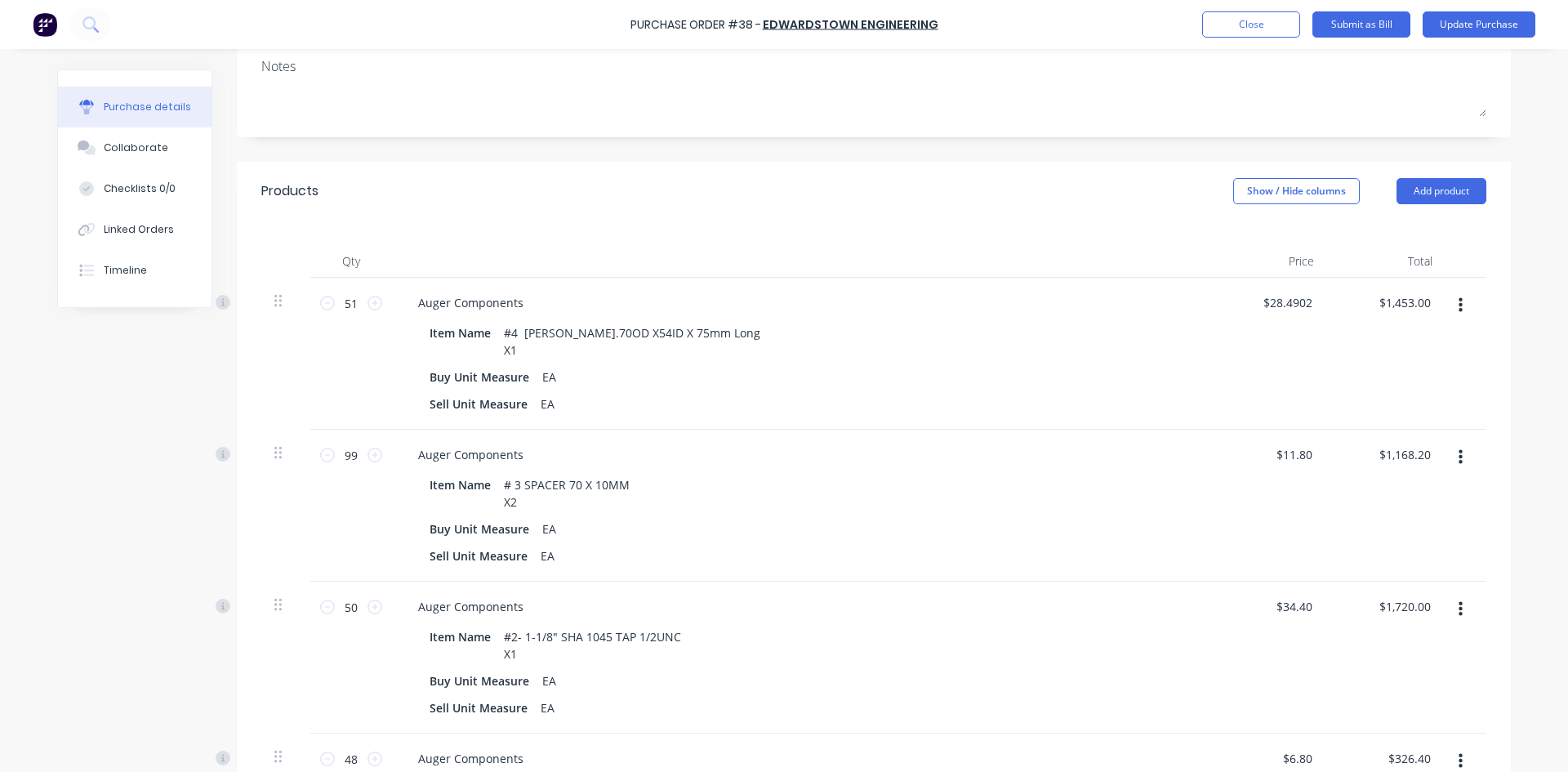
scroll to position [260, 0]
click at [1421, 293] on input "1453.00" at bounding box center [1408, 304] width 51 height 23
type input "1453.50"
type input "$28.50"
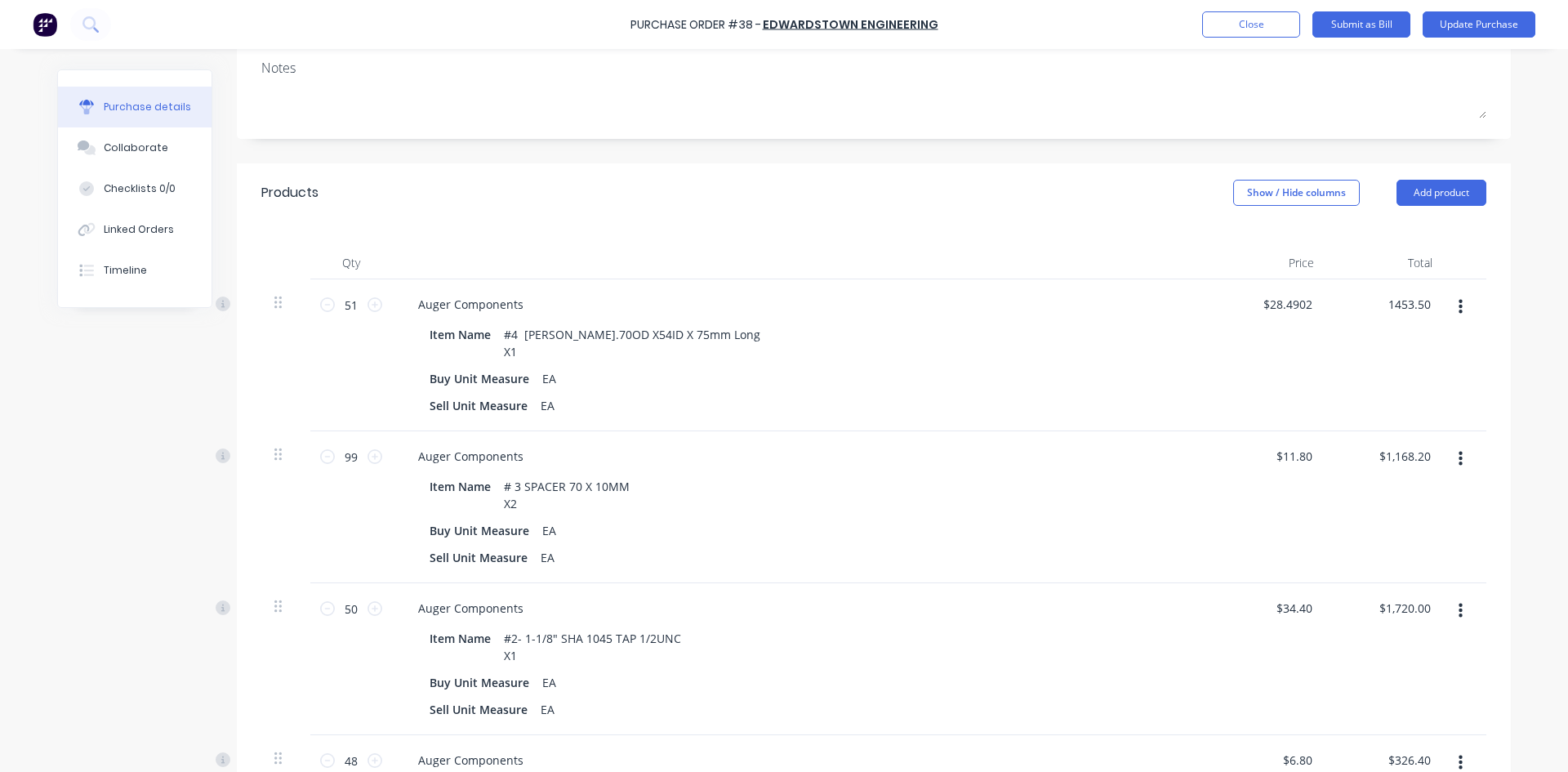
type input "$1,453.50"
click at [1381, 386] on div "$1,453.50 1453.50" at bounding box center [1386, 355] width 118 height 152
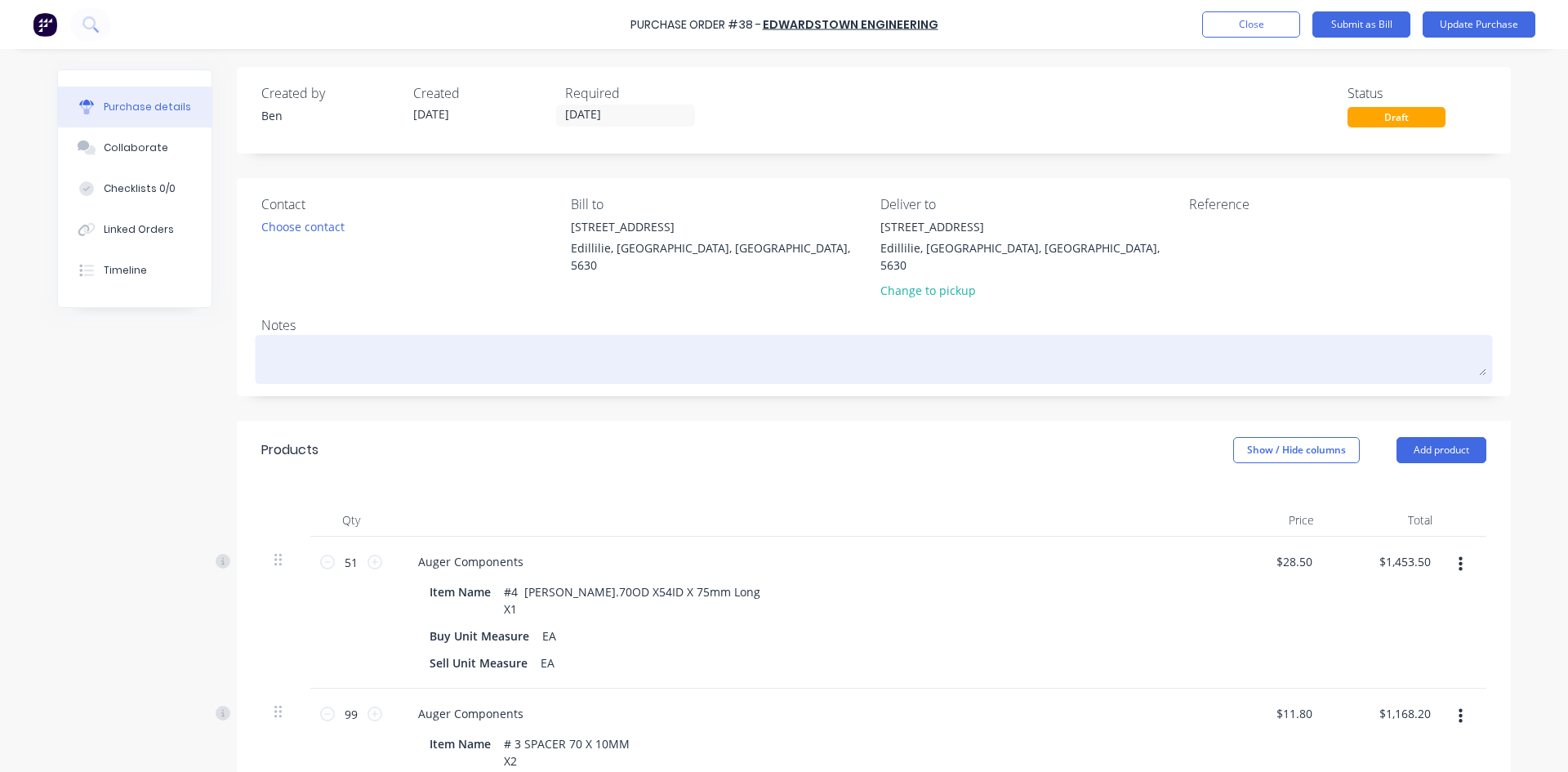
scroll to position [0, 0]
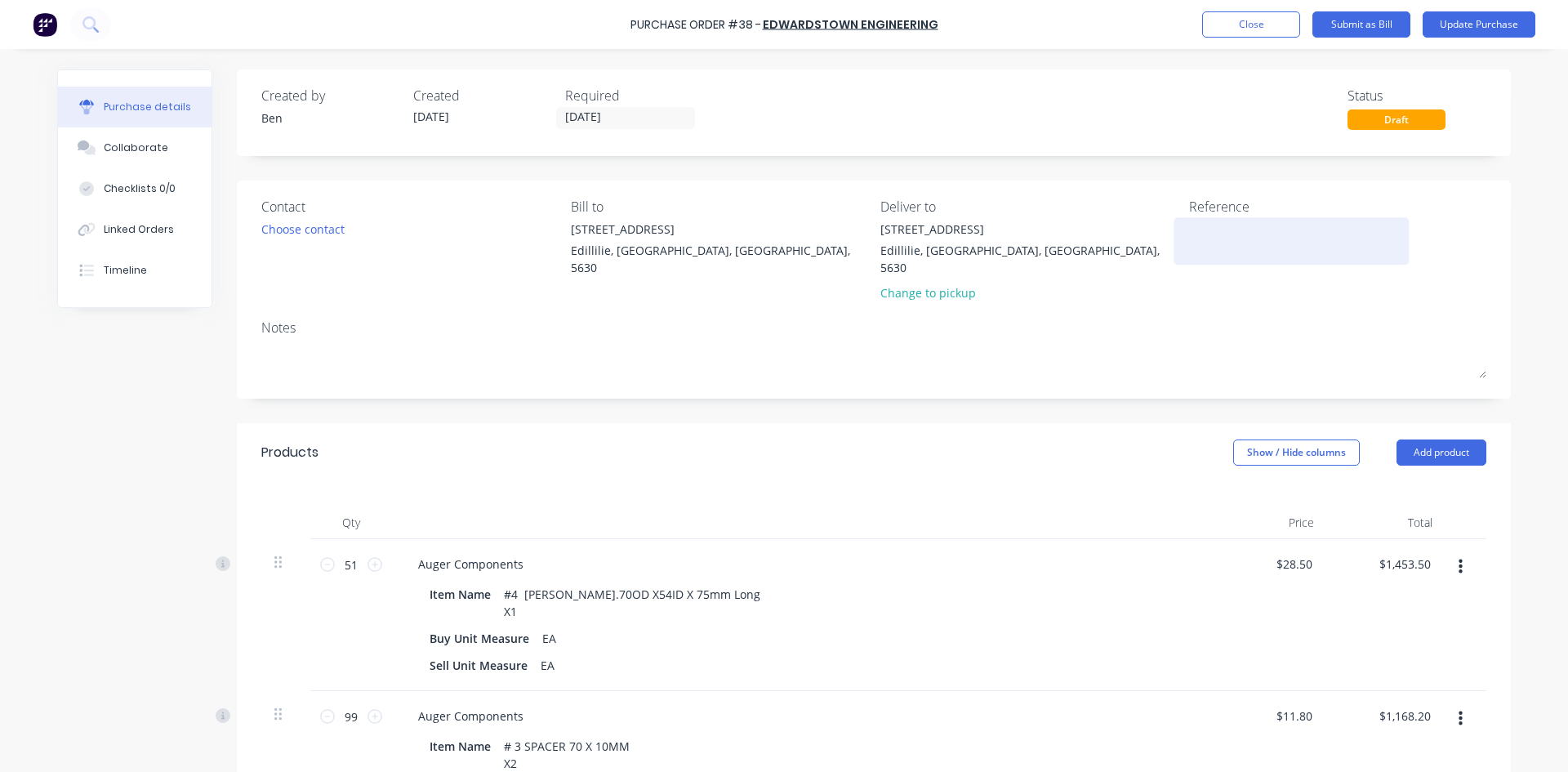
click at [1192, 244] on textarea at bounding box center [1291, 238] width 204 height 37
type textarea "i"
type textarea "INV : 4590"
type textarea "x"
type textarea "INV : 4590"
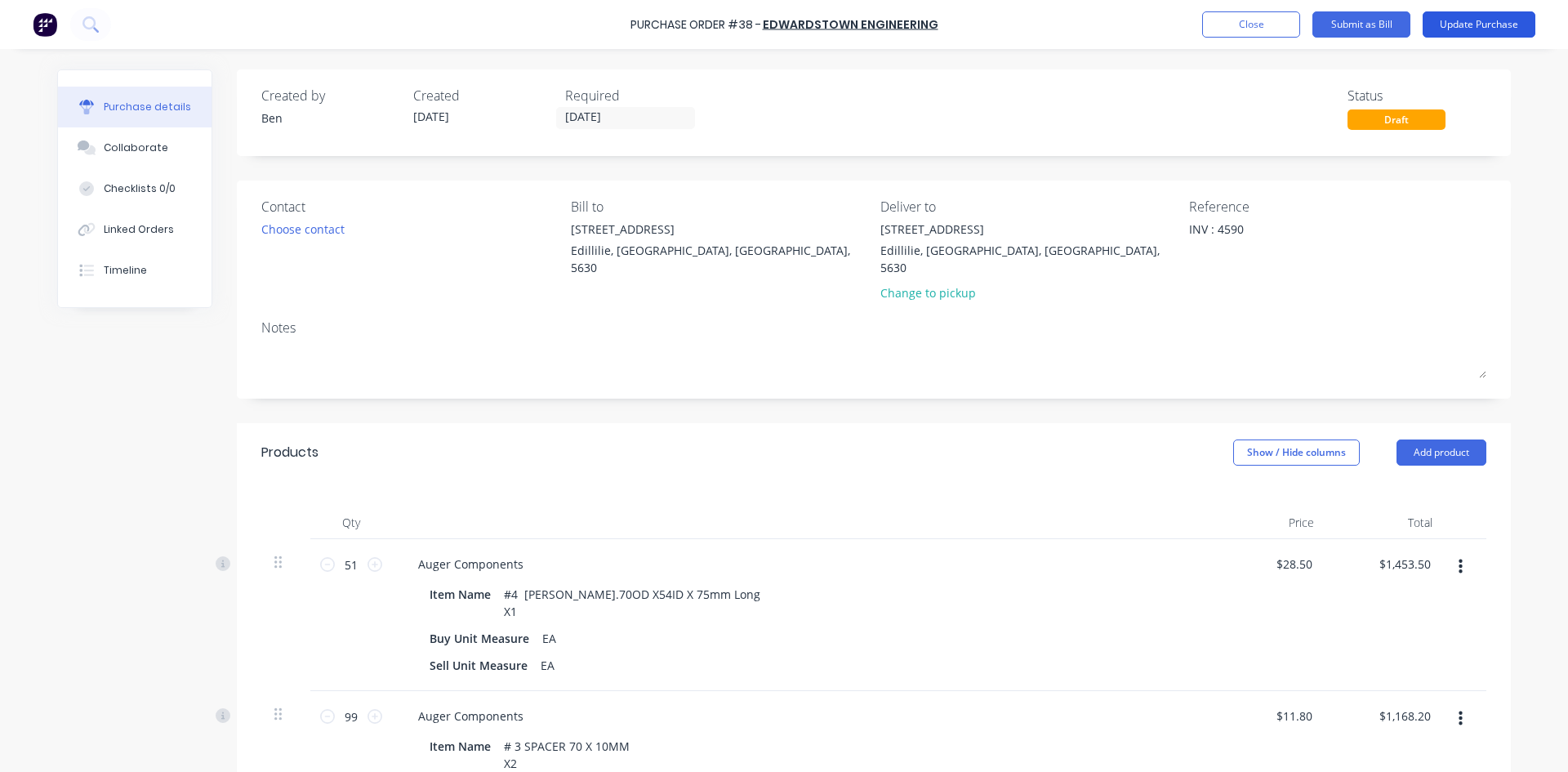
click at [1485, 27] on button "Update Purchase" at bounding box center [1479, 24] width 113 height 26
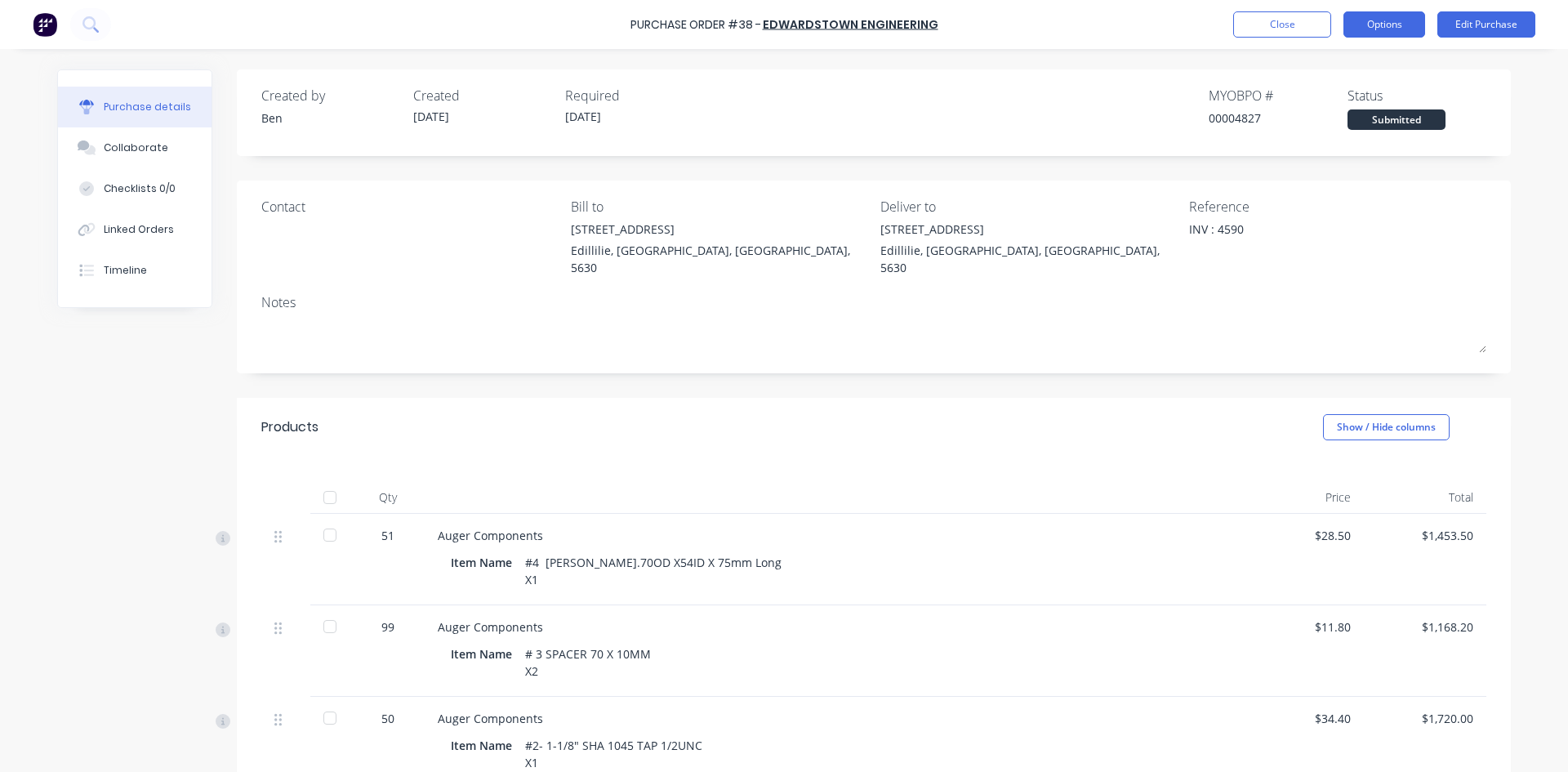
click at [1411, 27] on button "Options" at bounding box center [1384, 24] width 81 height 26
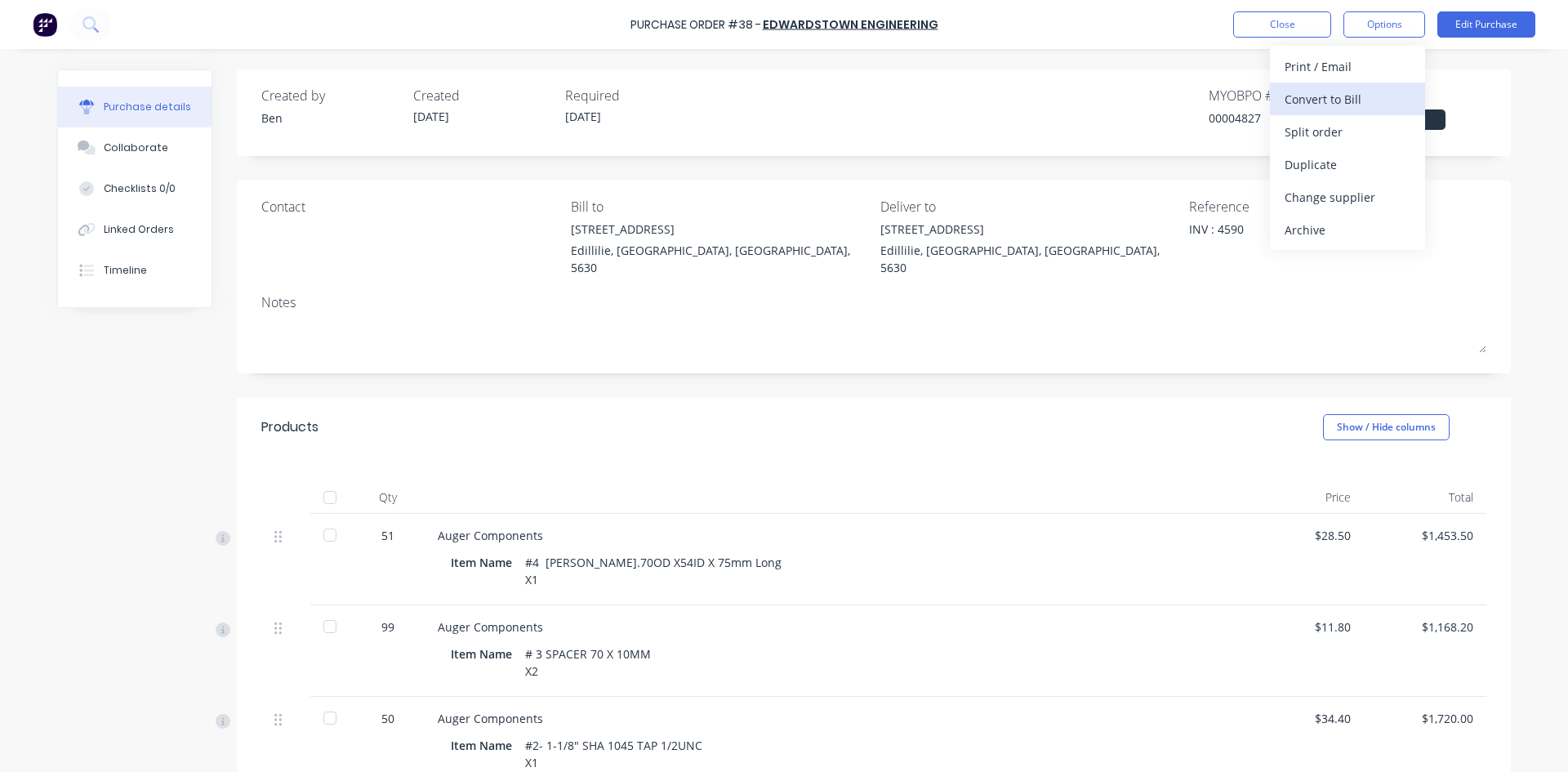
click at [1339, 101] on div "Convert to Bill" at bounding box center [1347, 99] width 125 height 23
type textarea "x"
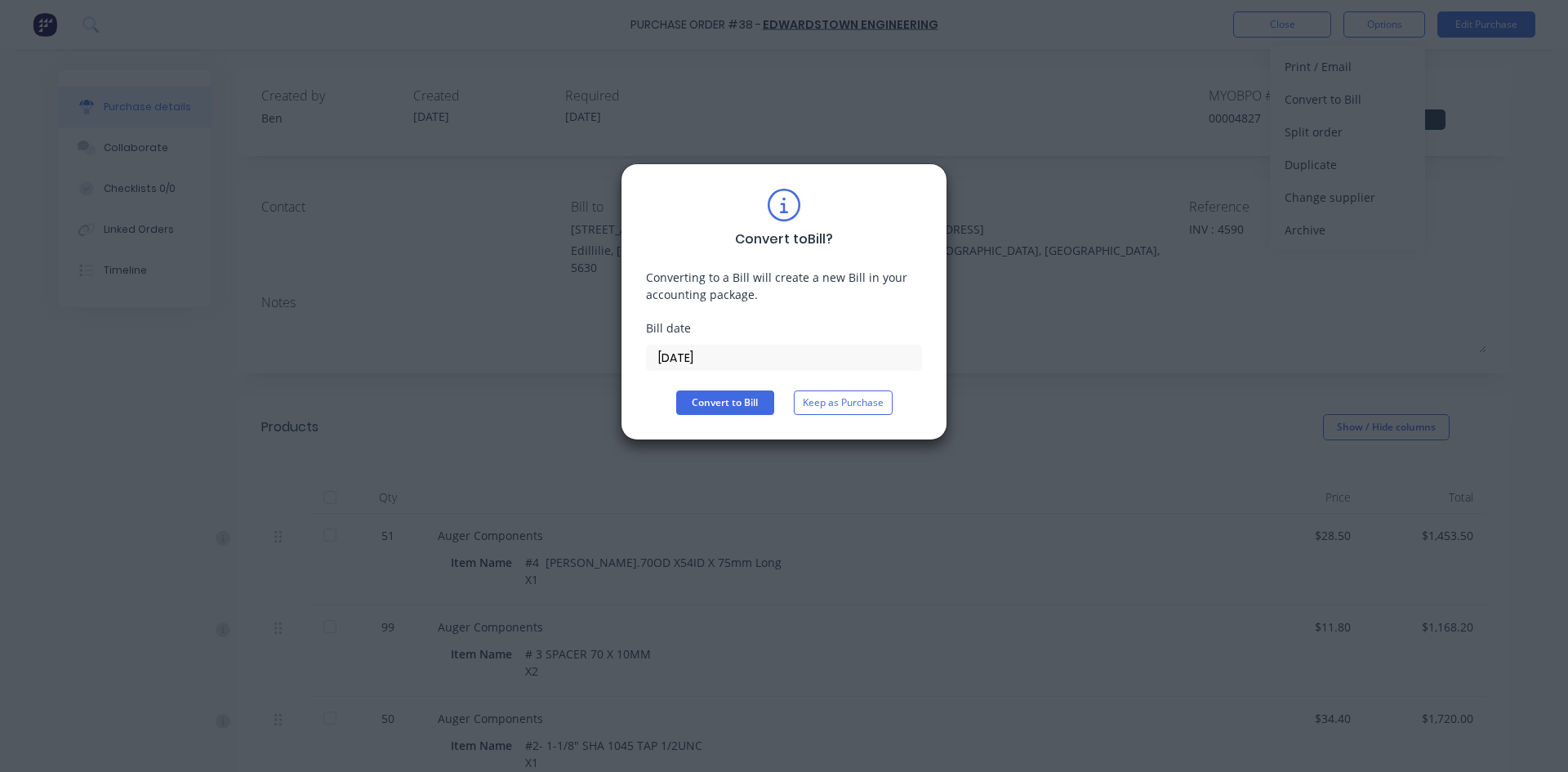
click at [706, 361] on input "02/10/25" at bounding box center [784, 357] width 274 height 24
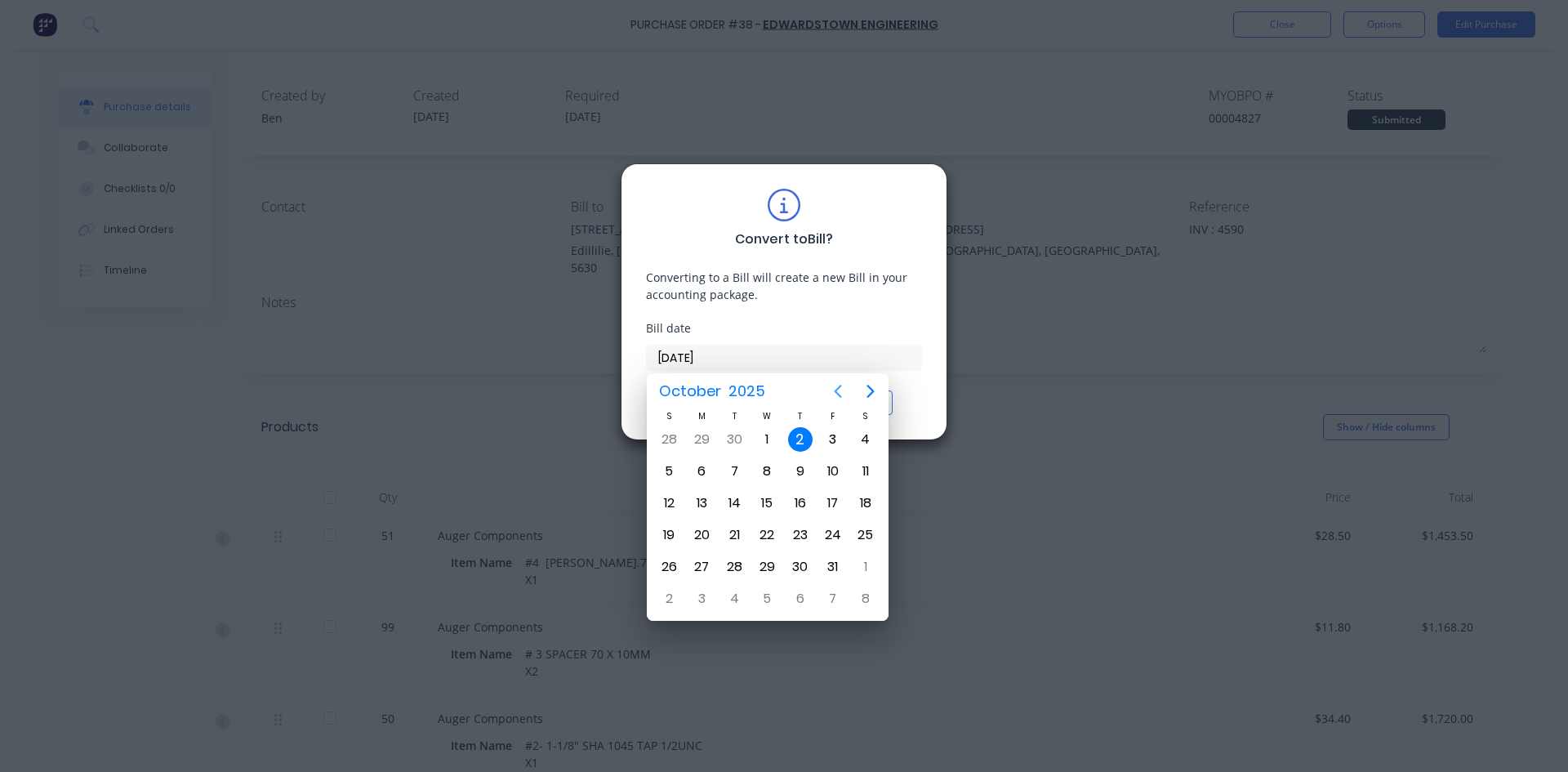
click at [836, 394] on icon "Previous page" at bounding box center [838, 391] width 20 height 20
click at [806, 538] on div "25" at bounding box center [799, 534] width 24 height 24
type input "25/09/25"
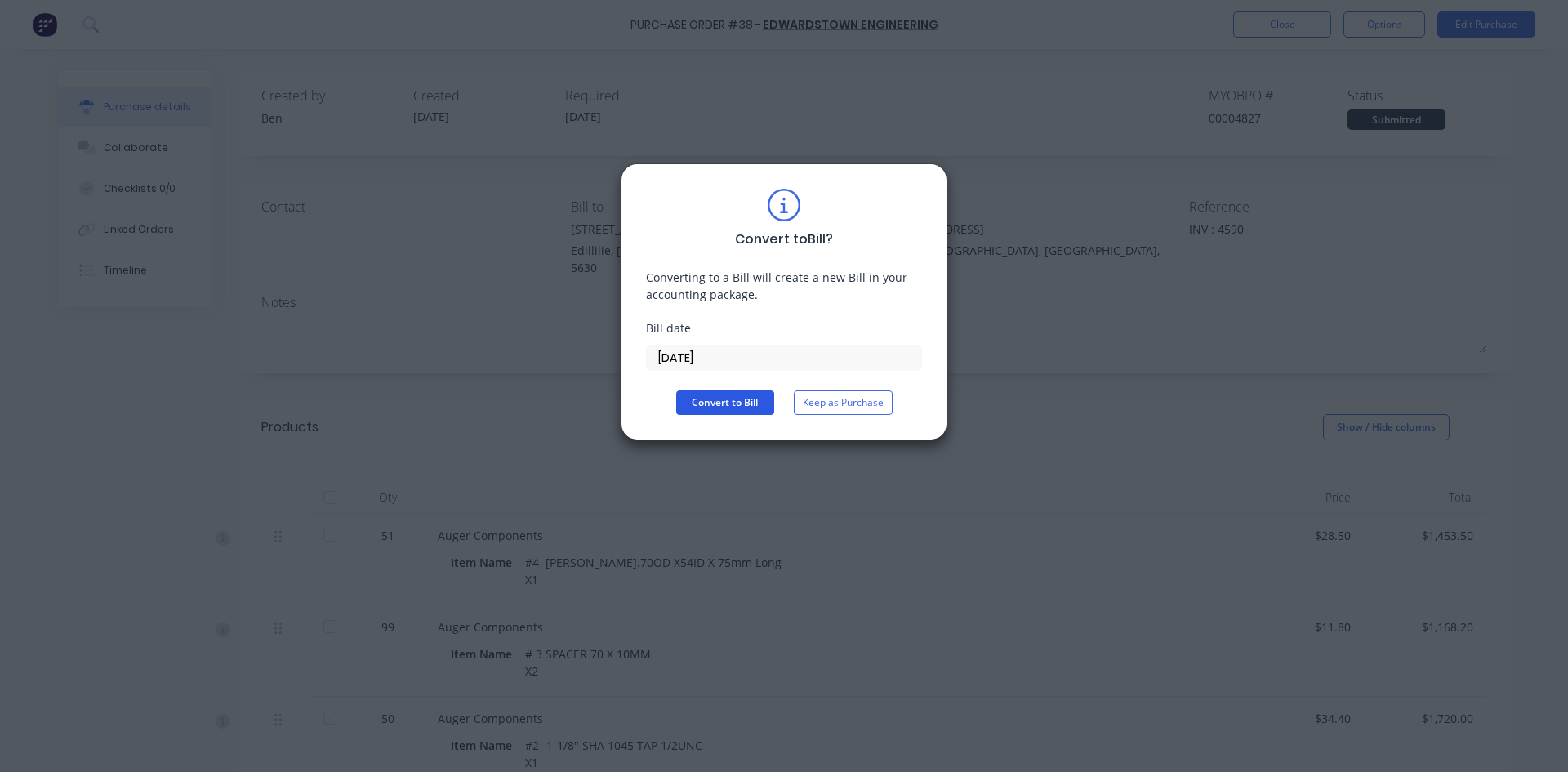
click at [726, 402] on button "Convert to Bill" at bounding box center [725, 402] width 98 height 24
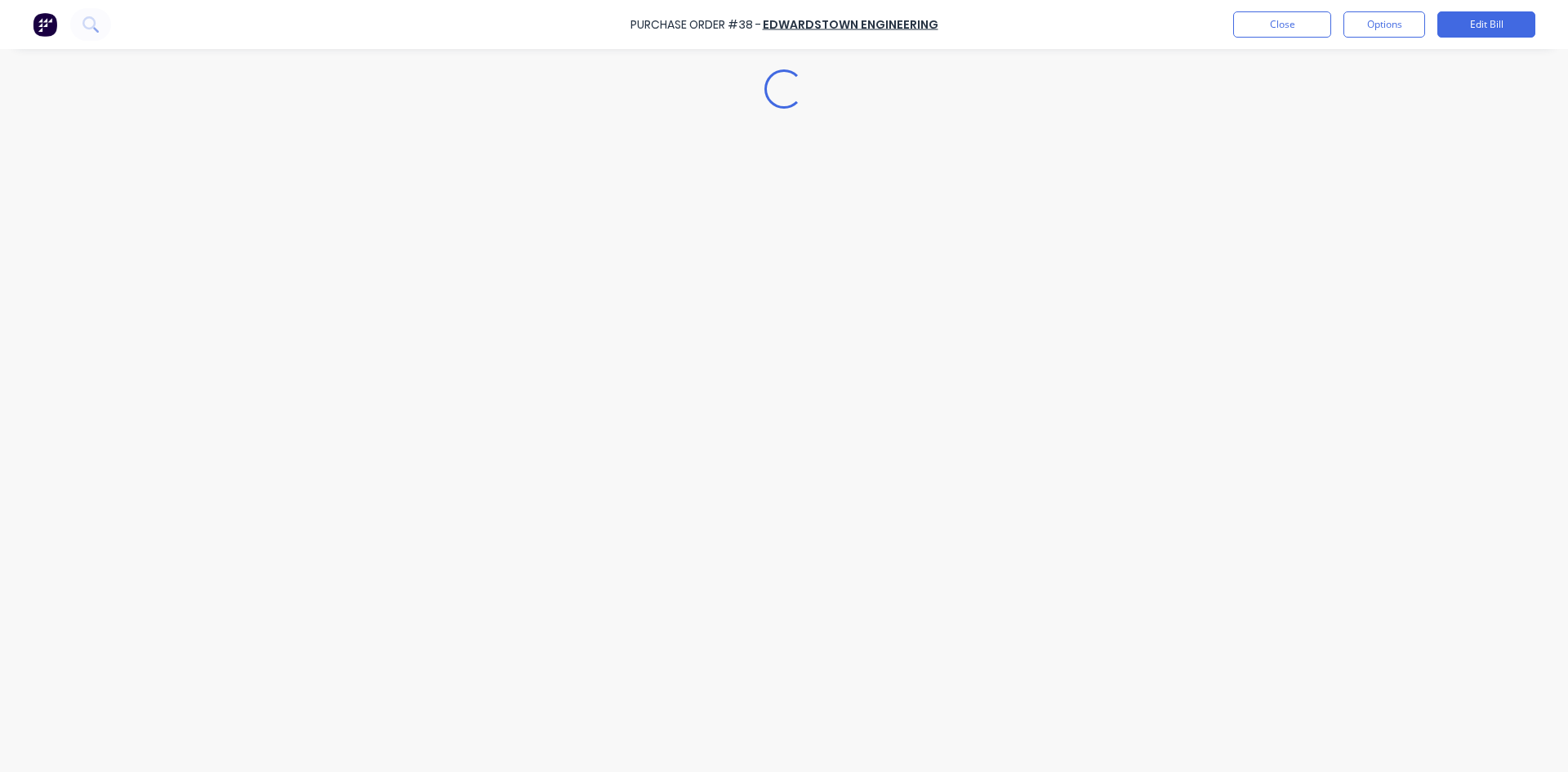
type textarea "x"
